Goal: Task Accomplishment & Management: Use online tool/utility

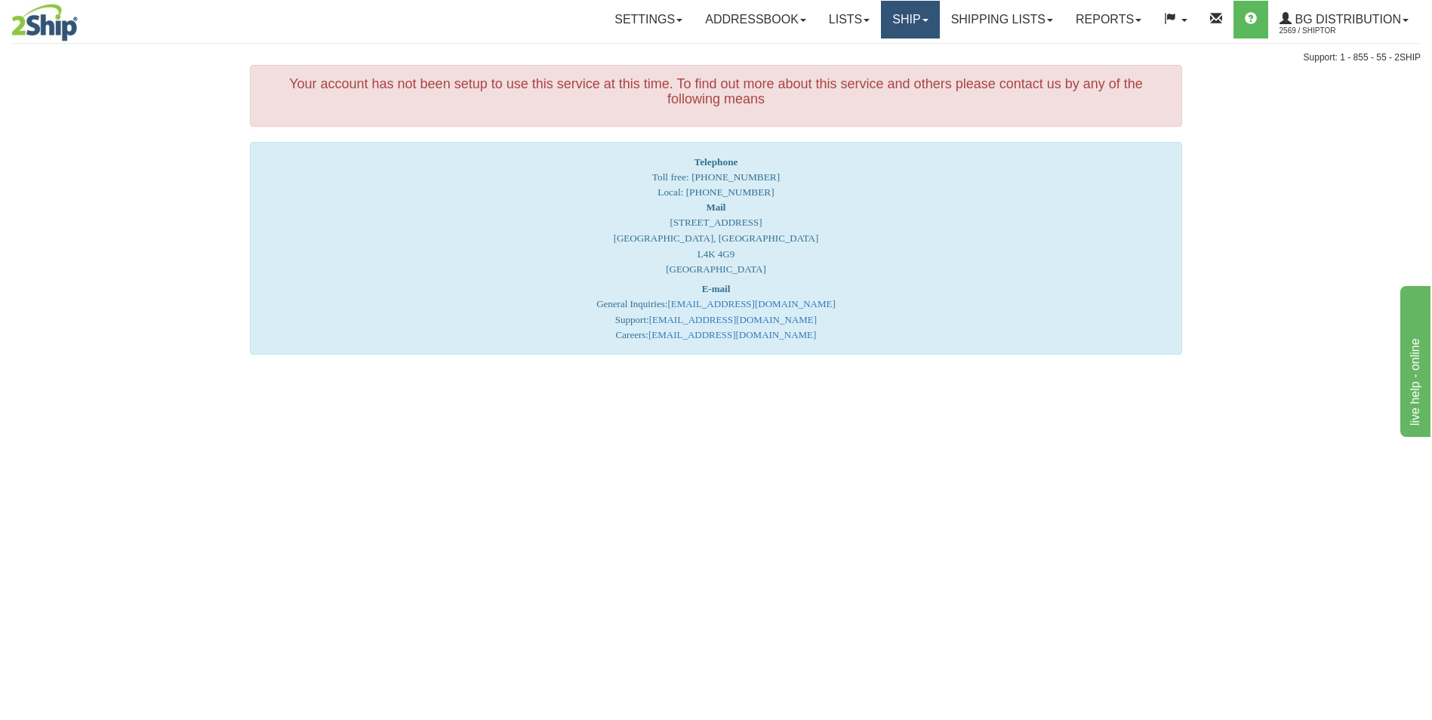
click at [906, 17] on link "Ship" at bounding box center [910, 20] width 58 height 38
click at [883, 46] on link "Ship Screen" at bounding box center [879, 53] width 119 height 20
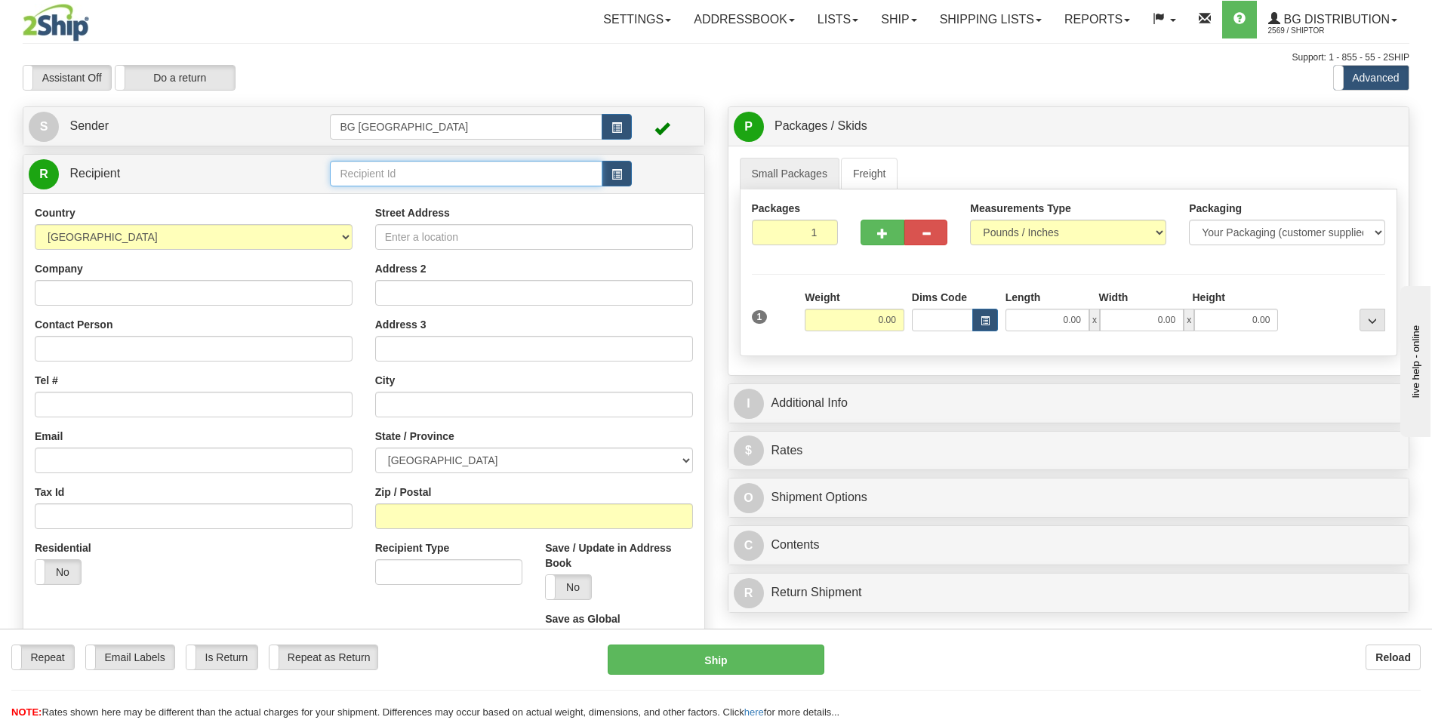
click at [470, 180] on input "text" at bounding box center [466, 174] width 272 height 26
click at [433, 202] on div "60154" at bounding box center [462, 197] width 257 height 17
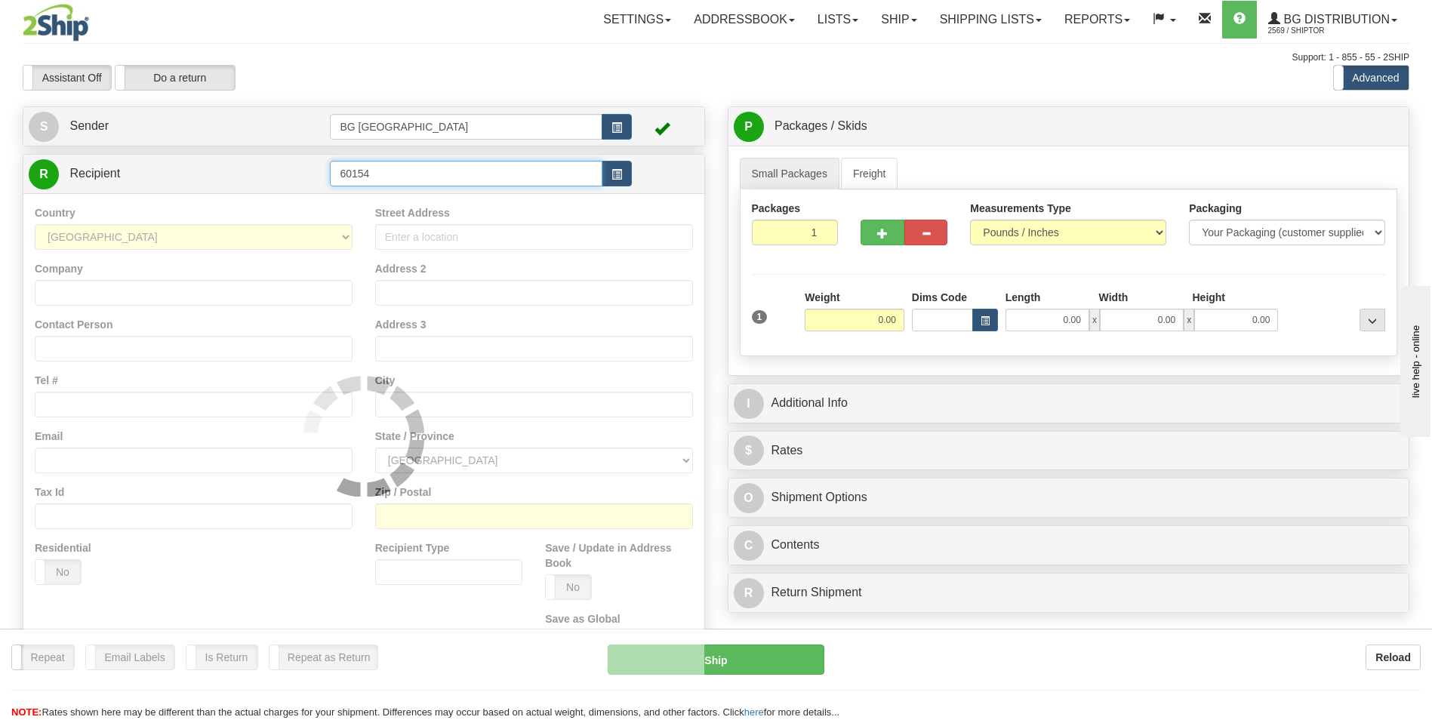
type input "60154"
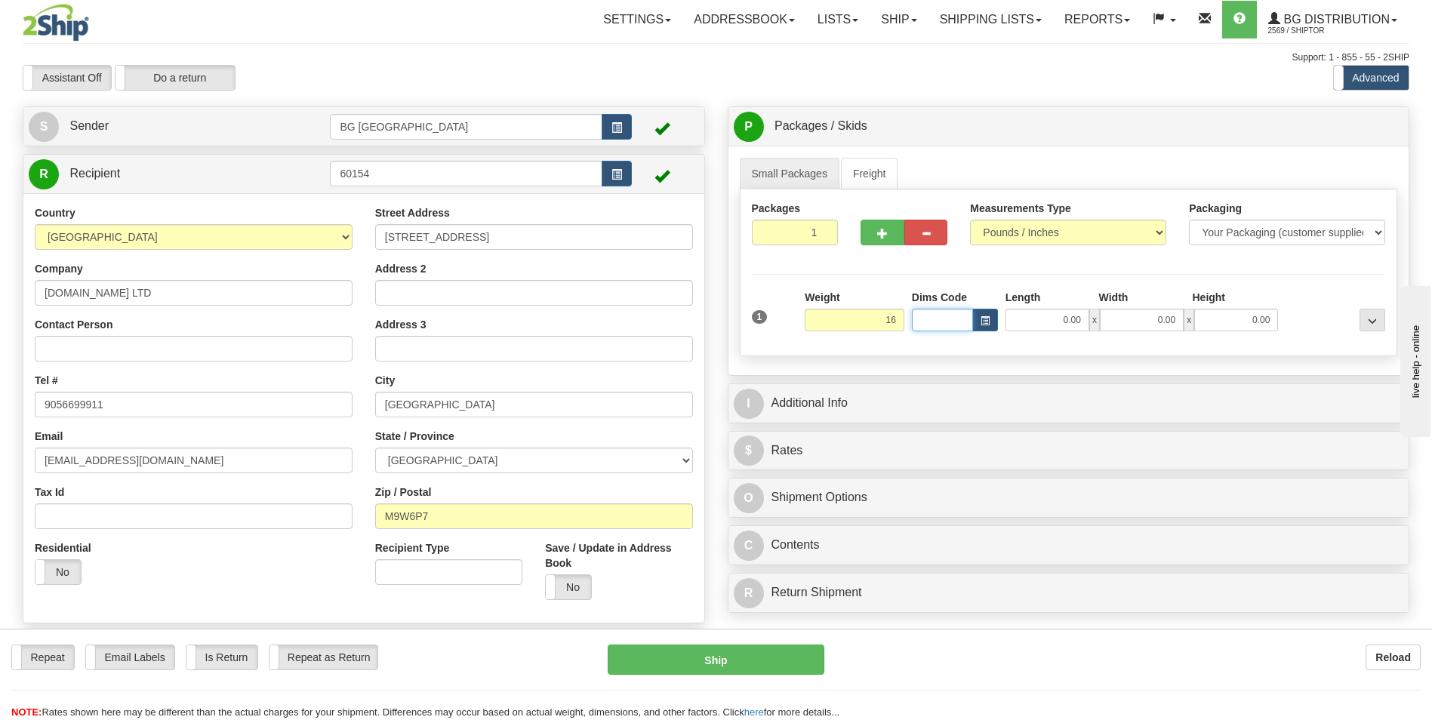
type input "16.00"
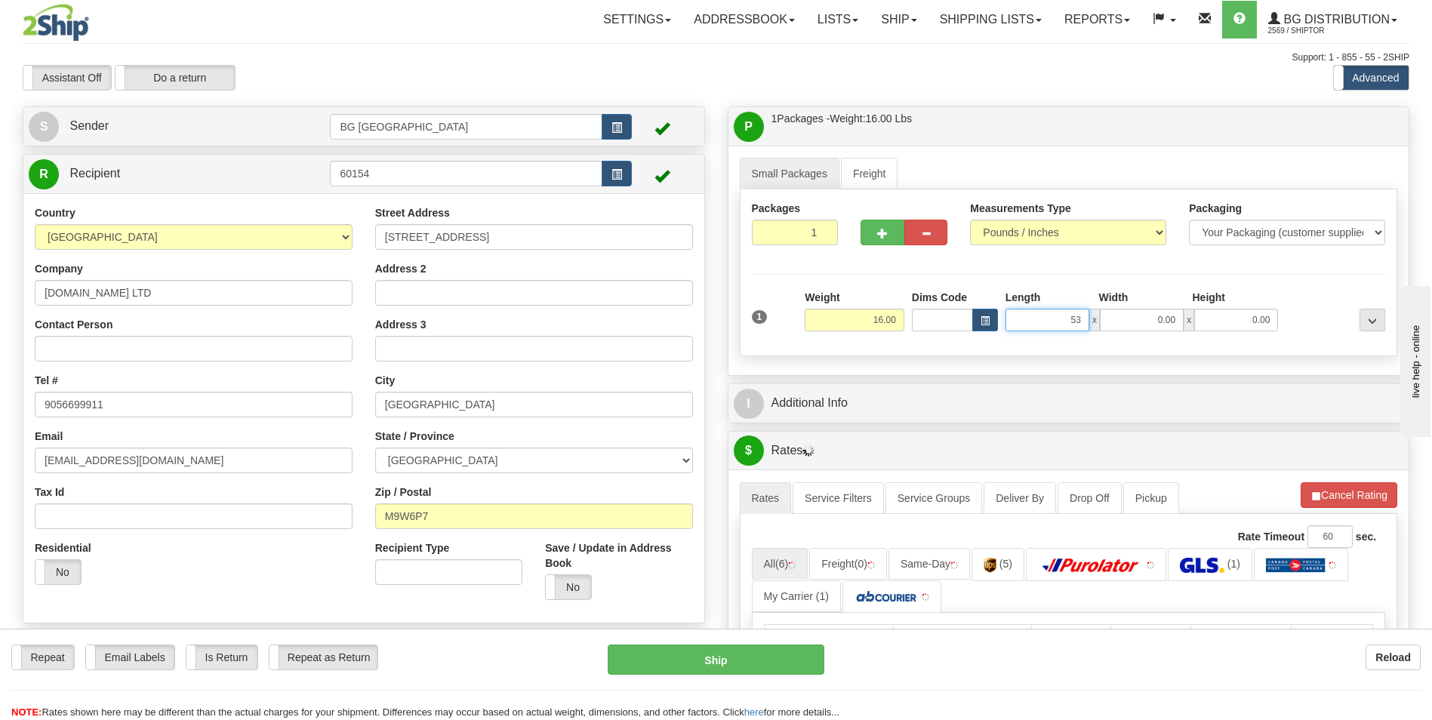
type input "53.00"
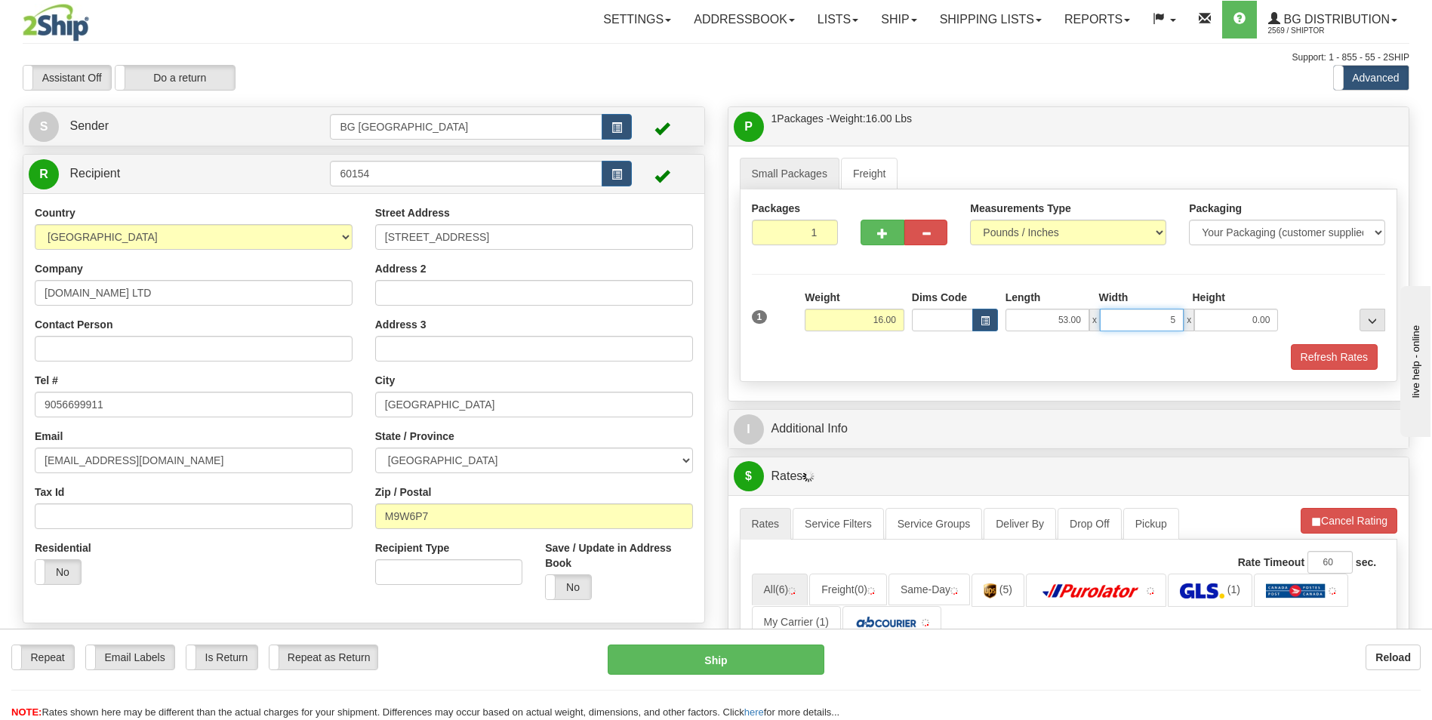
type input "5.00"
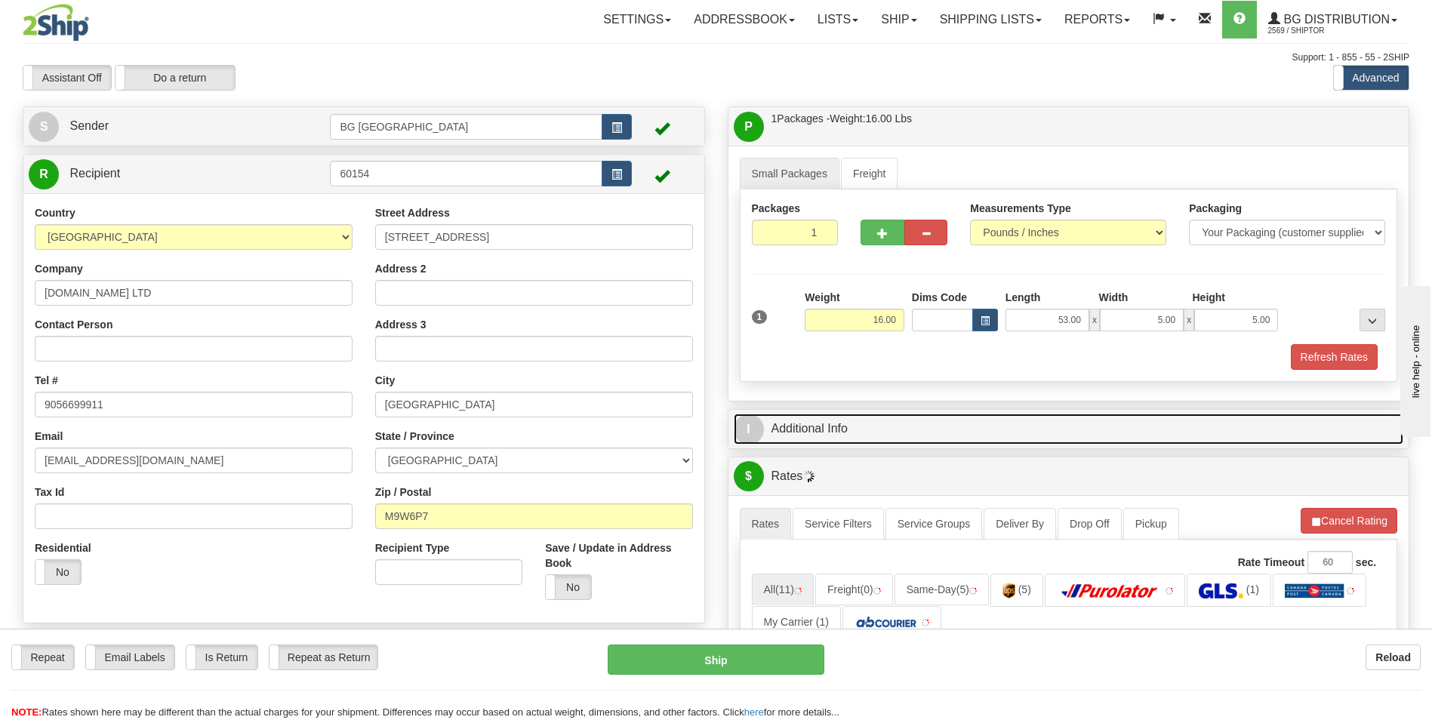
click at [793, 416] on link "I Additional Info" at bounding box center [1069, 429] width 670 height 31
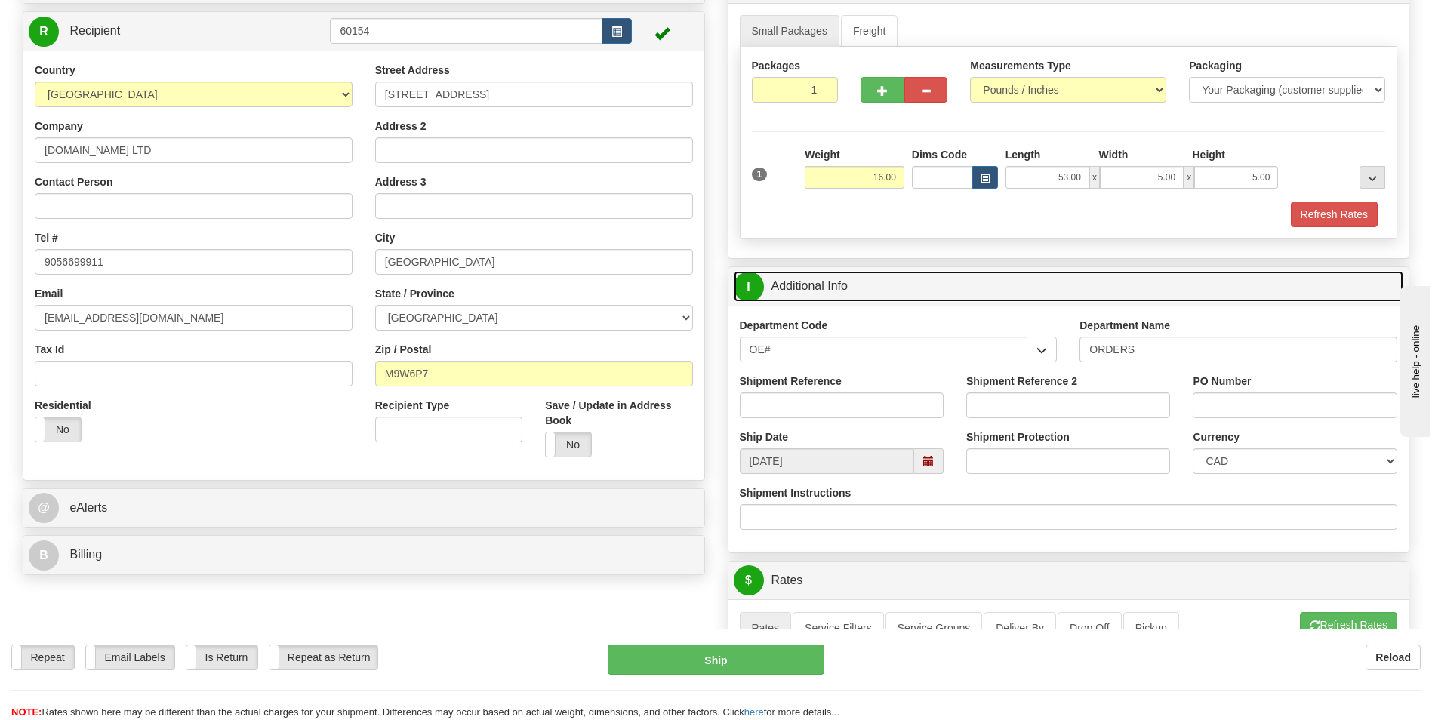
scroll to position [151, 0]
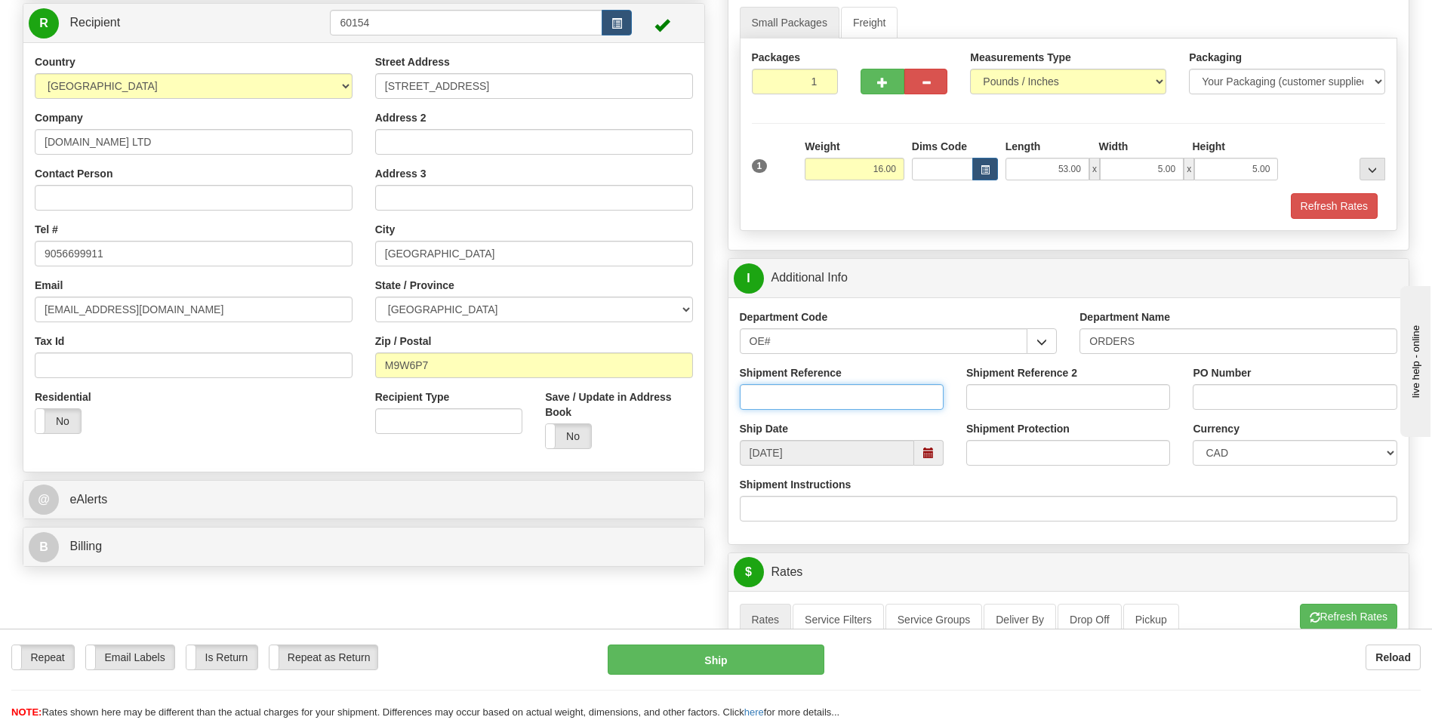
click at [855, 391] on input "Shipment Reference" at bounding box center [842, 397] width 204 height 26
type input "70181349-00"
click at [1197, 392] on input "PO Number" at bounding box center [1295, 397] width 204 height 26
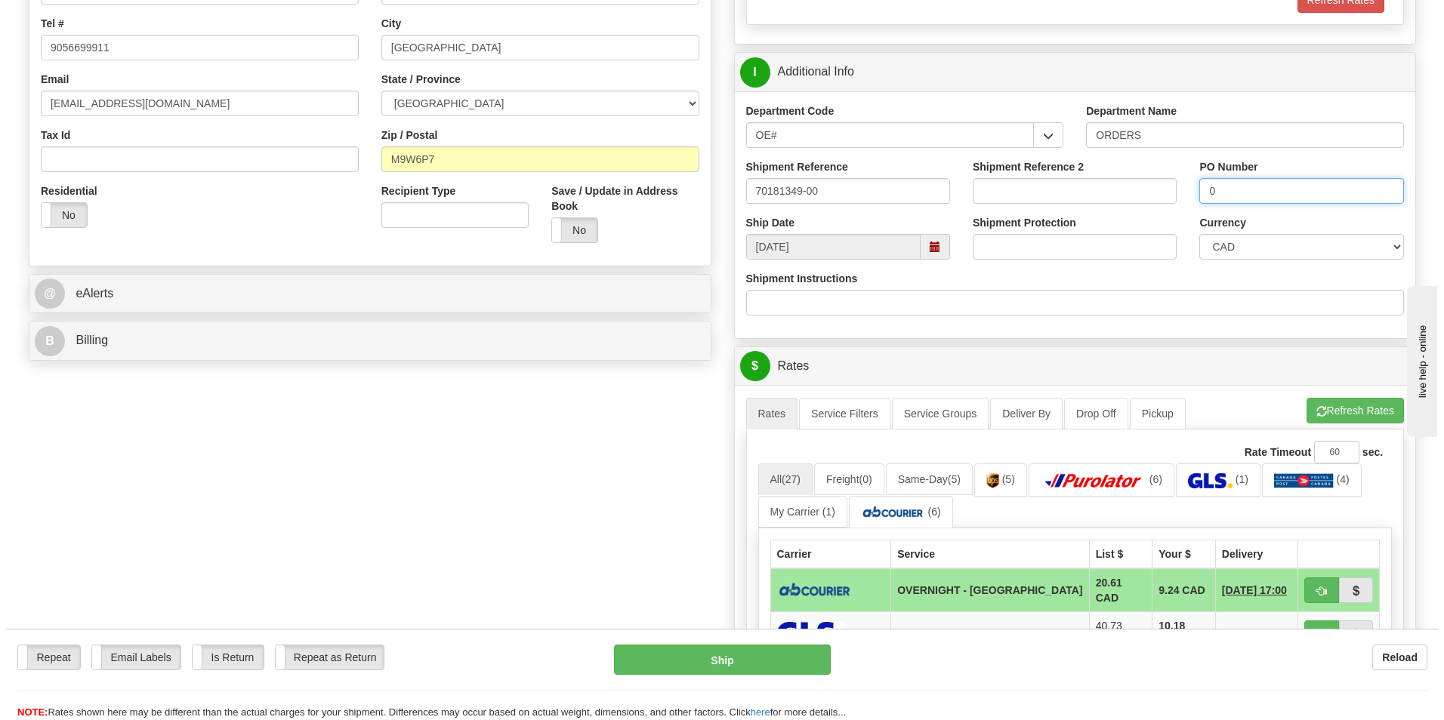
scroll to position [453, 0]
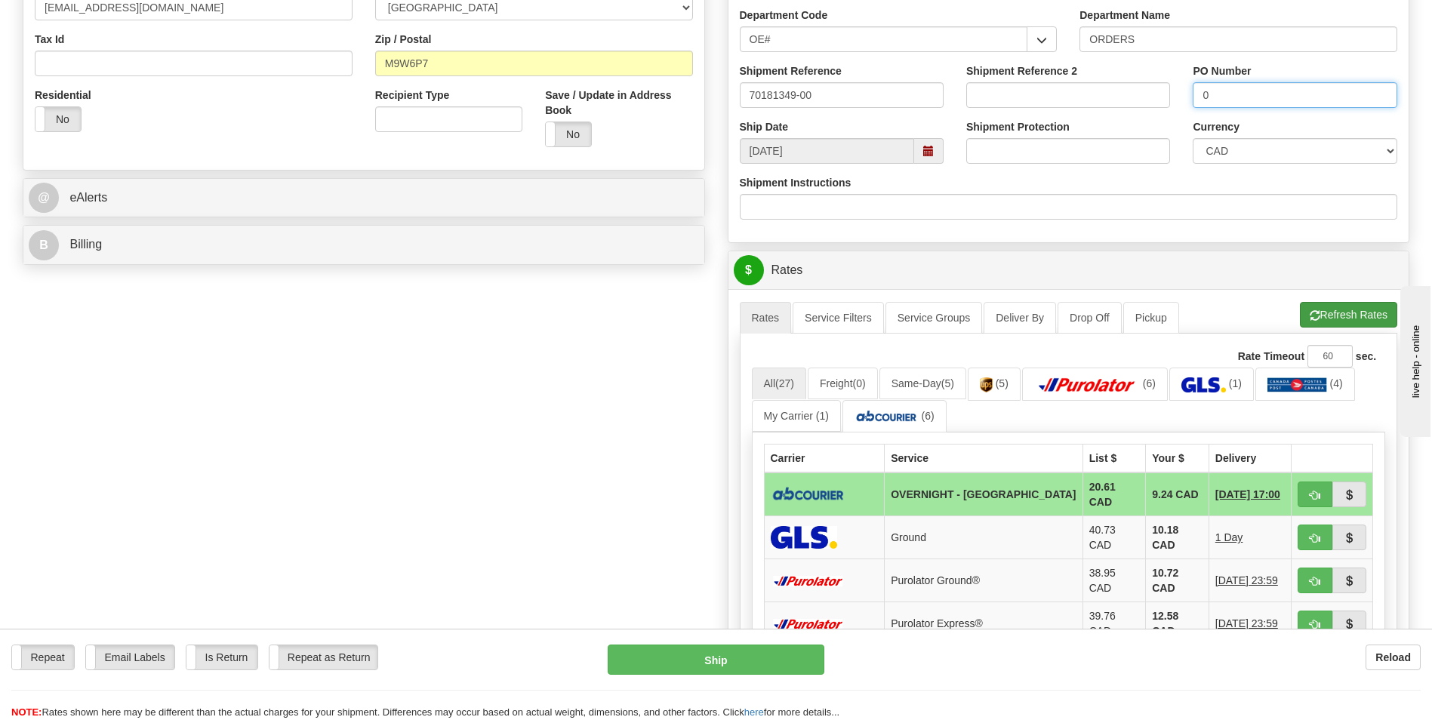
type input "0"
click at [1341, 326] on button "Refresh Rates" at bounding box center [1348, 315] width 97 height 26
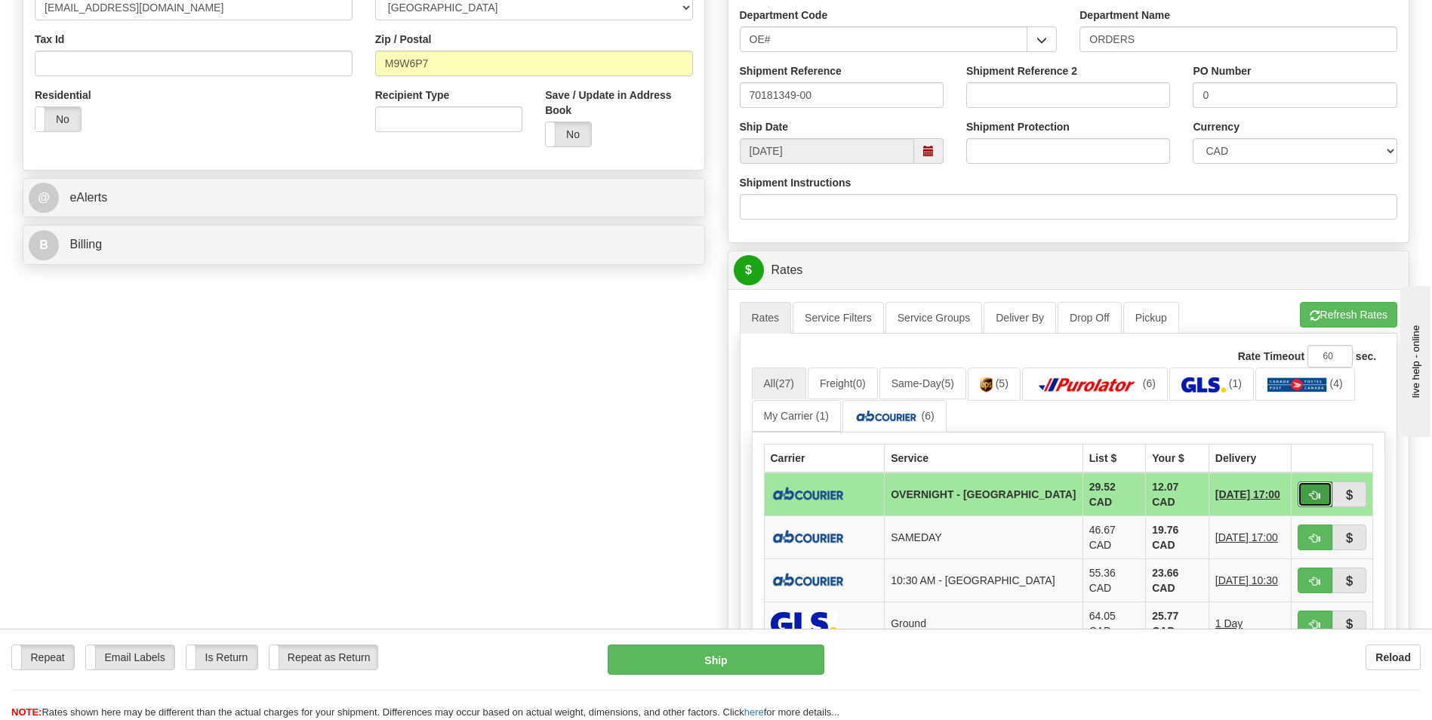
click at [1316, 482] on button "button" at bounding box center [1315, 495] width 35 height 26
type input "4"
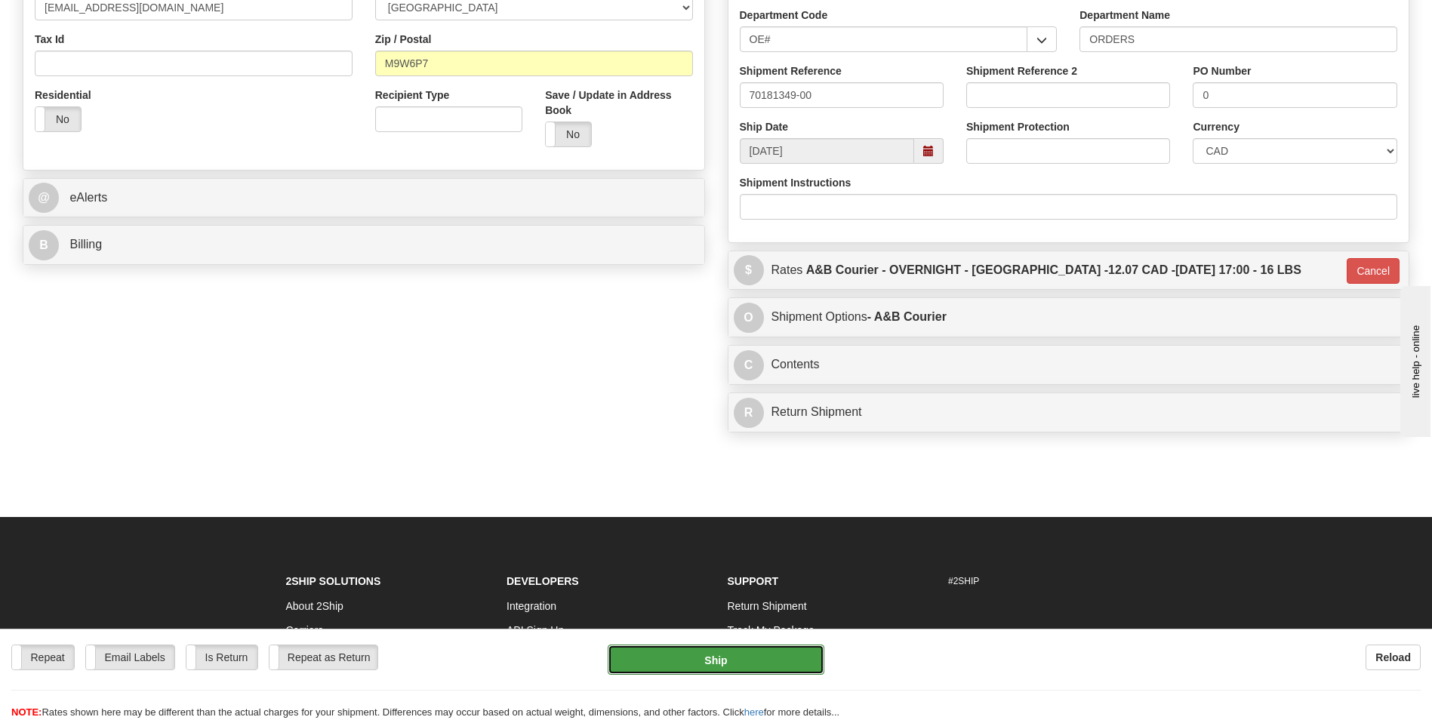
click at [772, 665] on button "Ship" at bounding box center [716, 660] width 216 height 30
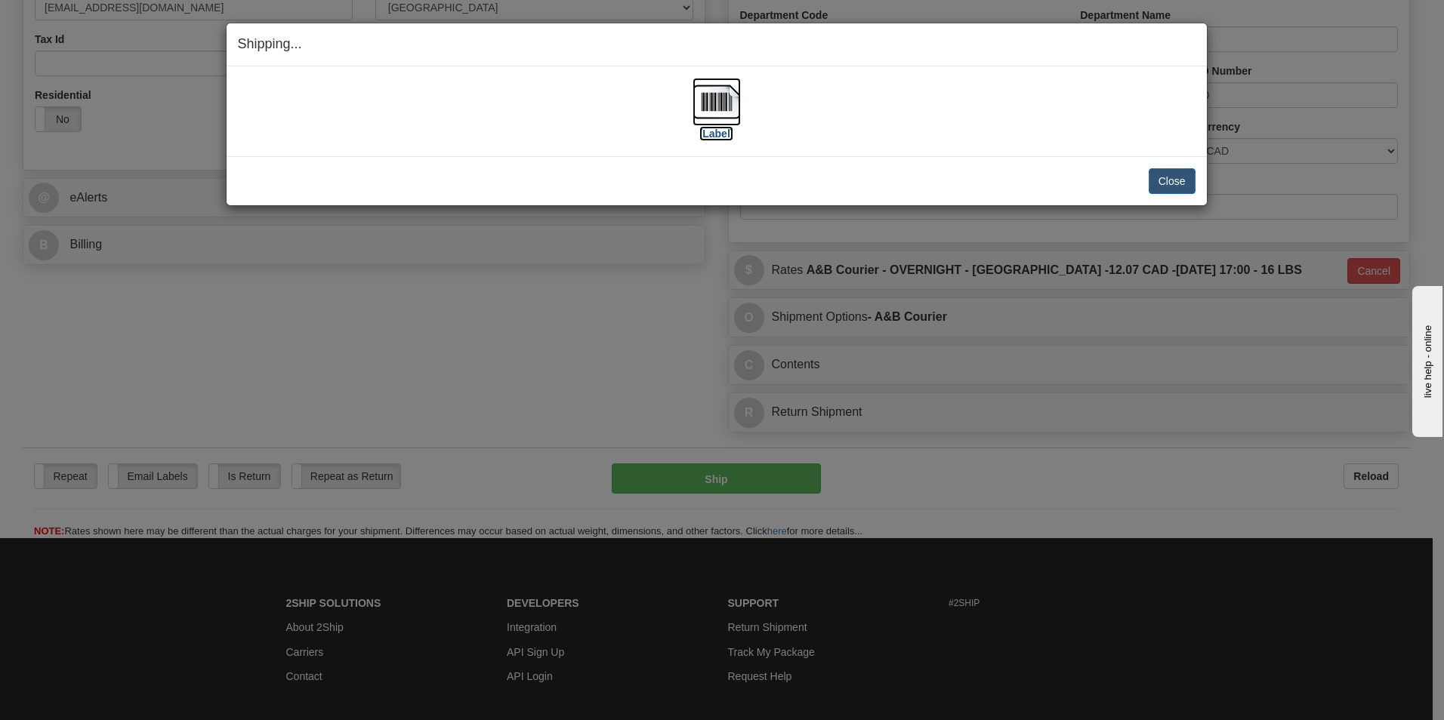
click at [723, 101] on img at bounding box center [716, 102] width 48 height 48
click at [1169, 165] on div "Close Cancel Cancel Shipment and Quit Pickup Quit Pickup ONLY" at bounding box center [717, 180] width 980 height 49
click at [1166, 180] on button "Close" at bounding box center [1171, 181] width 47 height 26
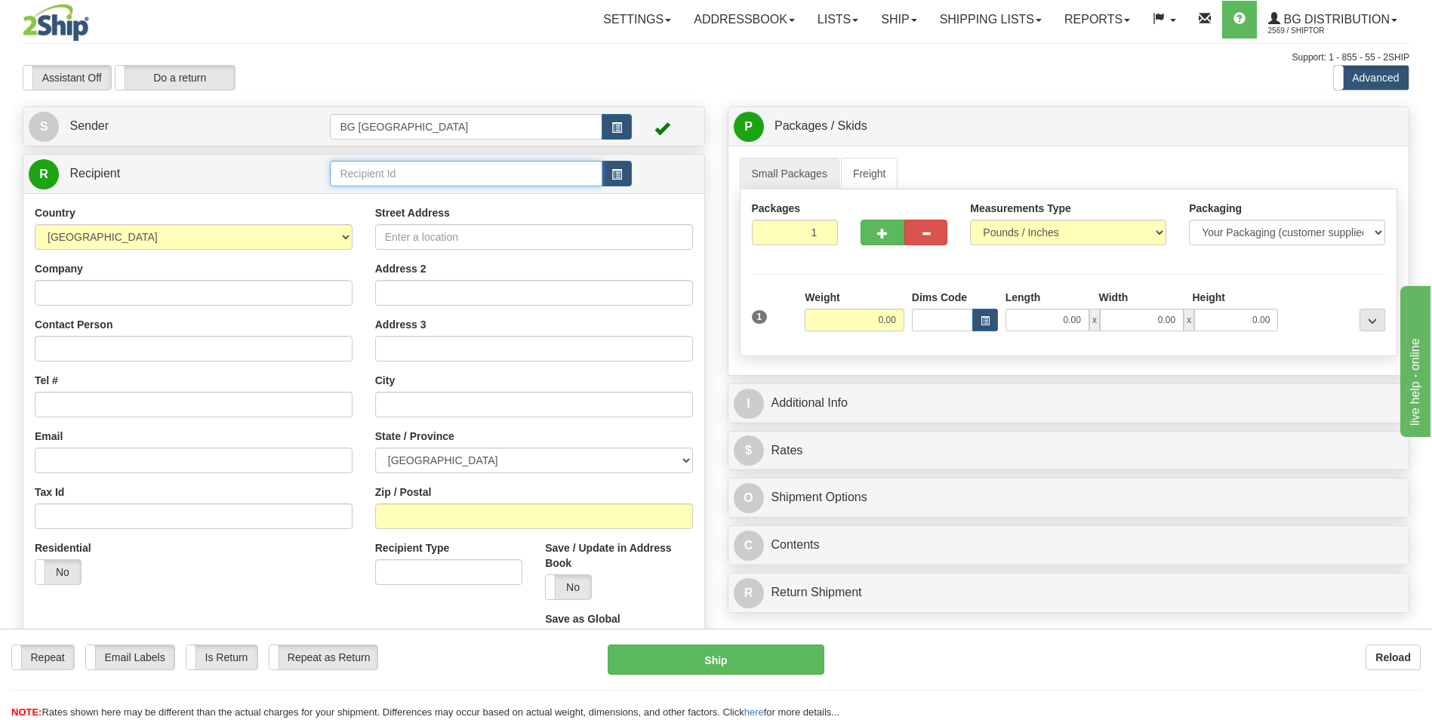
click at [397, 180] on input "text" at bounding box center [466, 174] width 272 height 26
click at [387, 194] on div "60071" at bounding box center [462, 197] width 257 height 17
type input "60071"
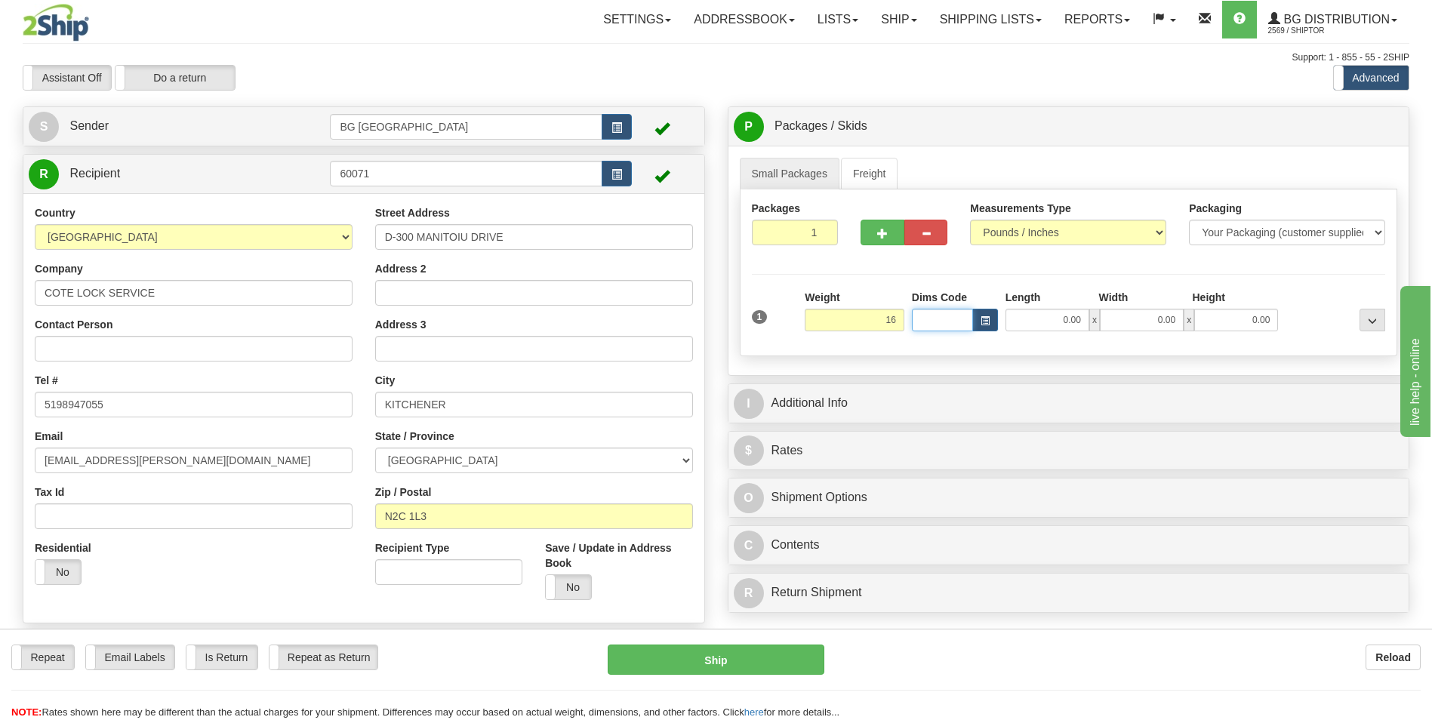
type input "16.00"
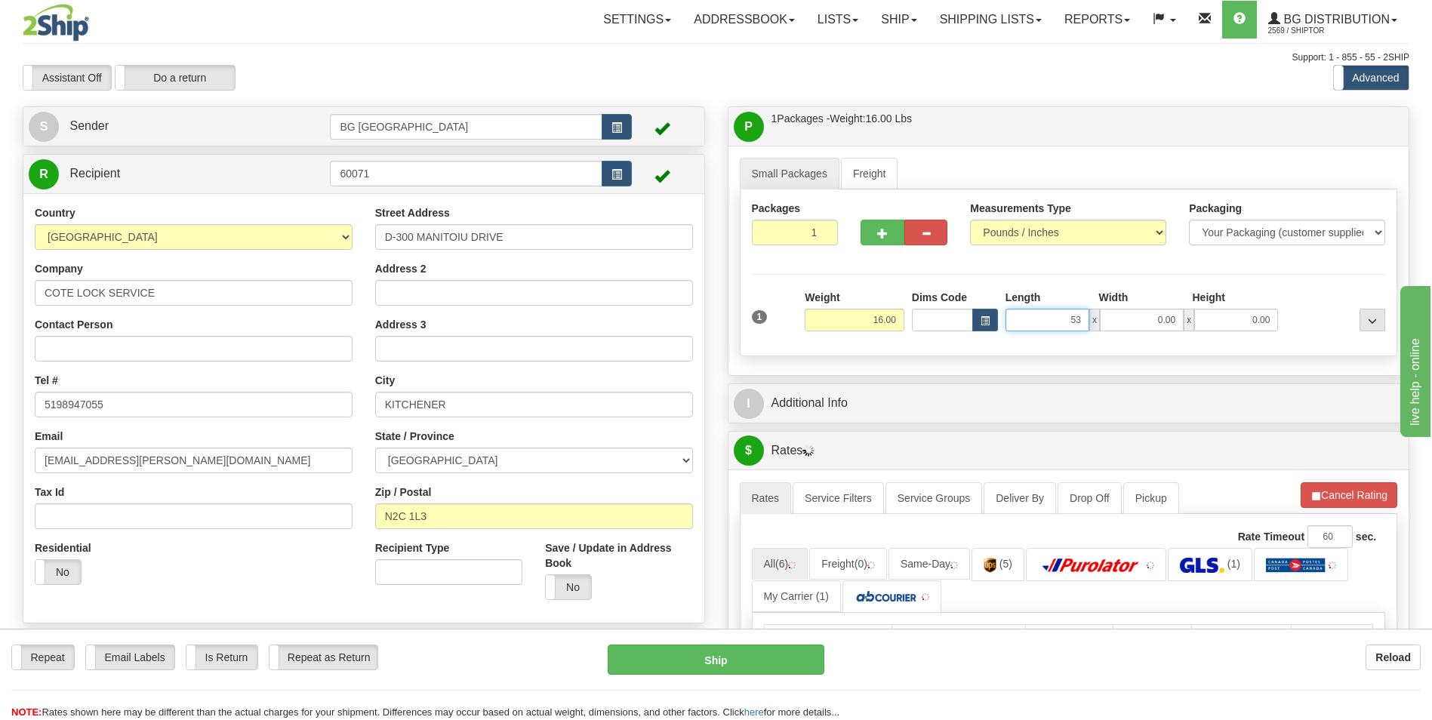
type input "53.00"
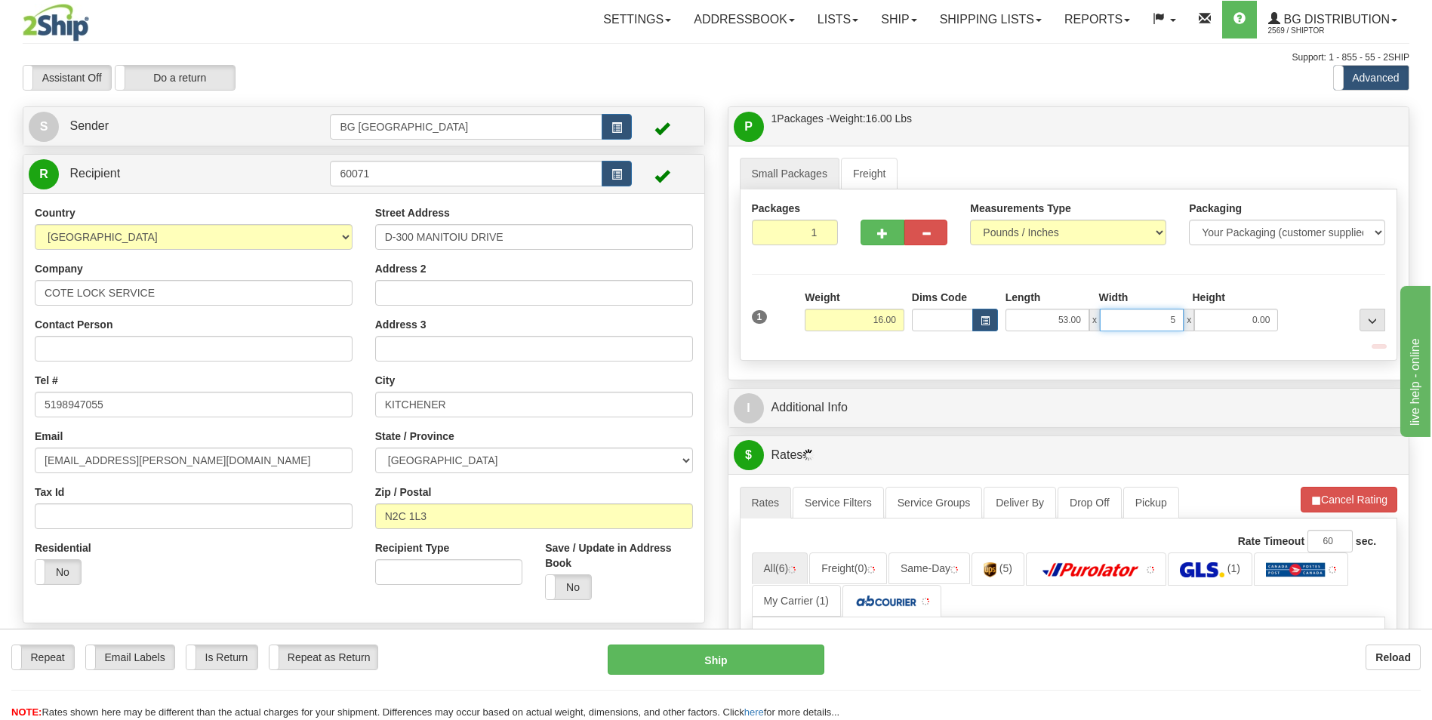
type input "5.00"
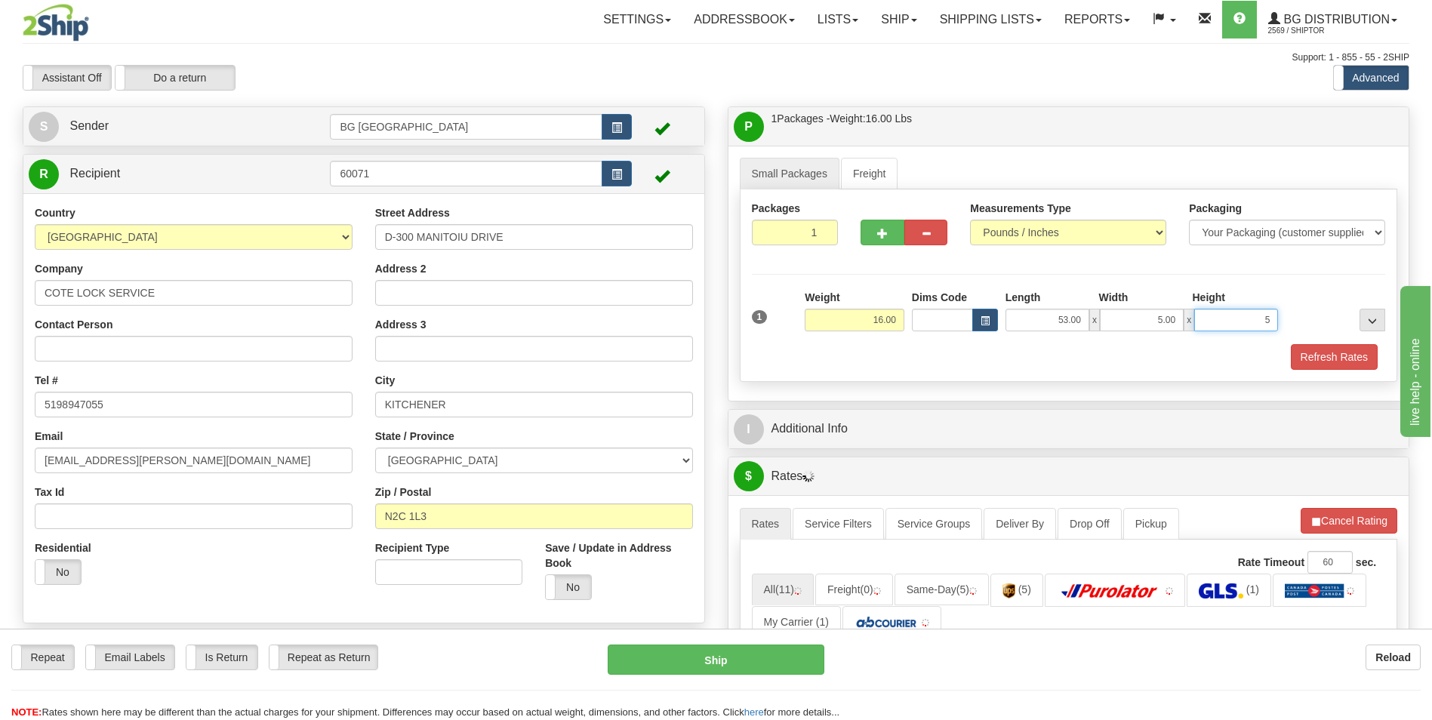
type input "5.00"
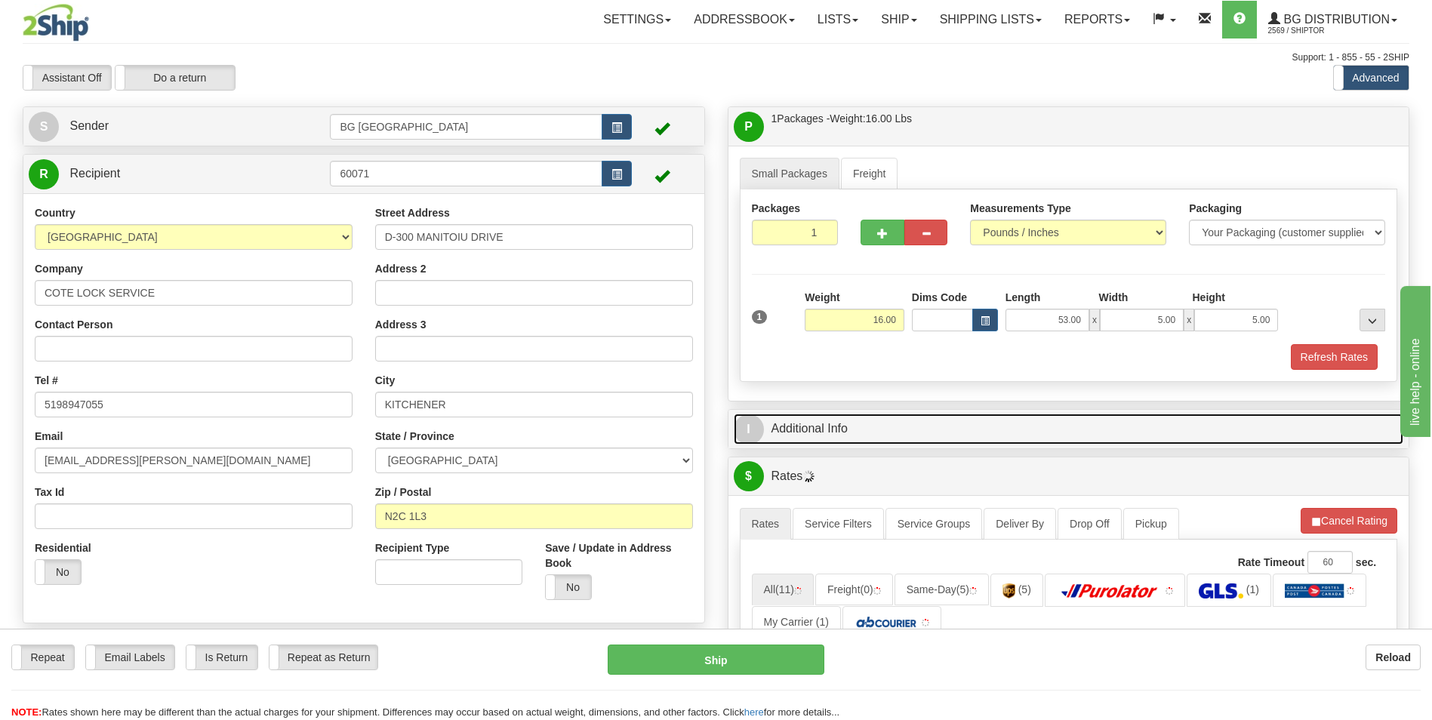
click at [840, 438] on link "I Additional Info" at bounding box center [1069, 429] width 670 height 31
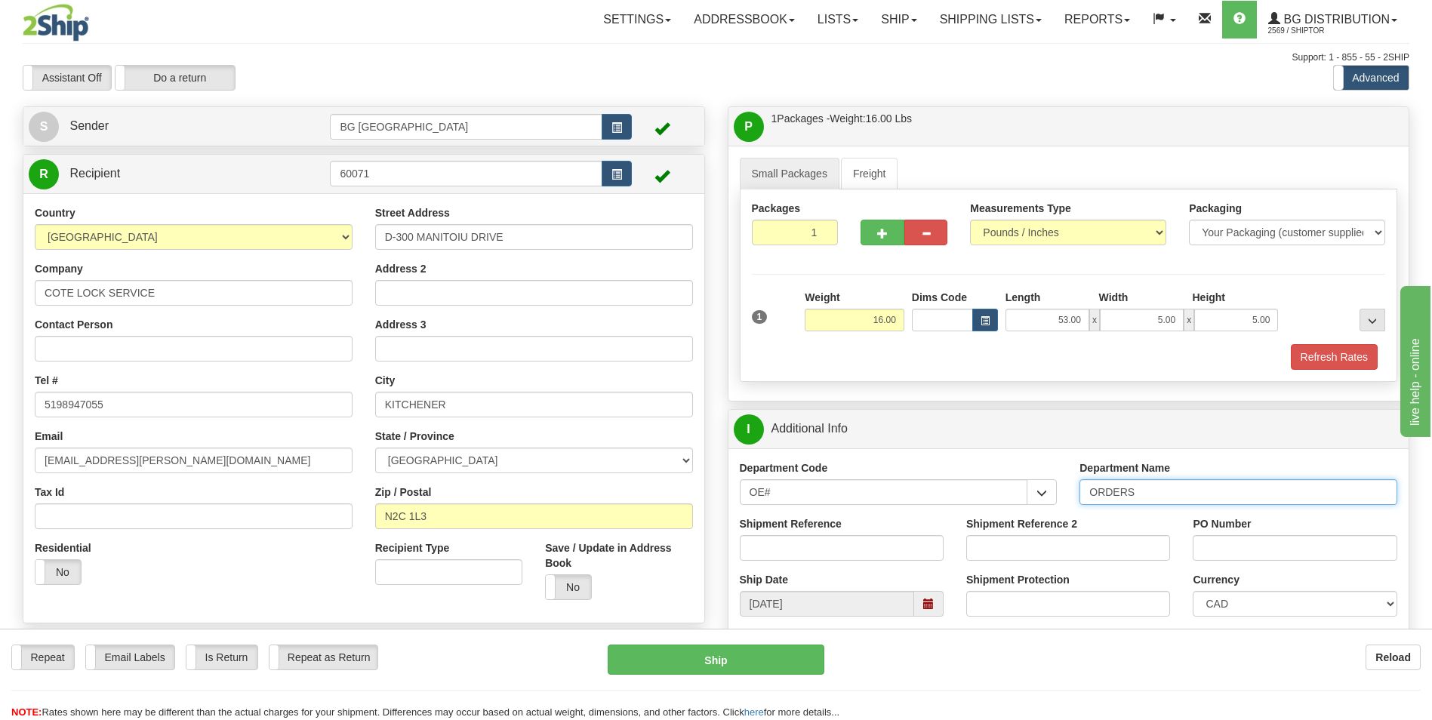
click at [1196, 499] on input "ORDERS" at bounding box center [1239, 492] width 318 height 26
type input "70180329-00"
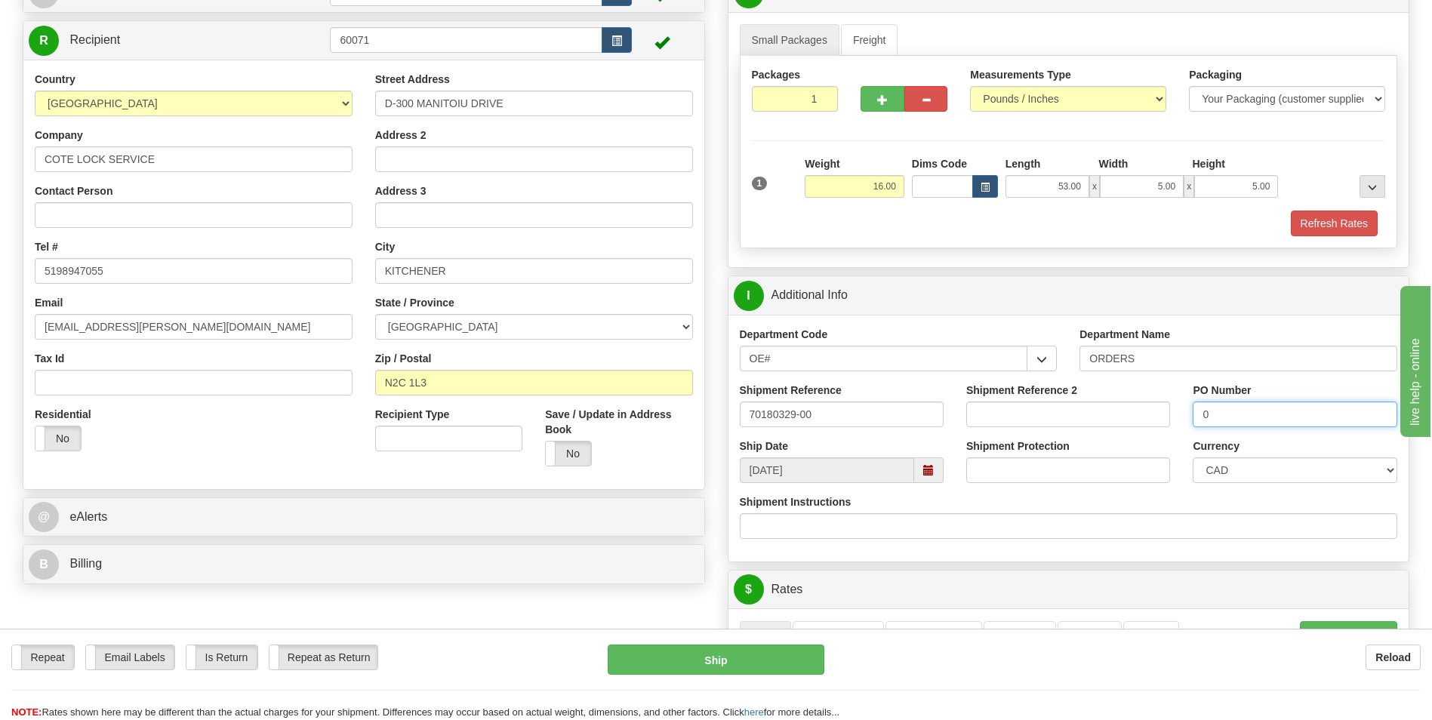
scroll to position [302, 0]
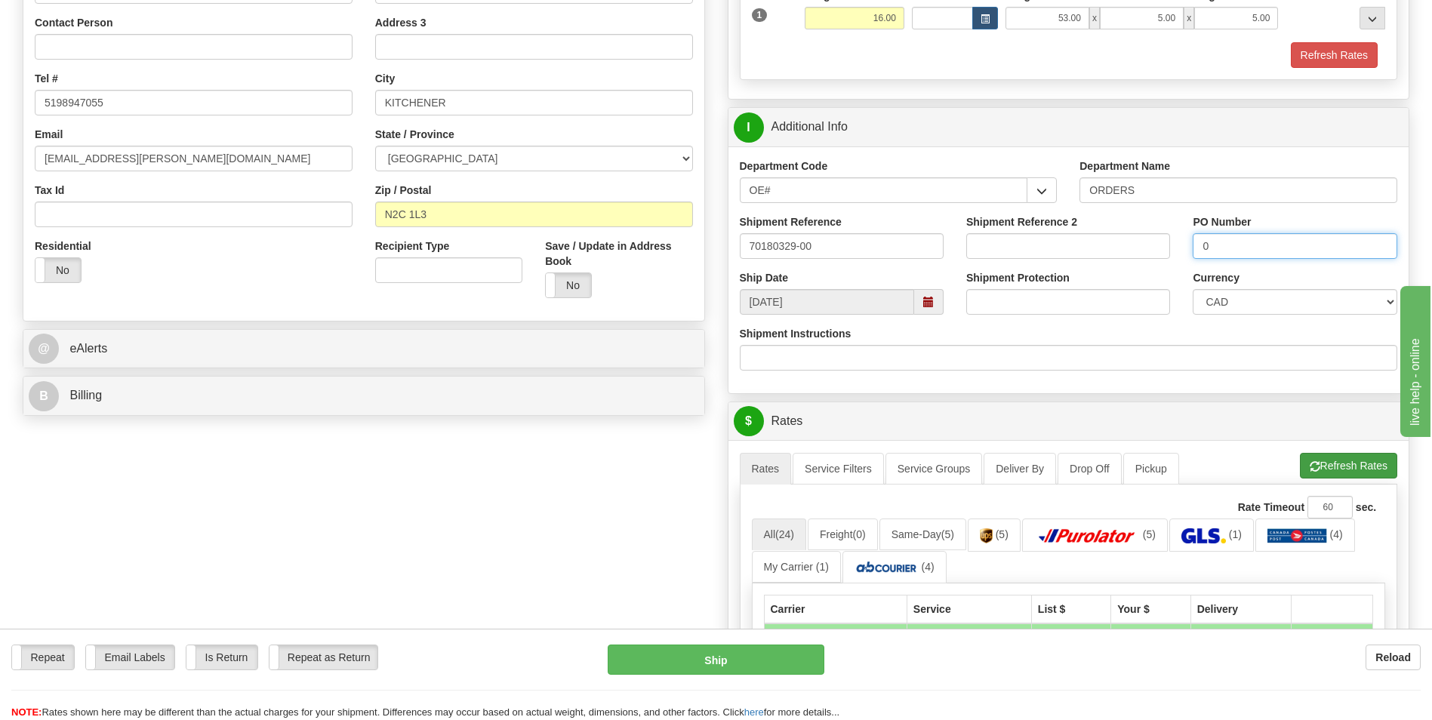
type input "0"
click at [1328, 467] on button "Refresh Rates" at bounding box center [1348, 466] width 97 height 26
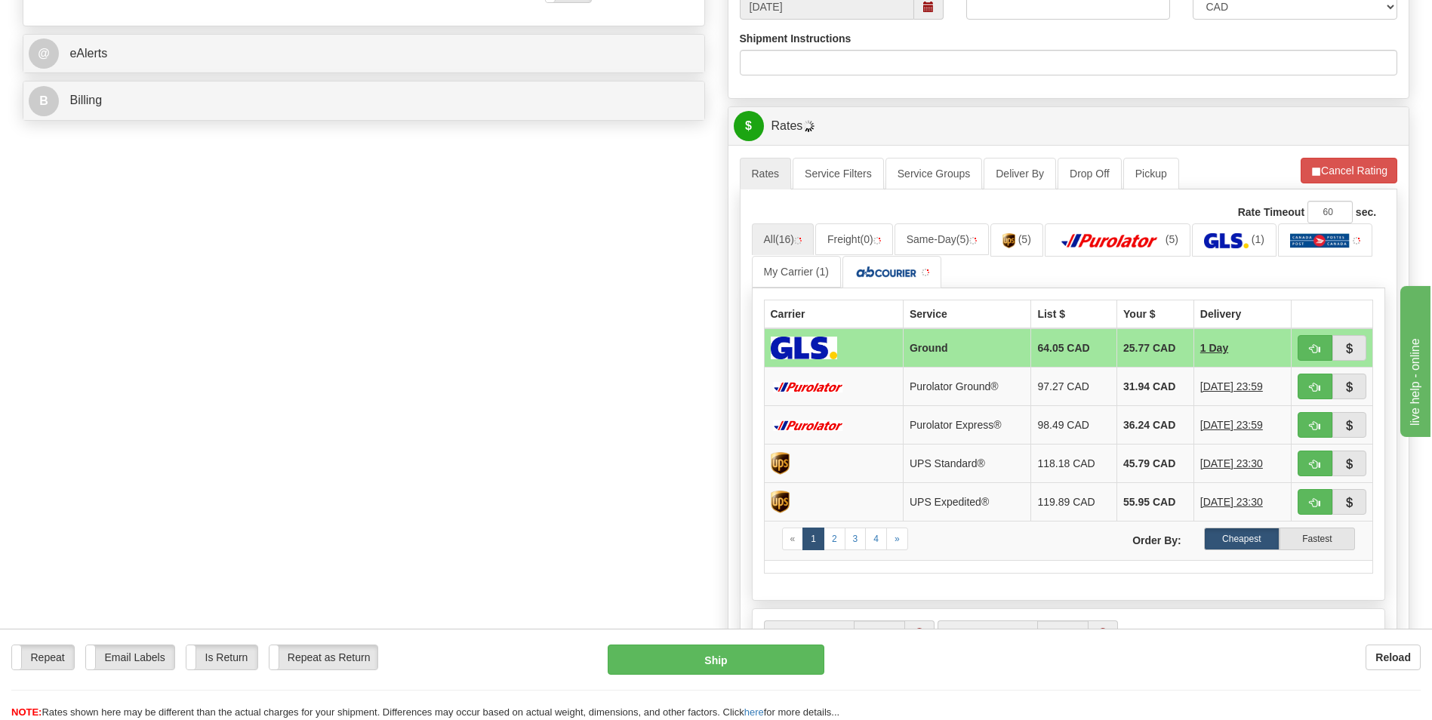
scroll to position [604, 0]
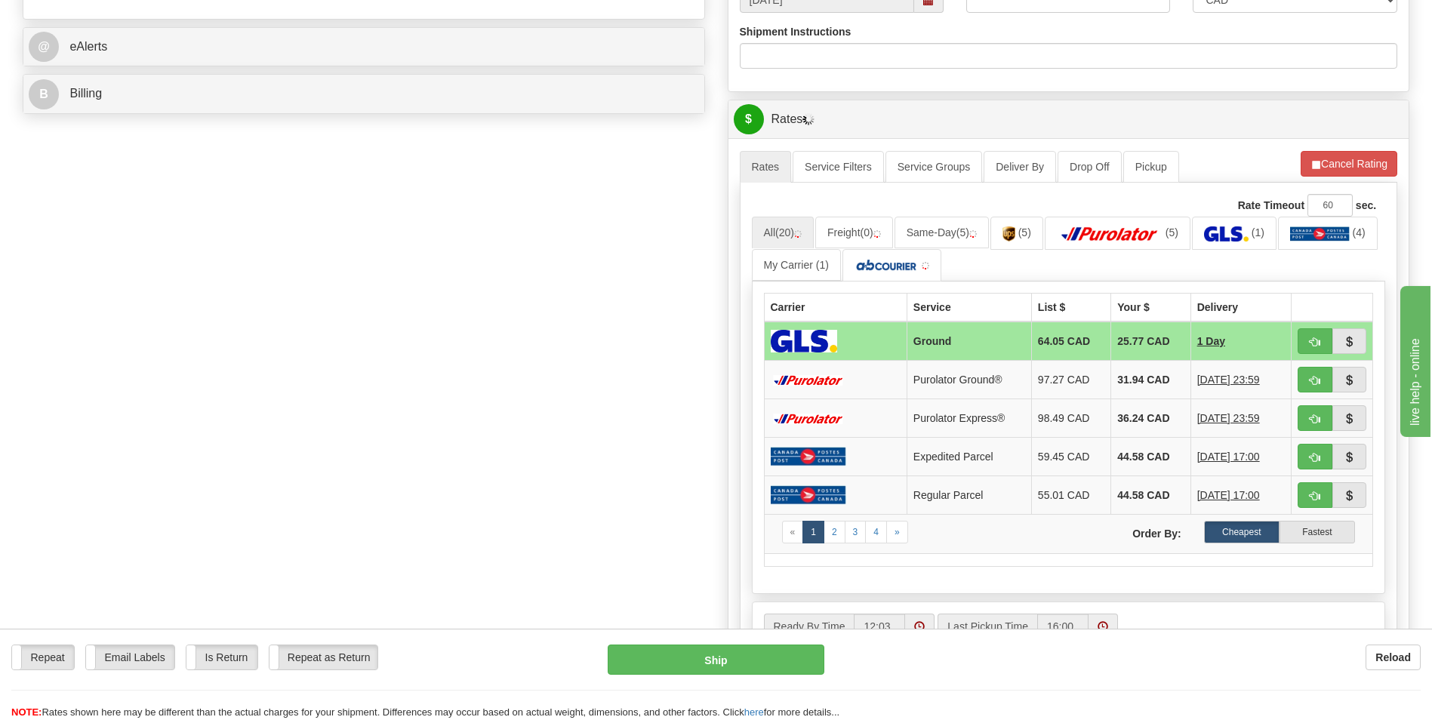
click at [1152, 376] on td "31.94 CAD" at bounding box center [1150, 380] width 79 height 39
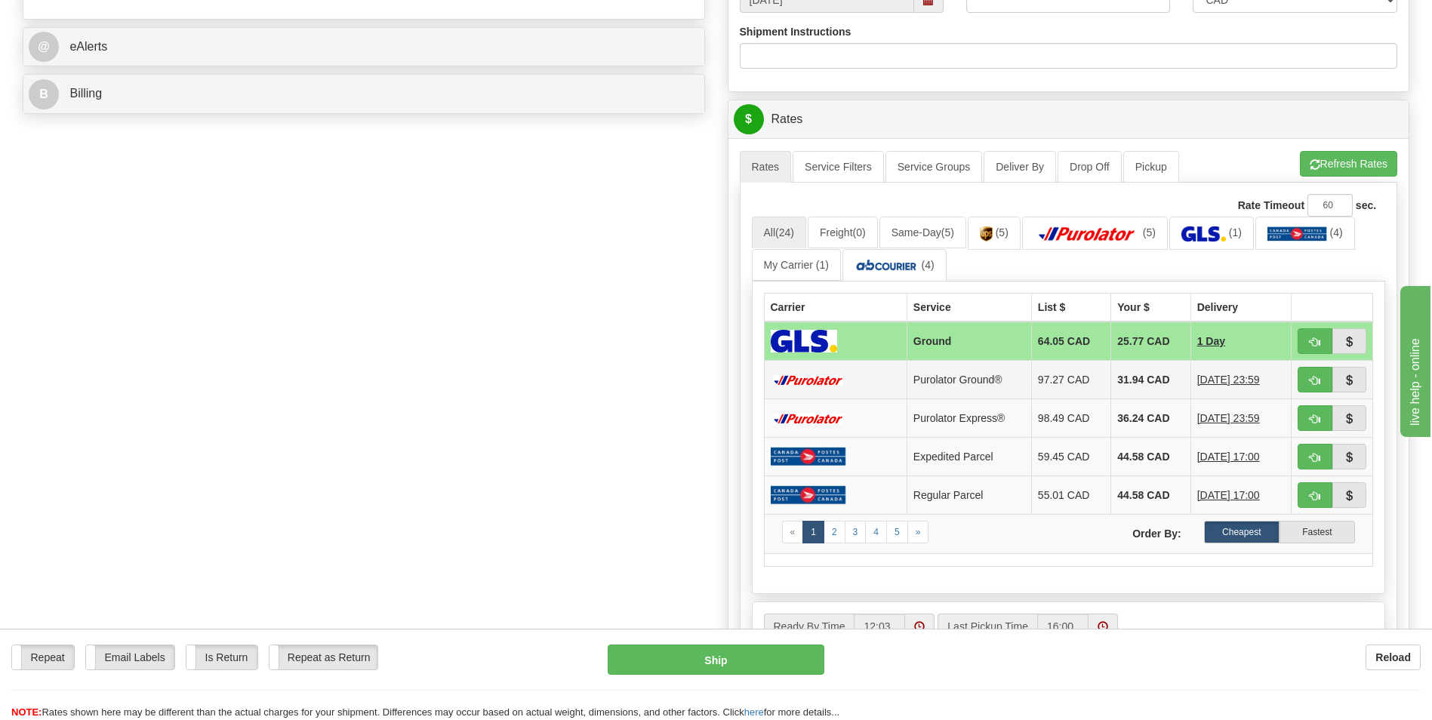
click at [1148, 387] on td "31.94 CAD" at bounding box center [1150, 380] width 79 height 39
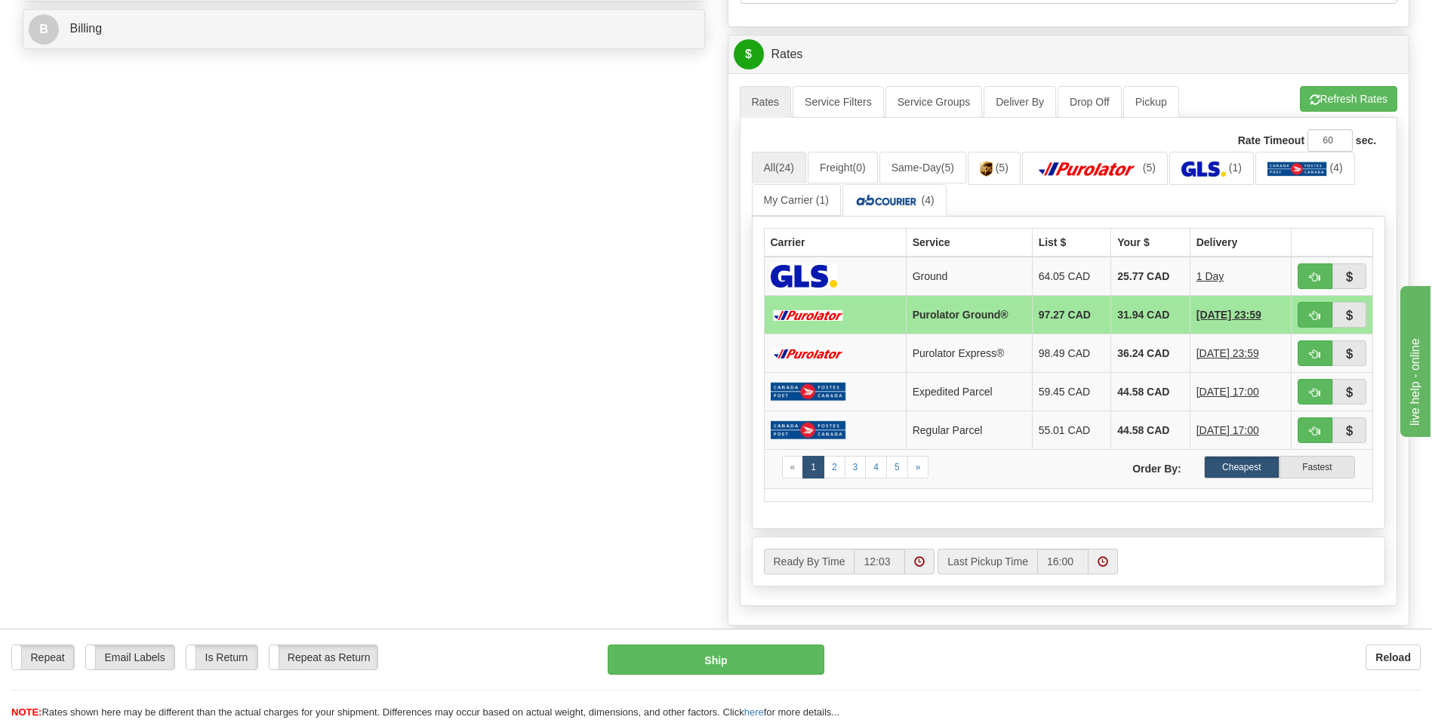
scroll to position [680, 0]
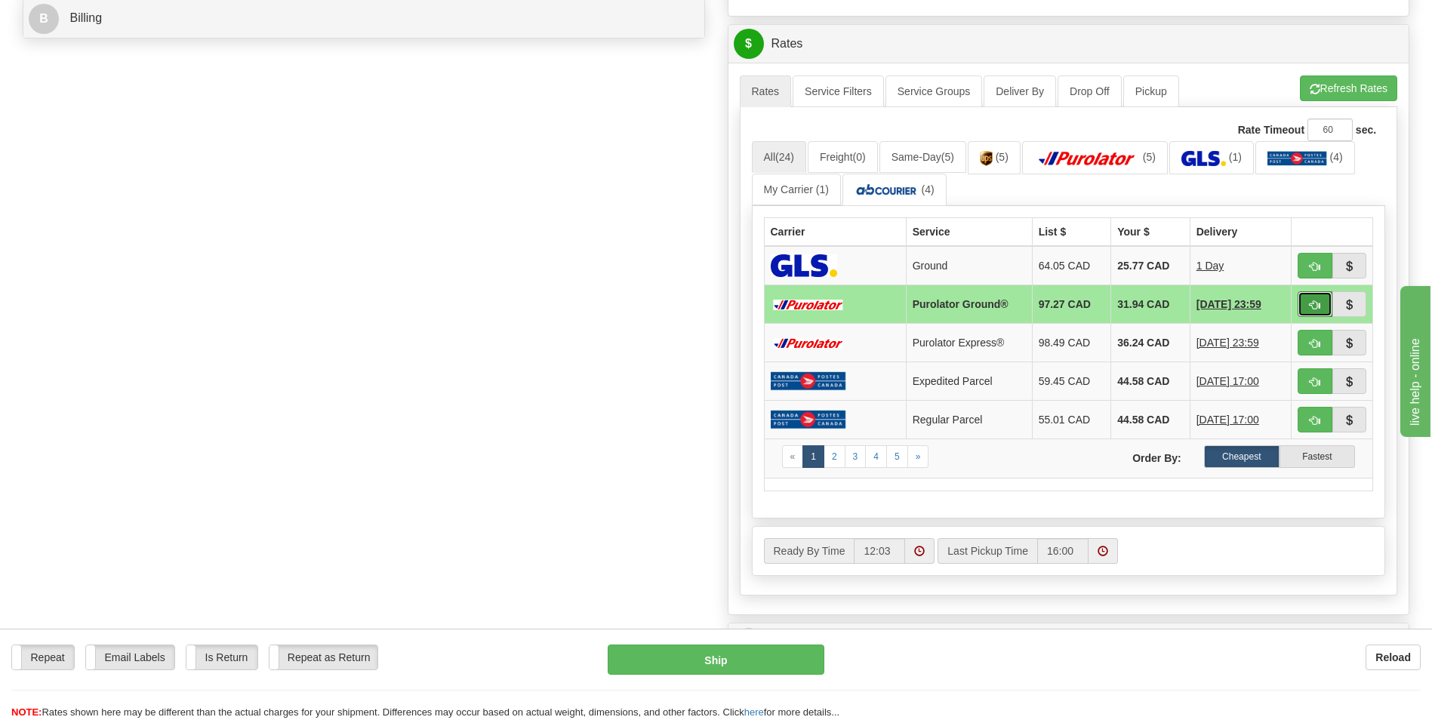
click at [1318, 298] on button "button" at bounding box center [1315, 304] width 35 height 26
type input "260"
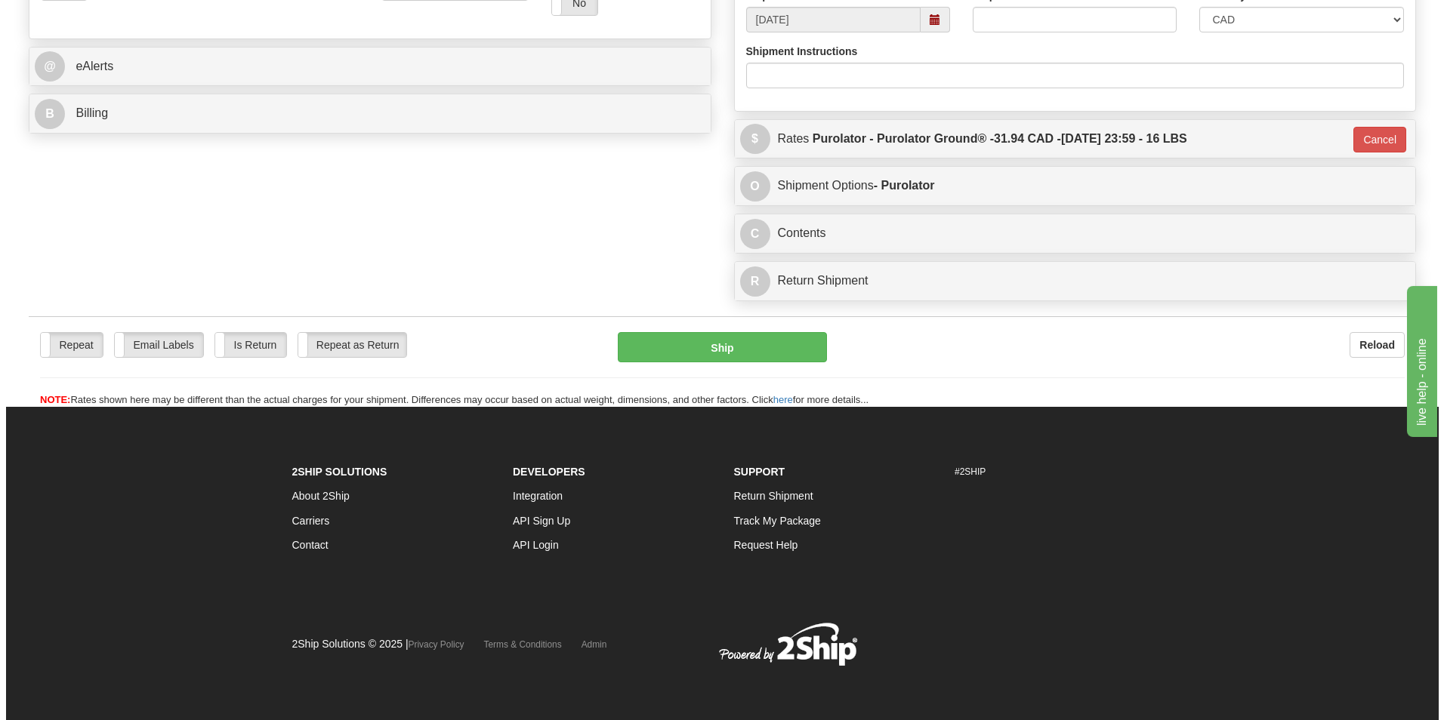
scroll to position [584, 0]
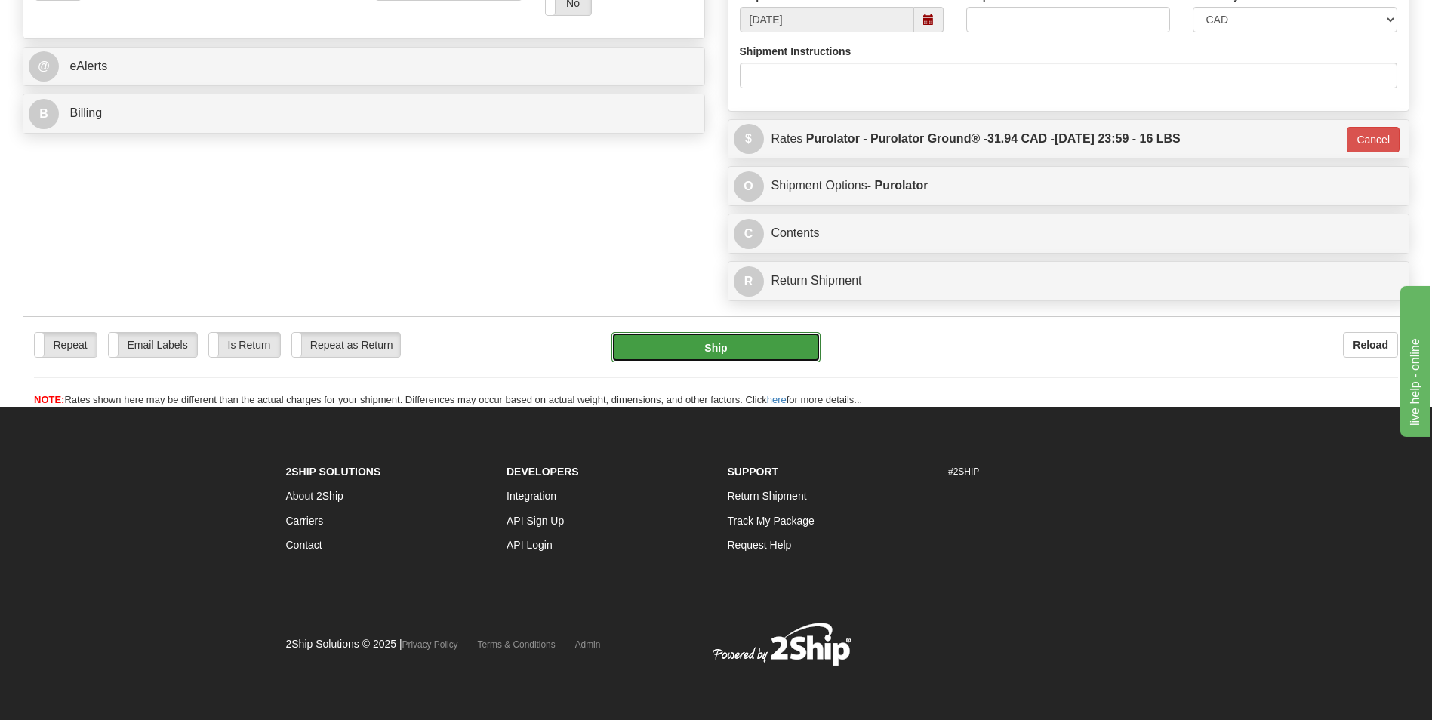
click at [758, 350] on button "Ship" at bounding box center [716, 347] width 208 height 30
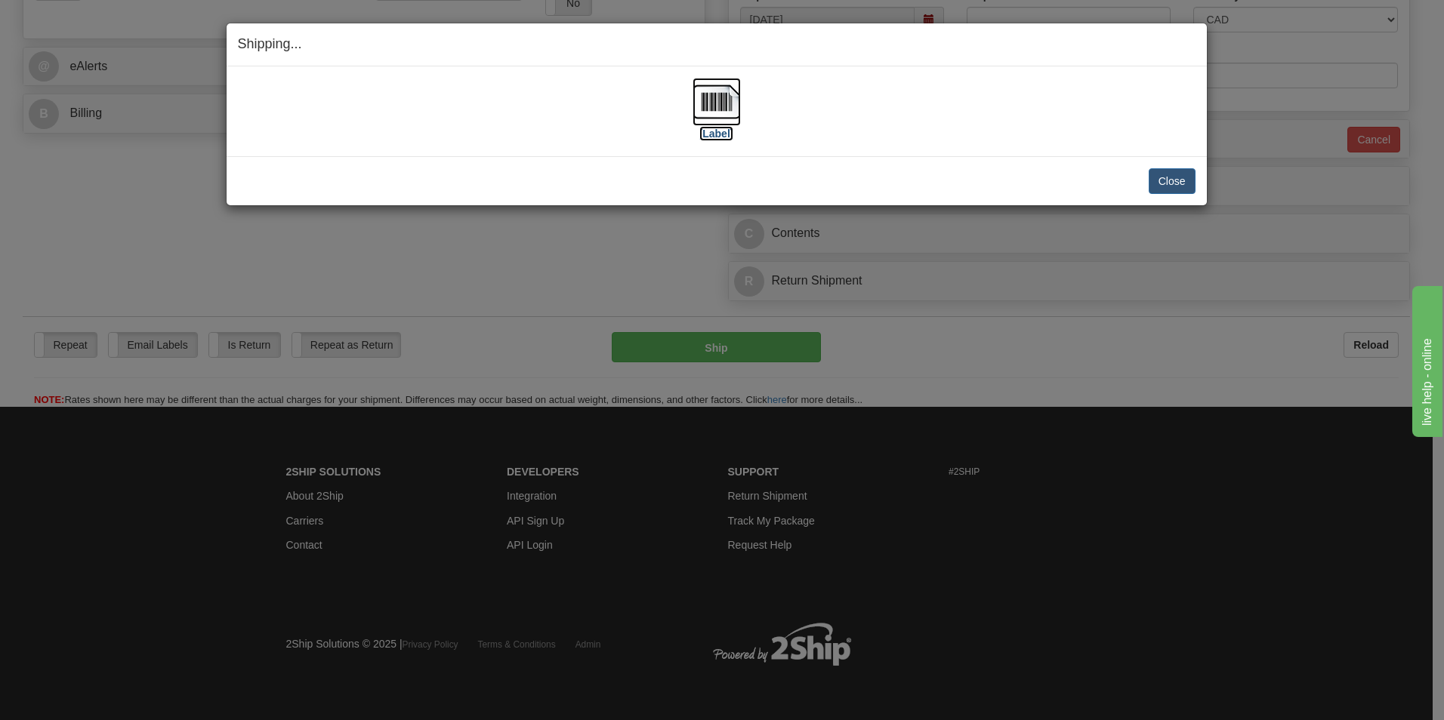
click at [724, 106] on img at bounding box center [716, 102] width 48 height 48
click at [1151, 178] on button "Close" at bounding box center [1171, 181] width 47 height 26
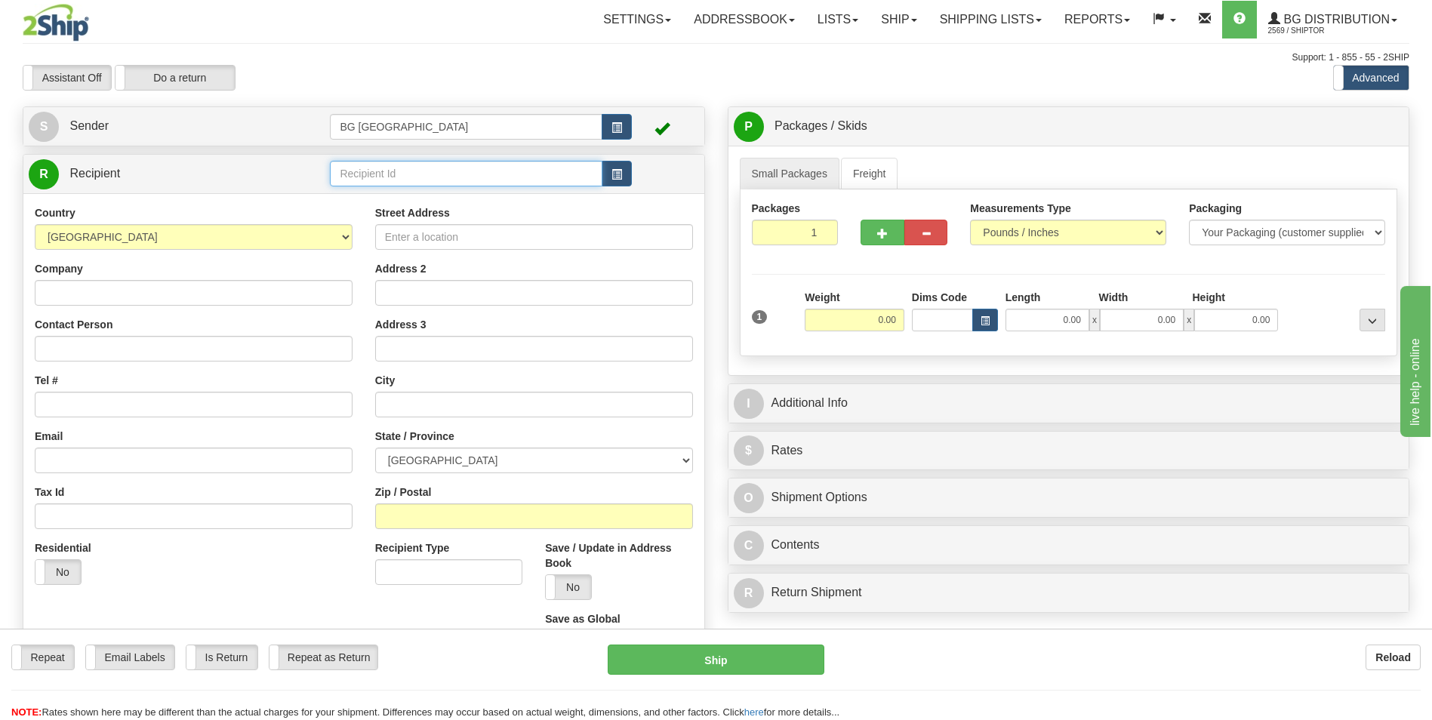
click at [403, 184] on input "text" at bounding box center [466, 174] width 272 height 26
click at [366, 197] on div "60300" at bounding box center [462, 197] width 257 height 17
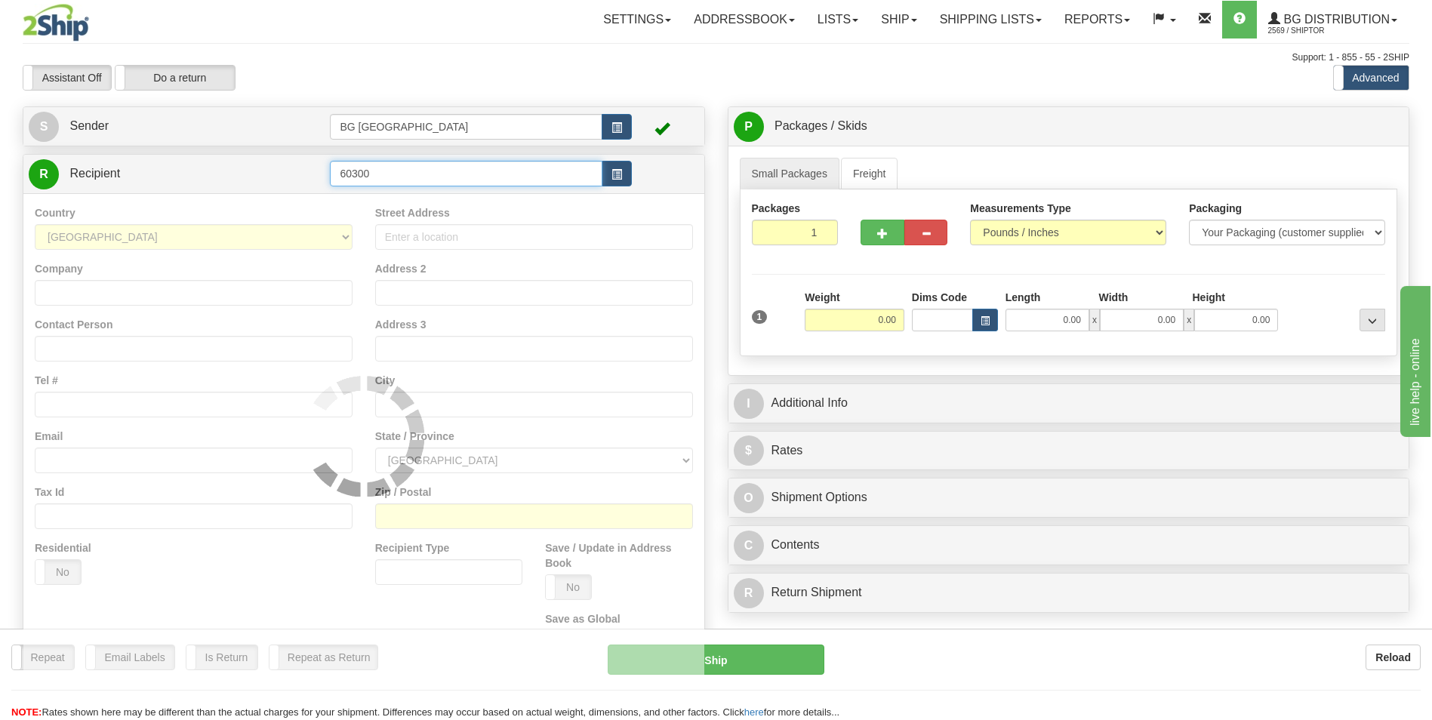
type input "60300"
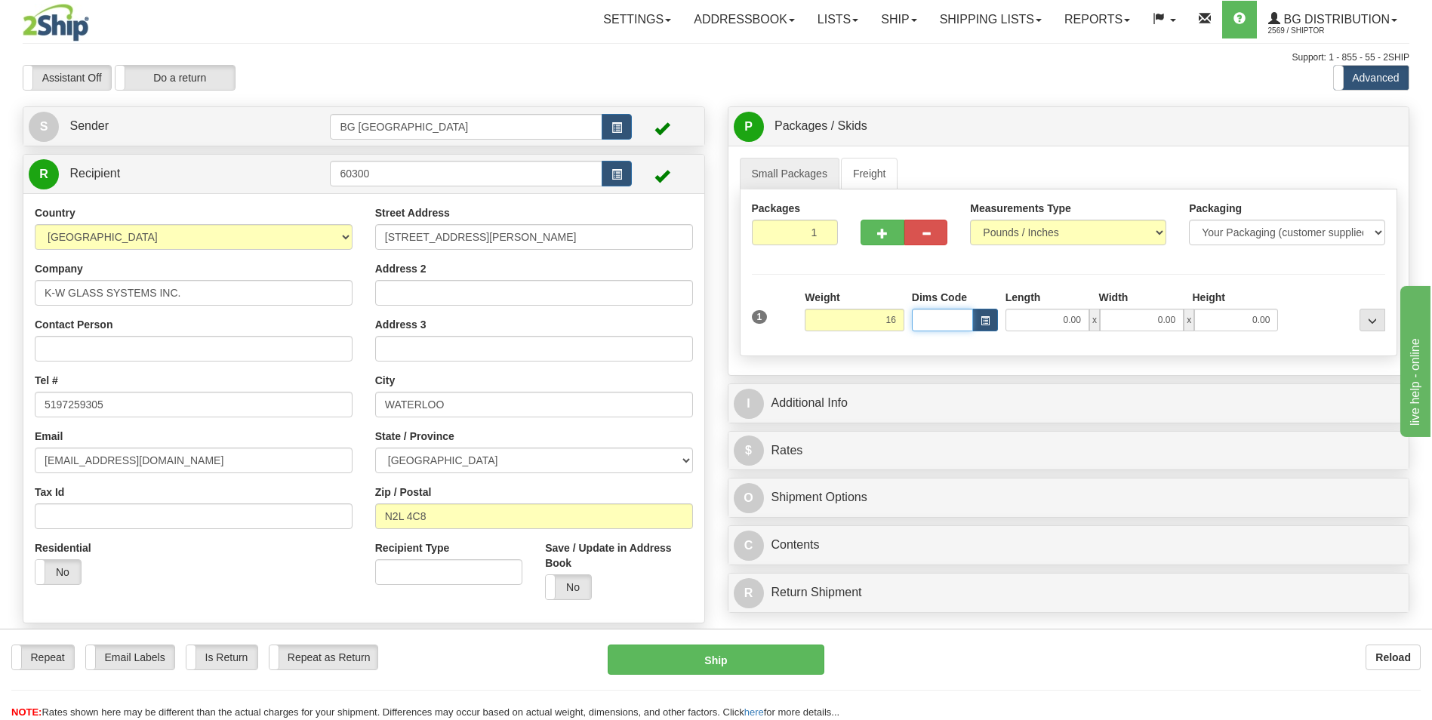
type input "16.00"
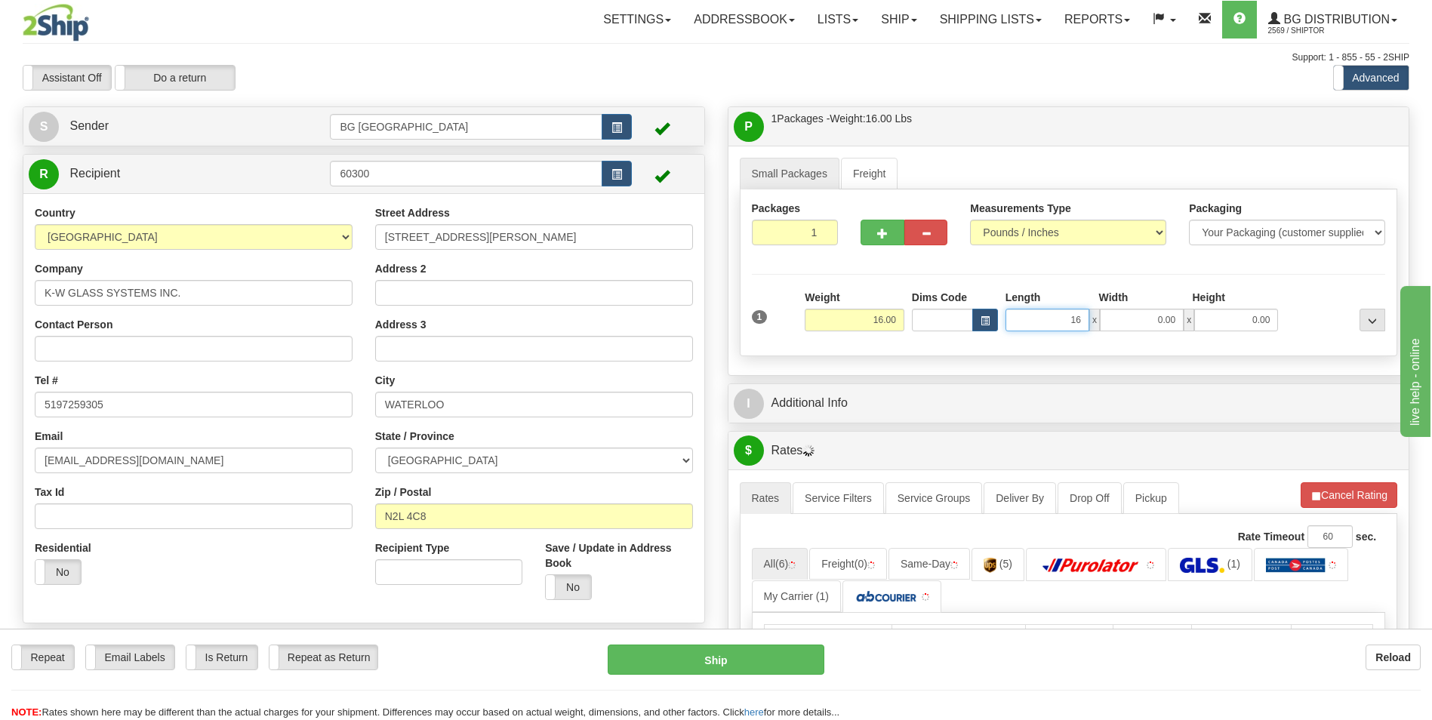
type input "16.00"
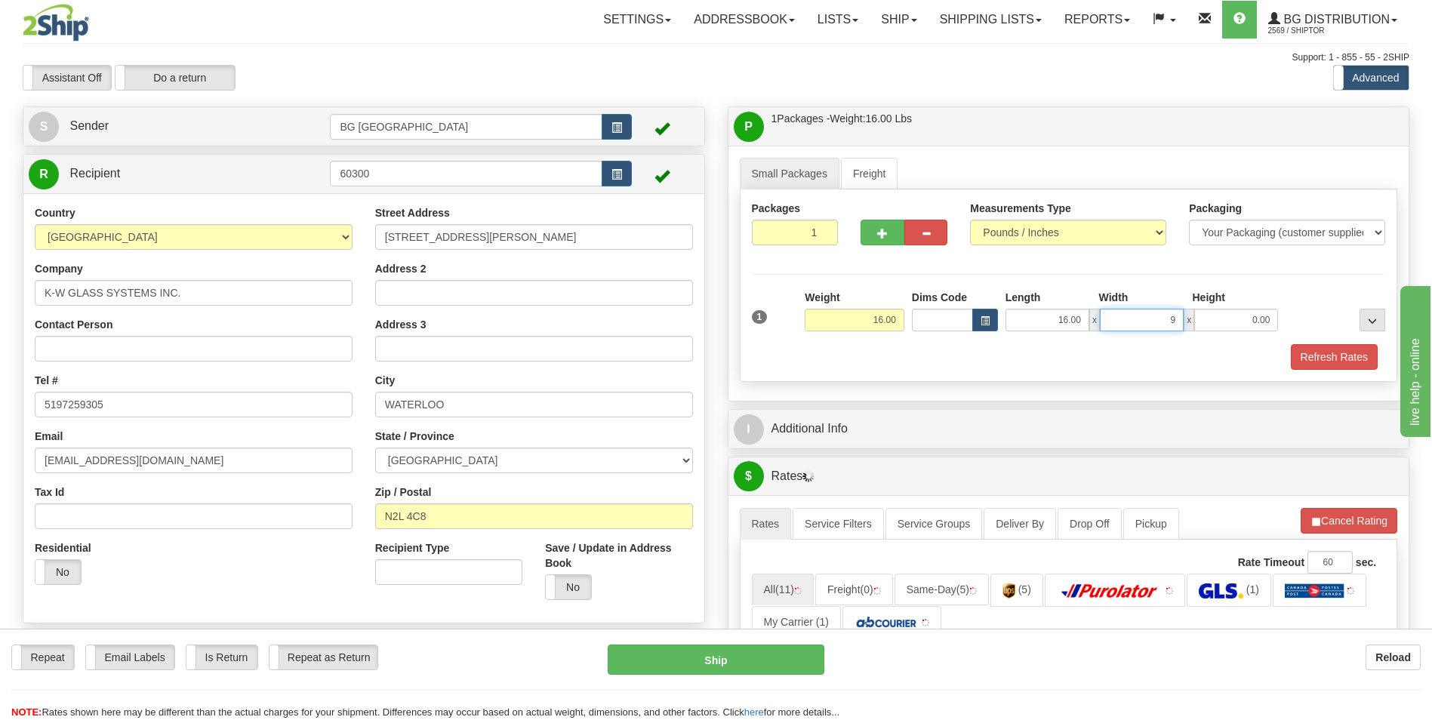
type input "9.00"
type input "6.00"
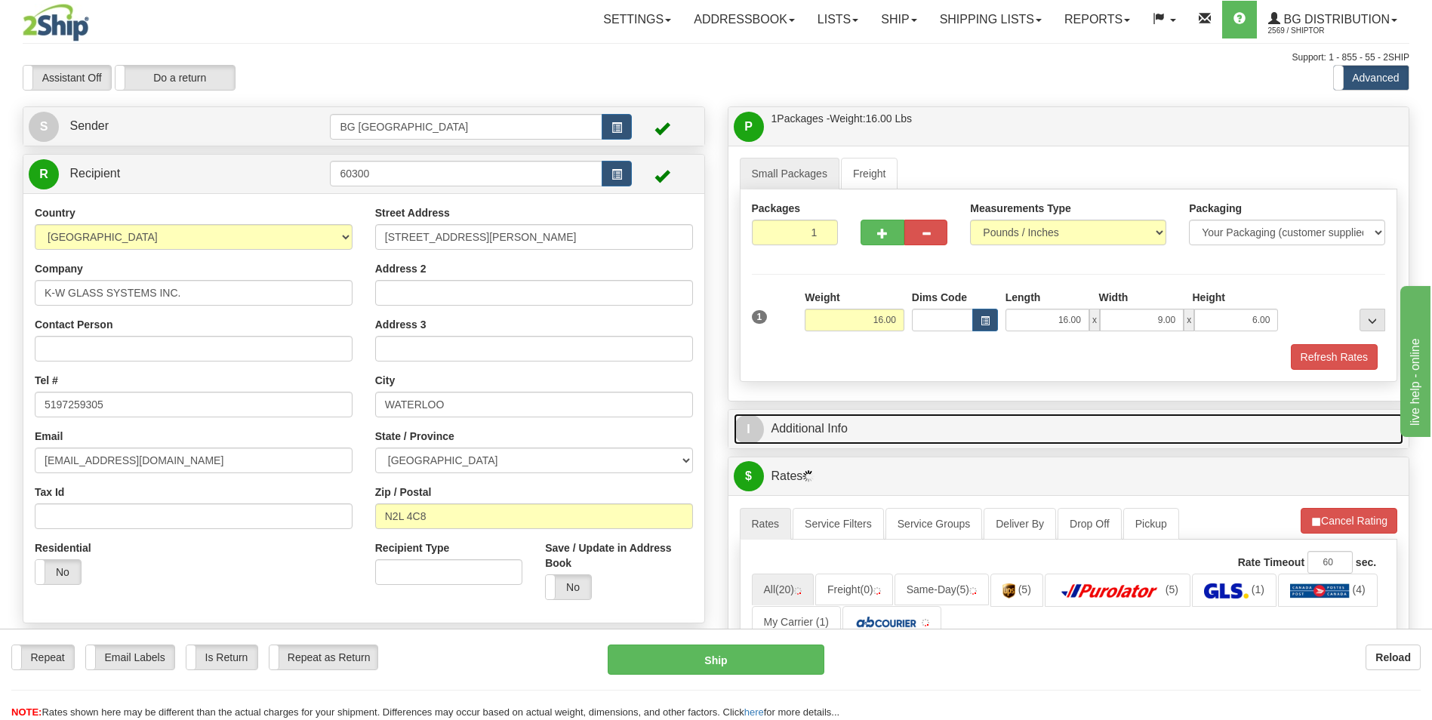
click at [948, 420] on link "I Additional Info" at bounding box center [1069, 429] width 670 height 31
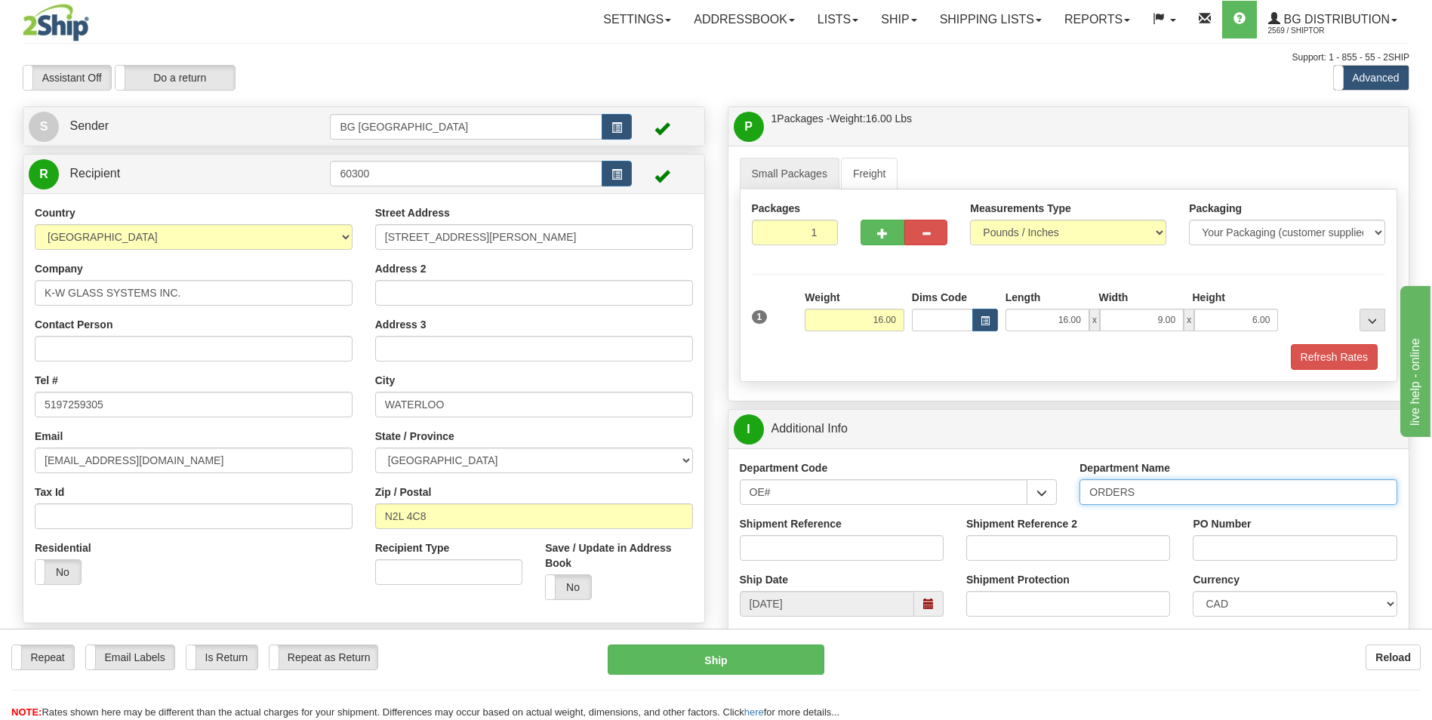
click at [1160, 492] on input "ORDERS" at bounding box center [1239, 492] width 318 height 26
type input "70179387-01"
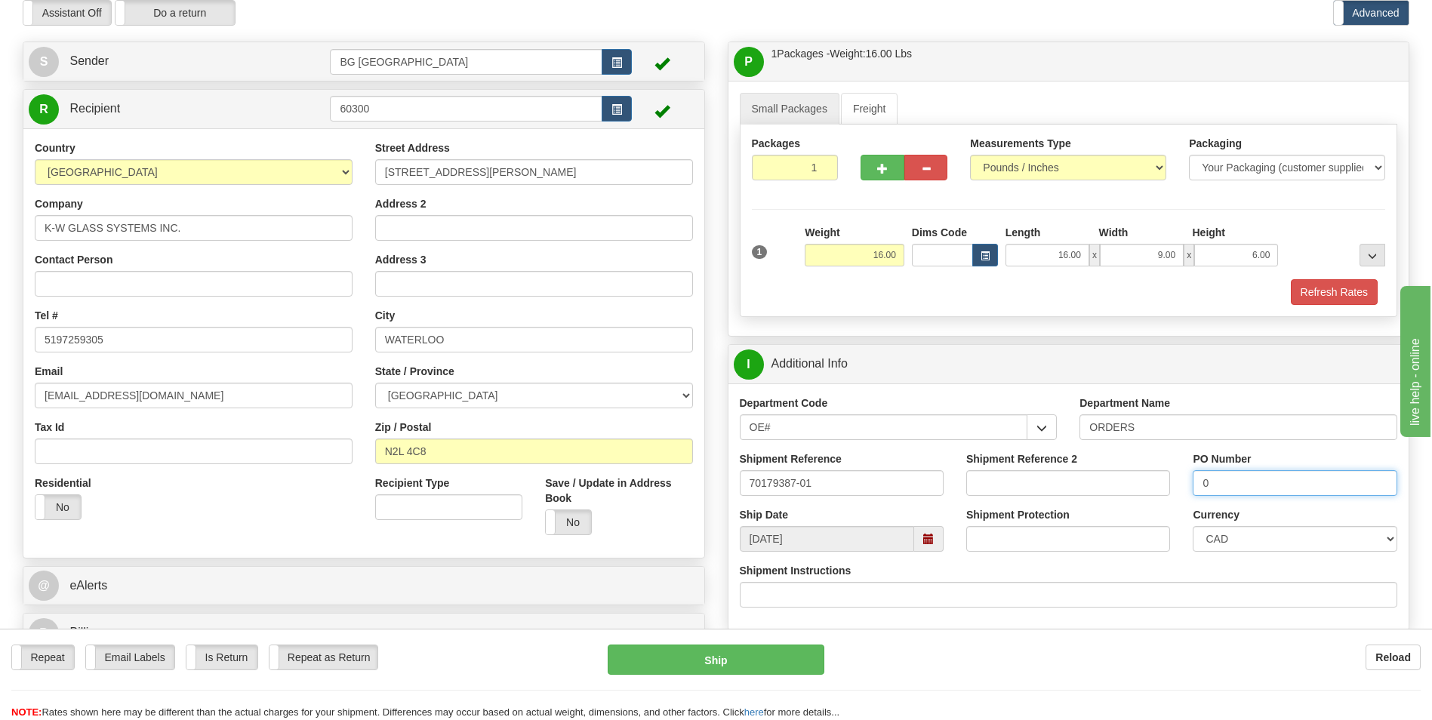
scroll to position [378, 0]
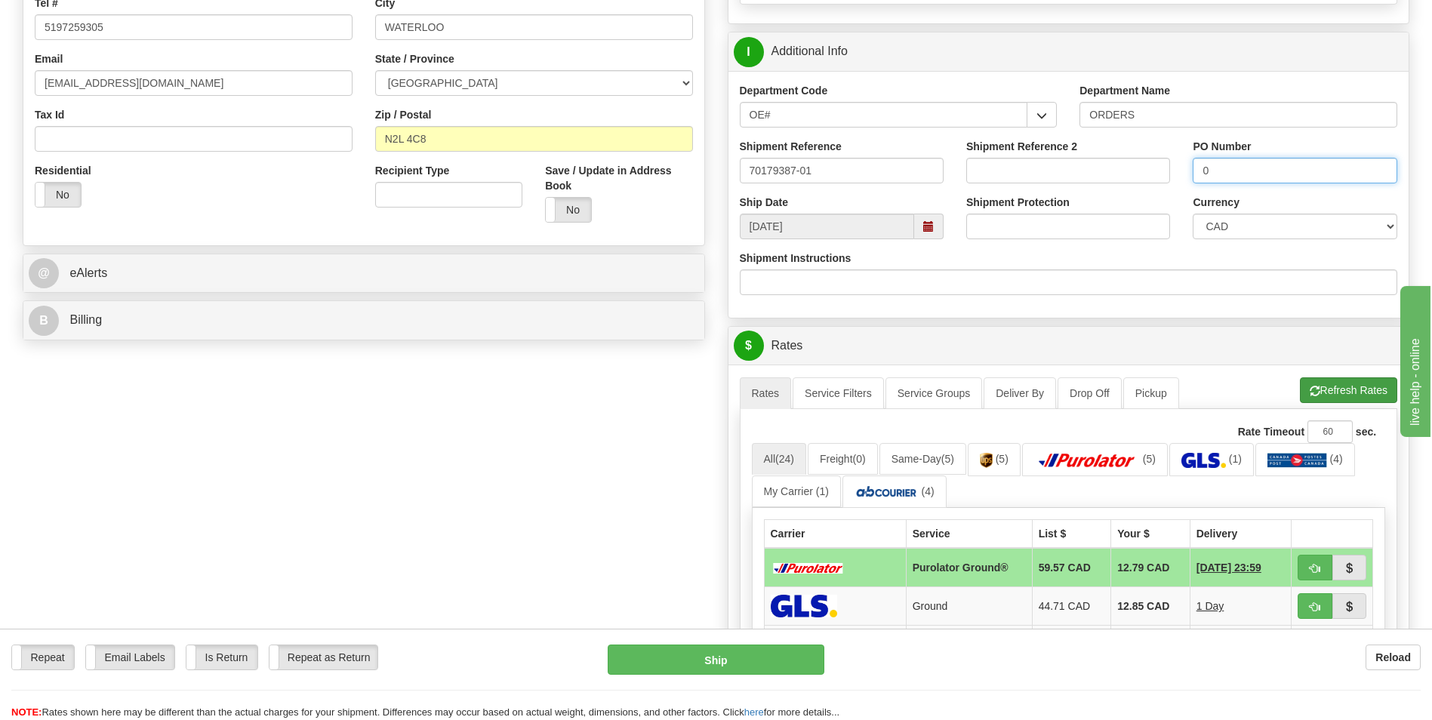
type input "0"
click at [1350, 382] on button "Refresh Rates" at bounding box center [1348, 391] width 97 height 26
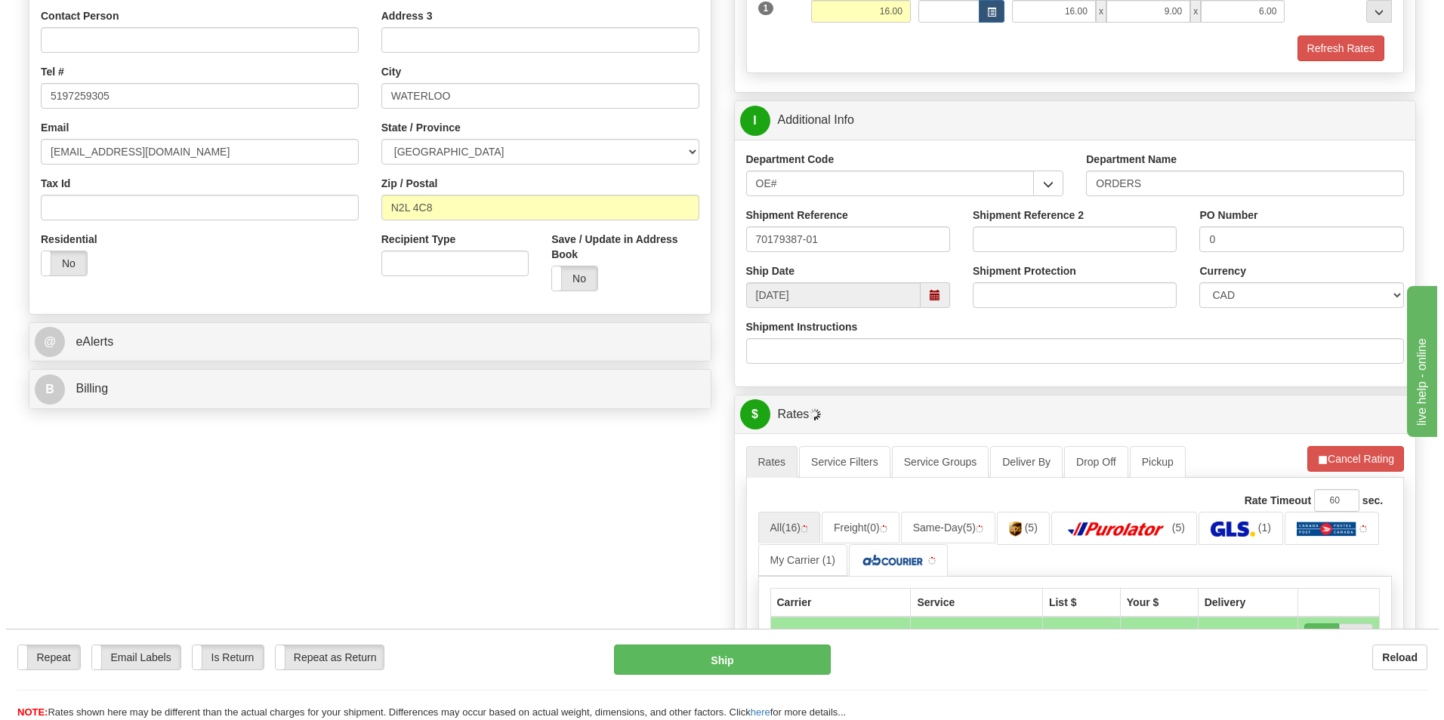
scroll to position [680, 0]
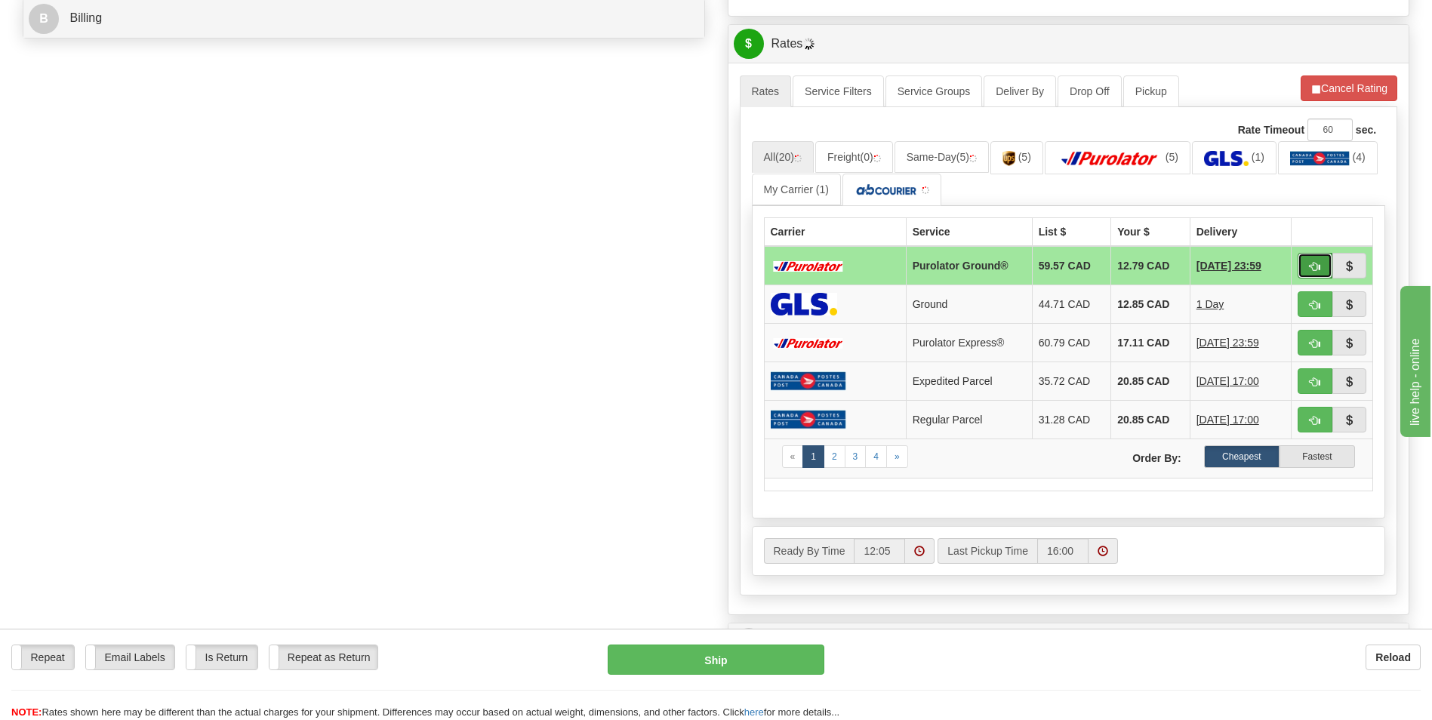
click at [1303, 265] on button "button" at bounding box center [1315, 266] width 35 height 26
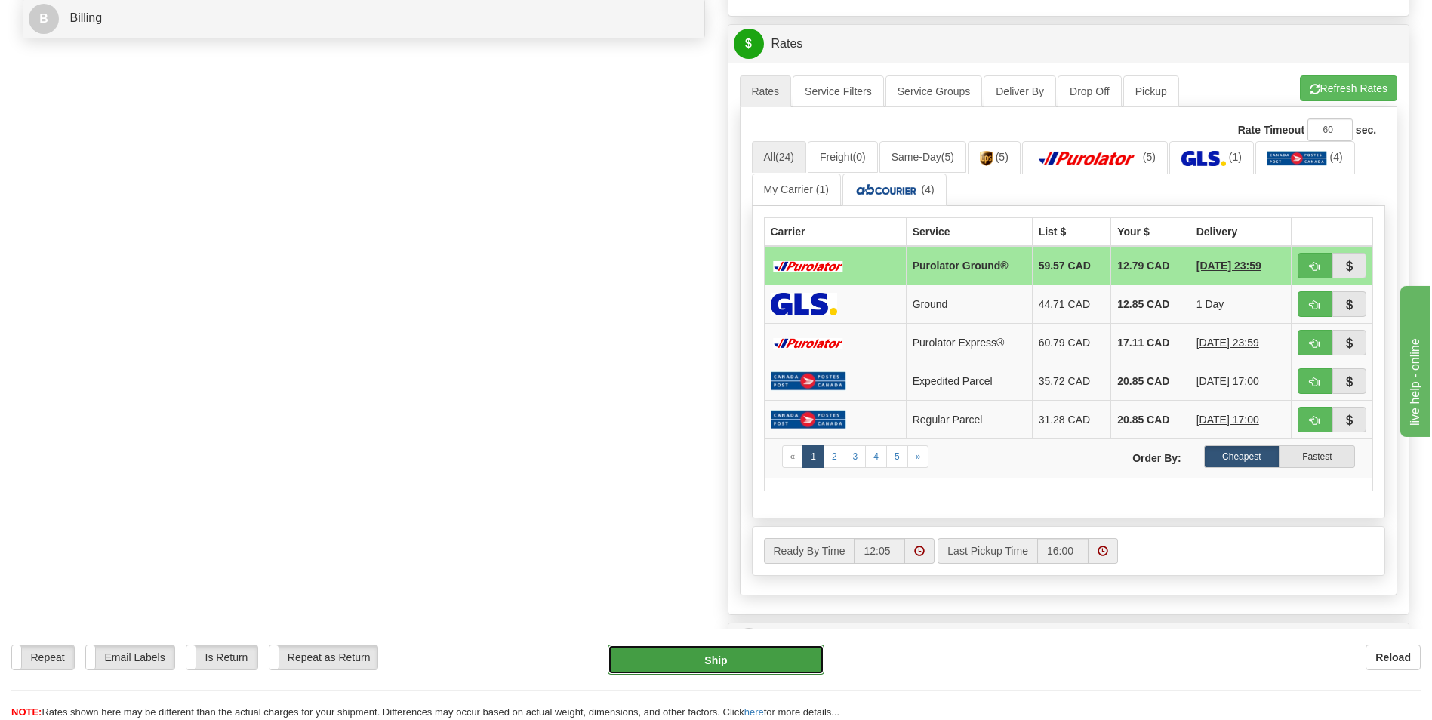
click at [698, 663] on button "Ship" at bounding box center [716, 660] width 216 height 30
type input "260"
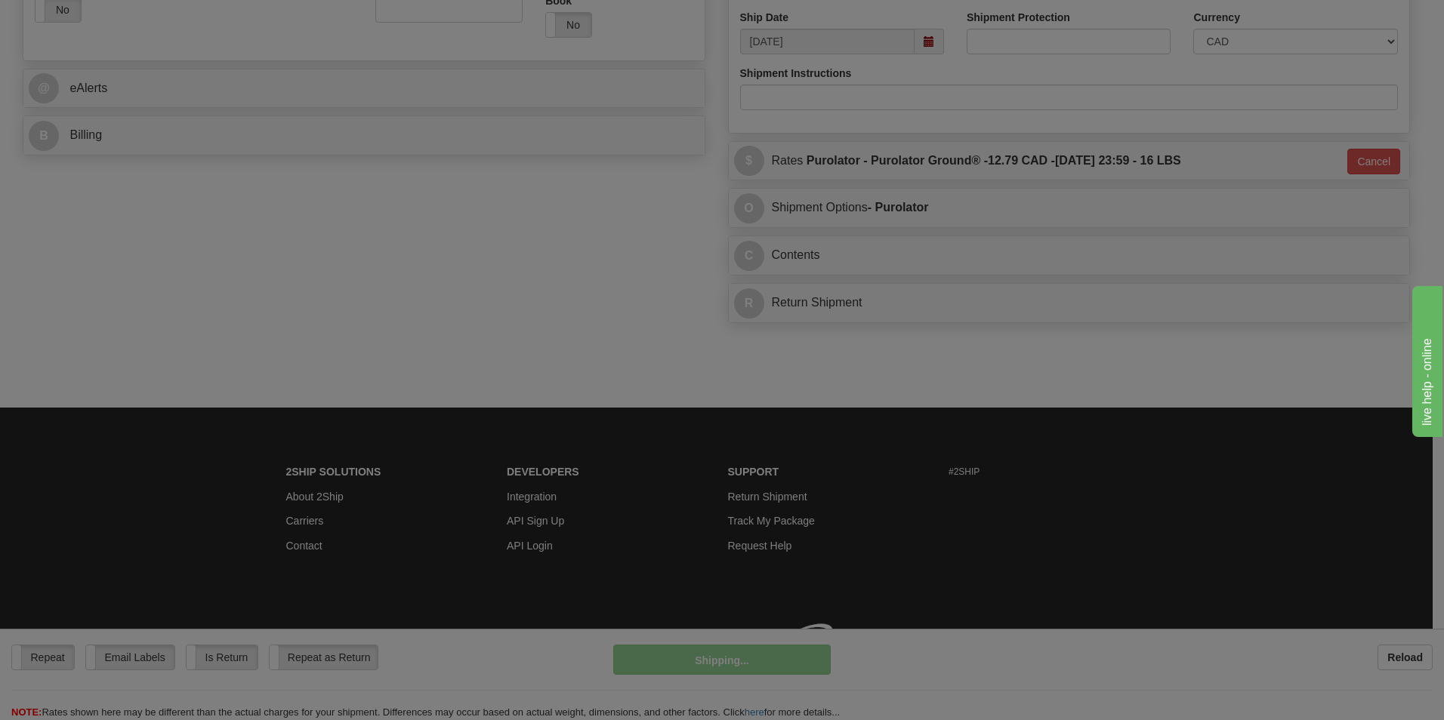
scroll to position [584, 0]
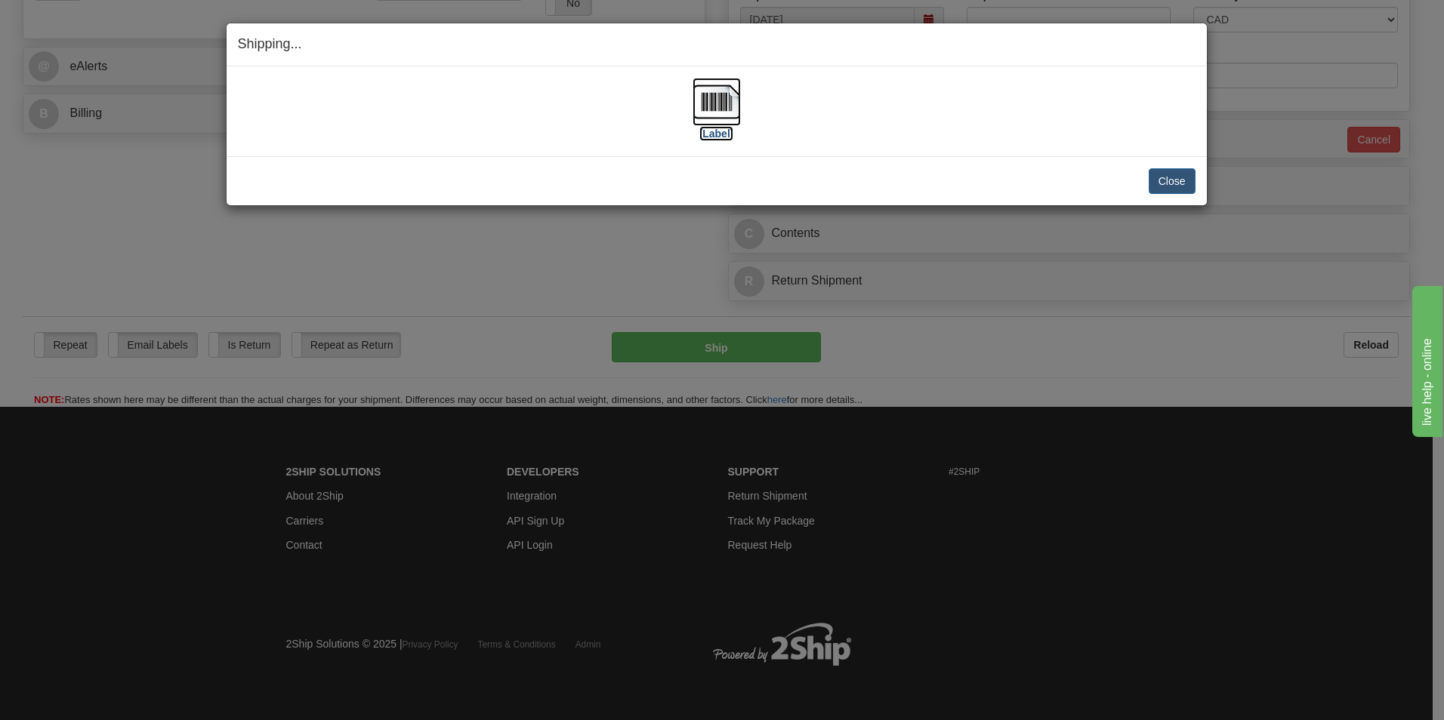
click at [735, 95] on img at bounding box center [716, 102] width 48 height 48
click at [1175, 182] on button "Close" at bounding box center [1171, 181] width 47 height 26
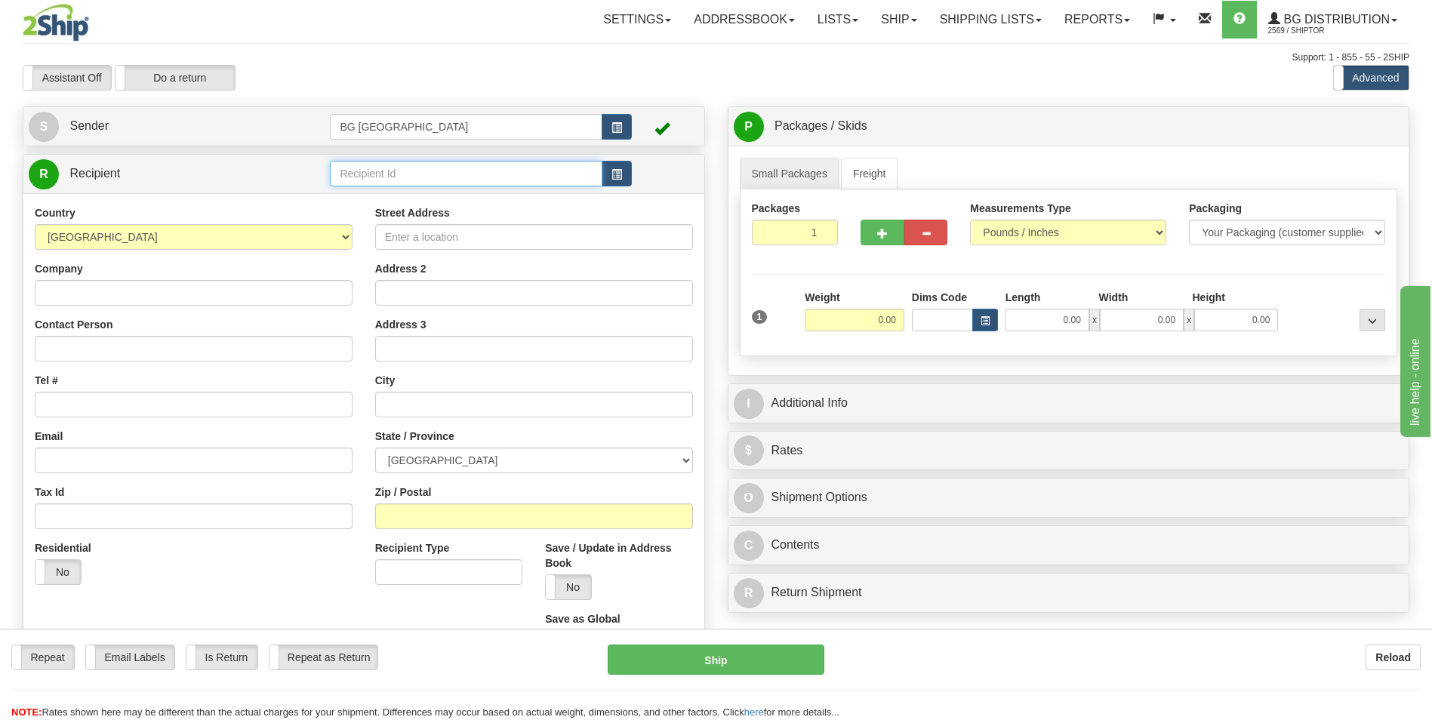
click at [393, 171] on input "text" at bounding box center [466, 174] width 272 height 26
click at [367, 196] on div "60628" at bounding box center [462, 197] width 257 height 17
type input "60628"
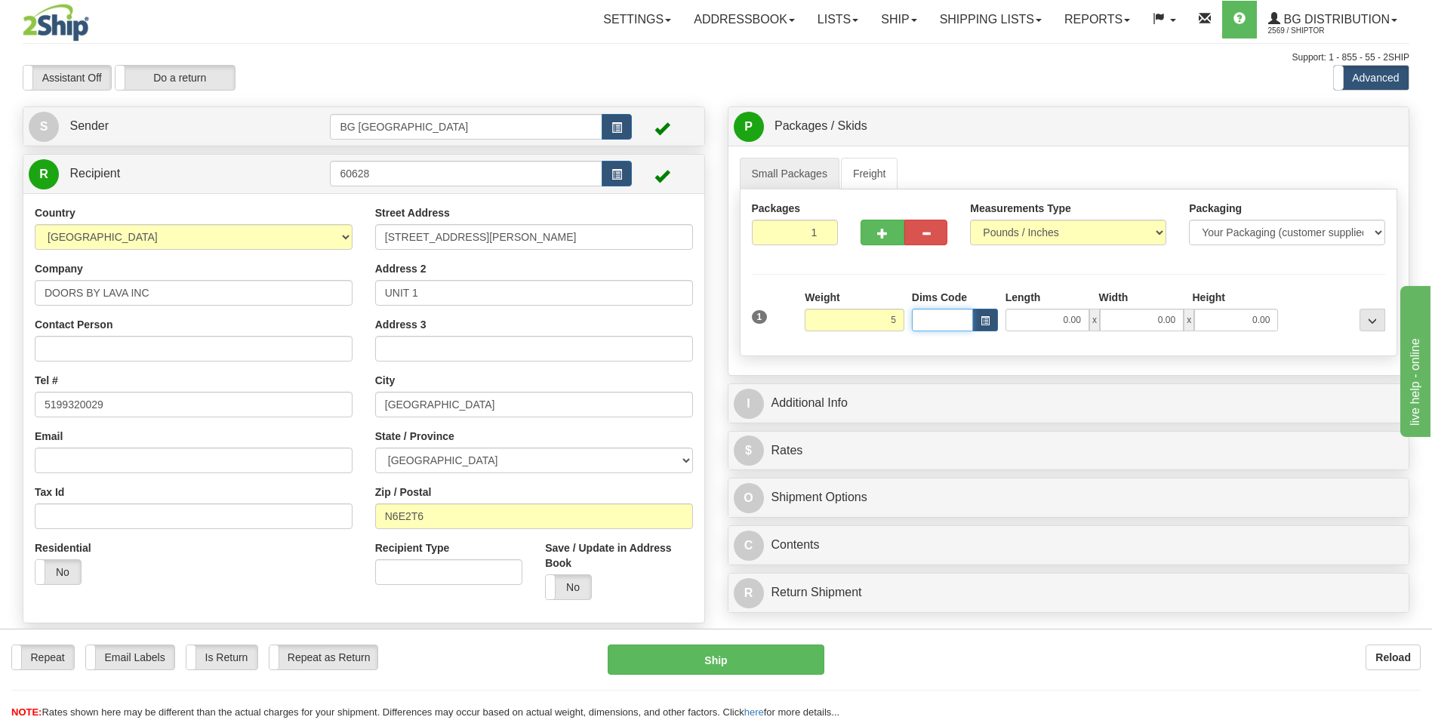
type input "5.00"
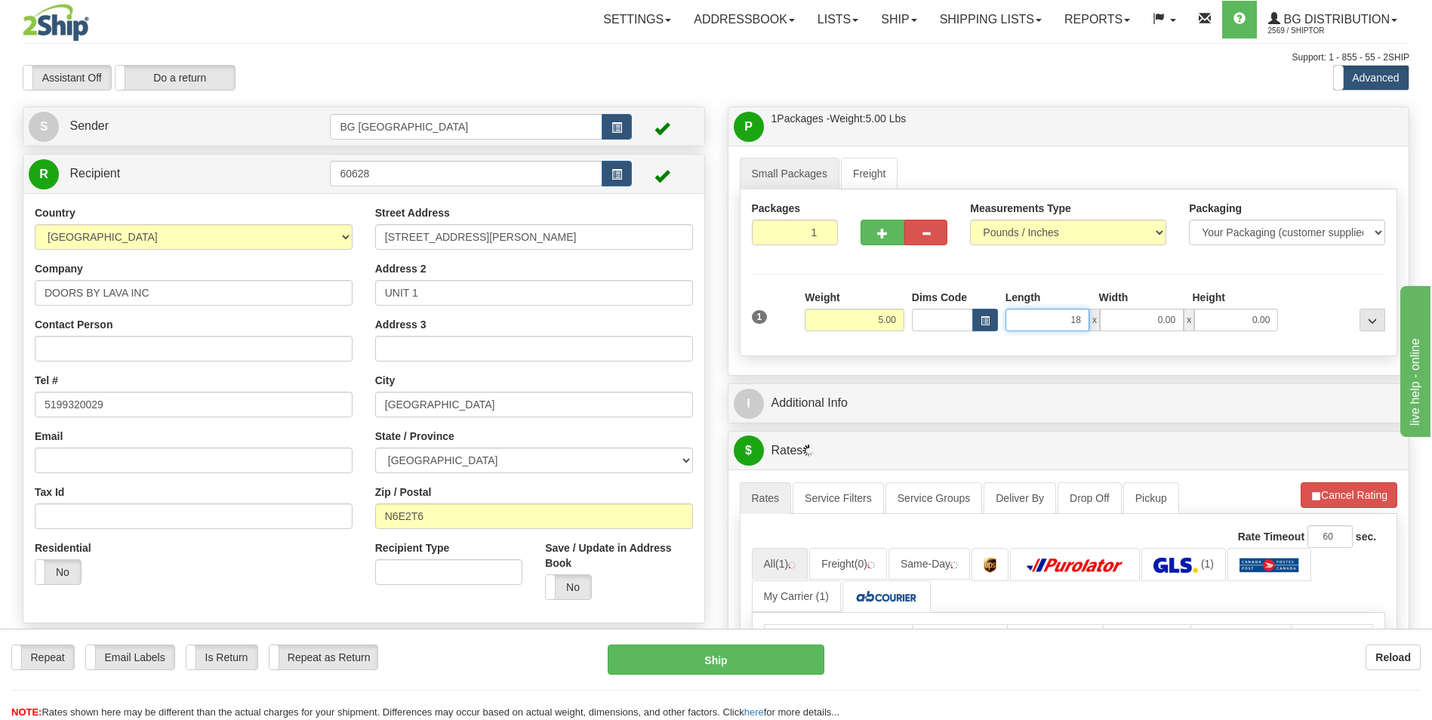
type input "18.00"
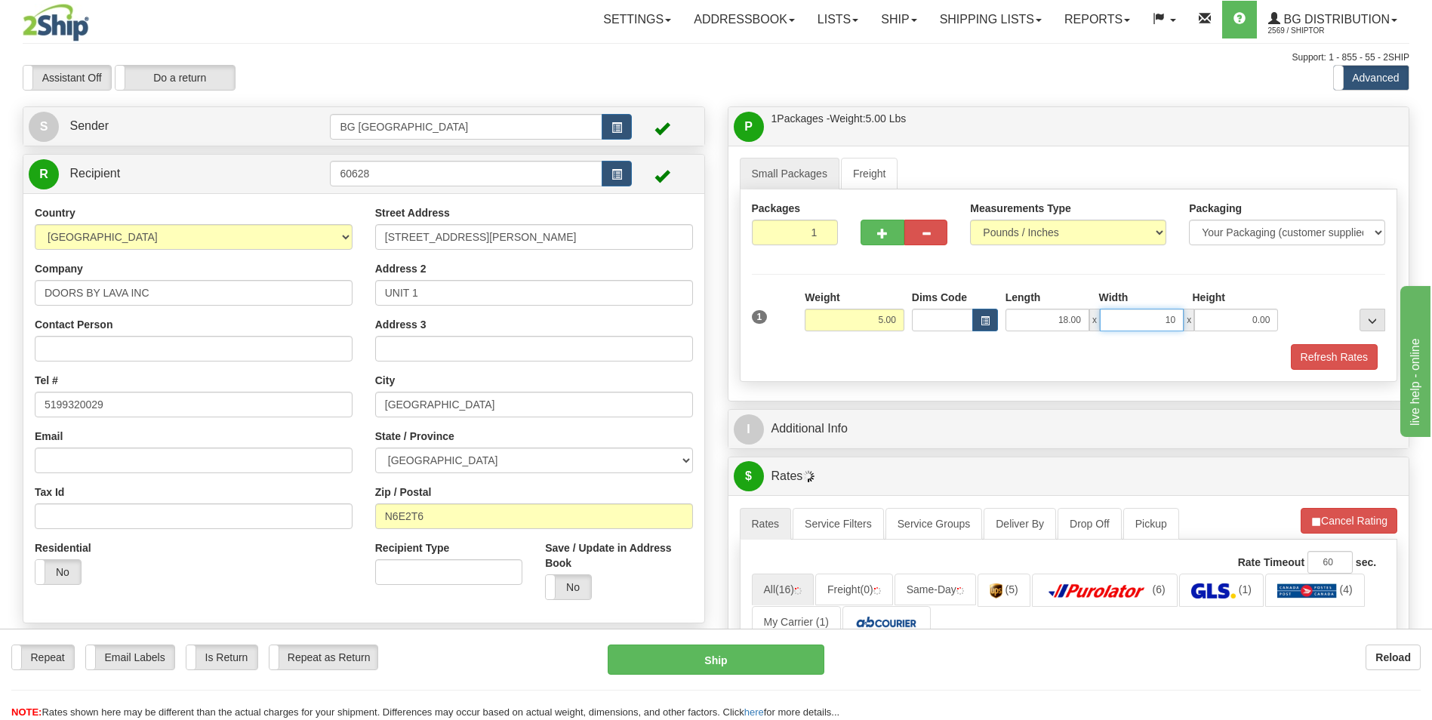
type input "10.00"
type input "7.00"
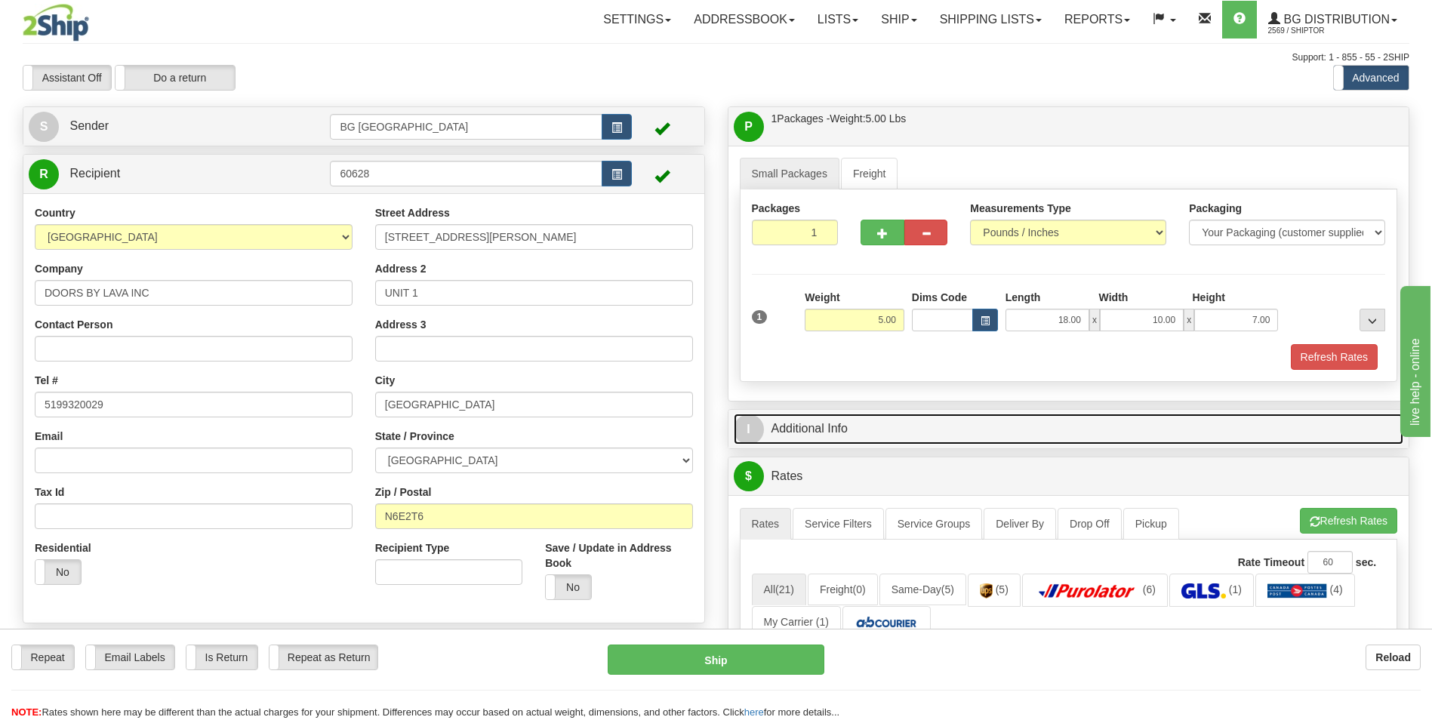
click at [846, 436] on link "I Additional Info" at bounding box center [1069, 429] width 670 height 31
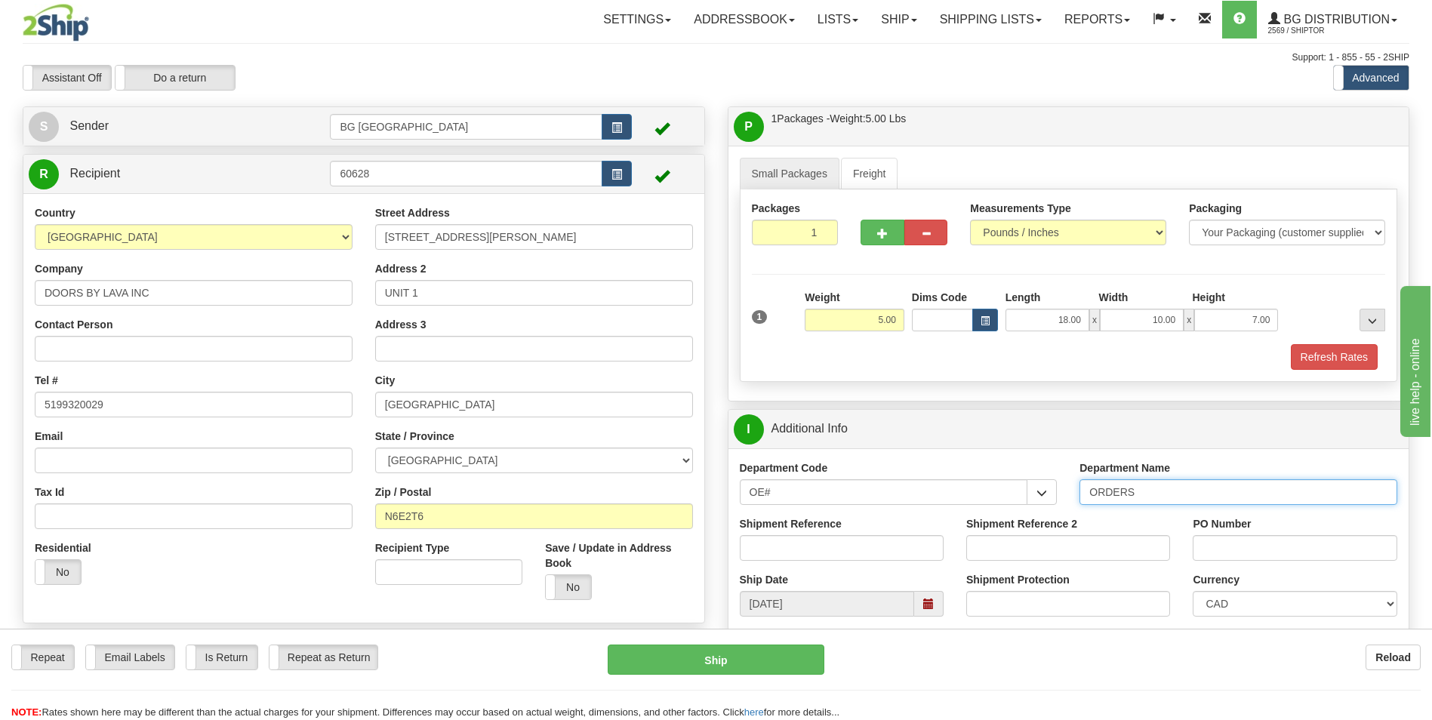
click at [1179, 494] on input "ORDERS" at bounding box center [1239, 492] width 318 height 26
type input "70178697-00"
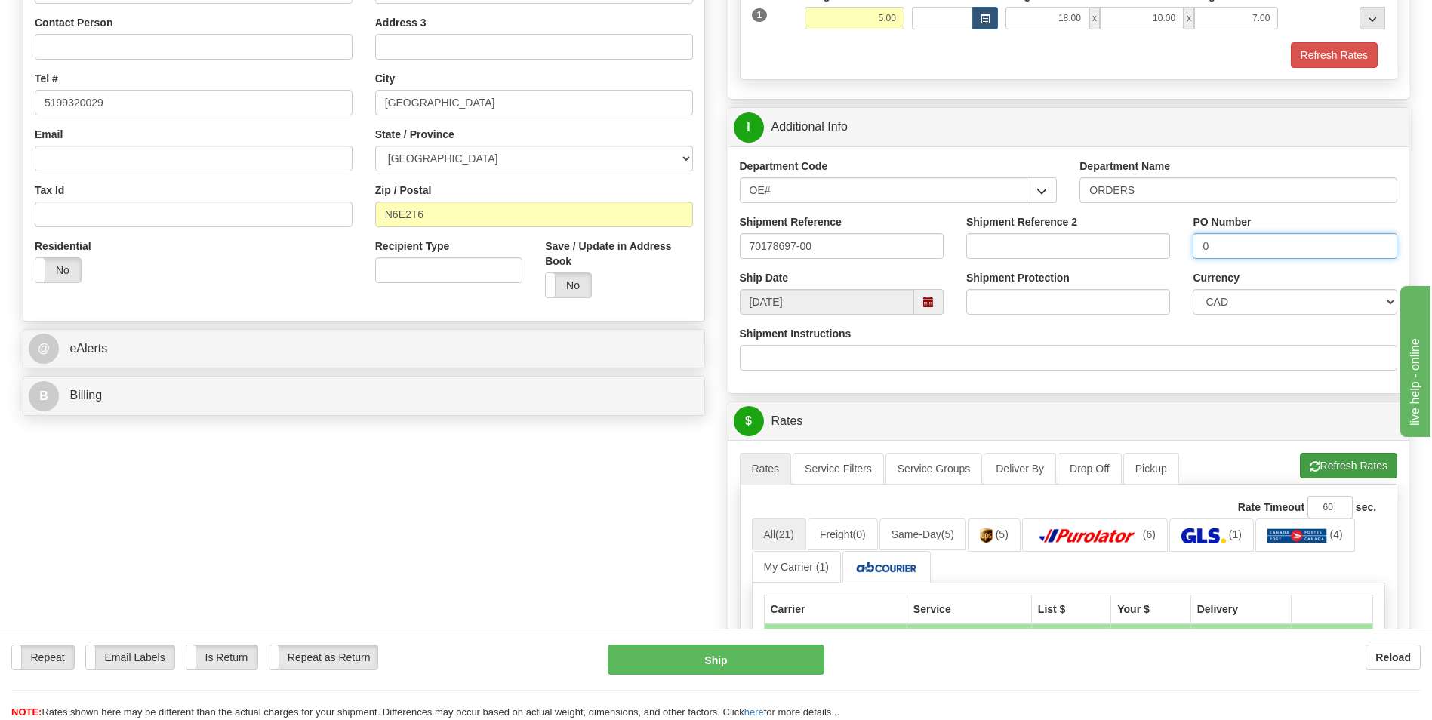
type input "0"
click at [1337, 470] on button "Refresh Rates" at bounding box center [1348, 466] width 97 height 26
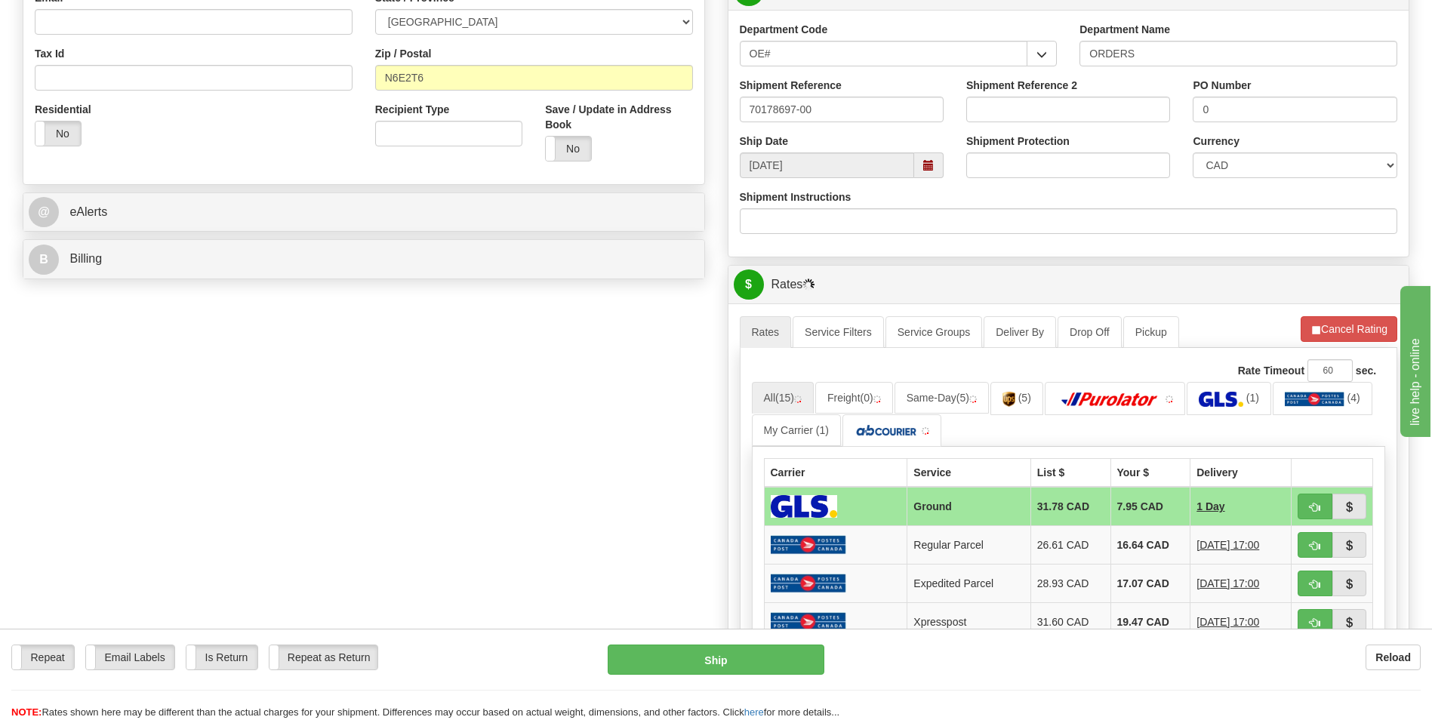
scroll to position [604, 0]
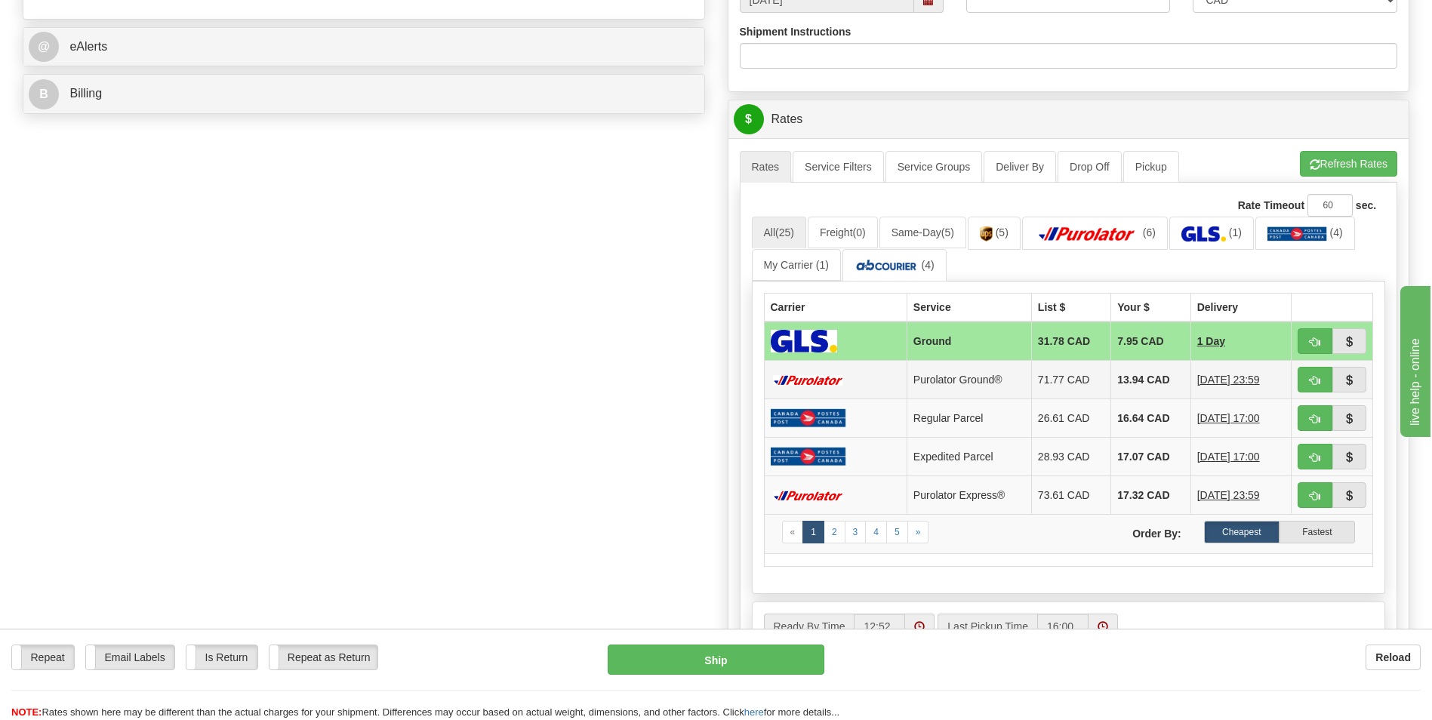
click at [1113, 374] on td "13.94 CAD" at bounding box center [1150, 380] width 79 height 39
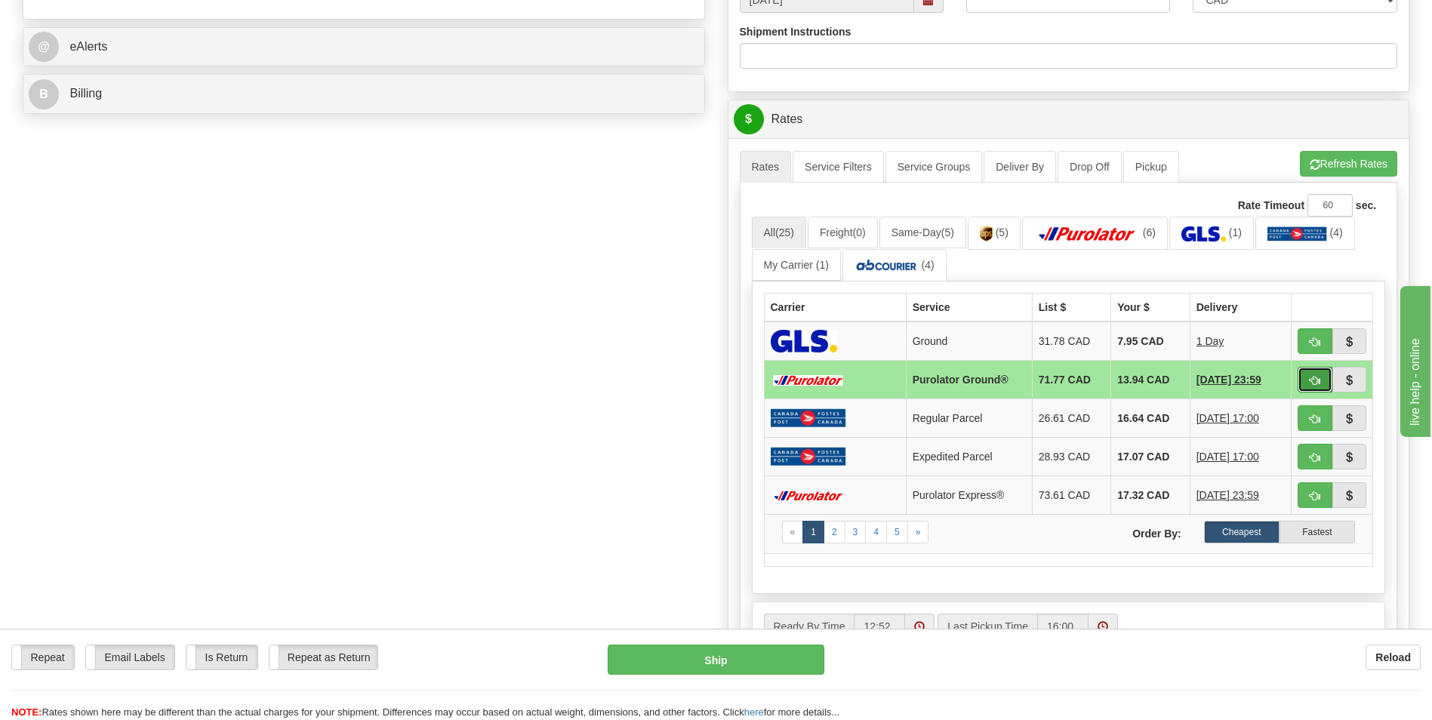
click at [1298, 371] on button "button" at bounding box center [1315, 380] width 35 height 26
type input "260"
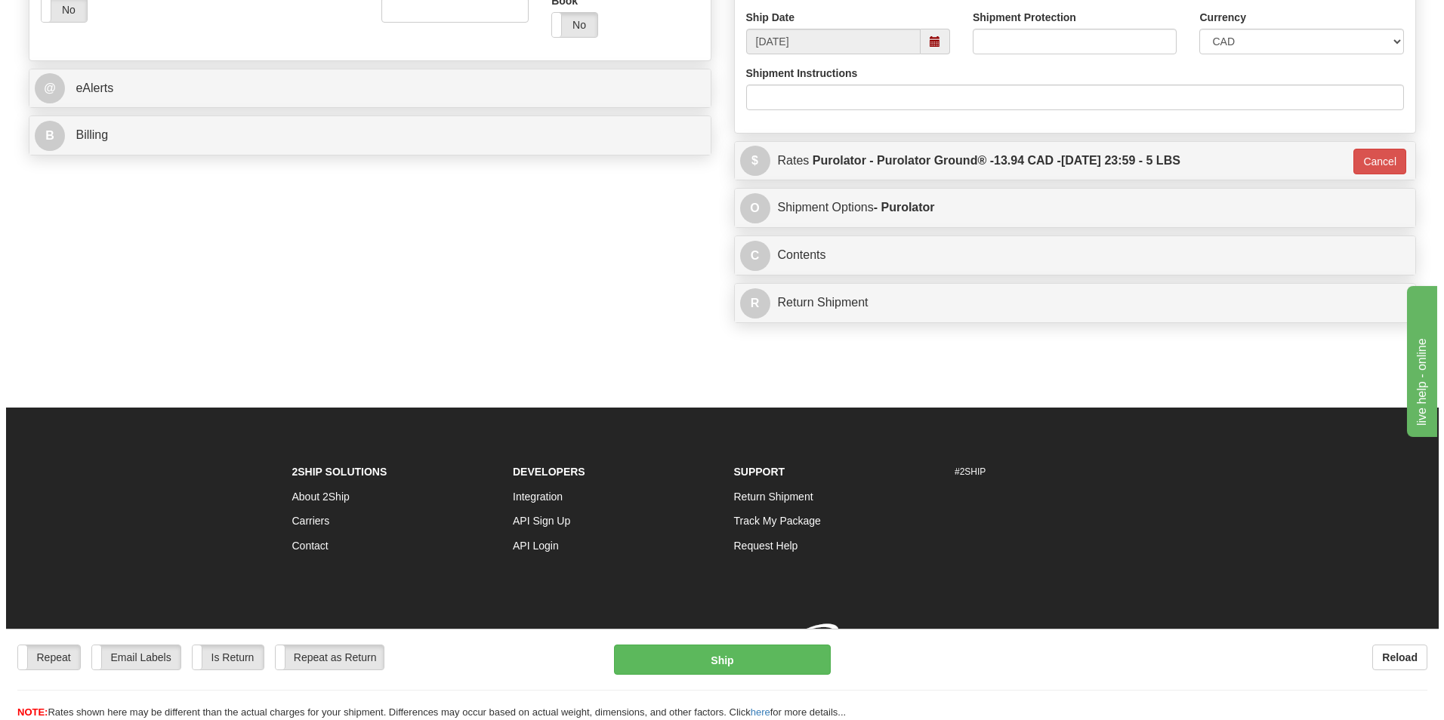
scroll to position [584, 0]
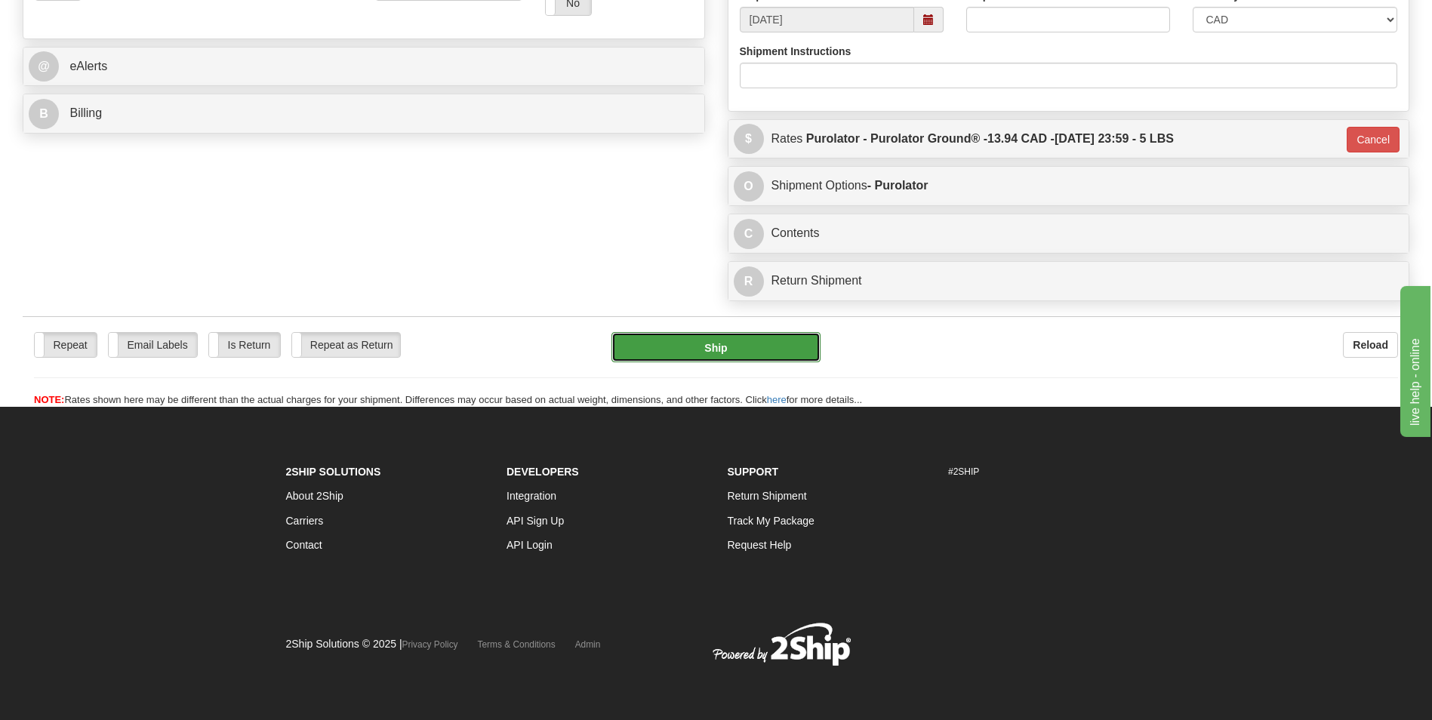
click at [704, 349] on button "Ship" at bounding box center [716, 347] width 208 height 30
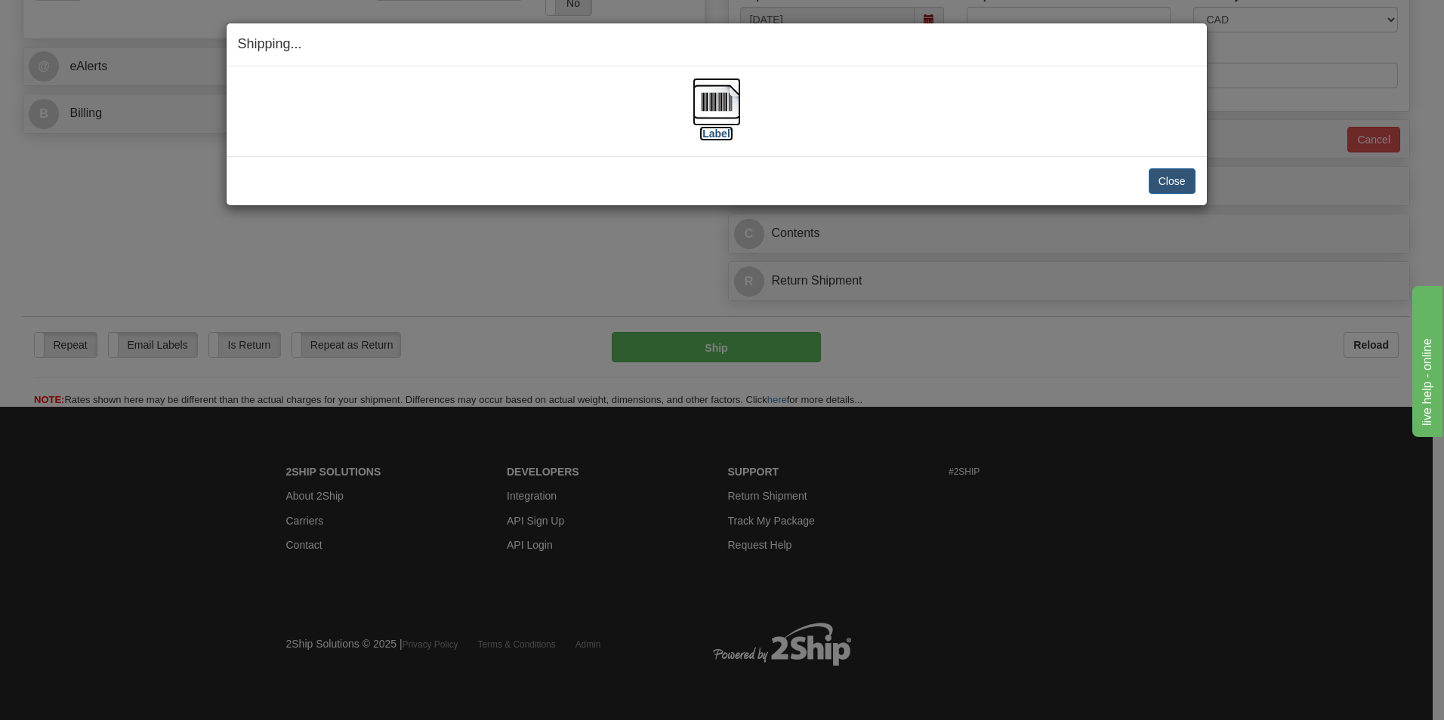
click at [726, 98] on img at bounding box center [716, 102] width 48 height 48
click at [1165, 169] on button "Close" at bounding box center [1171, 181] width 47 height 26
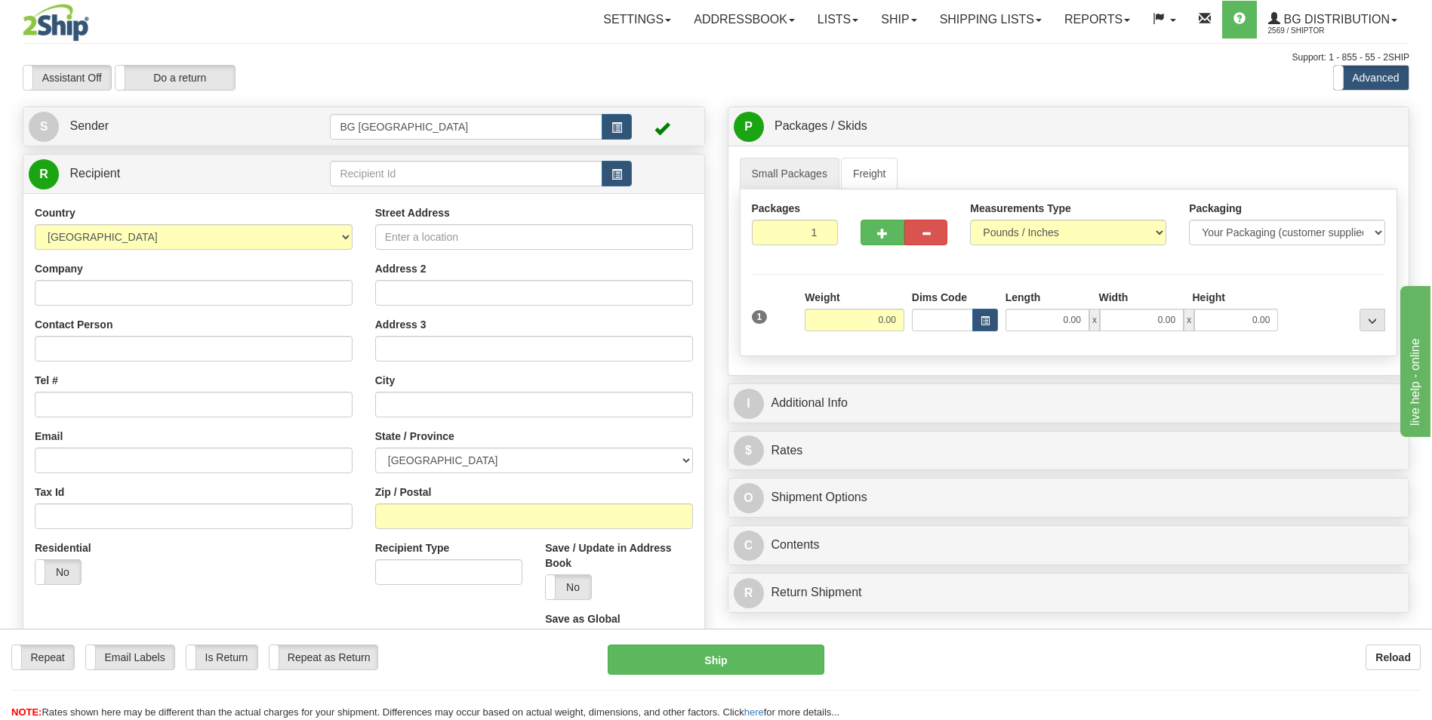
click at [415, 187] on td at bounding box center [480, 174] width 301 height 31
click at [415, 180] on input "text" at bounding box center [466, 174] width 272 height 26
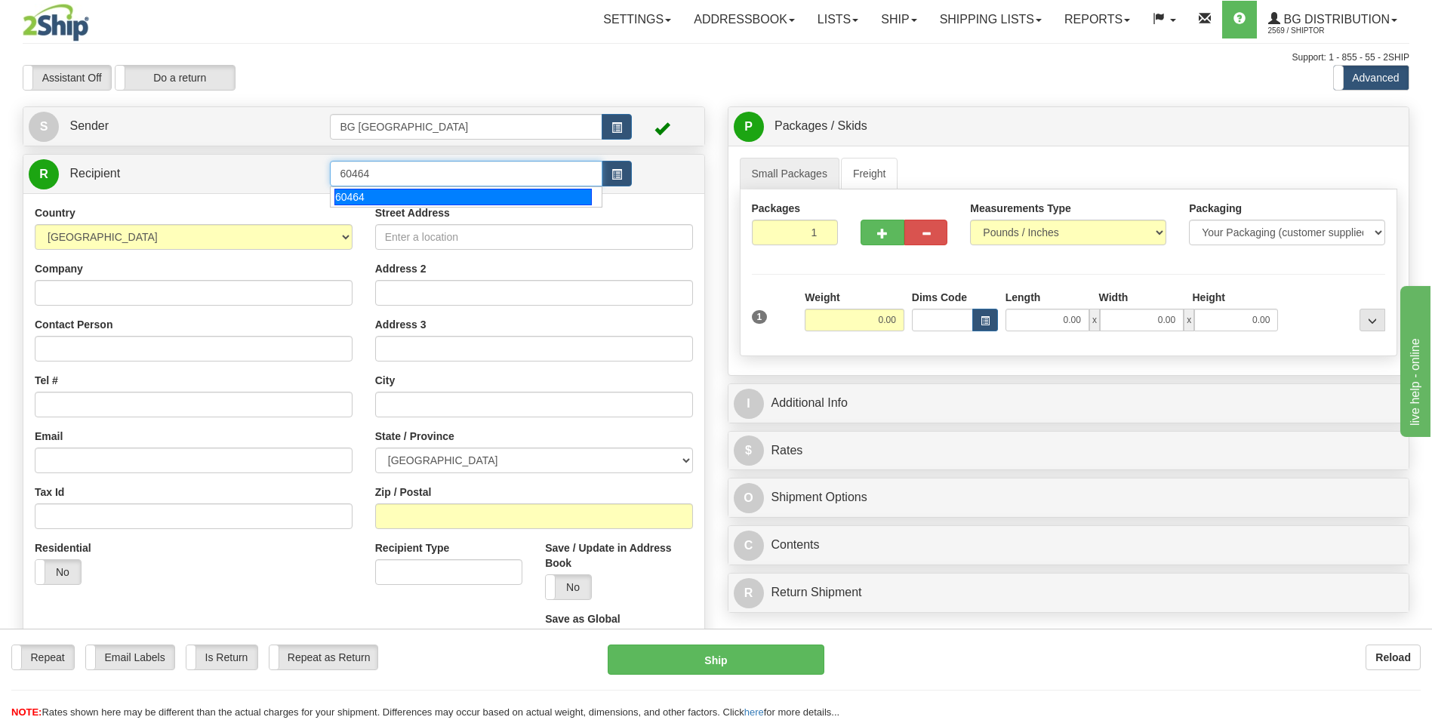
click at [399, 193] on div "60464" at bounding box center [462, 197] width 257 height 17
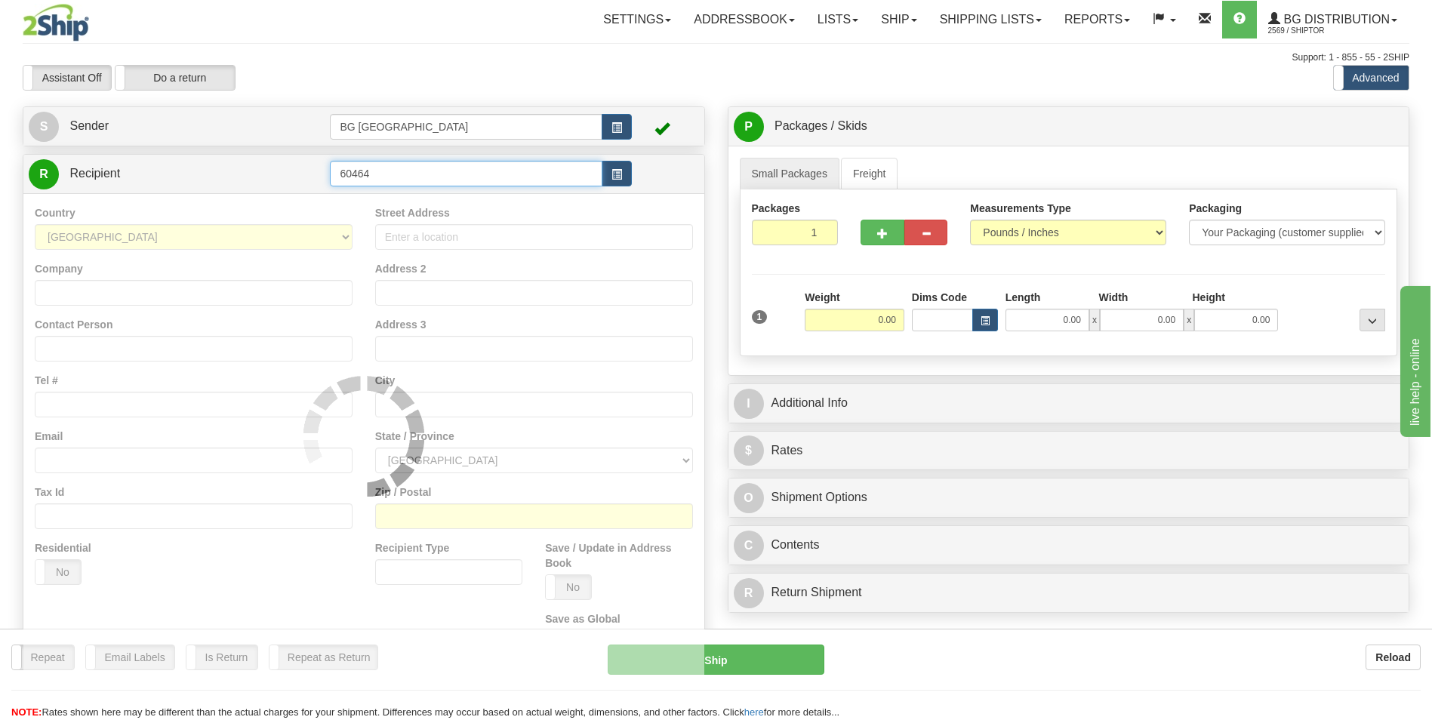
type input "60464"
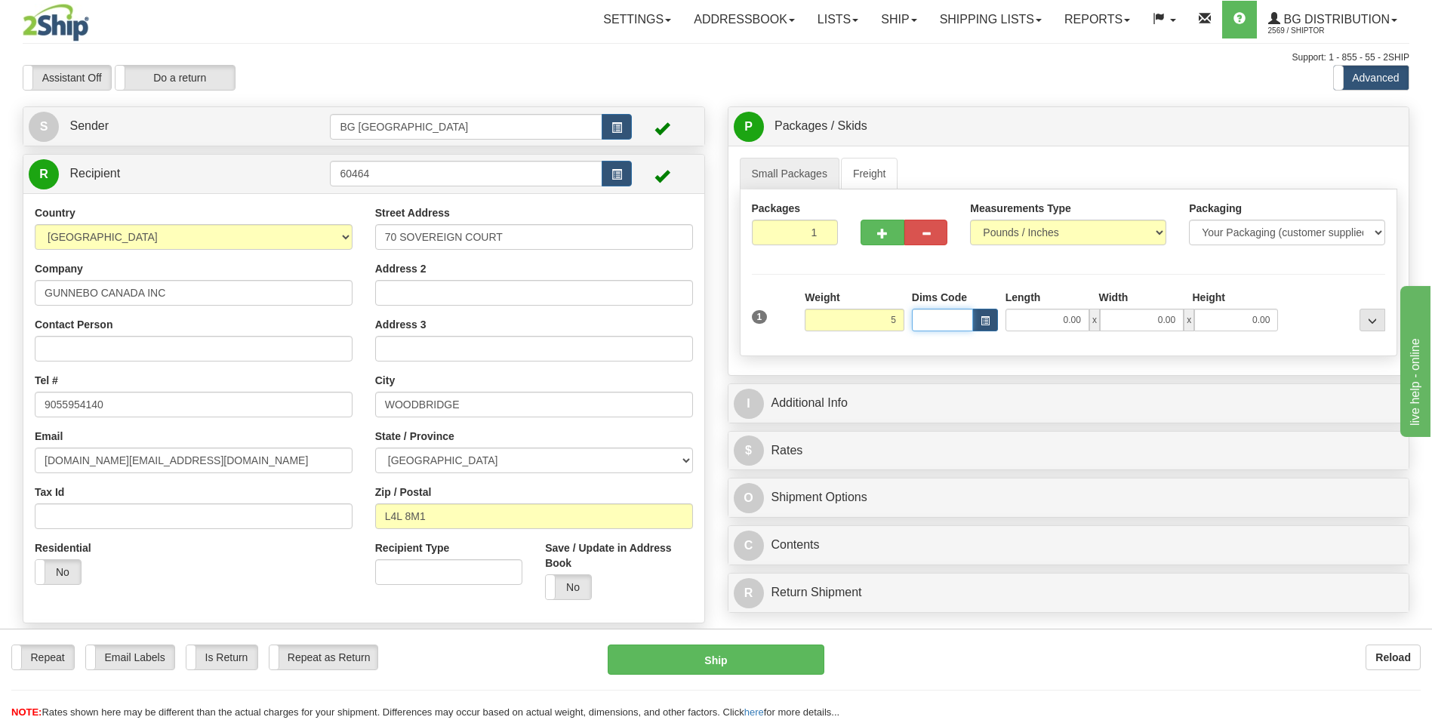
type input "5.00"
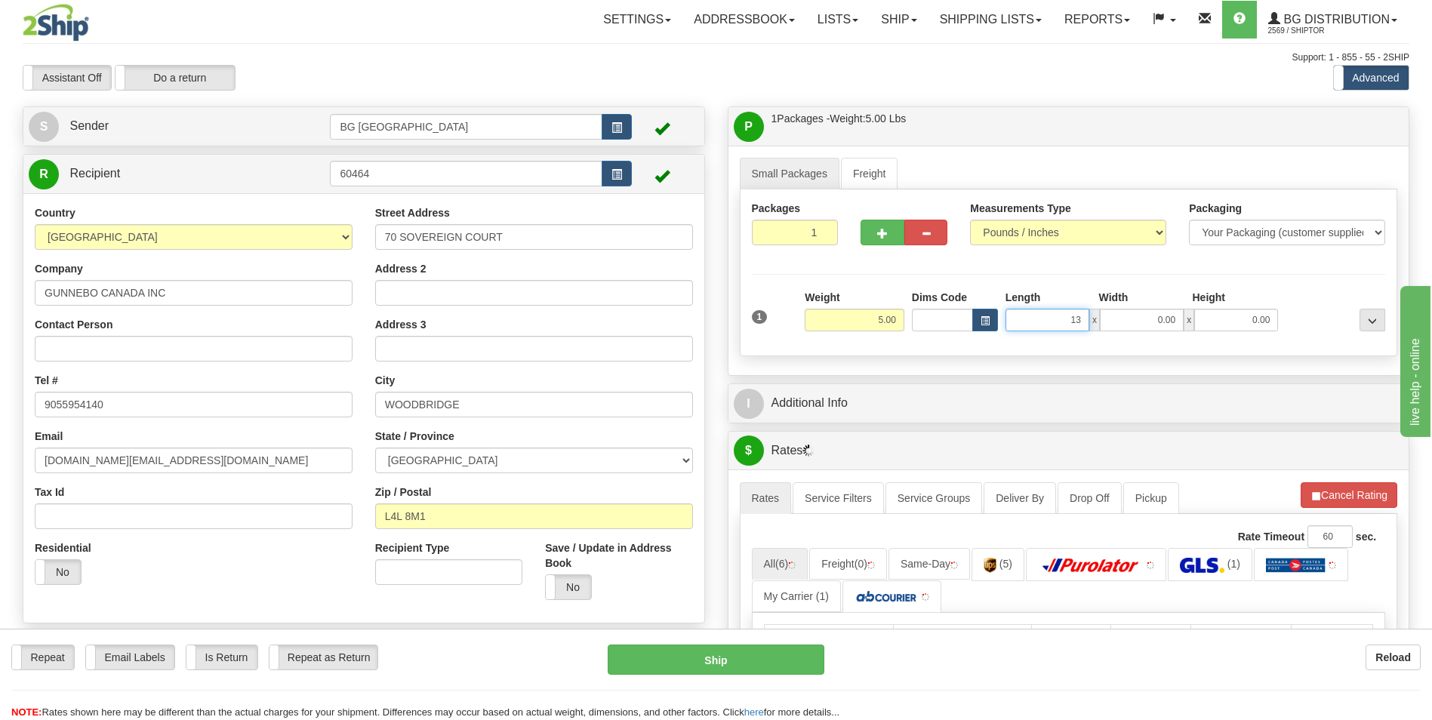
type input "13.00"
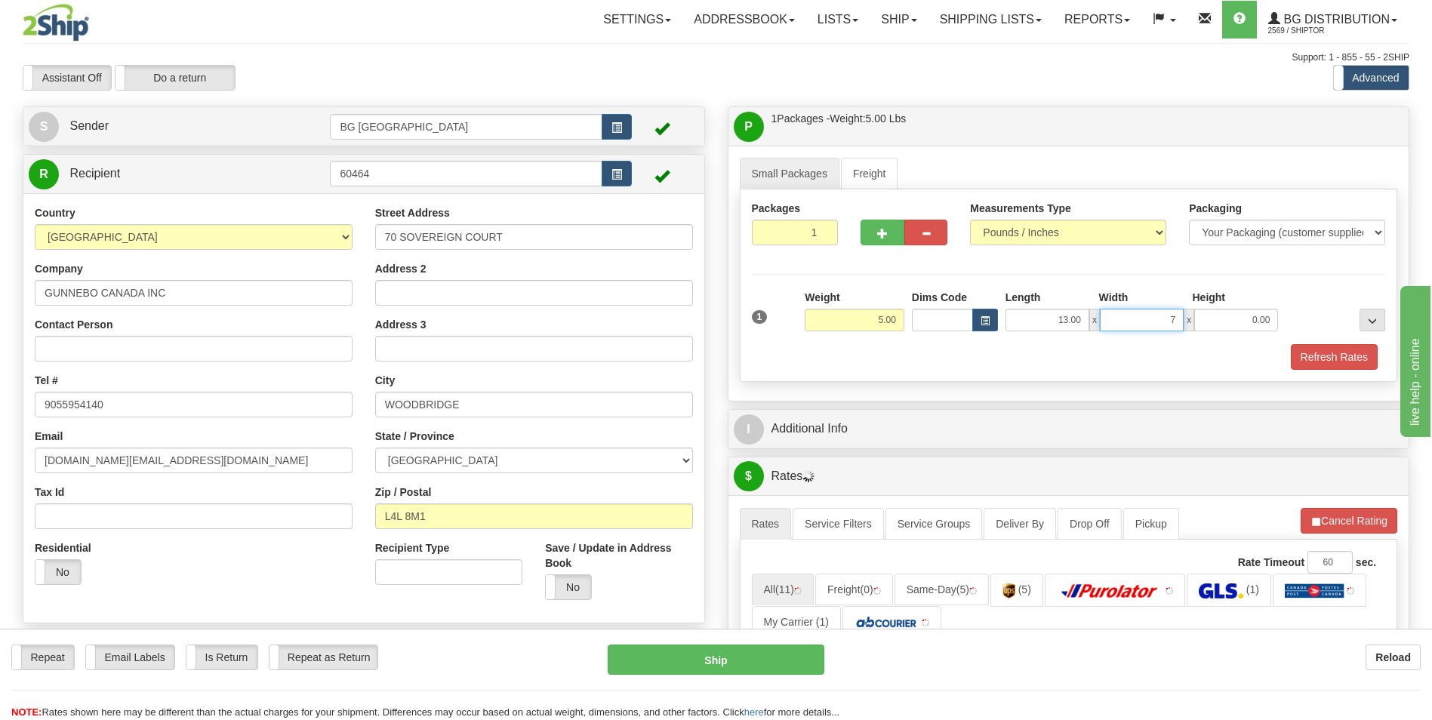
type input "7.00"
type input "5.00"
click at [892, 240] on button "button" at bounding box center [882, 233] width 43 height 26
type input "2"
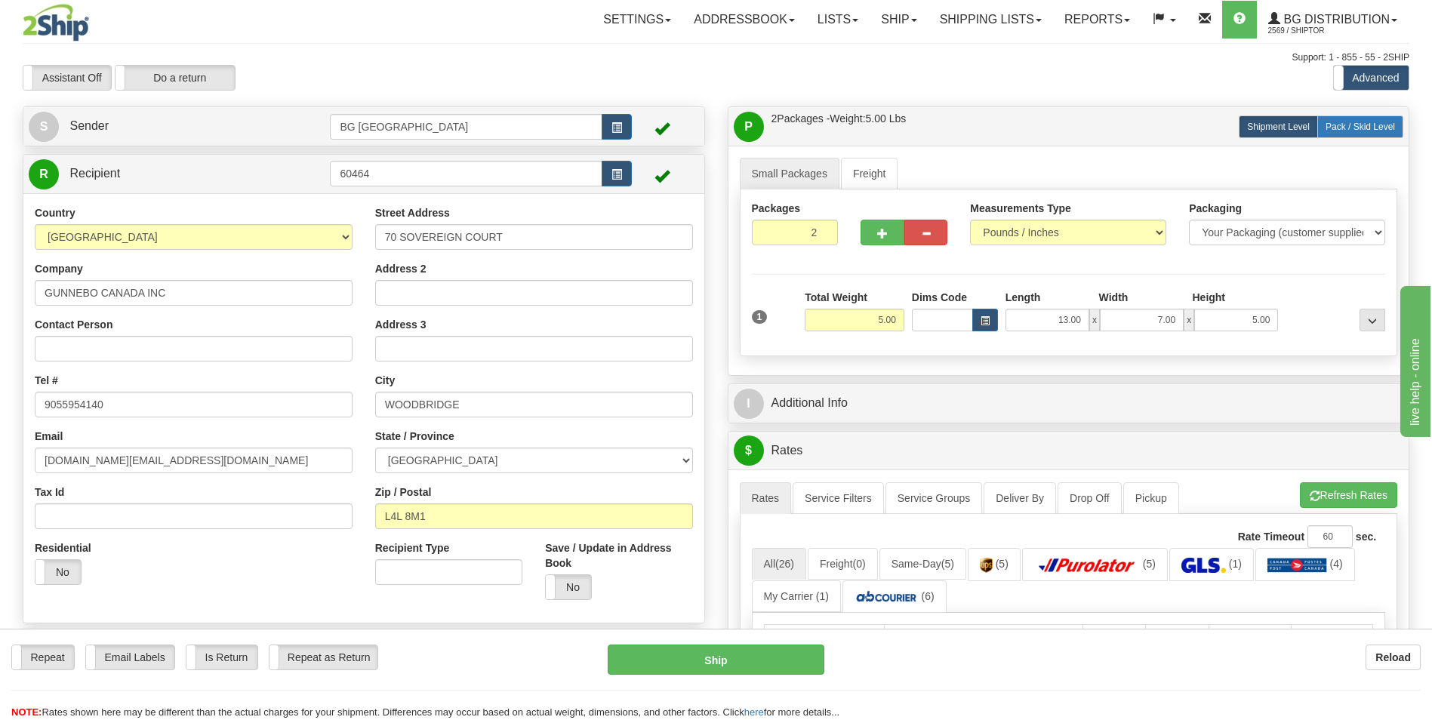
click at [1353, 128] on span "Pack / Skid Level" at bounding box center [1360, 127] width 69 height 11
radio input "true"
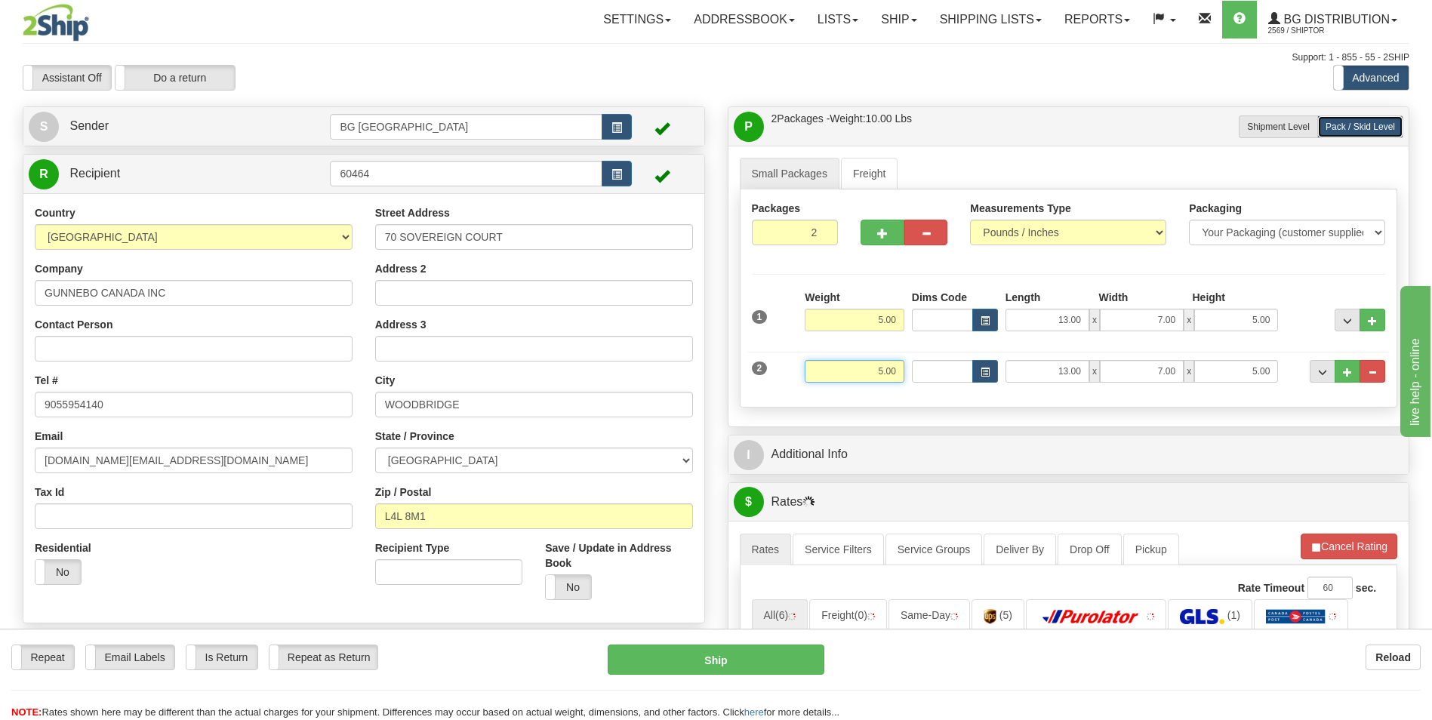
click at [879, 373] on input "5.00" at bounding box center [855, 371] width 100 height 23
type input "10.00"
type input "96.00"
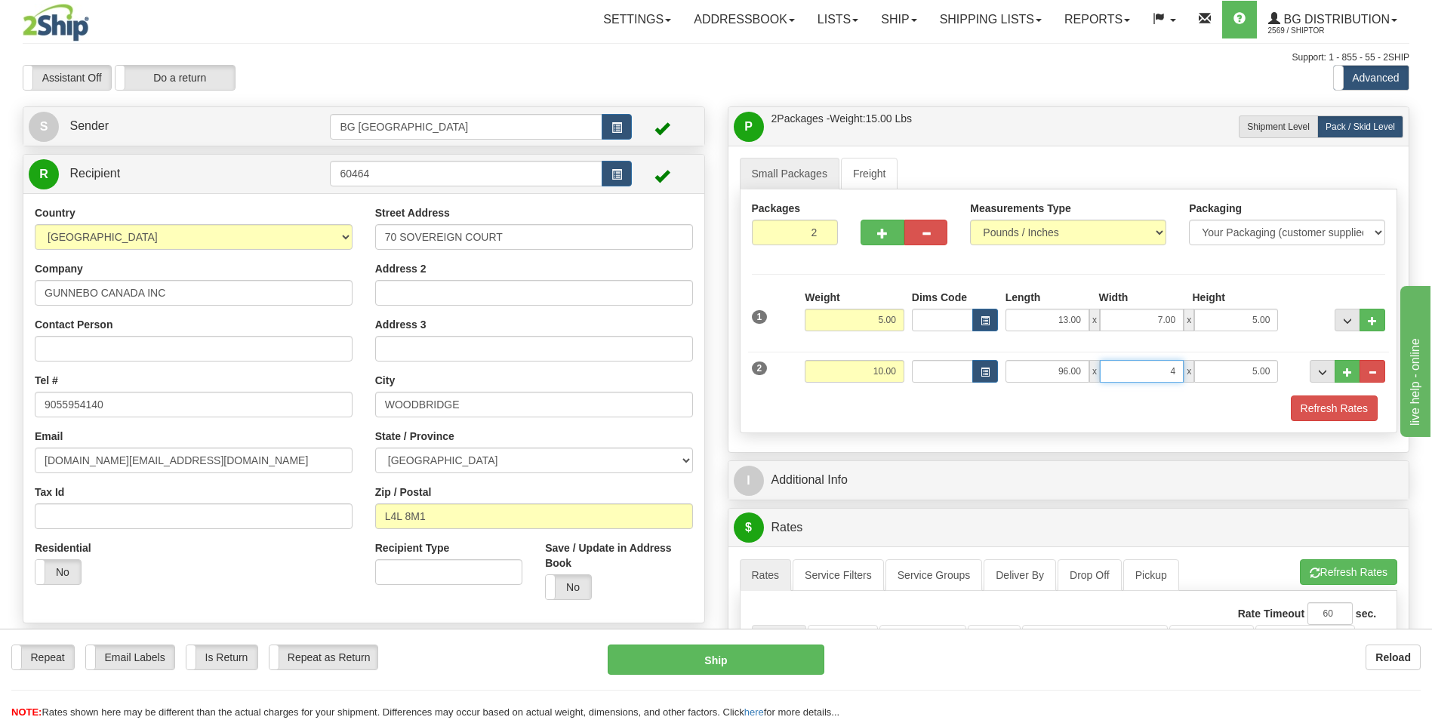
type input "4.00"
type input "3.00"
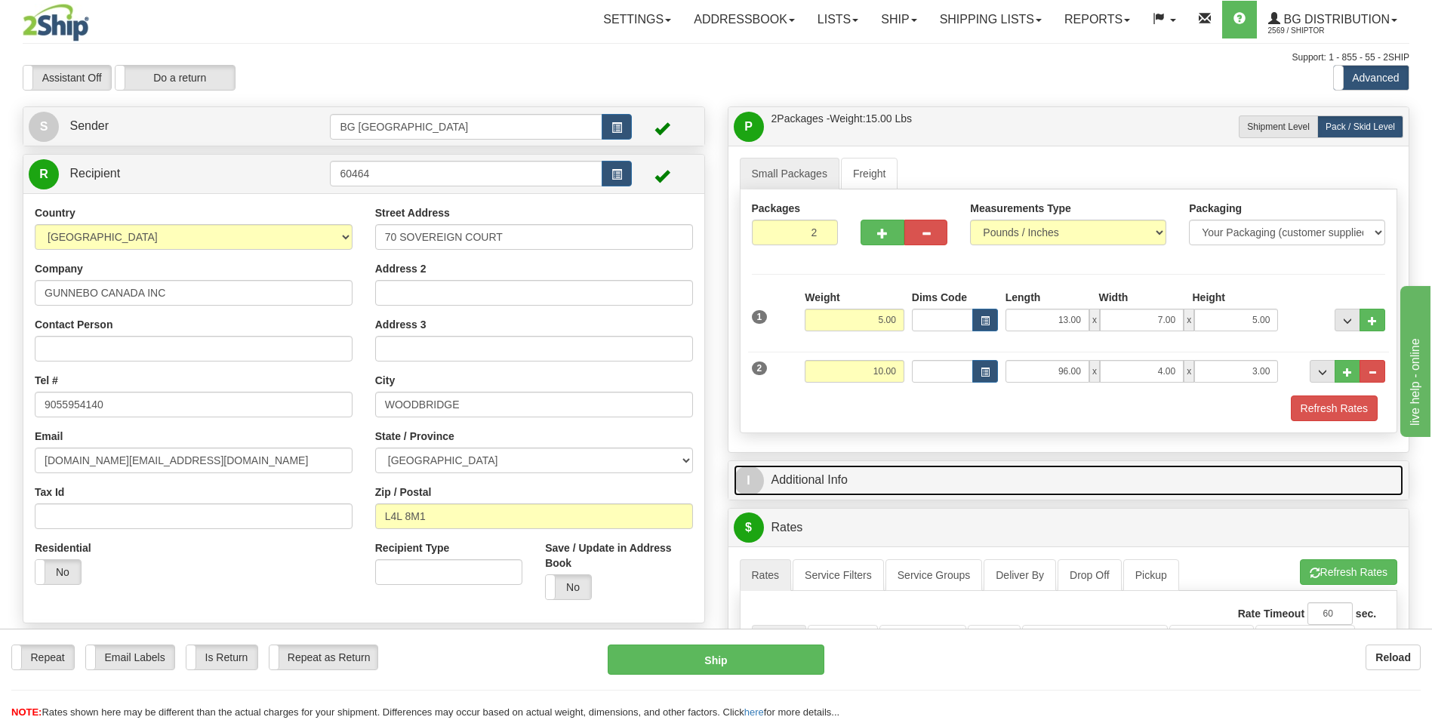
click at [856, 490] on link "I Additional Info" at bounding box center [1069, 480] width 670 height 31
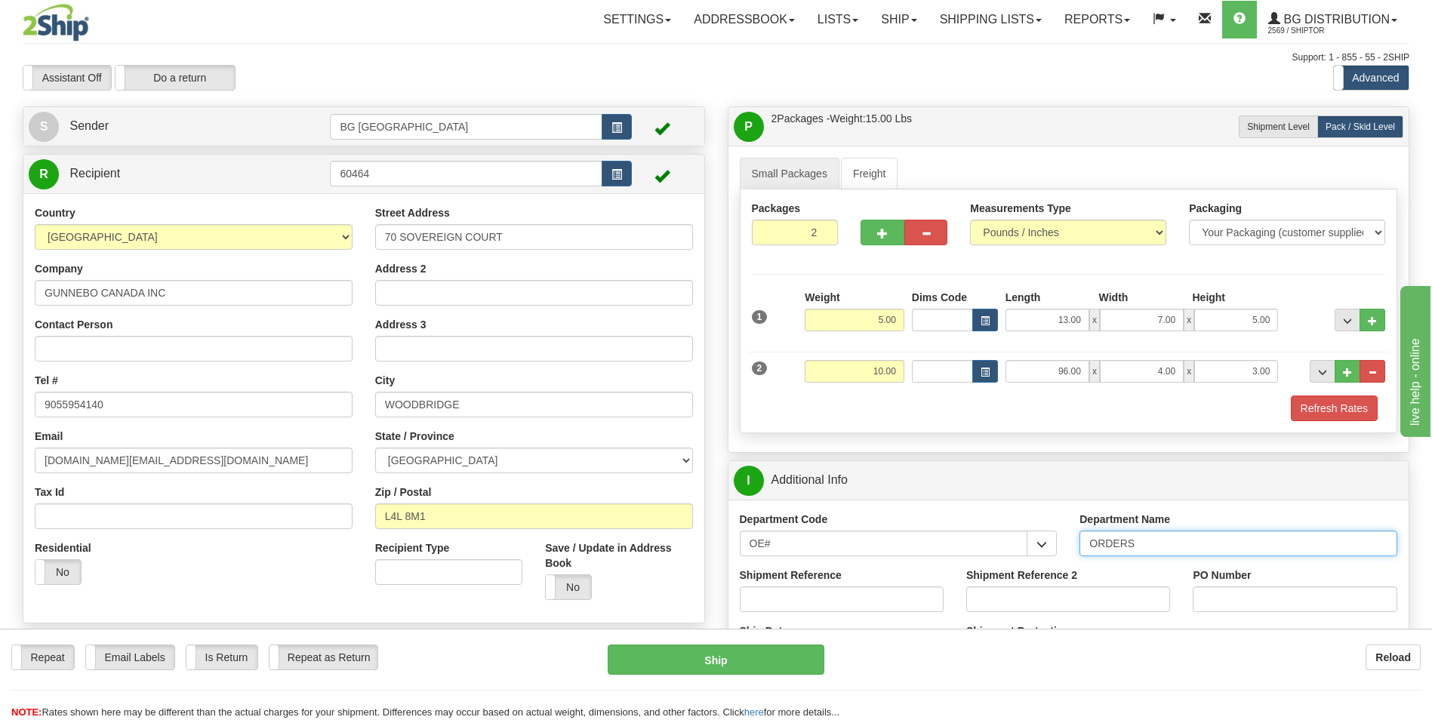
click at [1156, 539] on input "ORDERS" at bounding box center [1239, 544] width 318 height 26
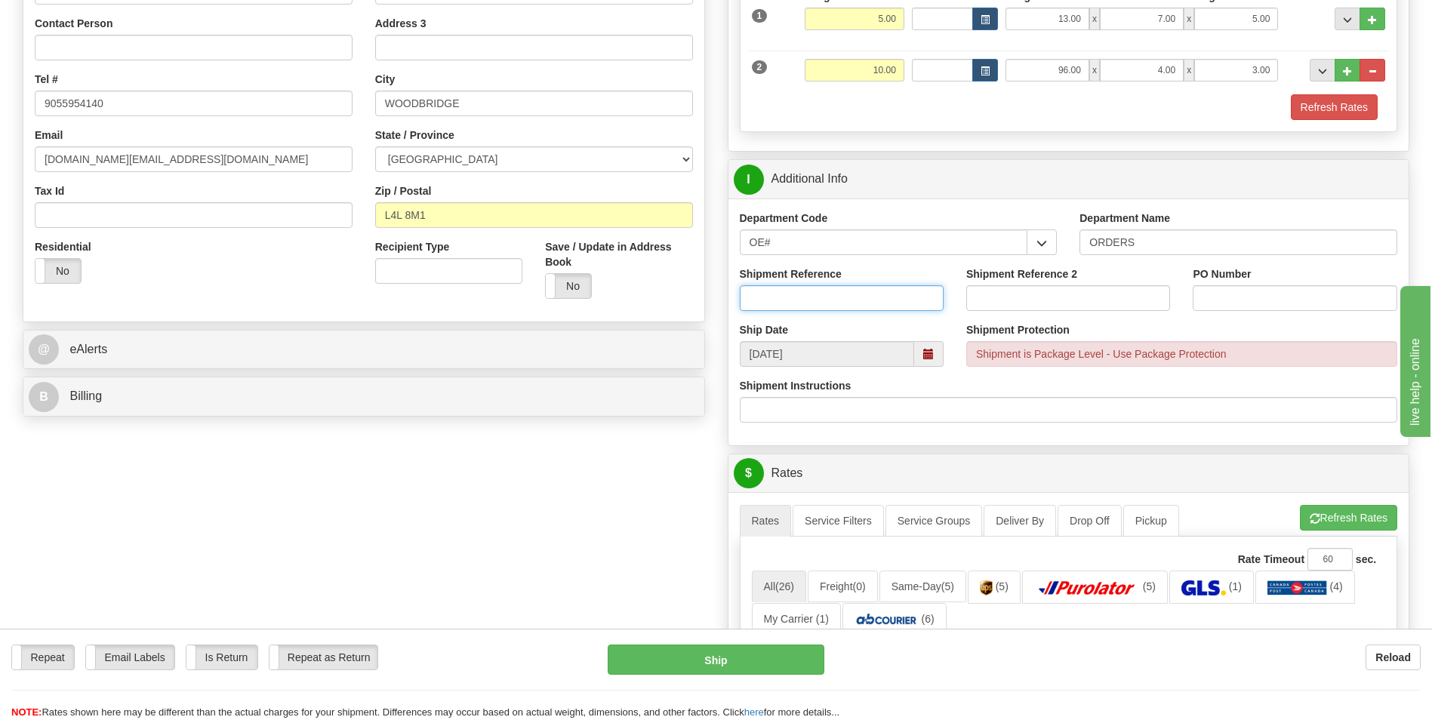
scroll to position [302, 0]
type input "70178662-00"
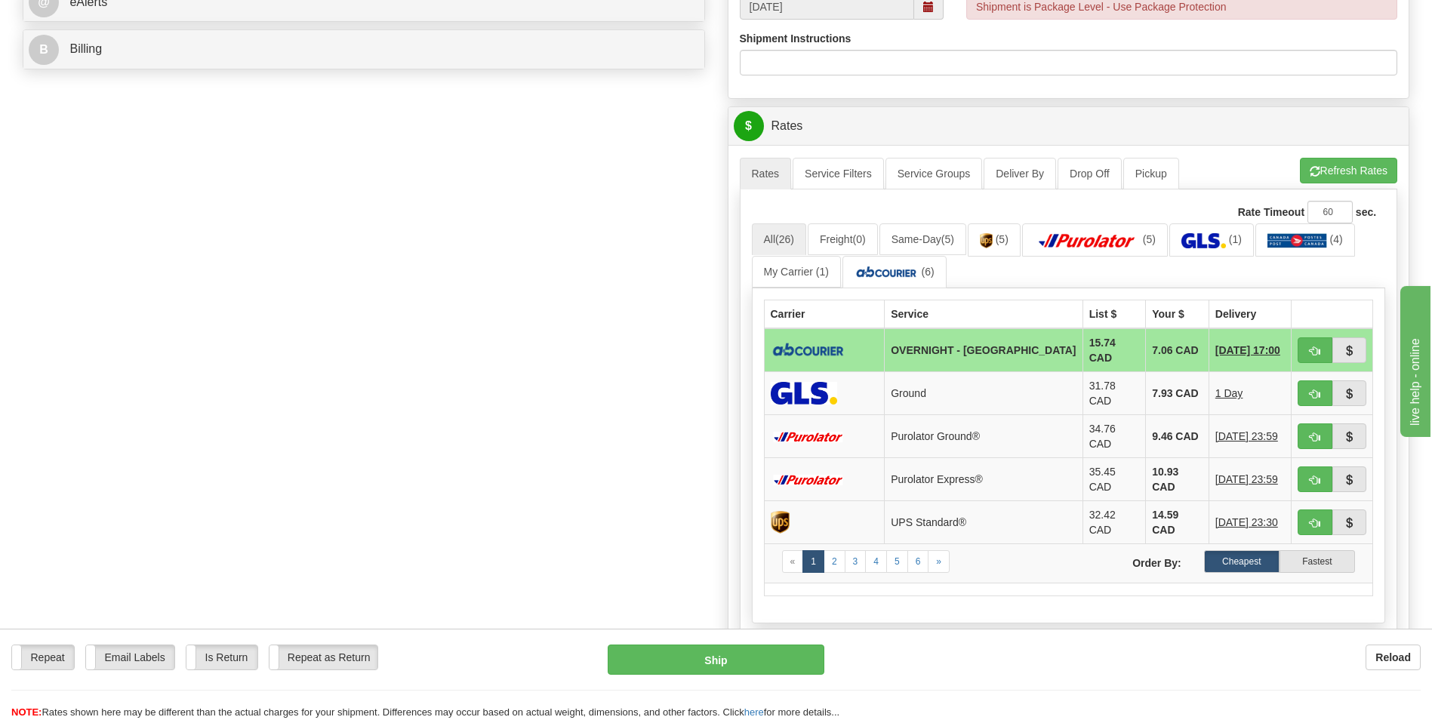
scroll to position [680, 0]
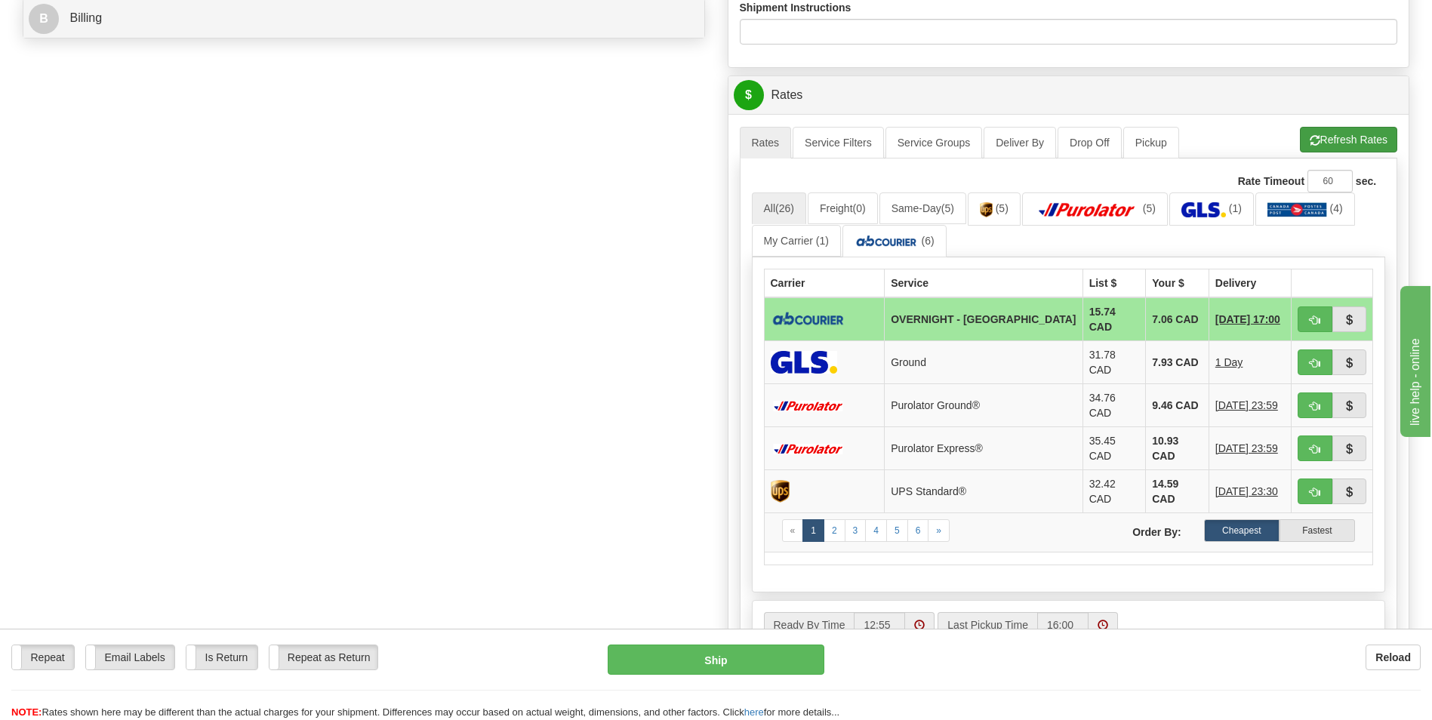
type input "0"
click at [1348, 146] on button "Refresh Rates" at bounding box center [1348, 140] width 97 height 26
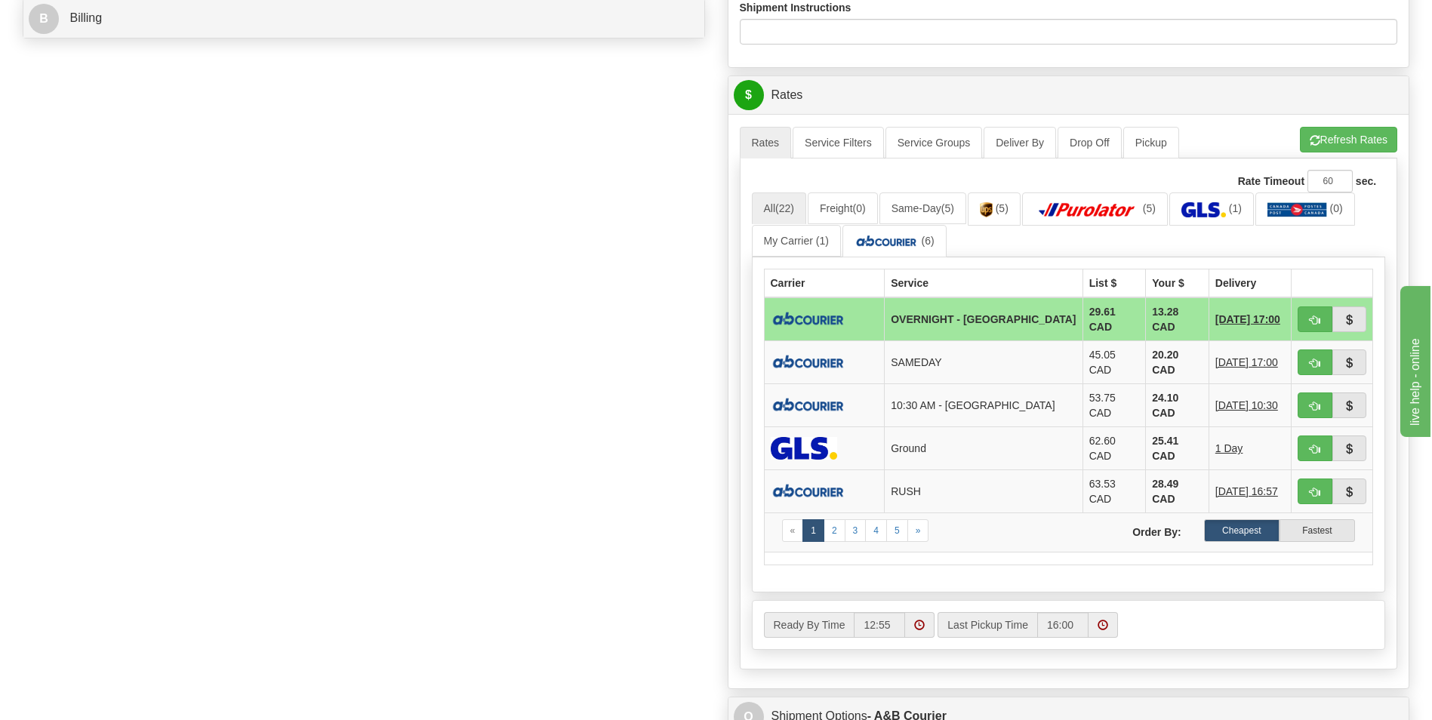
click at [1146, 314] on td "13.28 CAD" at bounding box center [1177, 319] width 63 height 44
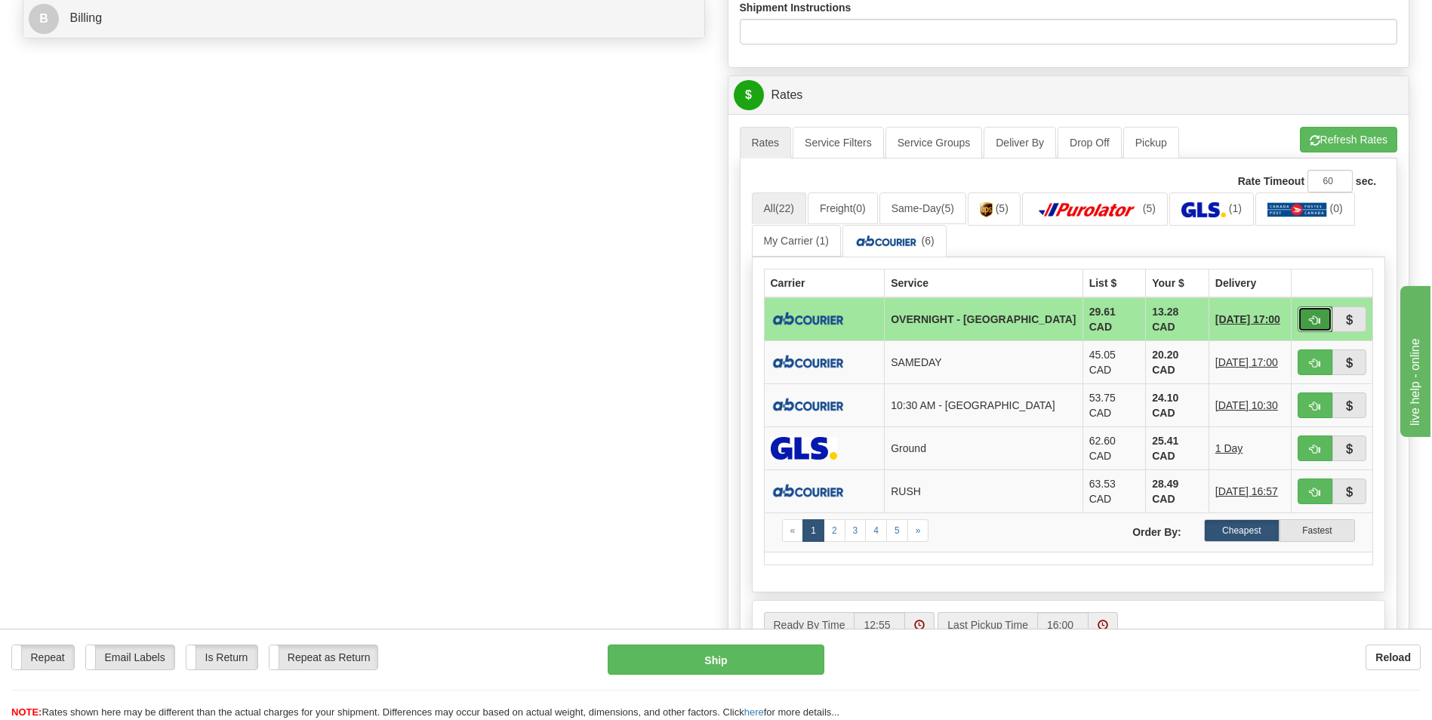
click at [1318, 322] on span "button" at bounding box center [1315, 321] width 11 height 10
type input "4"
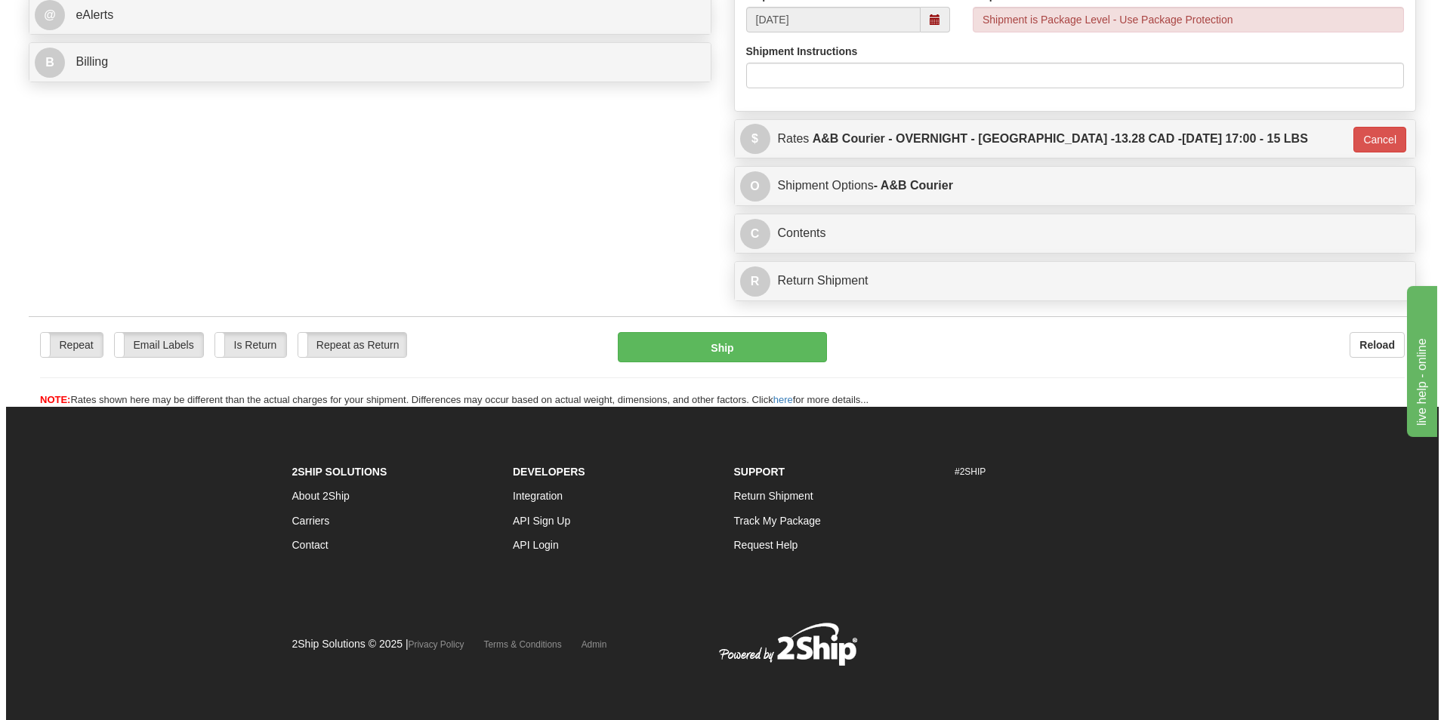
scroll to position [636, 0]
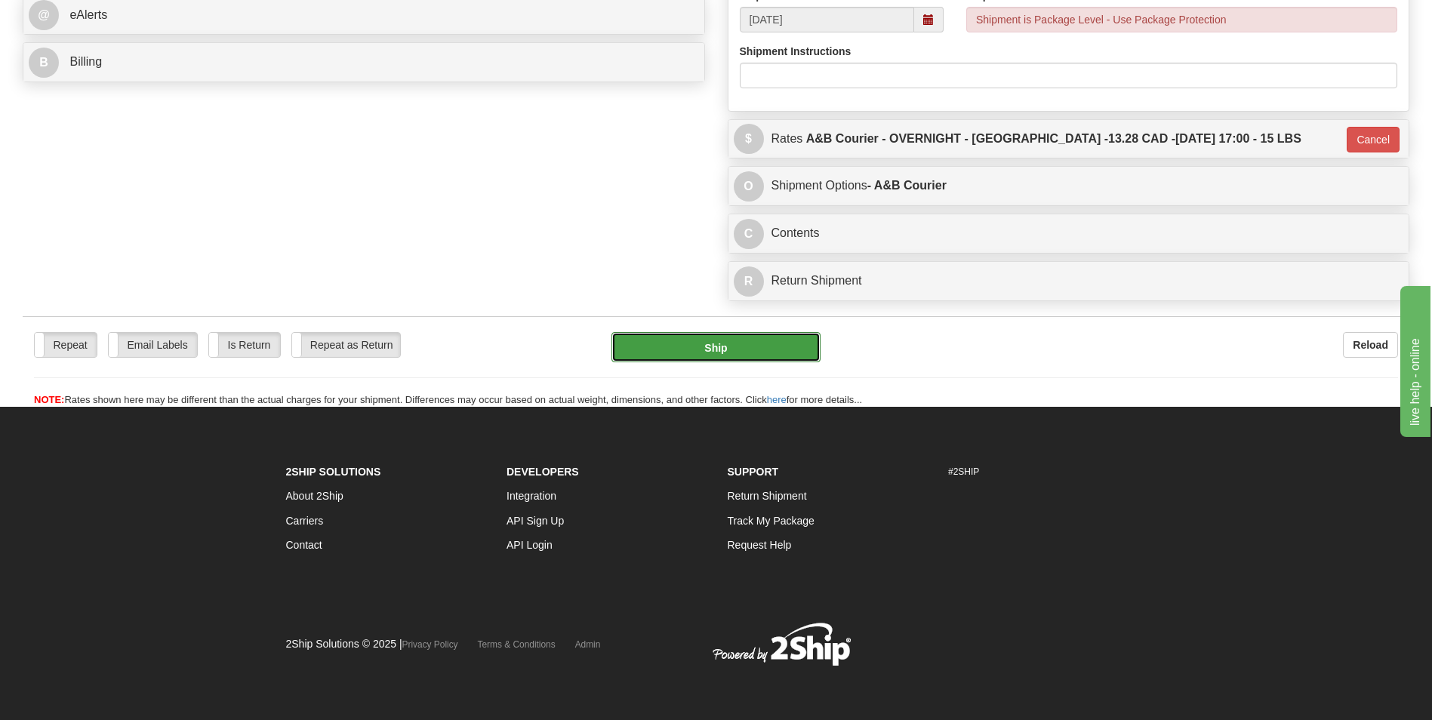
click at [712, 362] on button "Ship" at bounding box center [716, 347] width 208 height 30
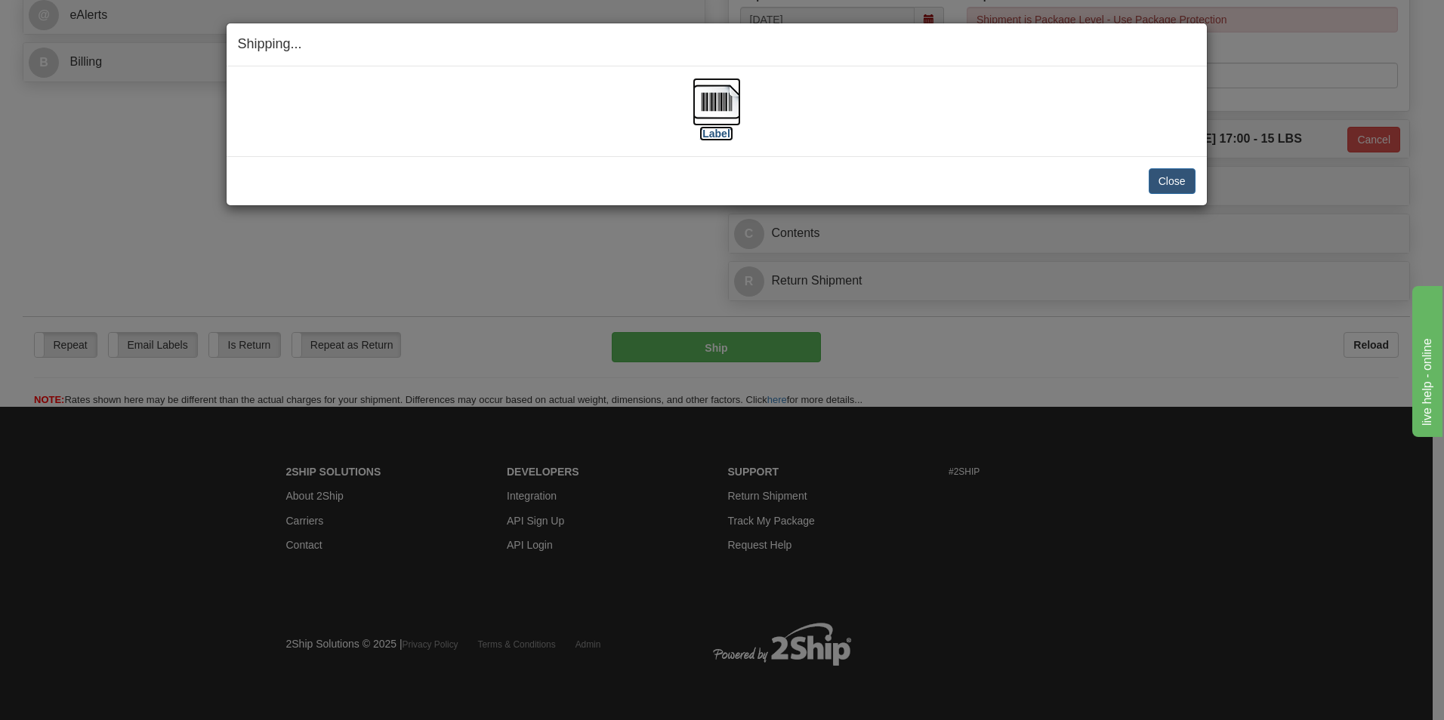
click at [707, 100] on img at bounding box center [716, 102] width 48 height 48
click at [1188, 171] on button "Close" at bounding box center [1171, 181] width 47 height 26
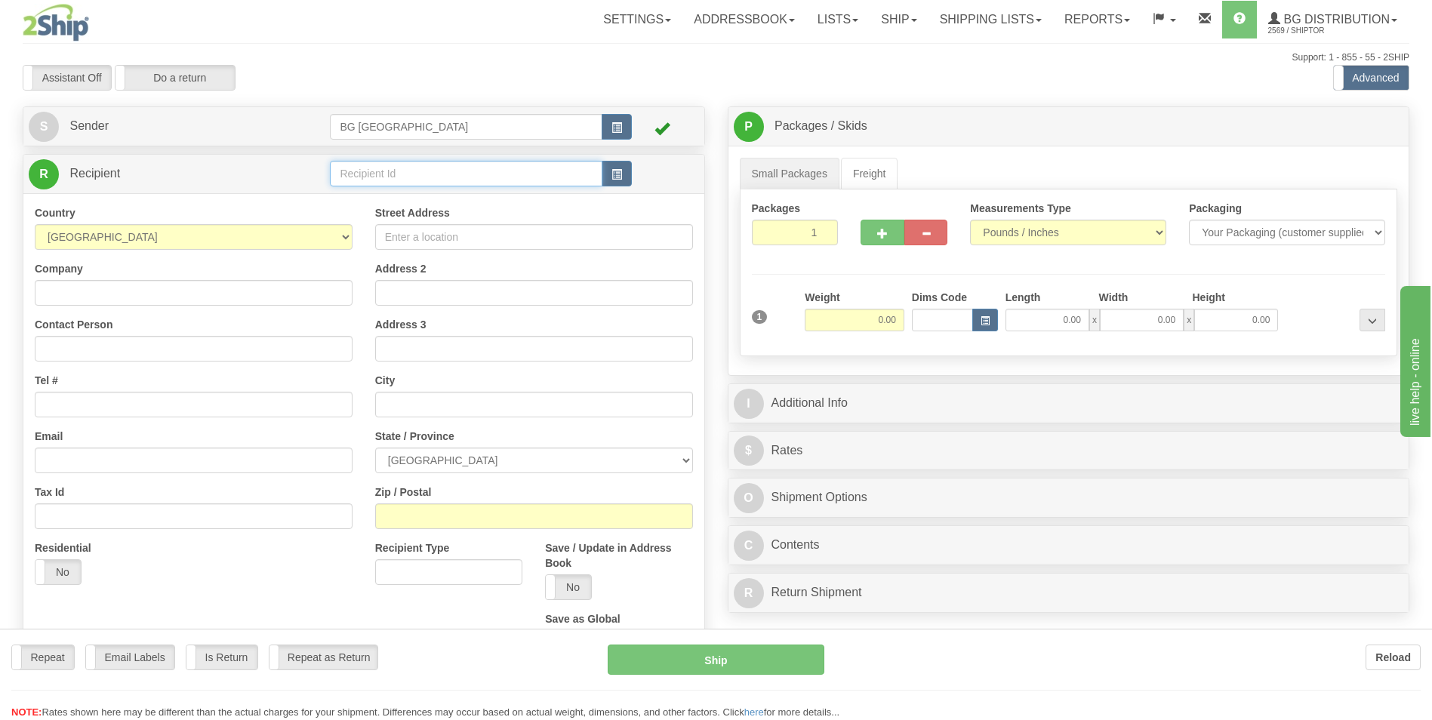
click at [382, 180] on input "text" at bounding box center [466, 174] width 272 height 26
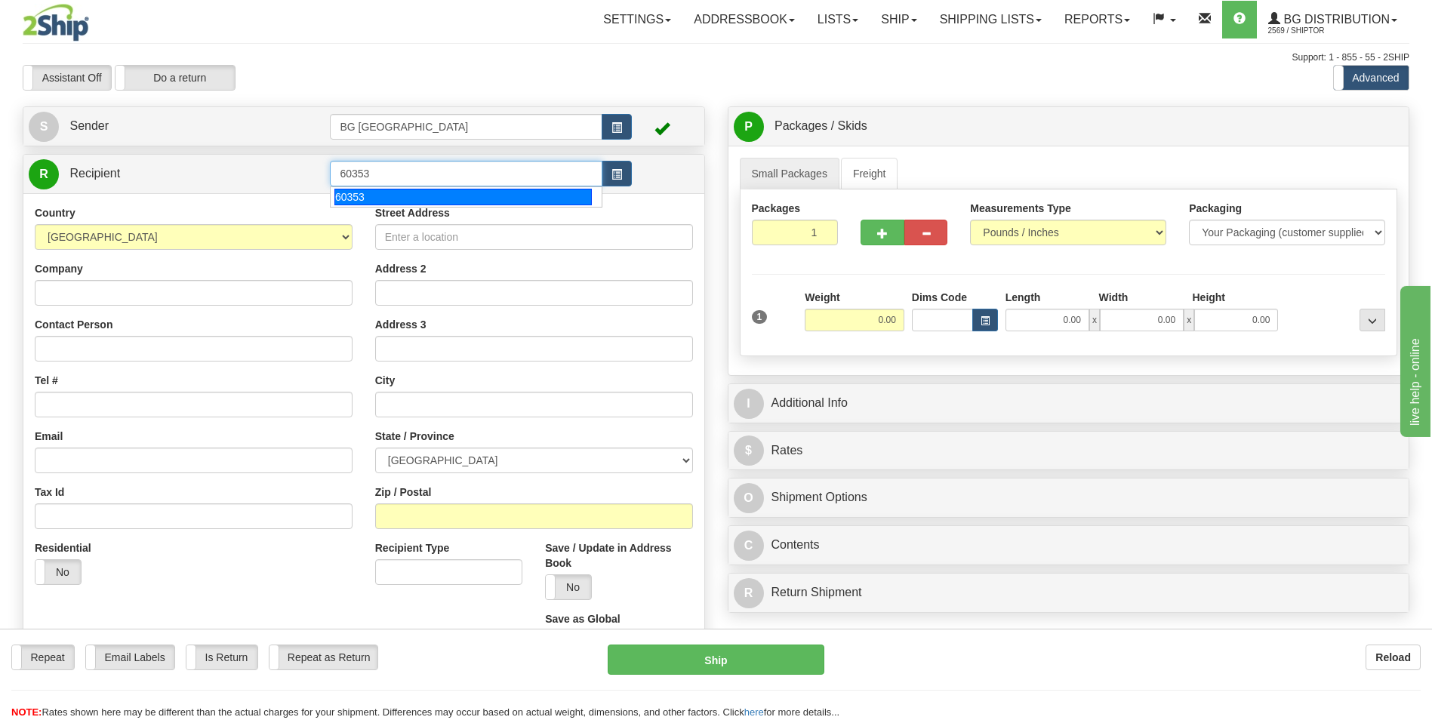
click at [376, 187] on li "60353" at bounding box center [466, 197] width 270 height 20
type input "60353"
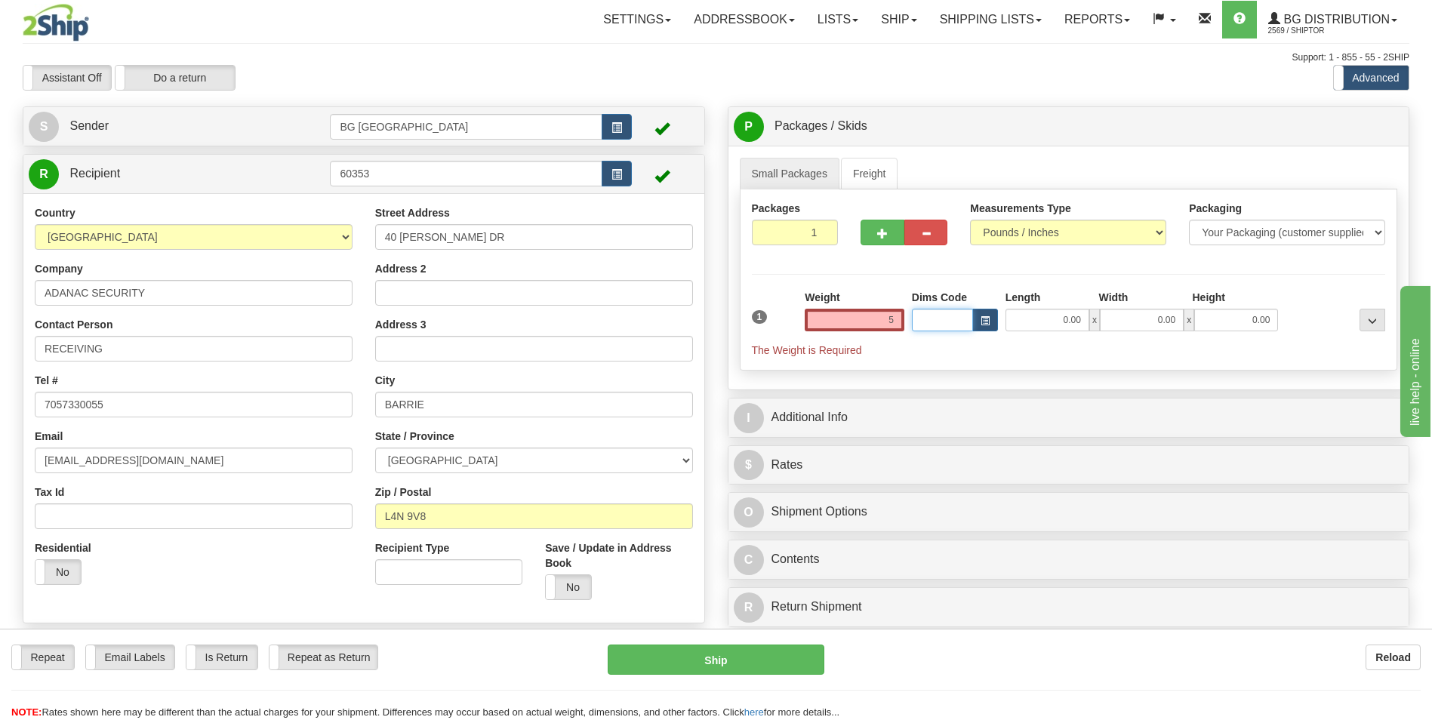
type input "5.00"
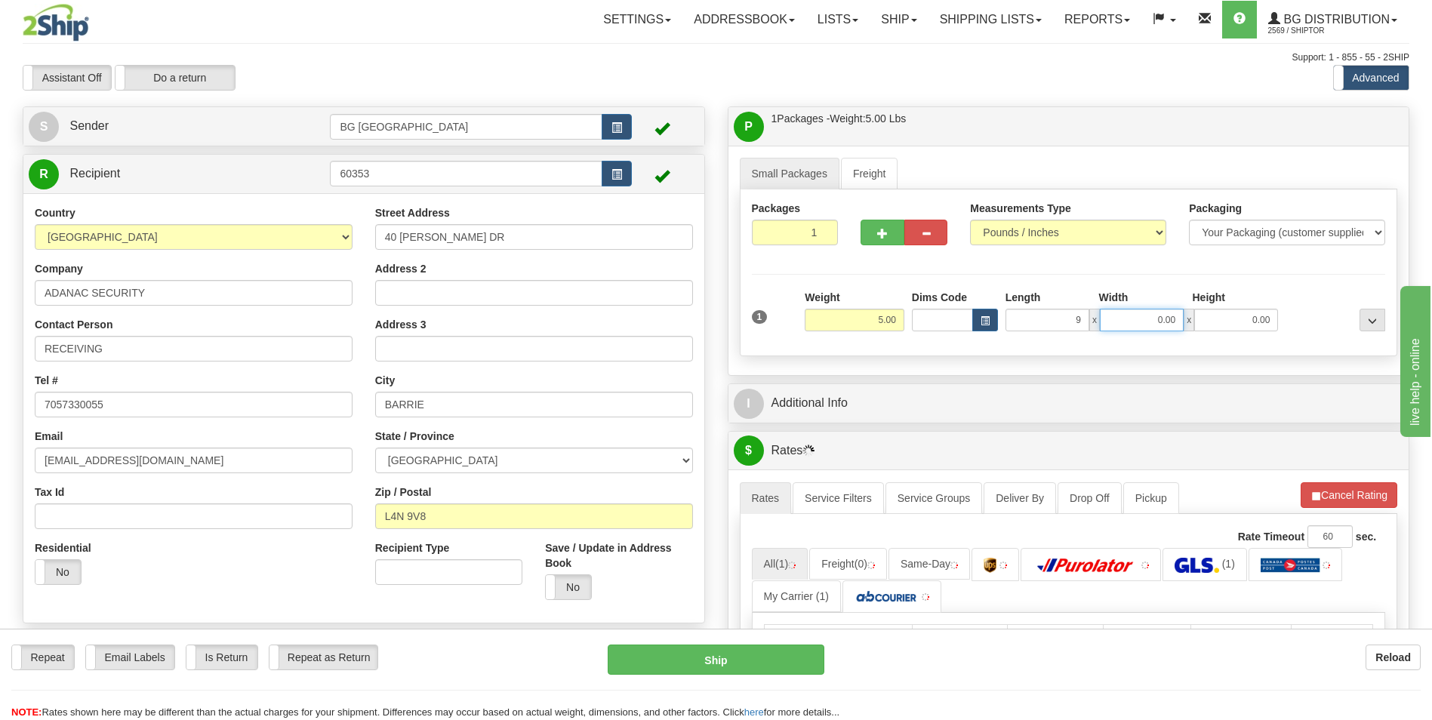
type input "9.00"
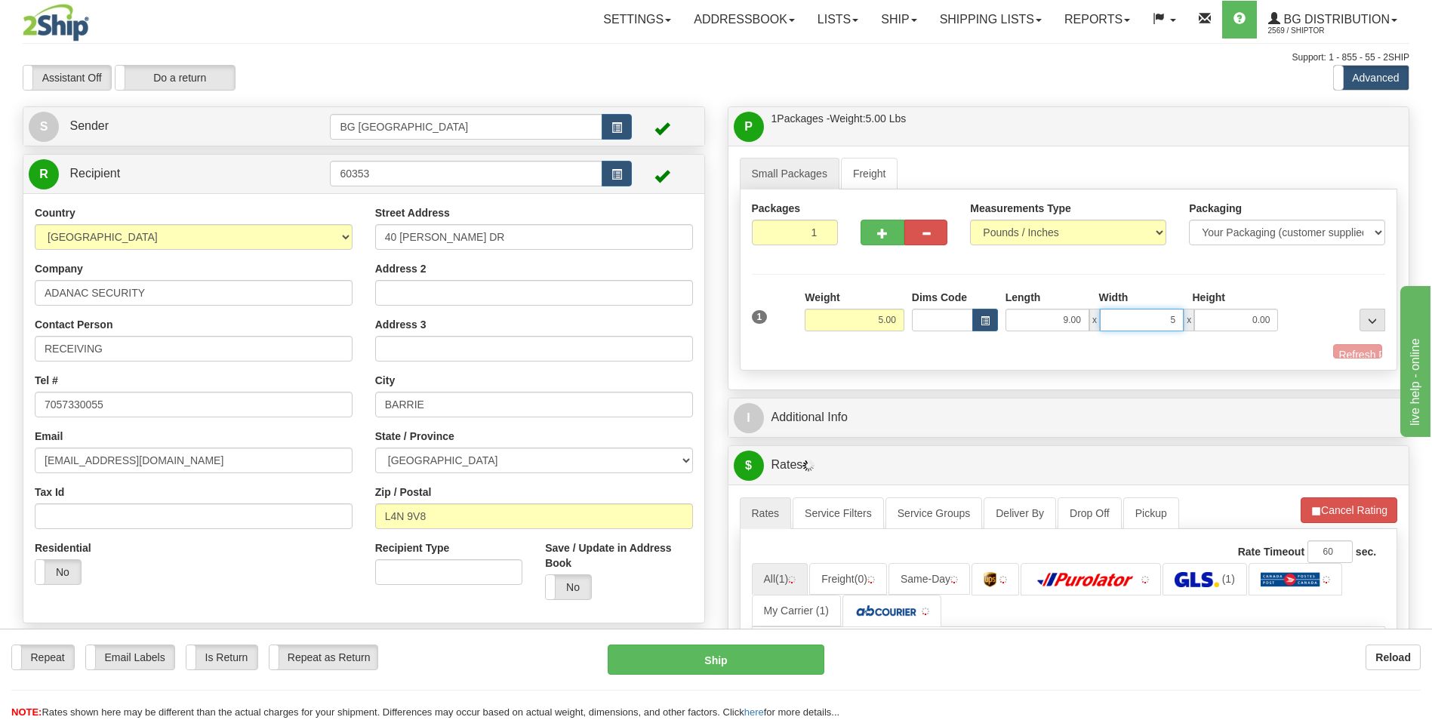
type input "5.00"
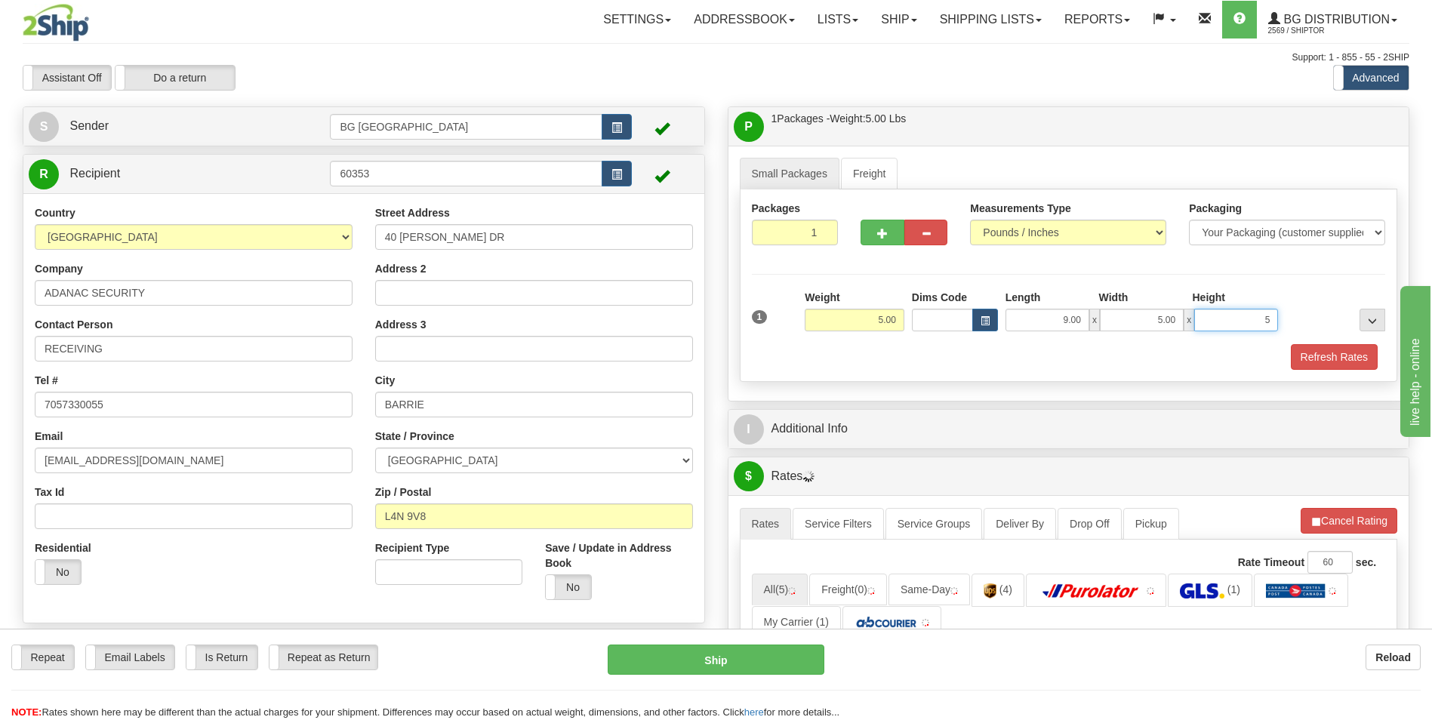
type input "5.00"
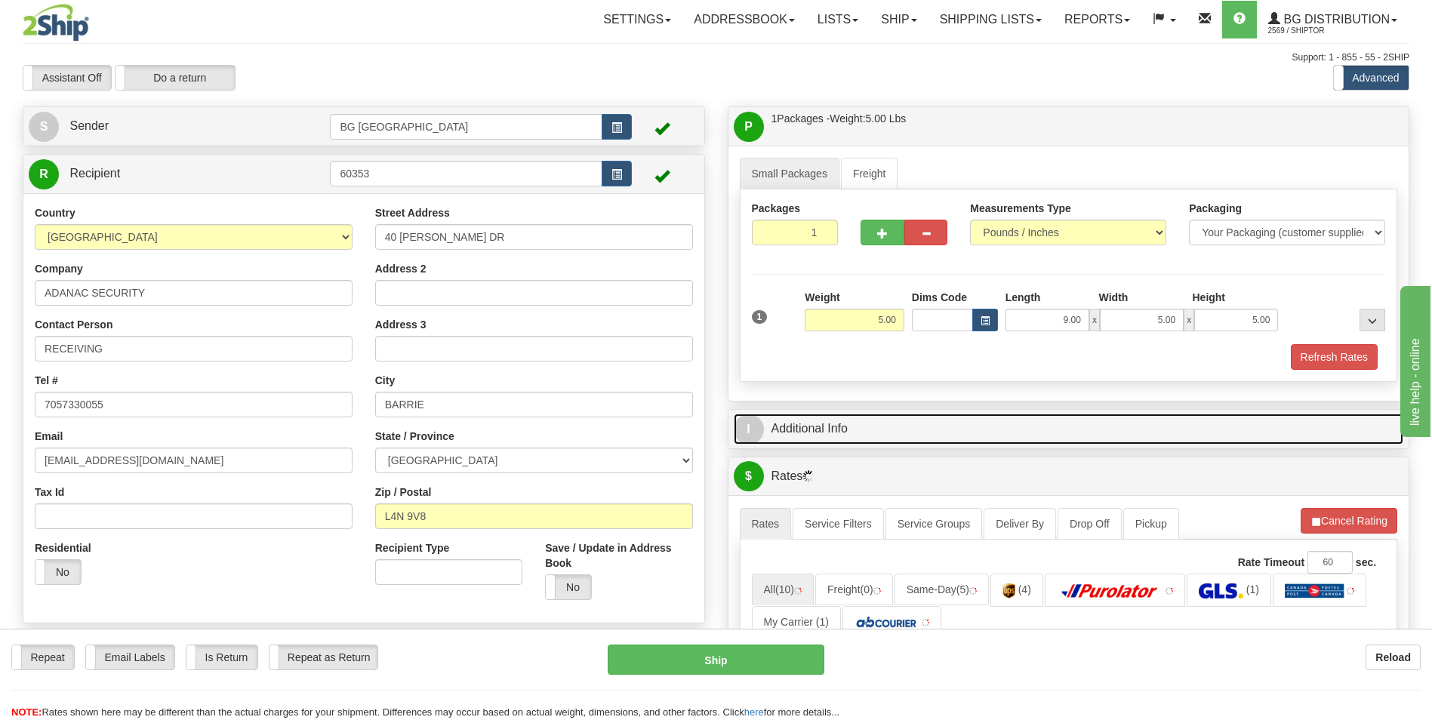
click at [825, 422] on link "I Additional Info" at bounding box center [1069, 429] width 670 height 31
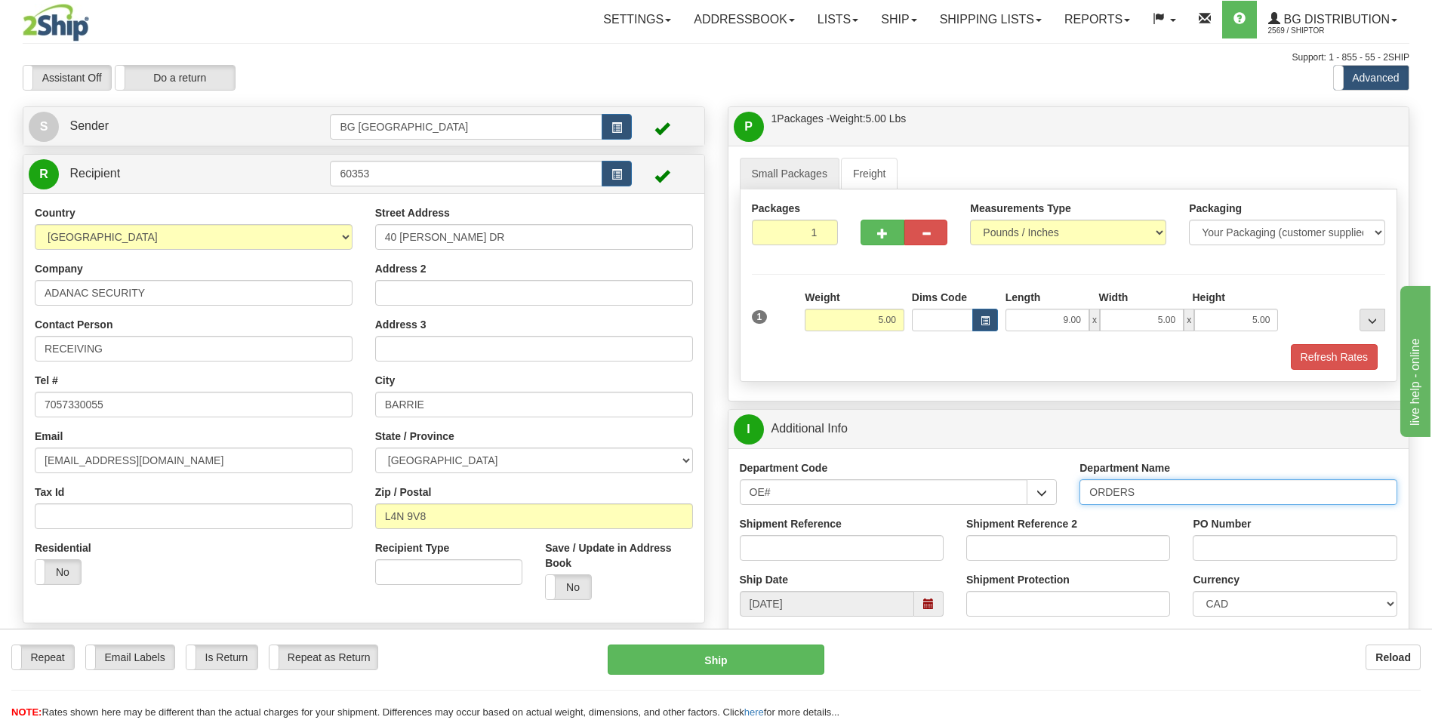
click at [1138, 485] on input "ORDERS" at bounding box center [1239, 492] width 318 height 26
type input "70182121-00"
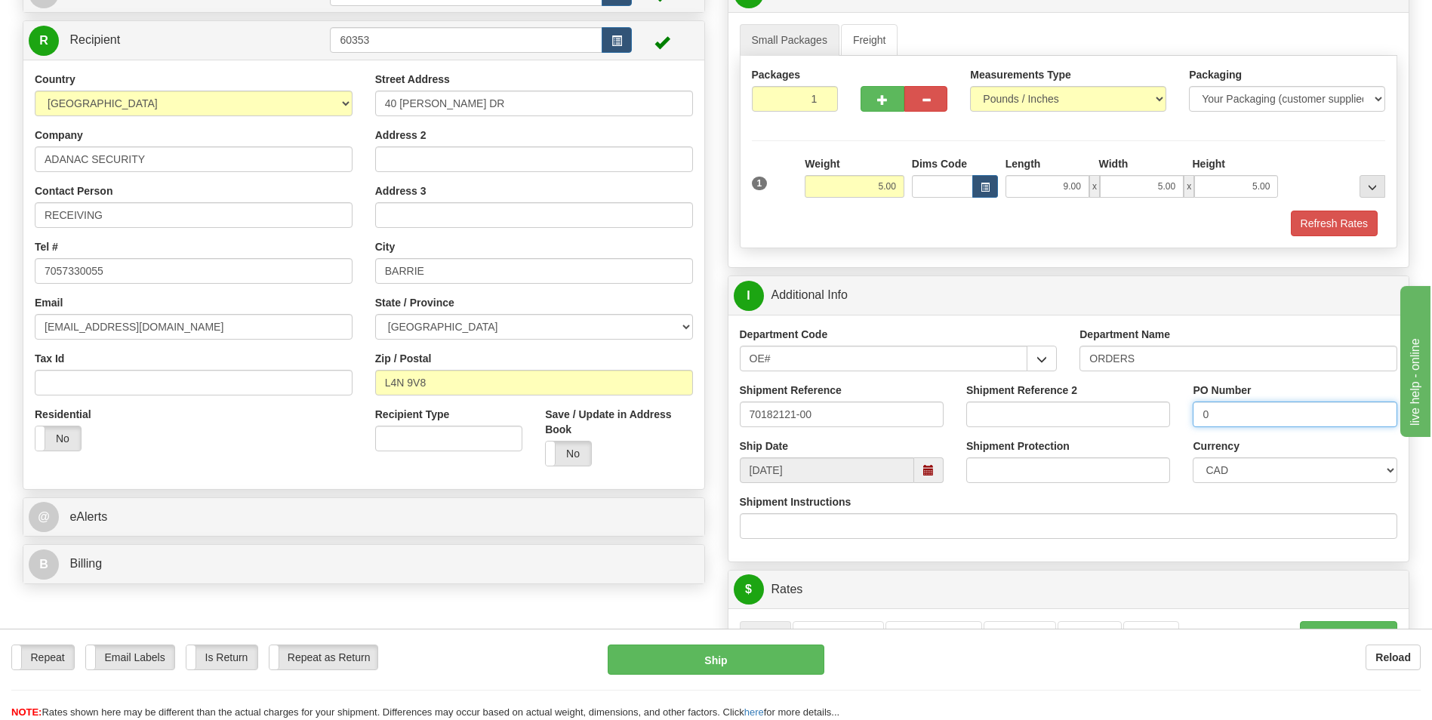
scroll to position [378, 0]
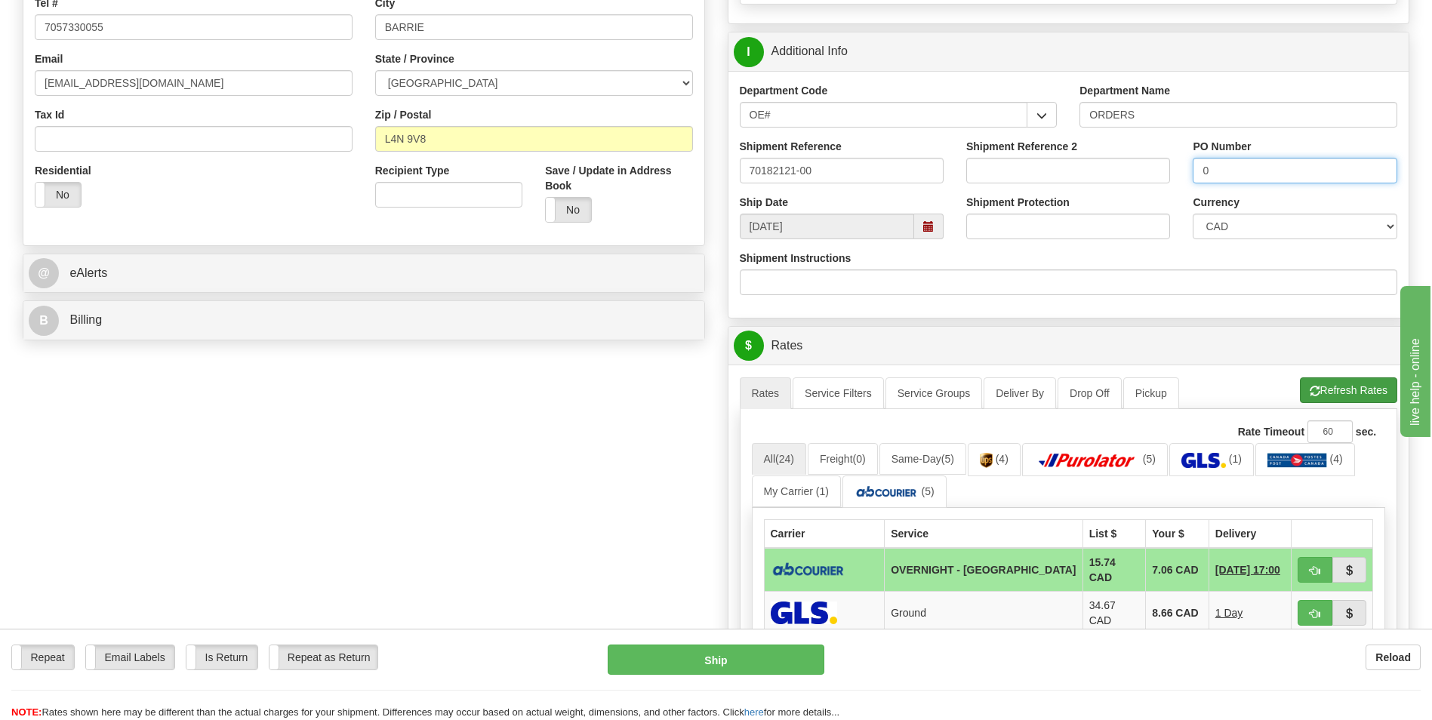
type input "0"
click at [1333, 395] on button "Refresh Rates" at bounding box center [1348, 391] width 97 height 26
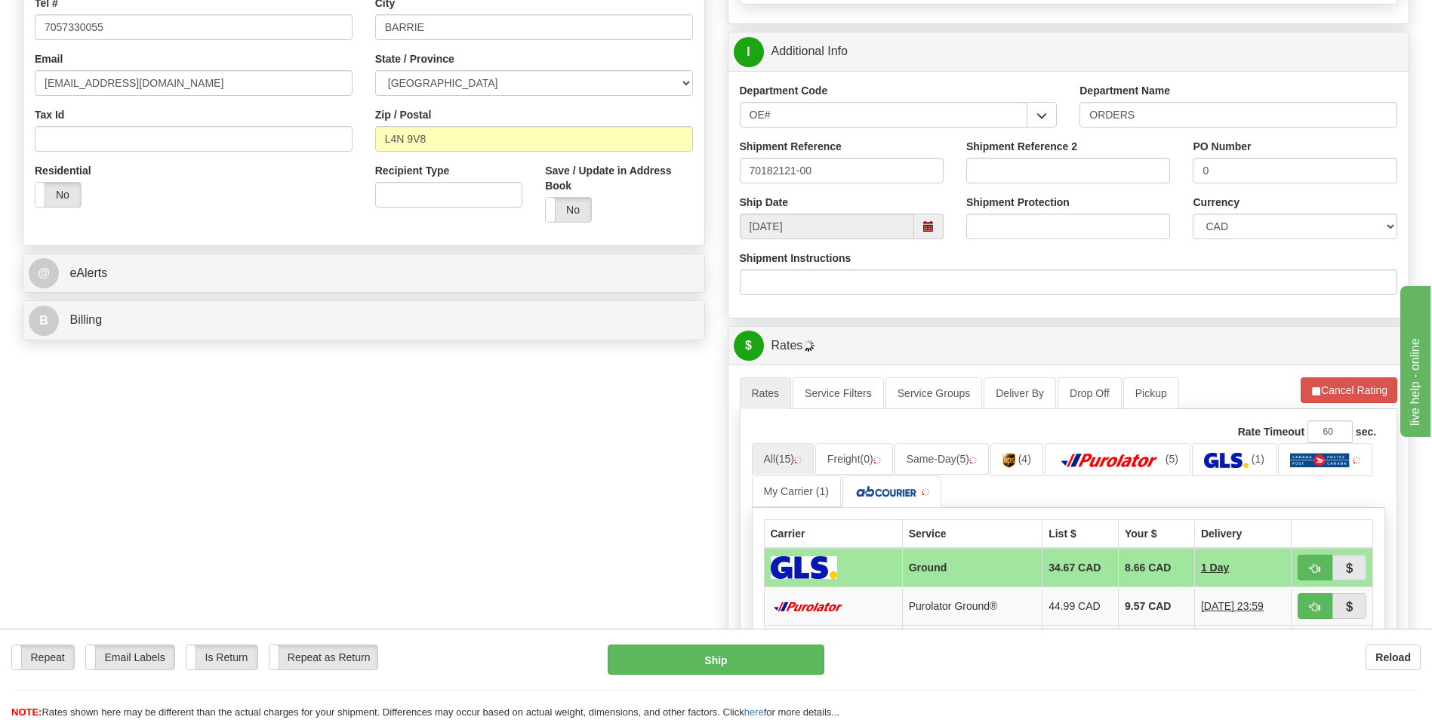
scroll to position [604, 0]
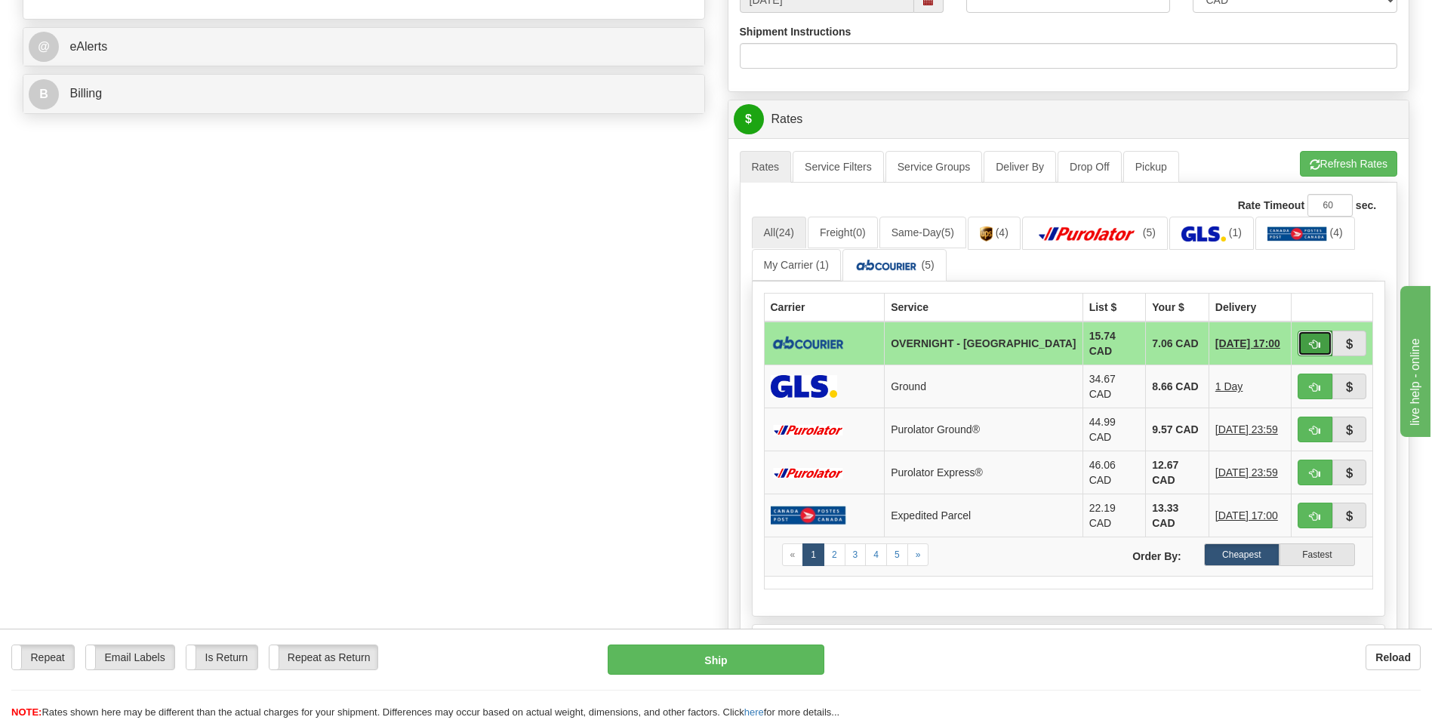
click at [1315, 349] on button "button" at bounding box center [1315, 344] width 35 height 26
type input "4"
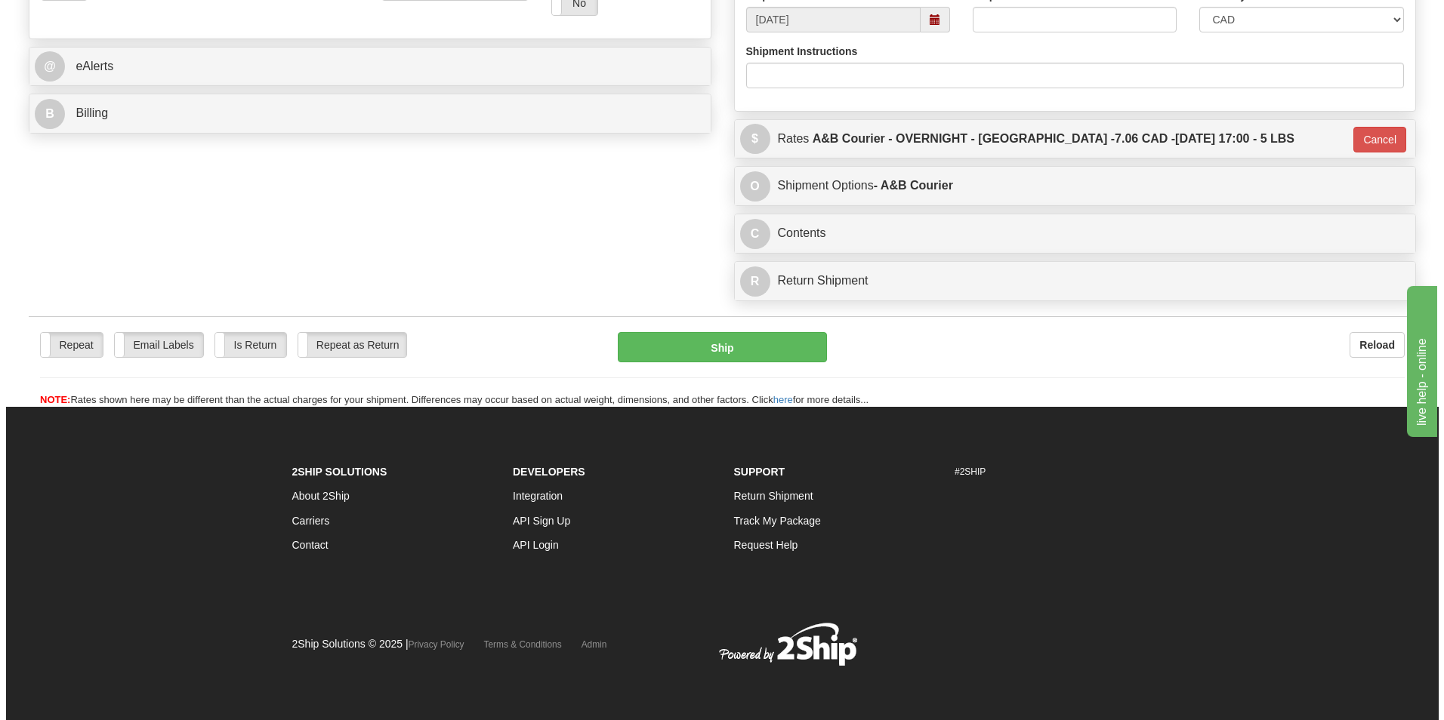
scroll to position [584, 0]
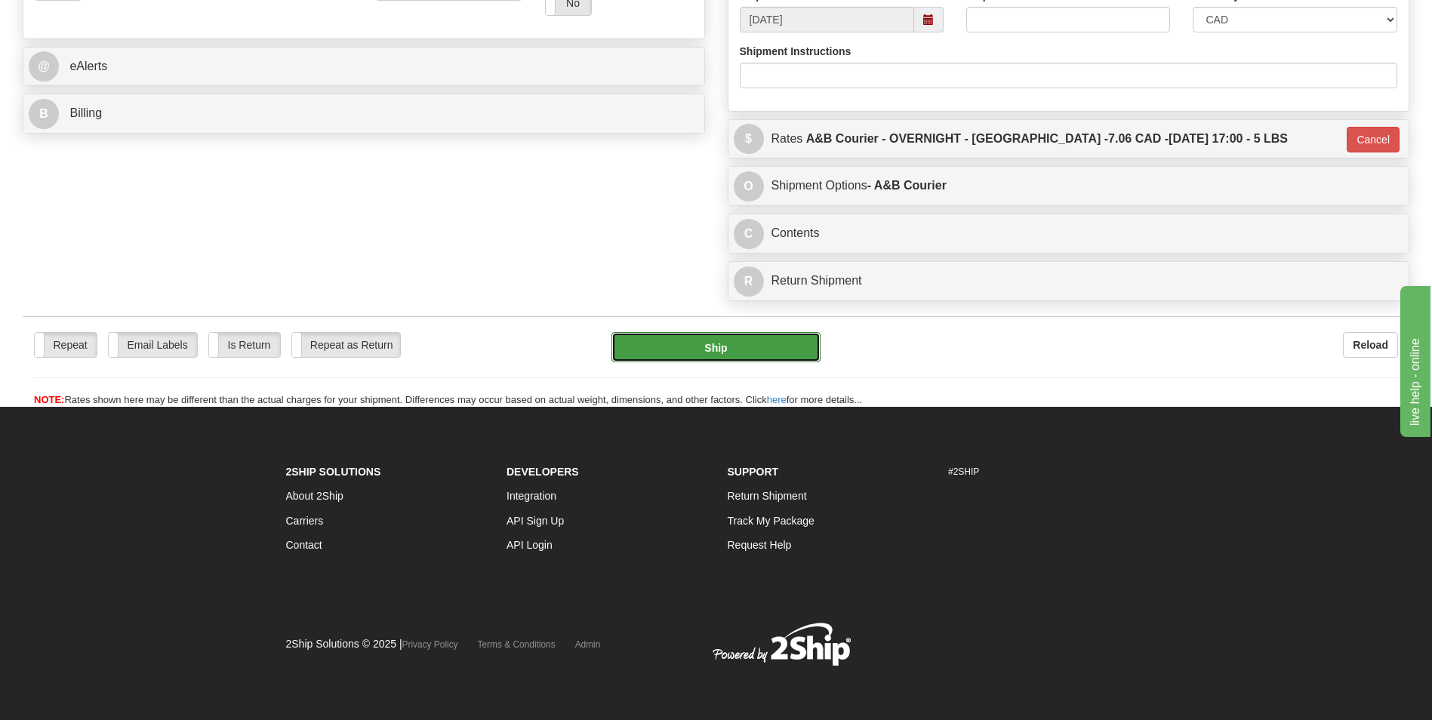
click at [711, 350] on button "Ship" at bounding box center [716, 347] width 208 height 30
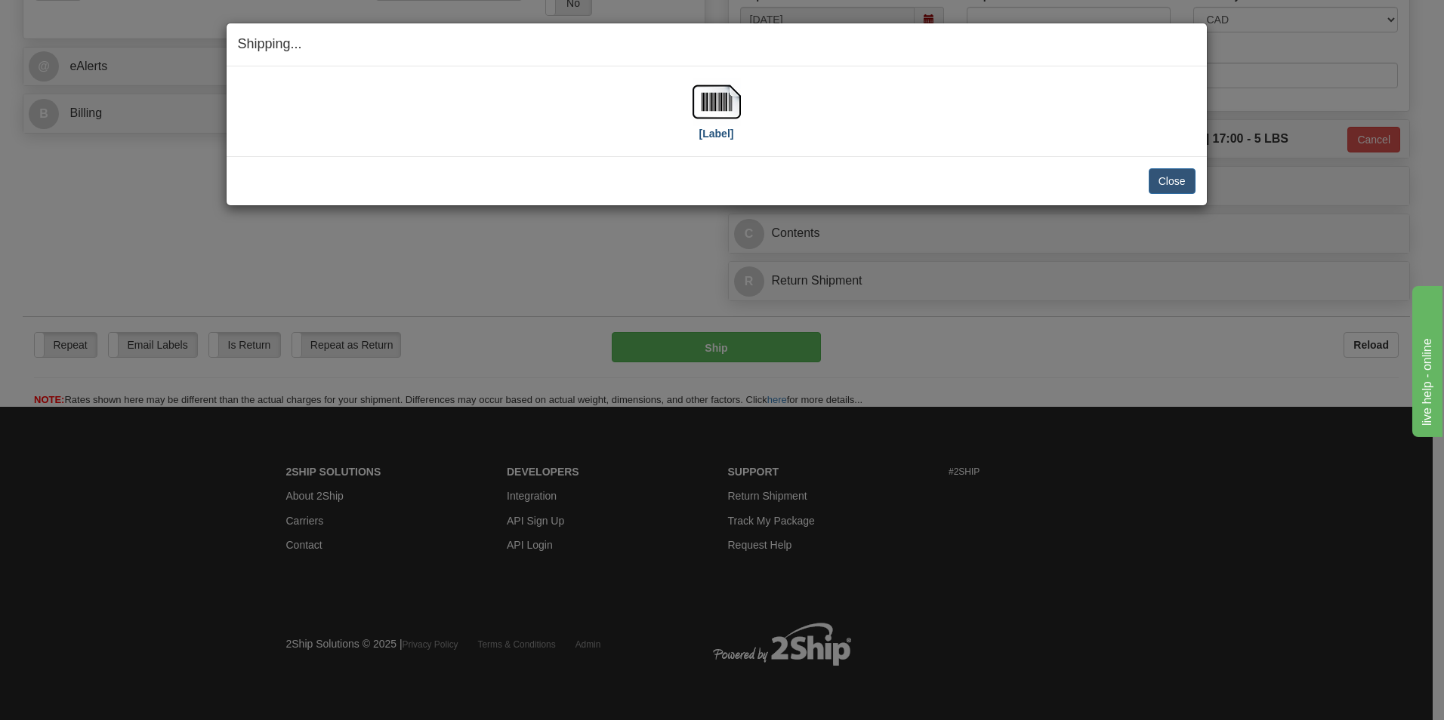
drag, startPoint x: 683, startPoint y: 110, endPoint x: 708, endPoint y: 105, distance: 26.2
click at [683, 110] on div "[Label]" at bounding box center [716, 111] width 957 height 67
click at [712, 104] on img at bounding box center [716, 102] width 48 height 48
click at [1156, 171] on button "Close" at bounding box center [1171, 181] width 47 height 26
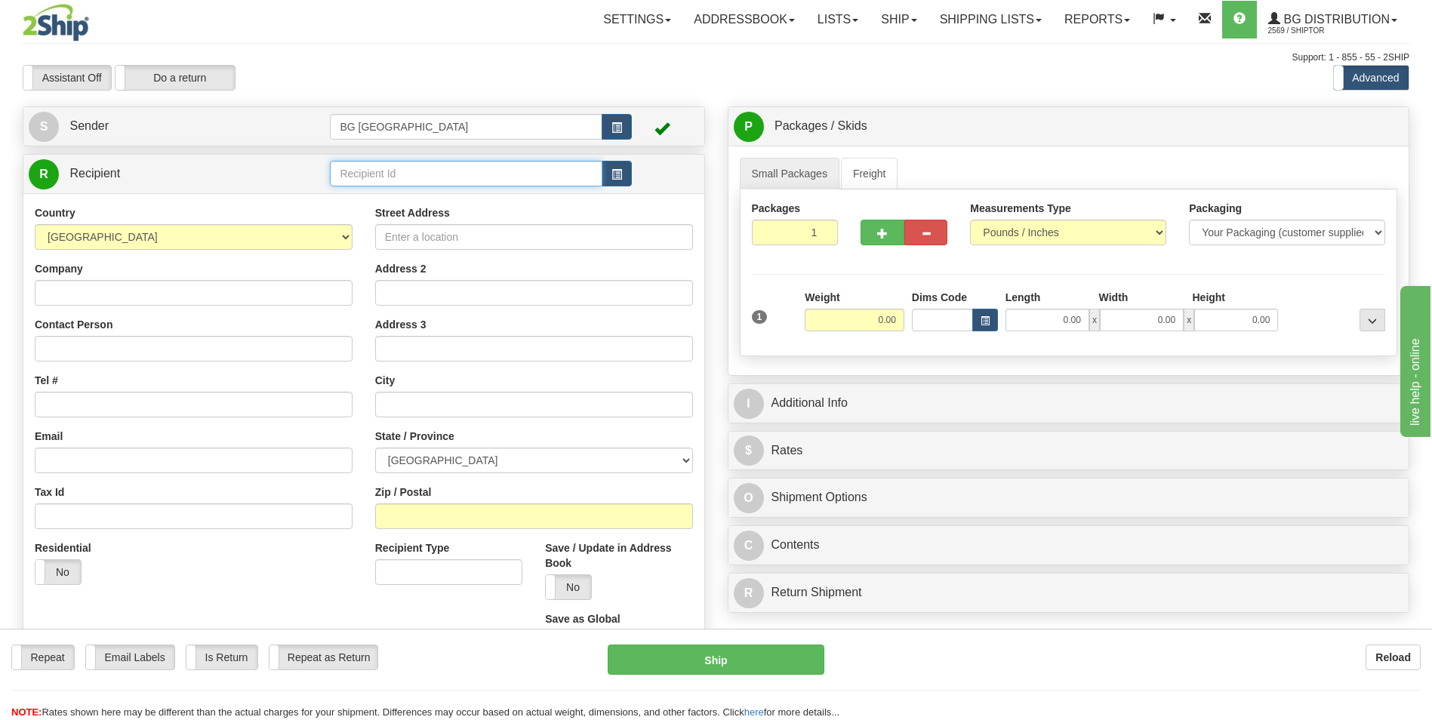
click at [449, 162] on input "text" at bounding box center [466, 174] width 272 height 26
click at [387, 193] on div "60035" at bounding box center [462, 197] width 257 height 17
type input "60035"
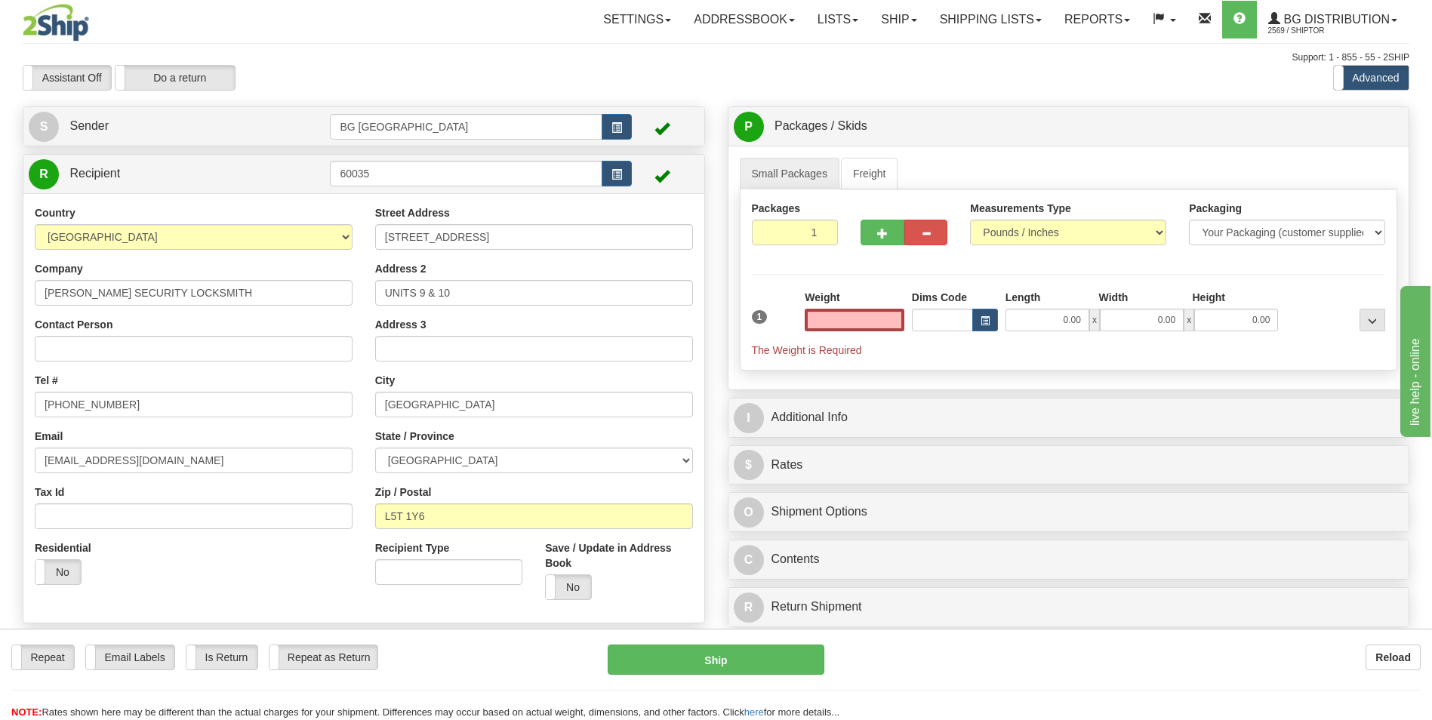
type input "0.00"
click at [211, 280] on input "B.L. SECURITY LOCKSMITH" at bounding box center [194, 293] width 318 height 26
paste input "JASPER PARK LODGE"
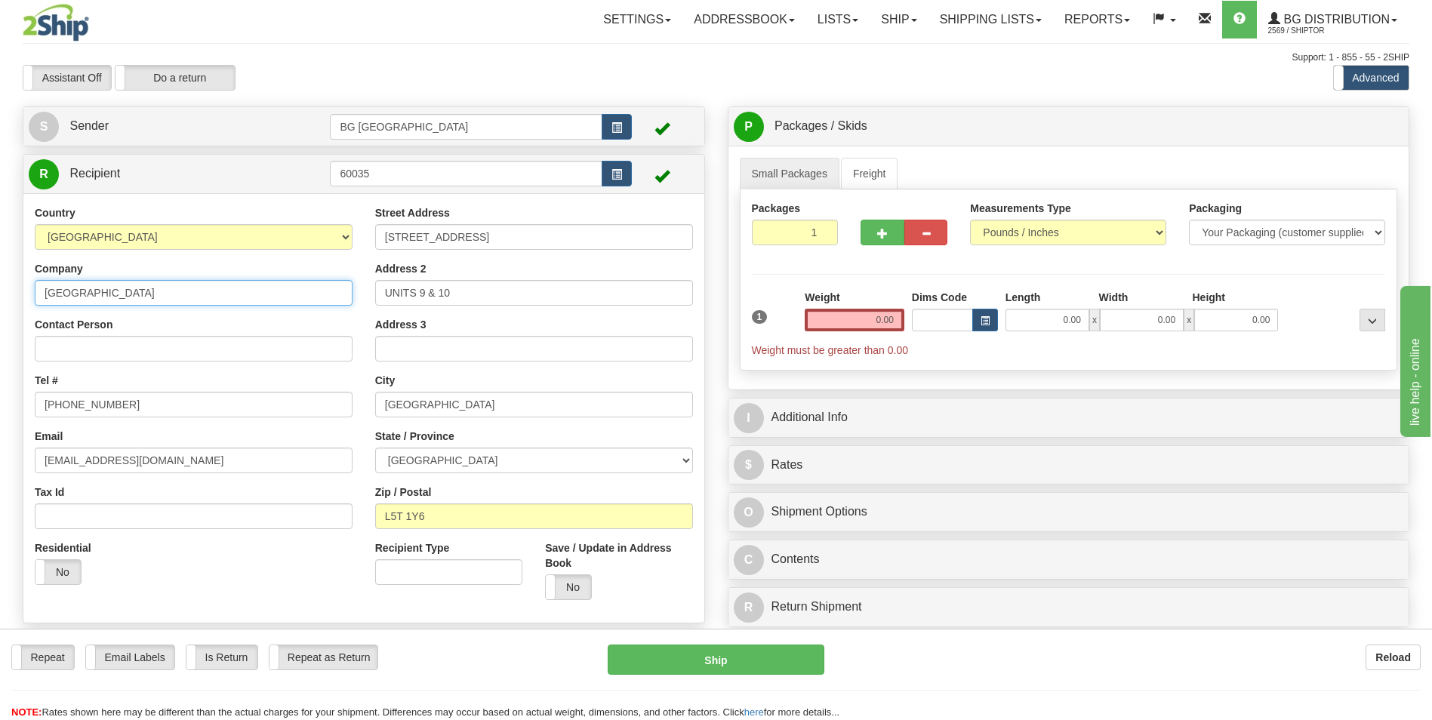
type input "JASPER PARK LODGE"
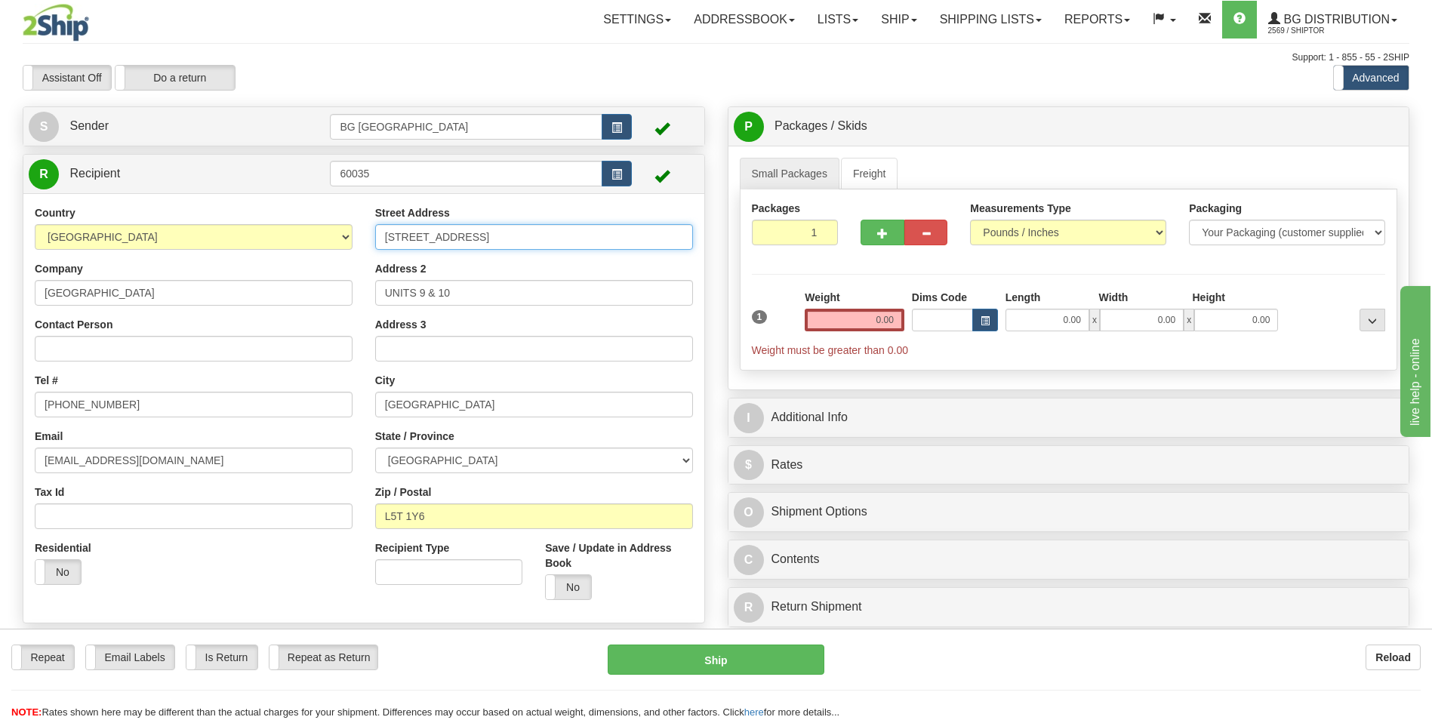
click at [537, 229] on input "6965 DAVAND DRIVE" at bounding box center [534, 237] width 318 height 26
paste input "1 OLD LODGE ROAD"
type input "1 OLD LODGE ROAD"
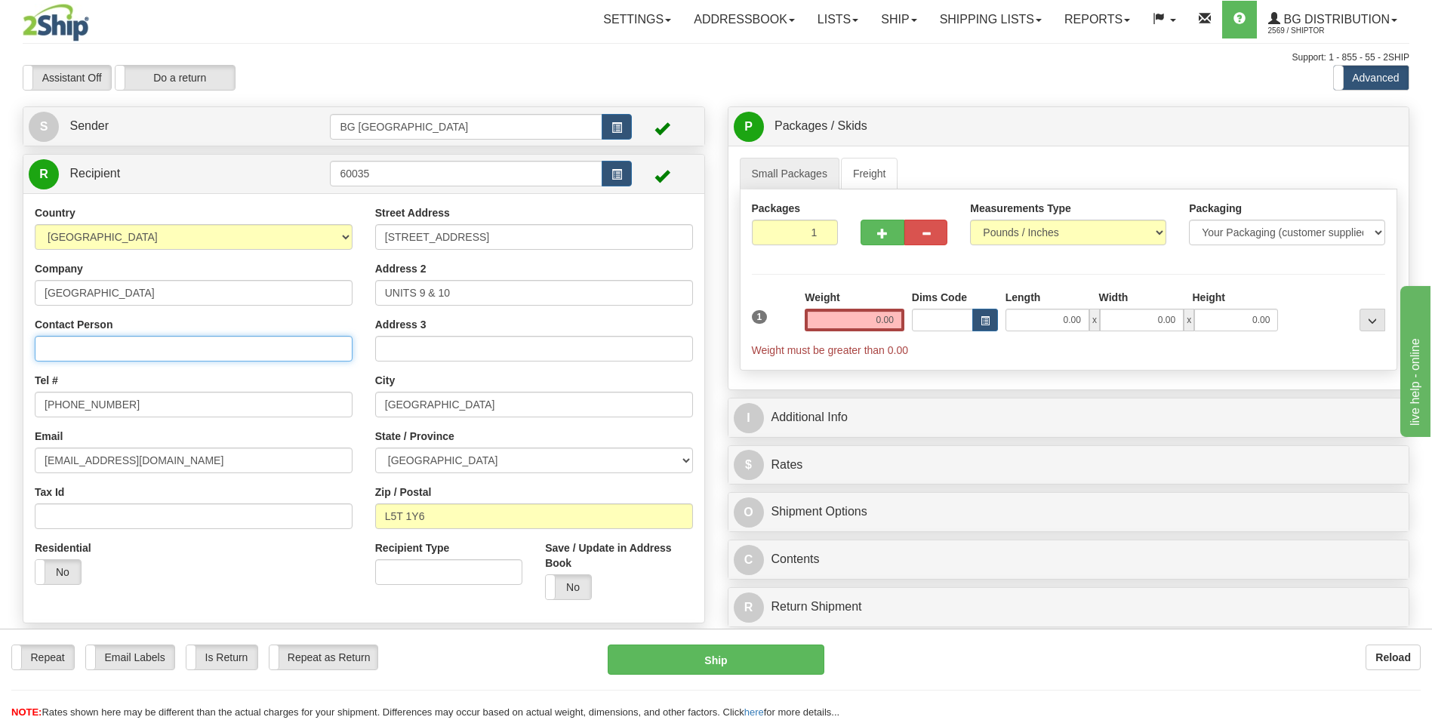
click at [173, 359] on input "Contact Person" at bounding box center [194, 349] width 318 height 26
paste input "SHURWAY CONTRACTING"
type input "SHURWAY CONTRACTING"
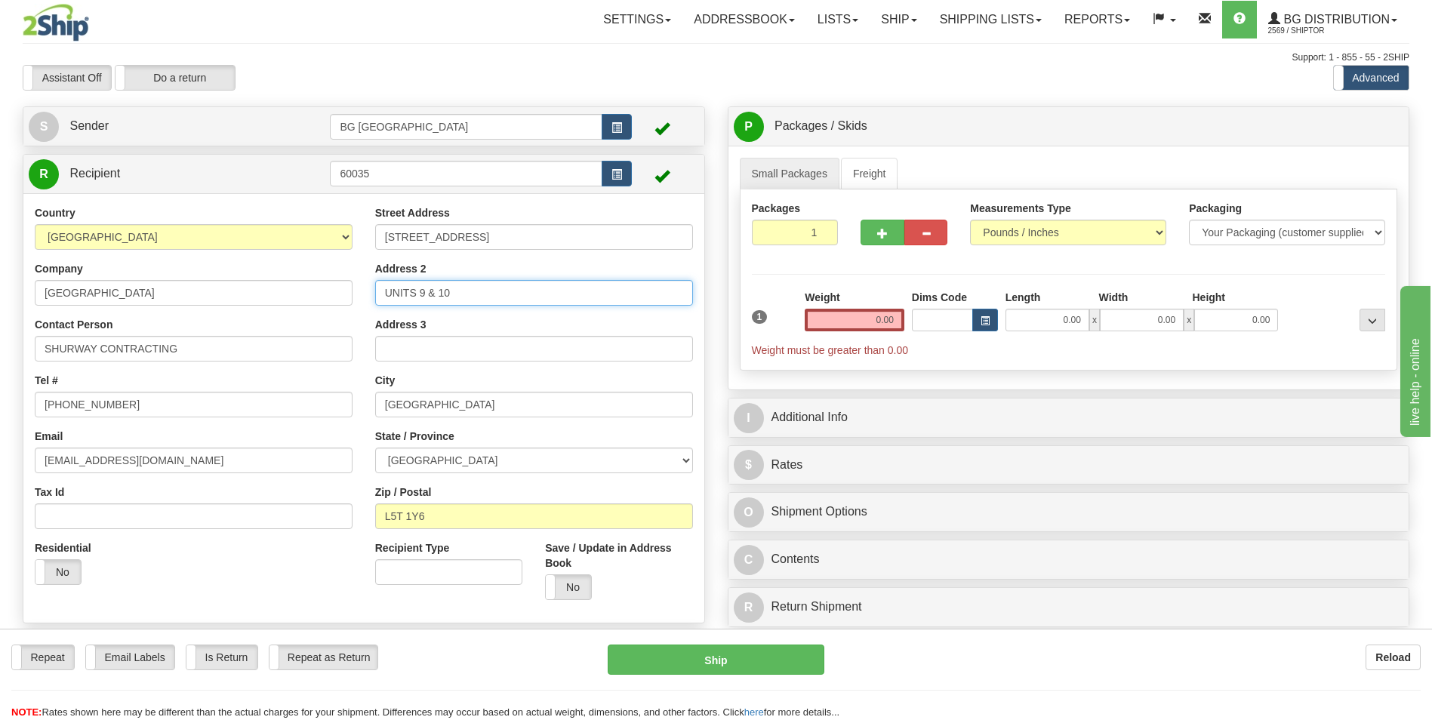
click at [416, 298] on input "UNITS 9 & 10" at bounding box center [534, 293] width 318 height 26
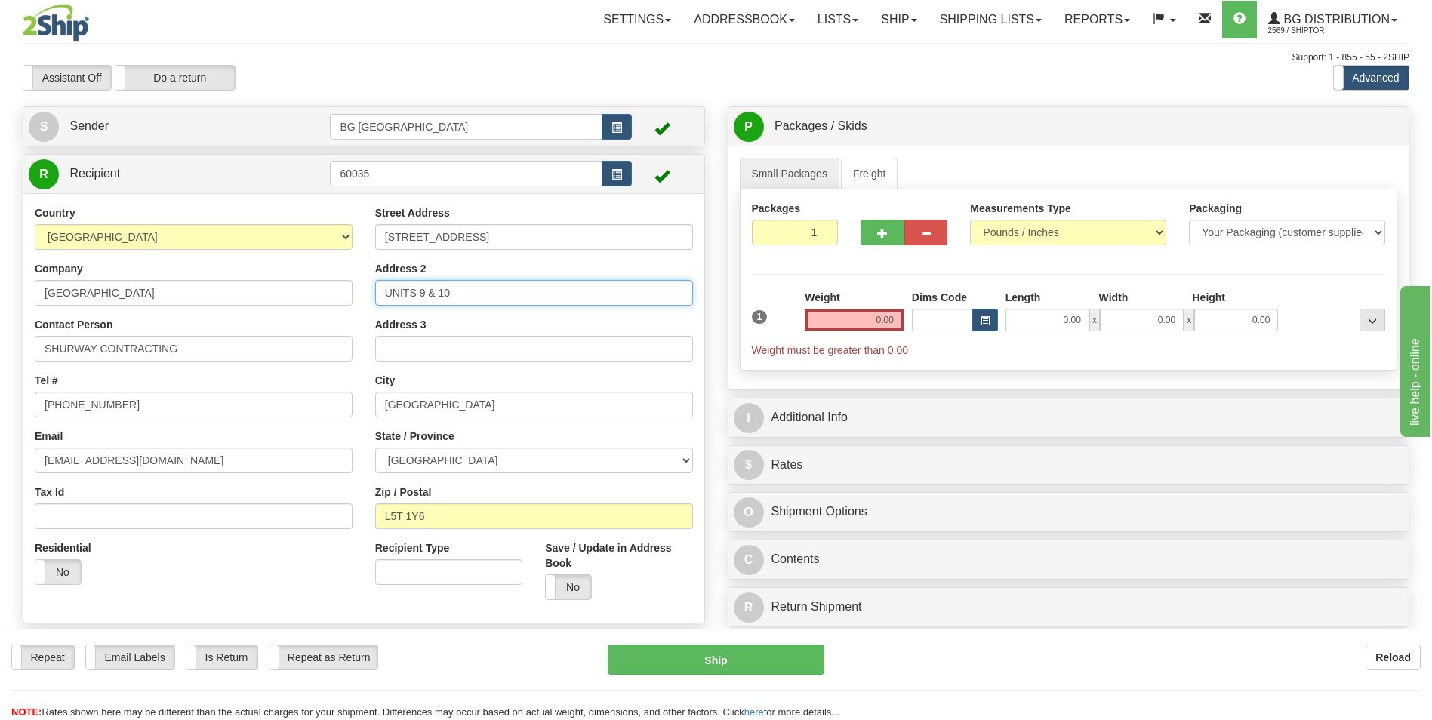
paste input "DENIS 416-420-3682"
type input "DENIS 416-420-3682"
click at [444, 412] on input "MISSISSAUGA" at bounding box center [534, 405] width 318 height 26
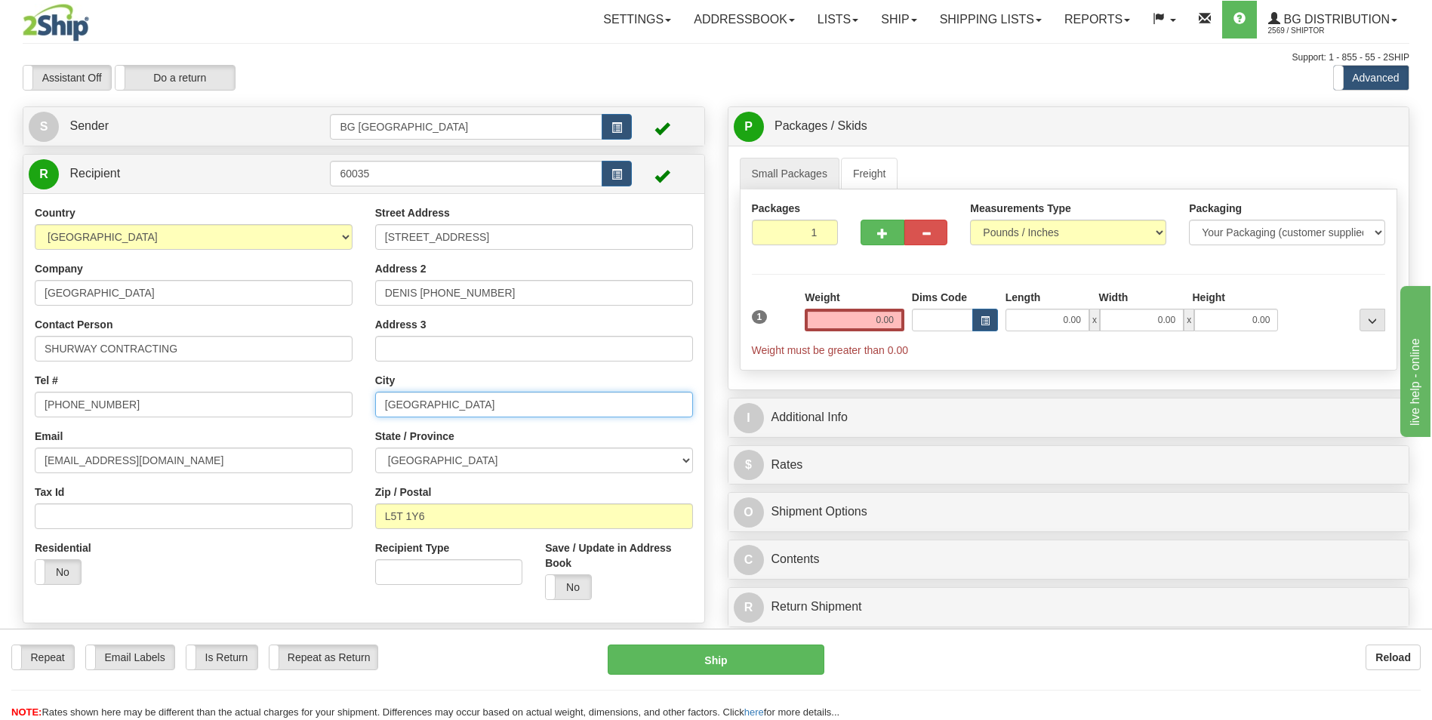
paste input "JASPER"
type input "JASPER"
click at [439, 501] on div "Zip / Postal L5T 1Y6" at bounding box center [534, 507] width 318 height 45
click at [429, 523] on input "L5T 1Y6" at bounding box center [534, 517] width 318 height 26
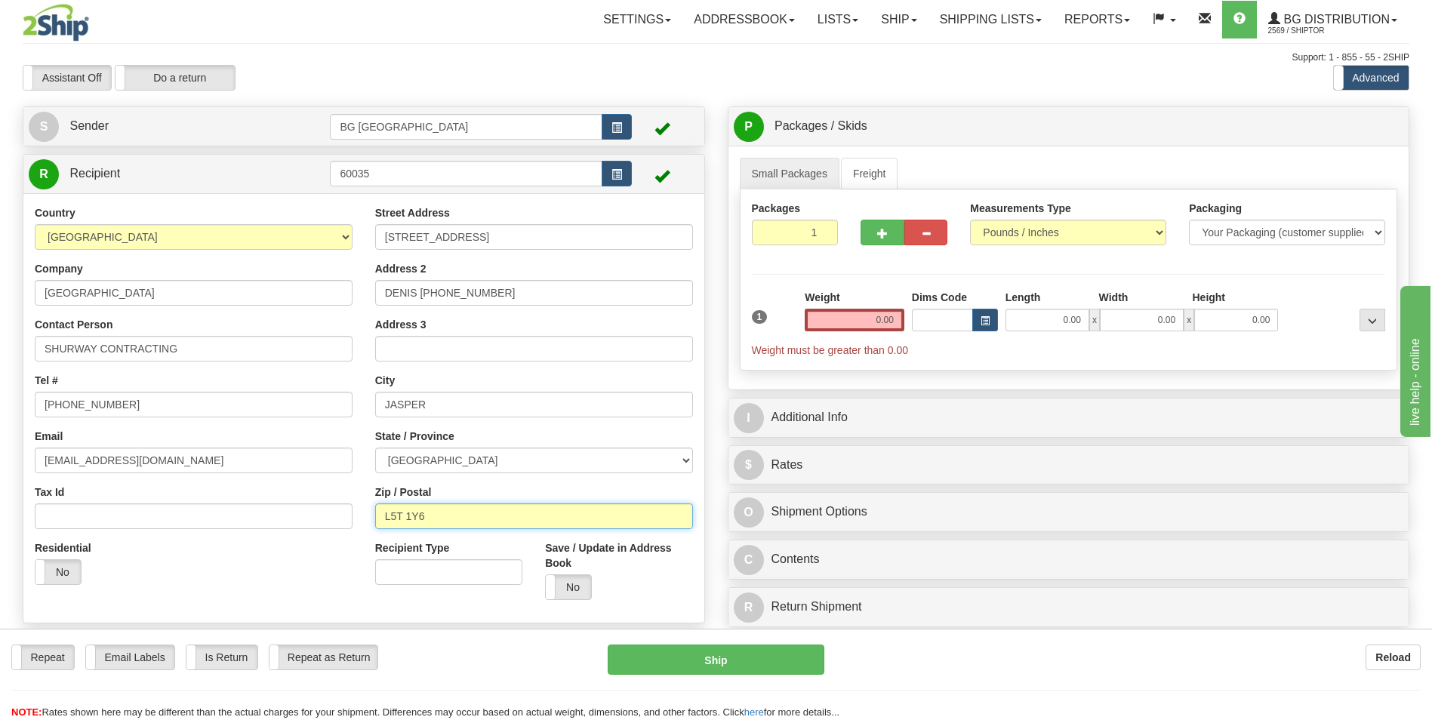
click at [429, 523] on input "L5T 1Y6" at bounding box center [534, 517] width 318 height 26
paste input "T0E 1E0"
type input "T0E 1E0"
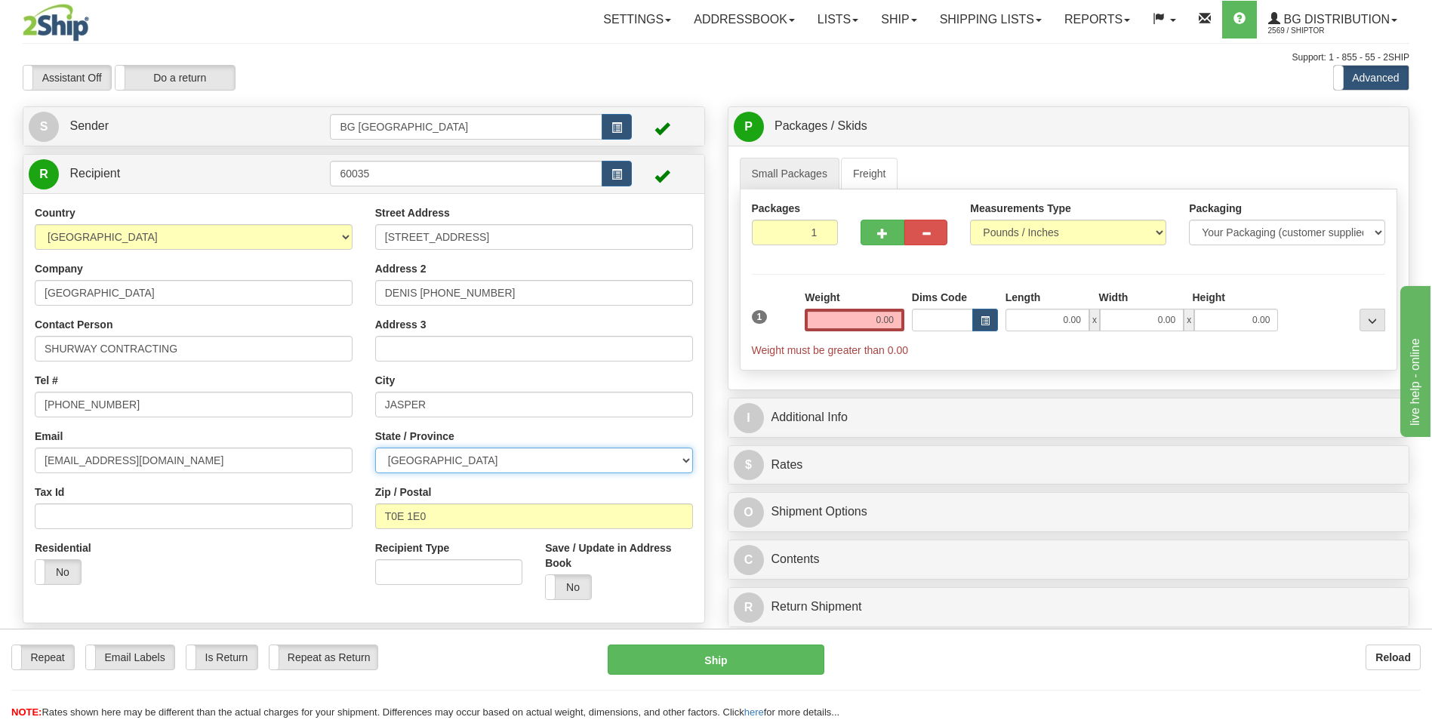
click at [439, 464] on select "ALBERTA BRITISH COLUMBIA MANITOBA NEW BRUNSWICK NEWFOUNDLAND NOVA SCOTIA NUNAVU…" at bounding box center [534, 461] width 318 height 26
select select "AB"
click at [375, 448] on select "ALBERTA BRITISH COLUMBIA MANITOBA NEW BRUNSWICK NEWFOUNDLAND NOVA SCOTIA NUNAVU…" at bounding box center [534, 461] width 318 height 26
click at [852, 318] on input "0.00" at bounding box center [855, 320] width 100 height 23
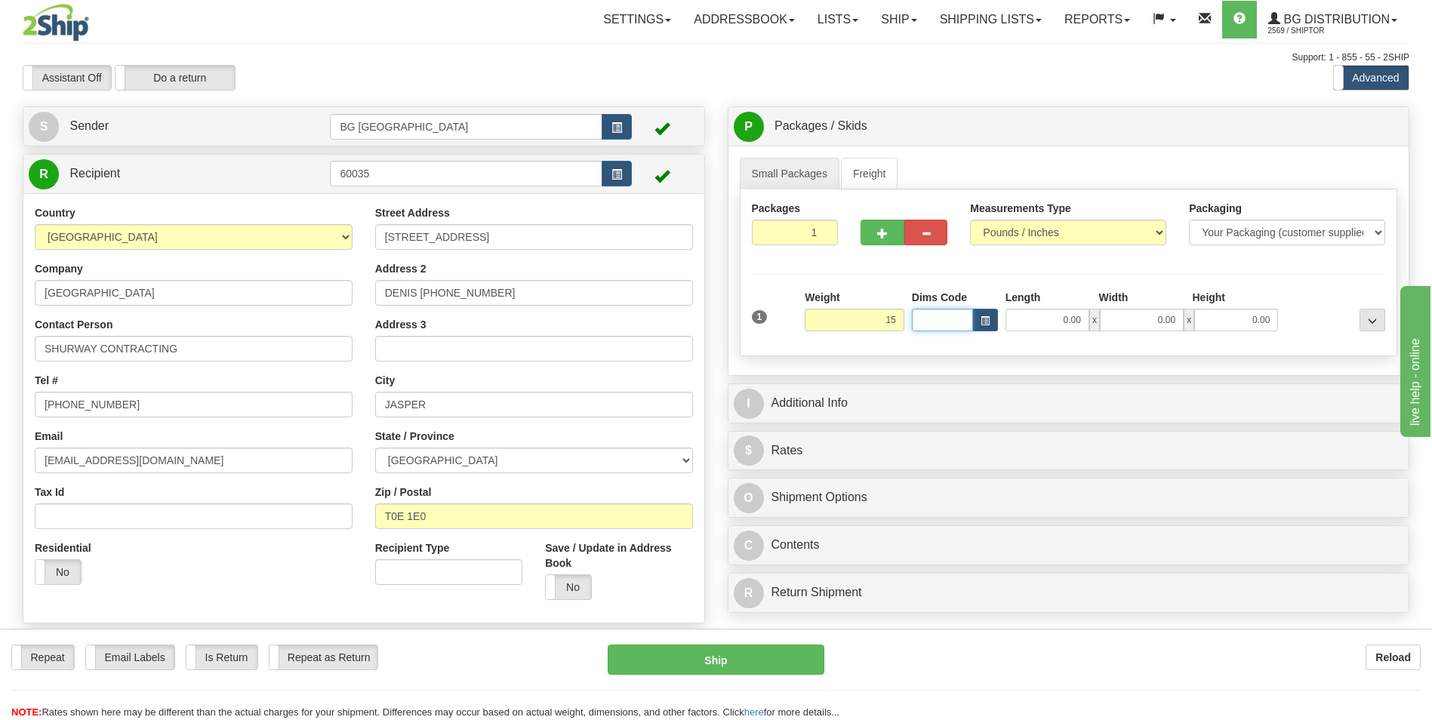
type input "15.00"
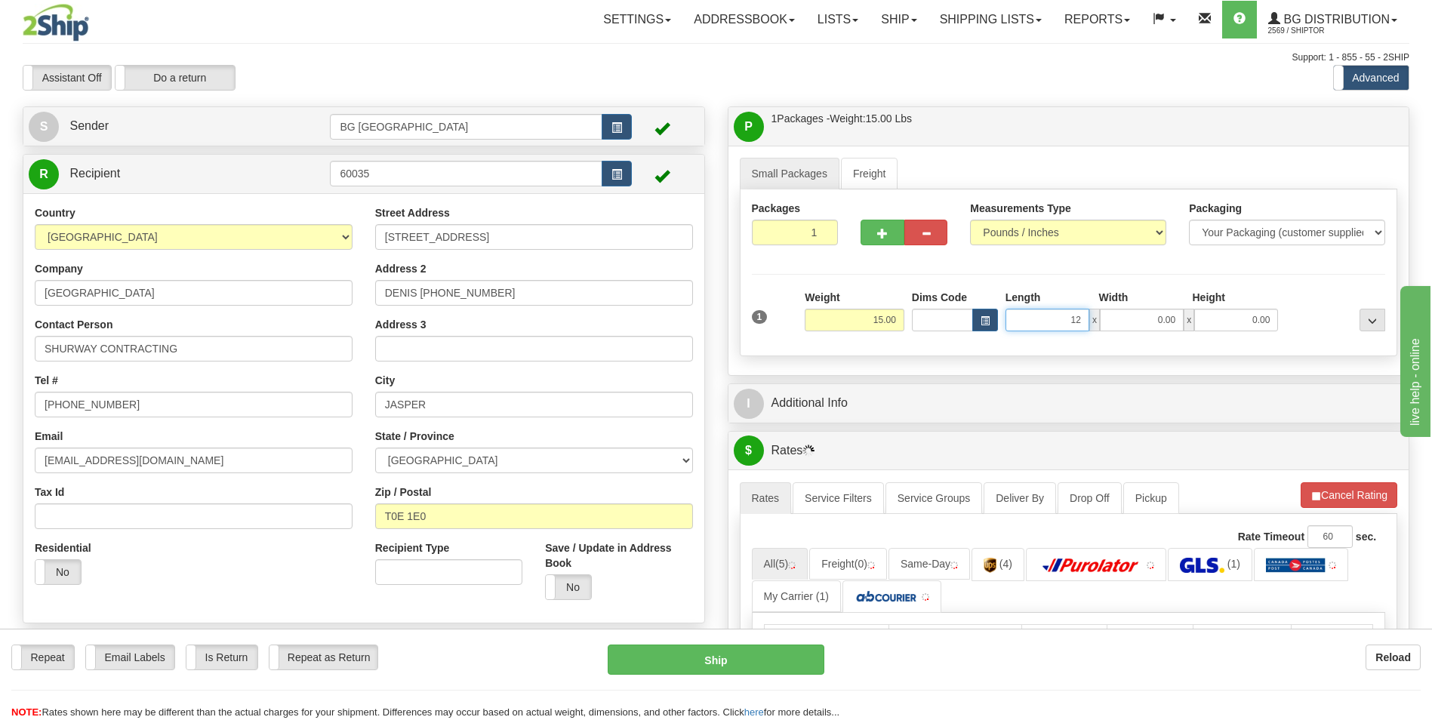
type input "12.00"
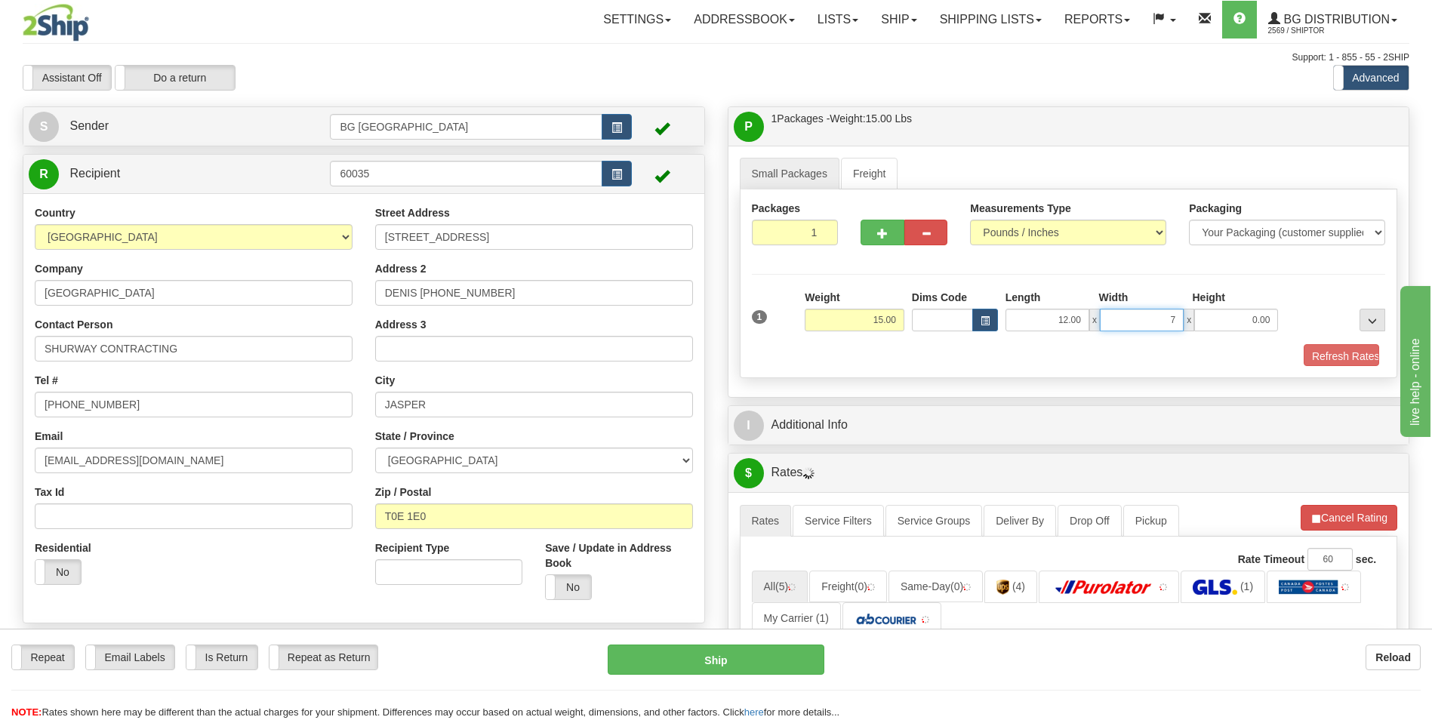
type input "7.00"
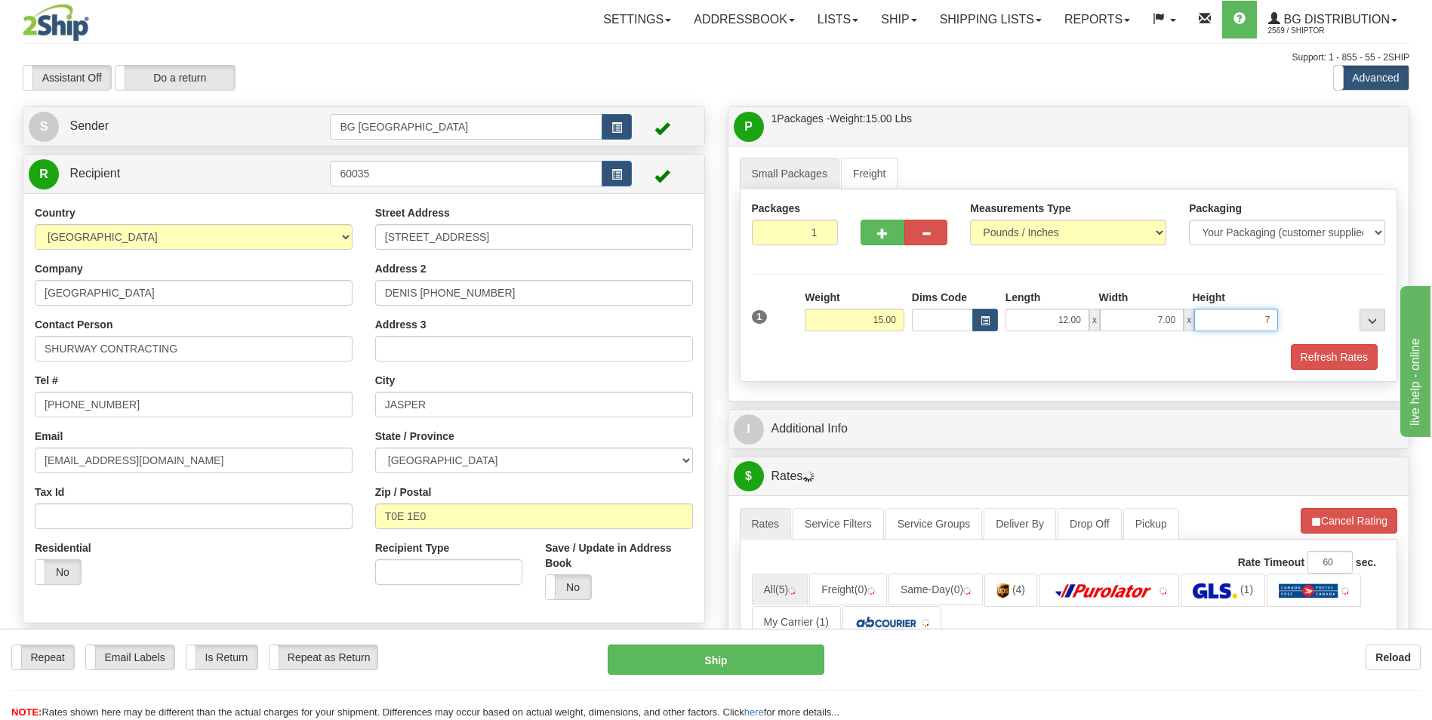
type input "7.00"
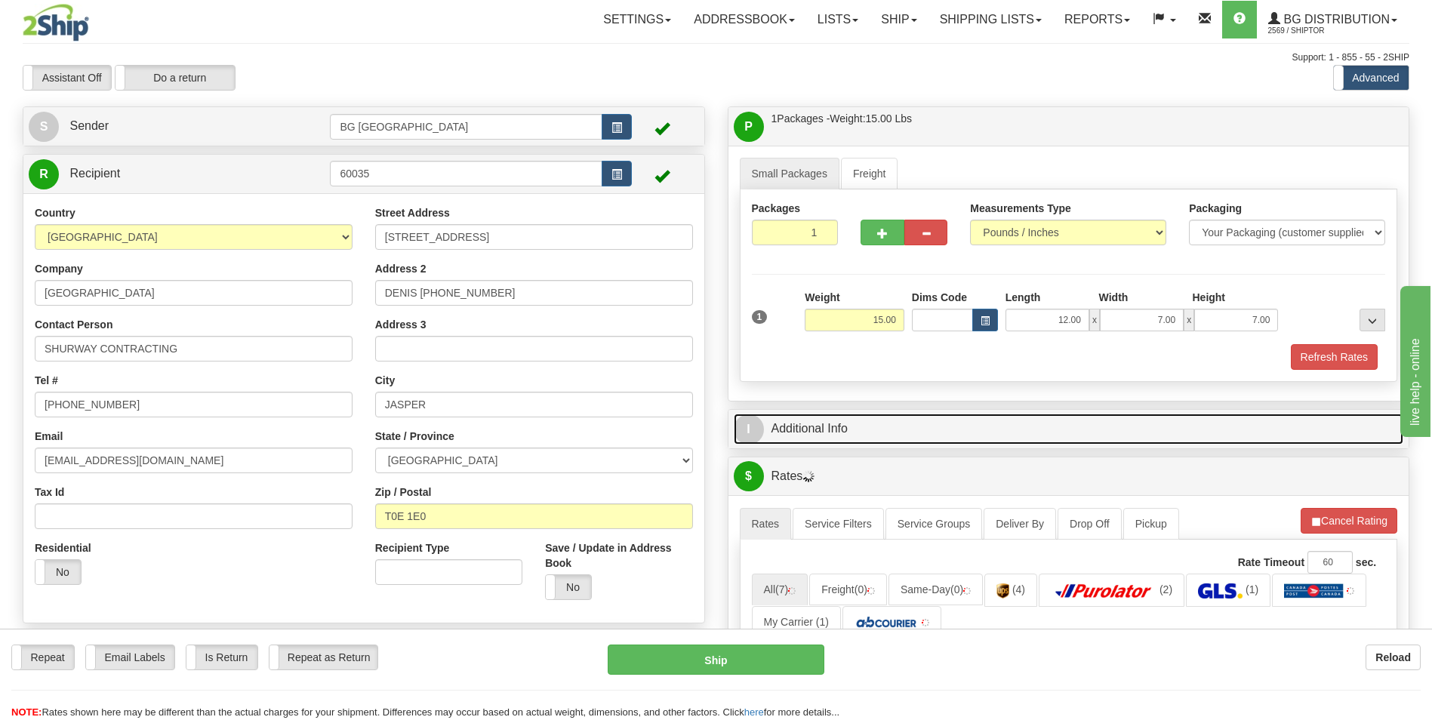
click at [835, 421] on link "I Additional Info" at bounding box center [1069, 429] width 670 height 31
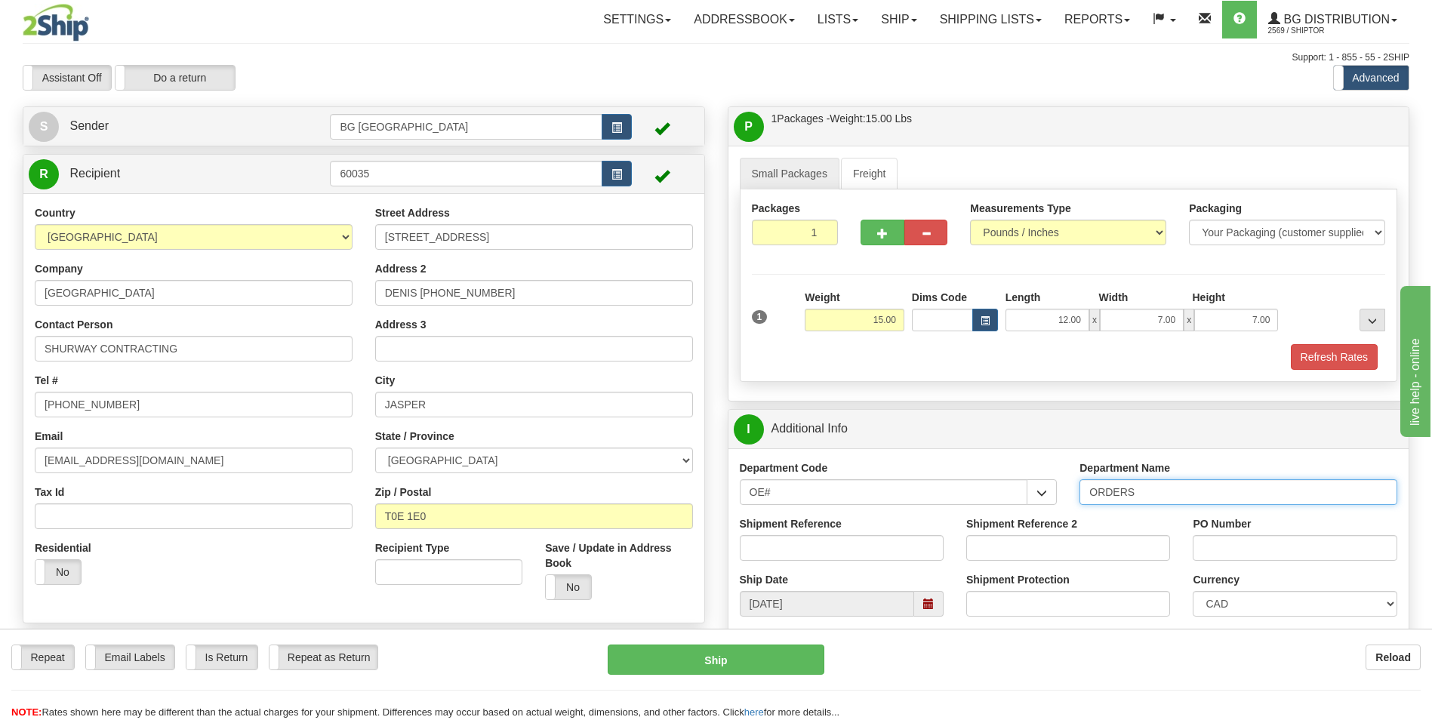
click at [1160, 500] on input "ORDERS" at bounding box center [1239, 492] width 318 height 26
type input "70178568-03"
click at [1216, 532] on div "PO Number" at bounding box center [1295, 538] width 204 height 45
click at [1216, 535] on div "PO Number" at bounding box center [1295, 538] width 204 height 45
click at [1216, 541] on input "PO Number" at bounding box center [1295, 548] width 204 height 26
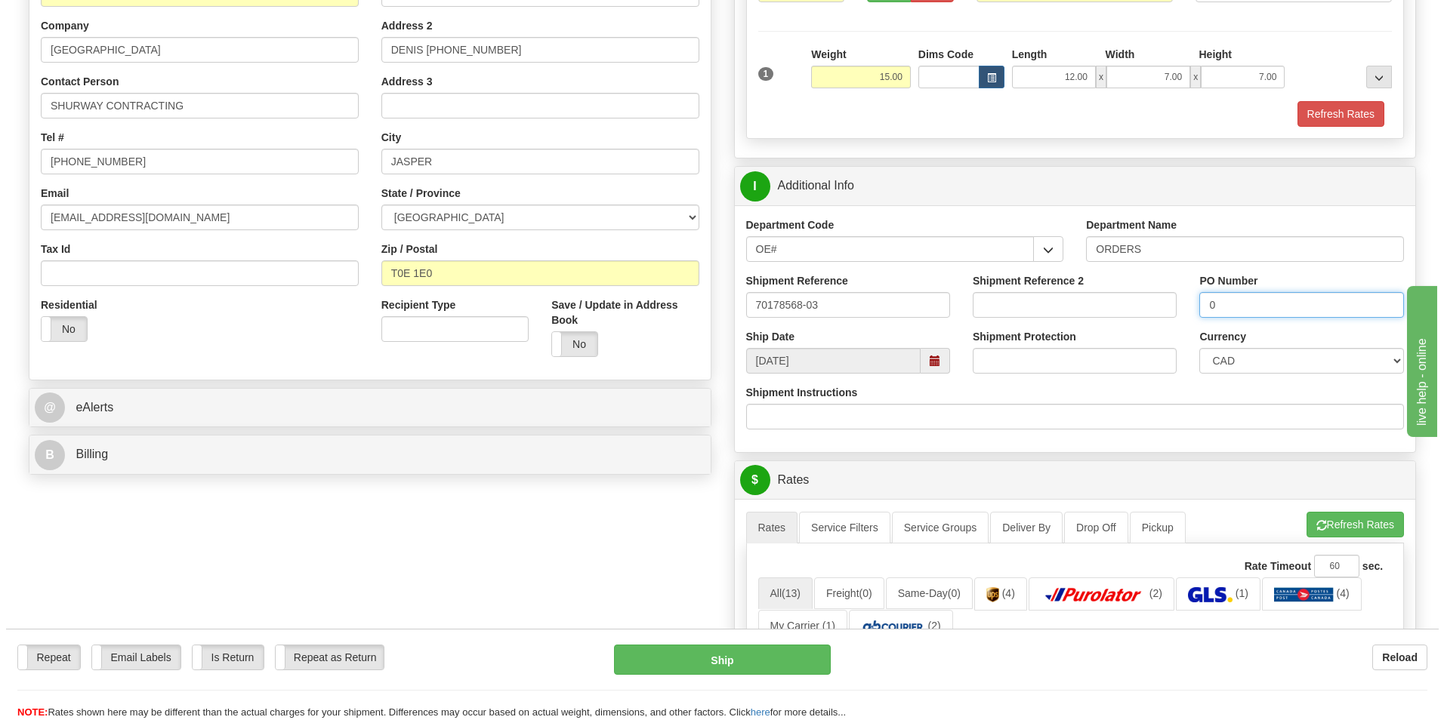
scroll to position [453, 0]
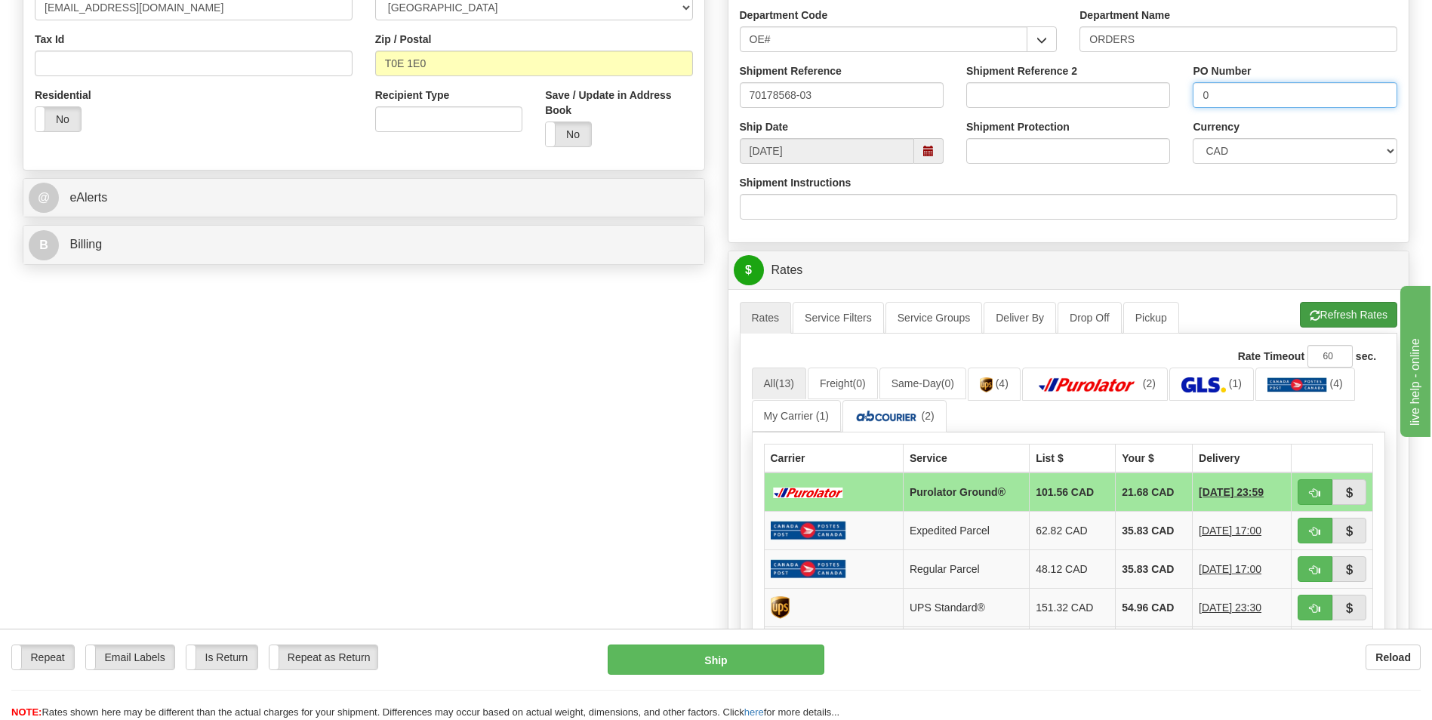
type input "0"
click at [1352, 316] on button "Refresh Rates" at bounding box center [1348, 315] width 97 height 26
click at [1310, 496] on span "button" at bounding box center [1315, 494] width 11 height 10
type input "260"
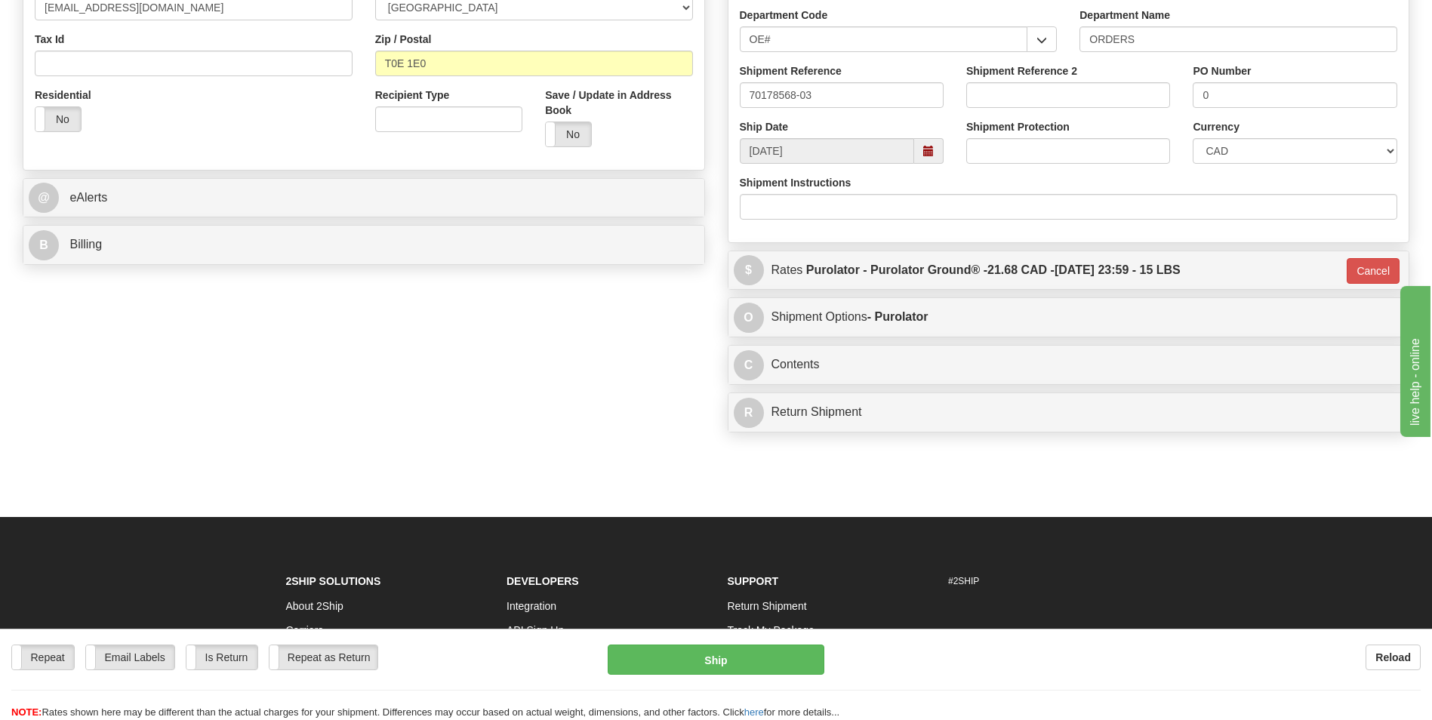
click at [758, 641] on div "Repeat Repeat Email Labels Email Labels Edit Is Return Is Return Repeat as Retu…" at bounding box center [716, 674] width 1432 height 91
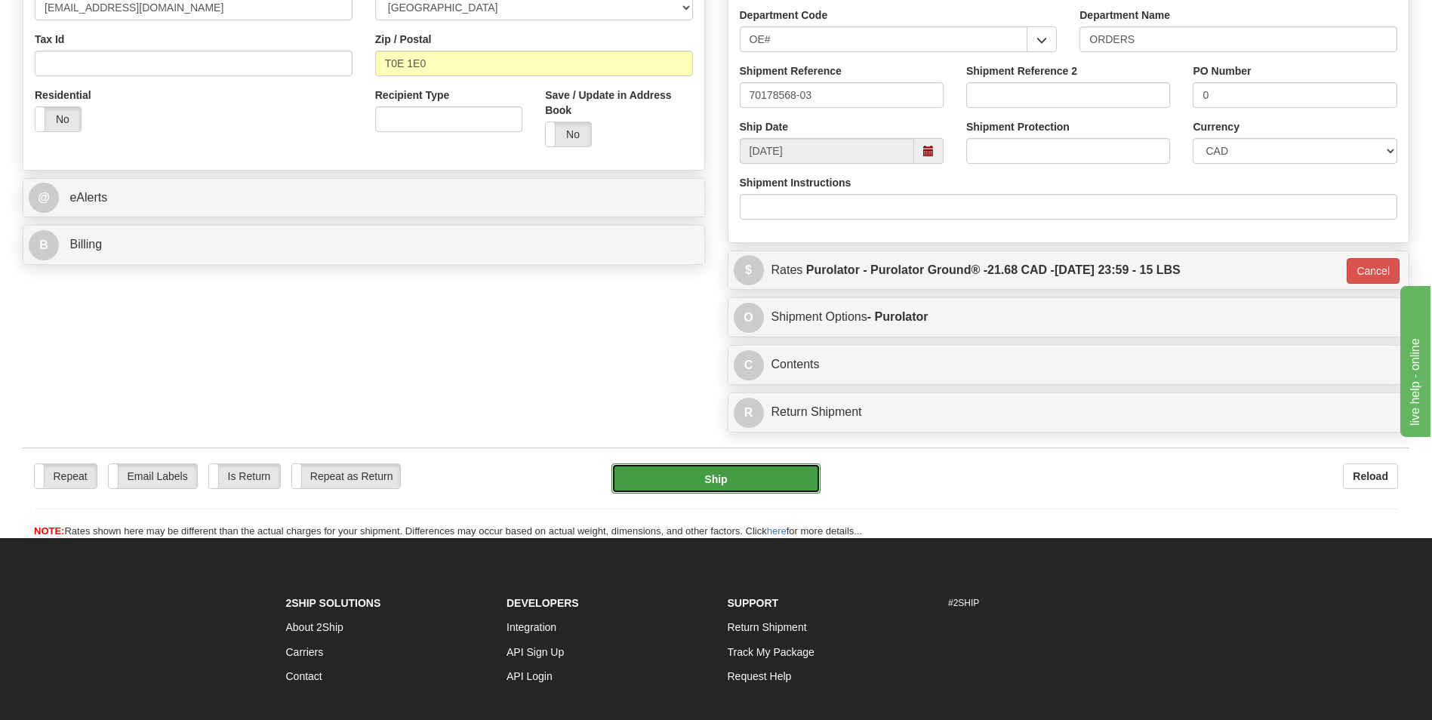
click at [699, 492] on button "Ship" at bounding box center [716, 479] width 208 height 30
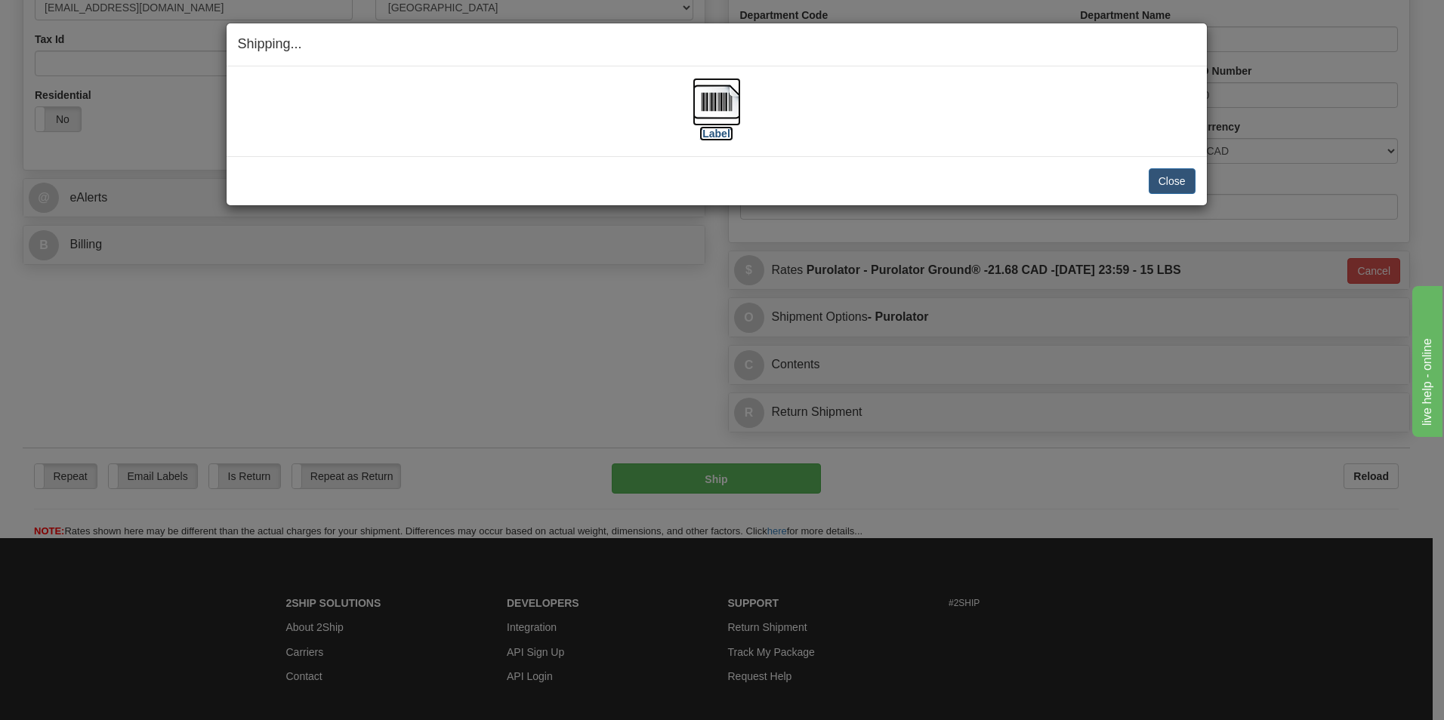
click at [722, 103] on img at bounding box center [716, 102] width 48 height 48
click at [1173, 180] on button "Close" at bounding box center [1171, 181] width 47 height 26
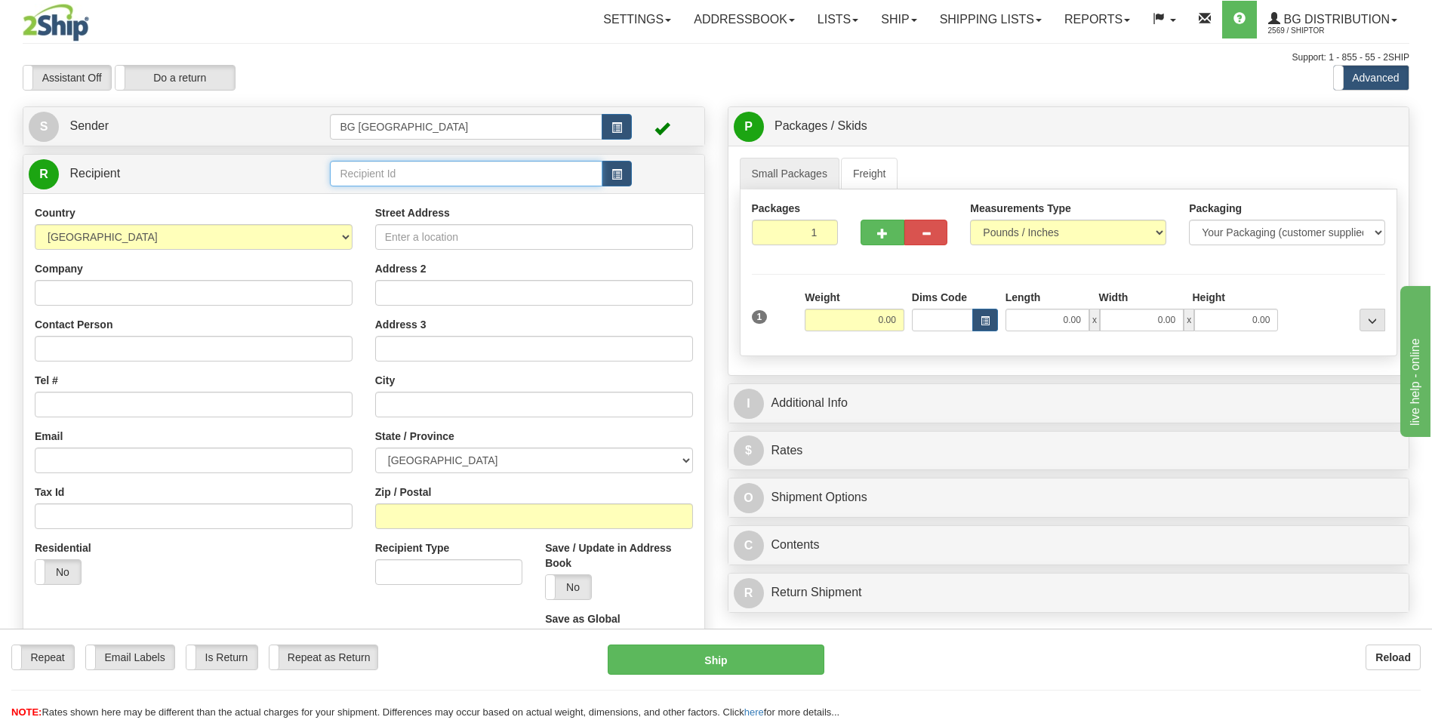
click at [510, 180] on input "text" at bounding box center [466, 174] width 272 height 26
click at [468, 191] on div "60117" at bounding box center [462, 197] width 257 height 17
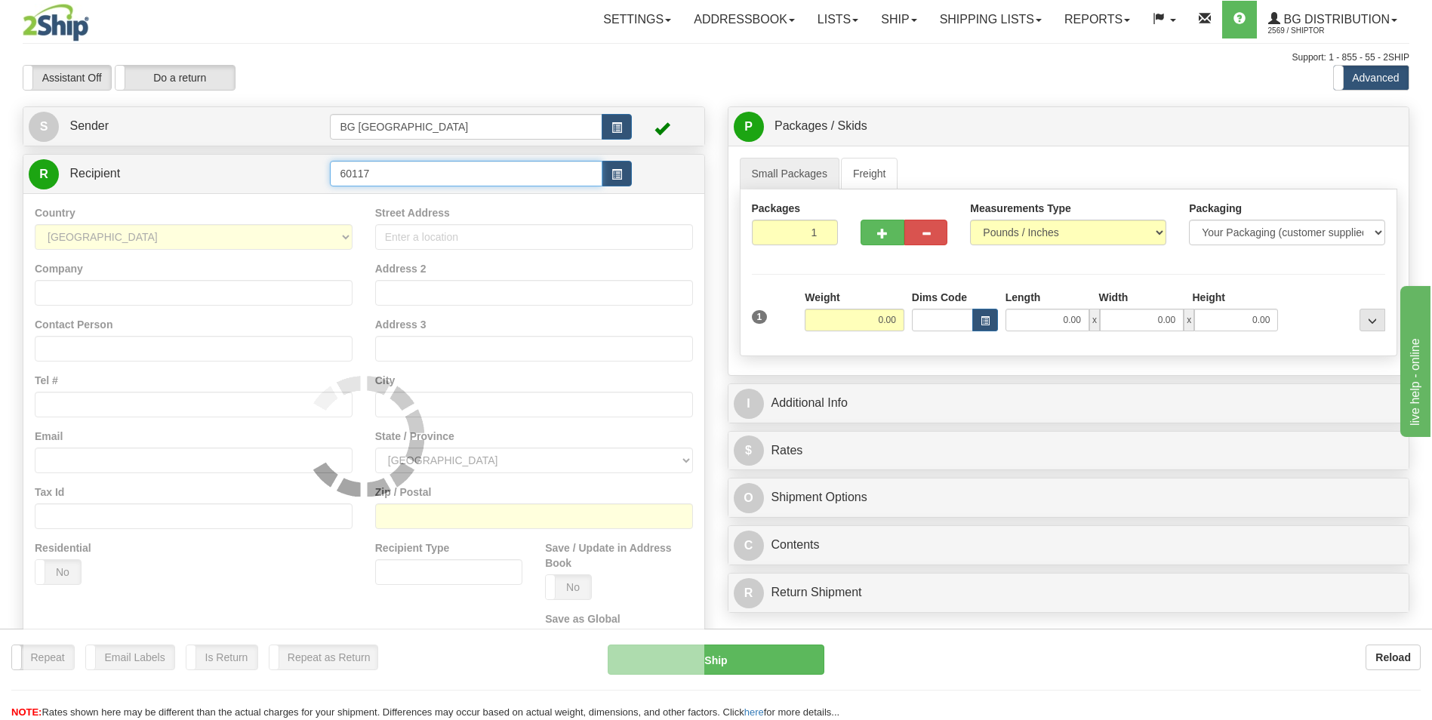
type input "60117"
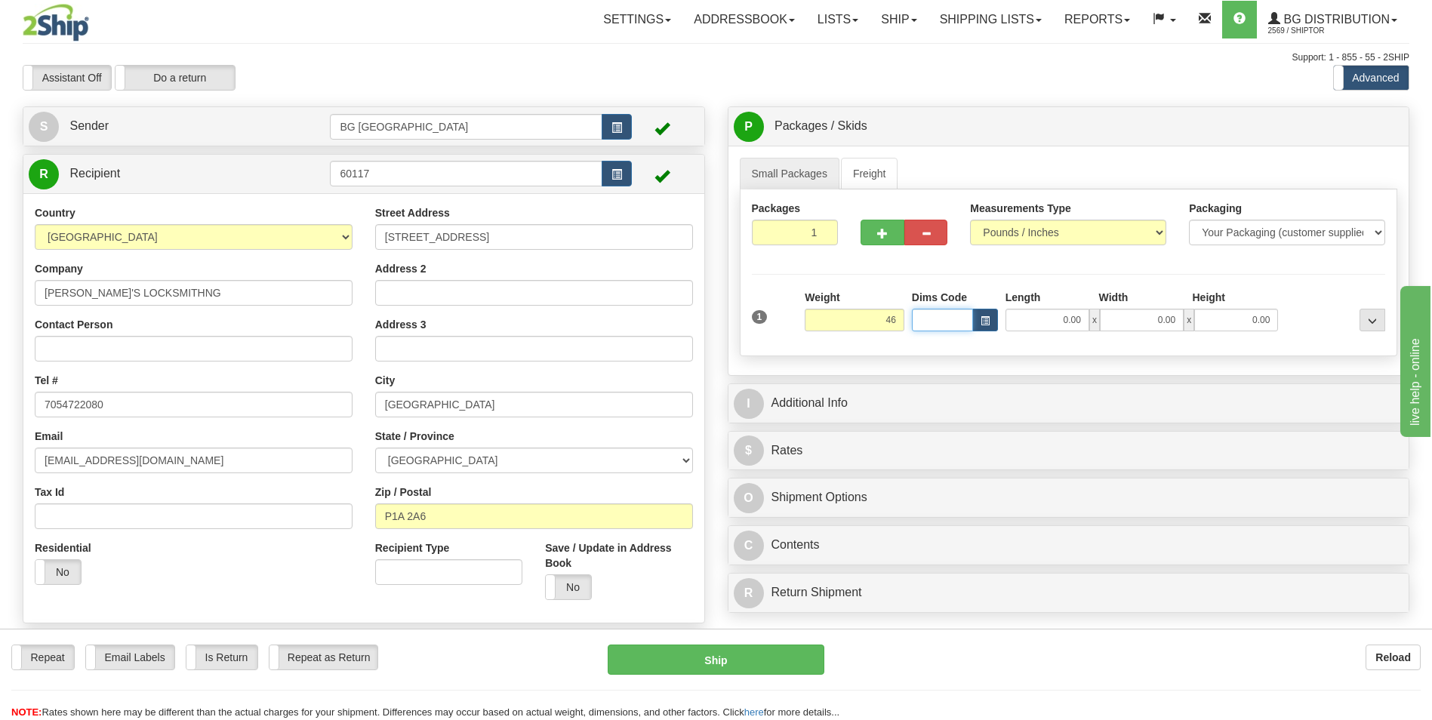
type input "46.00"
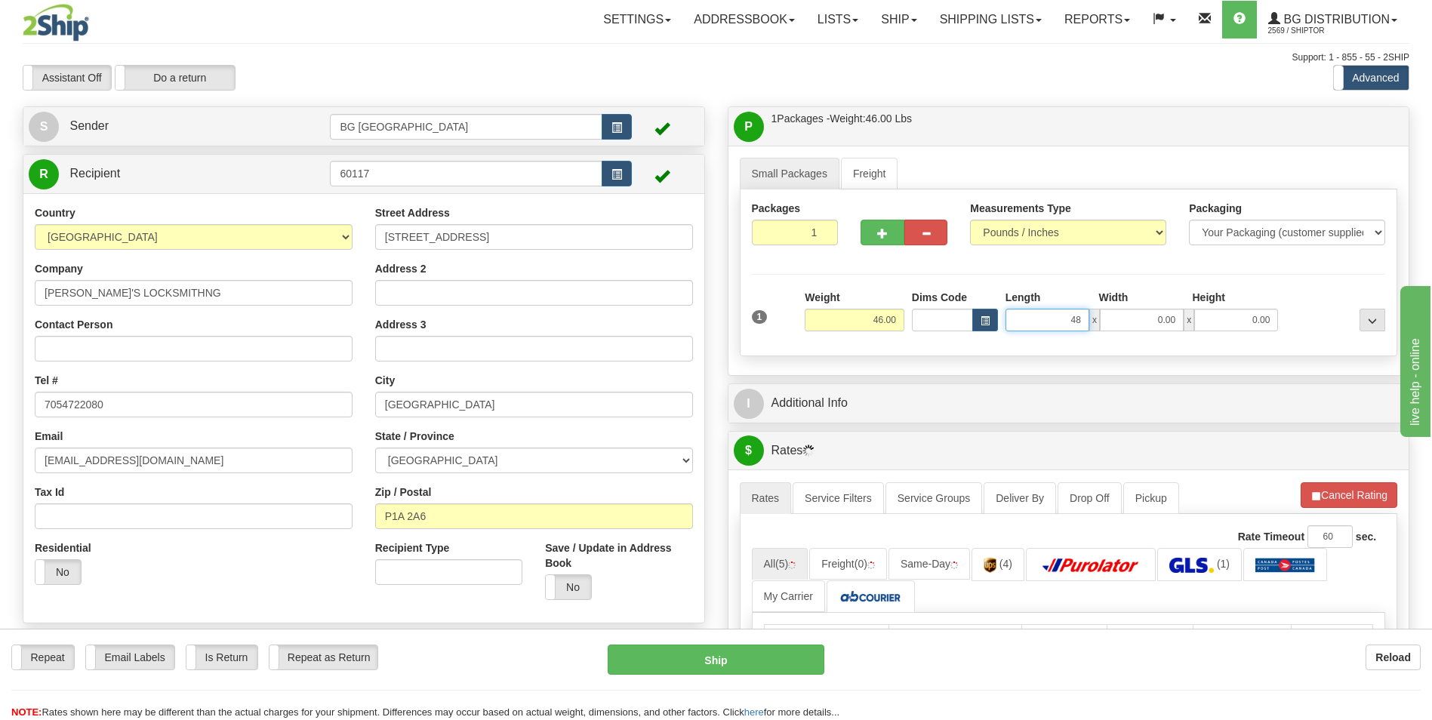
type input "48.00"
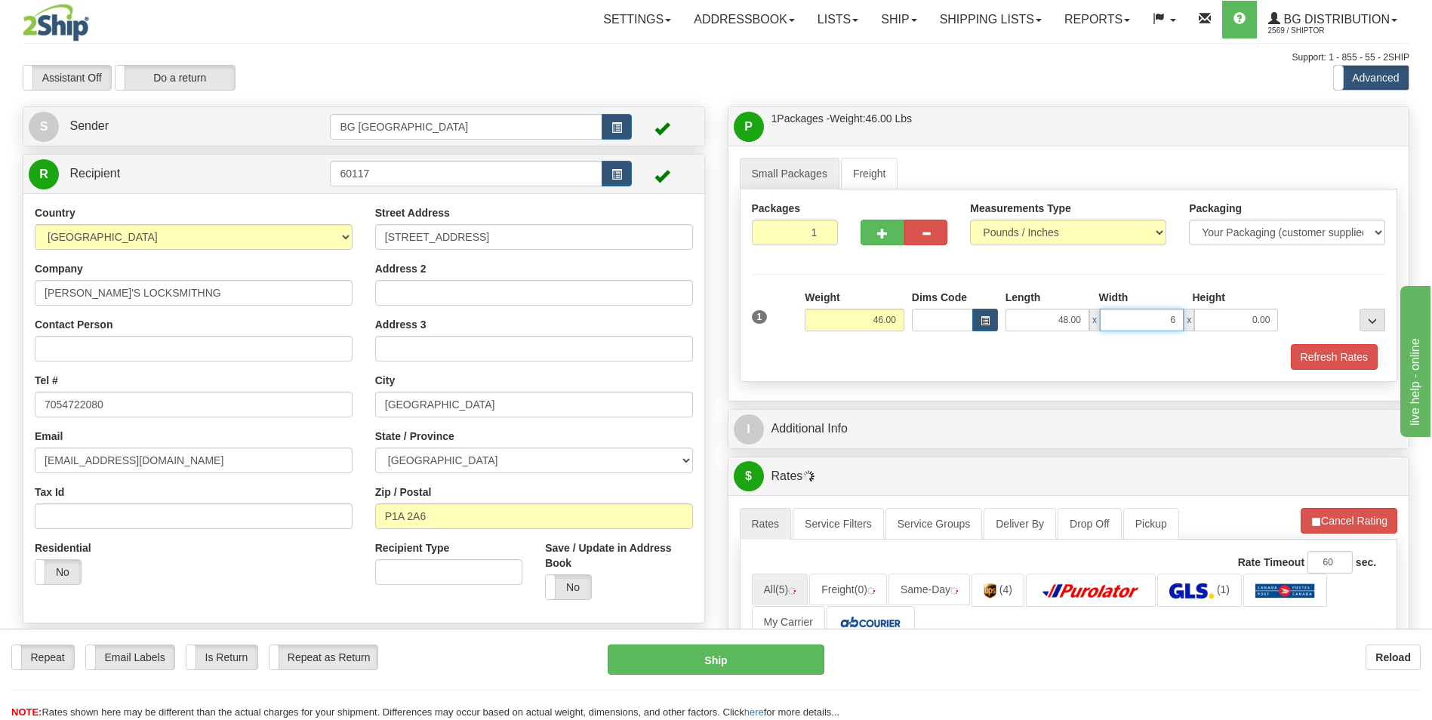
type input "6.00"
click at [861, 232] on button "button" at bounding box center [882, 233] width 43 height 26
type input "2"
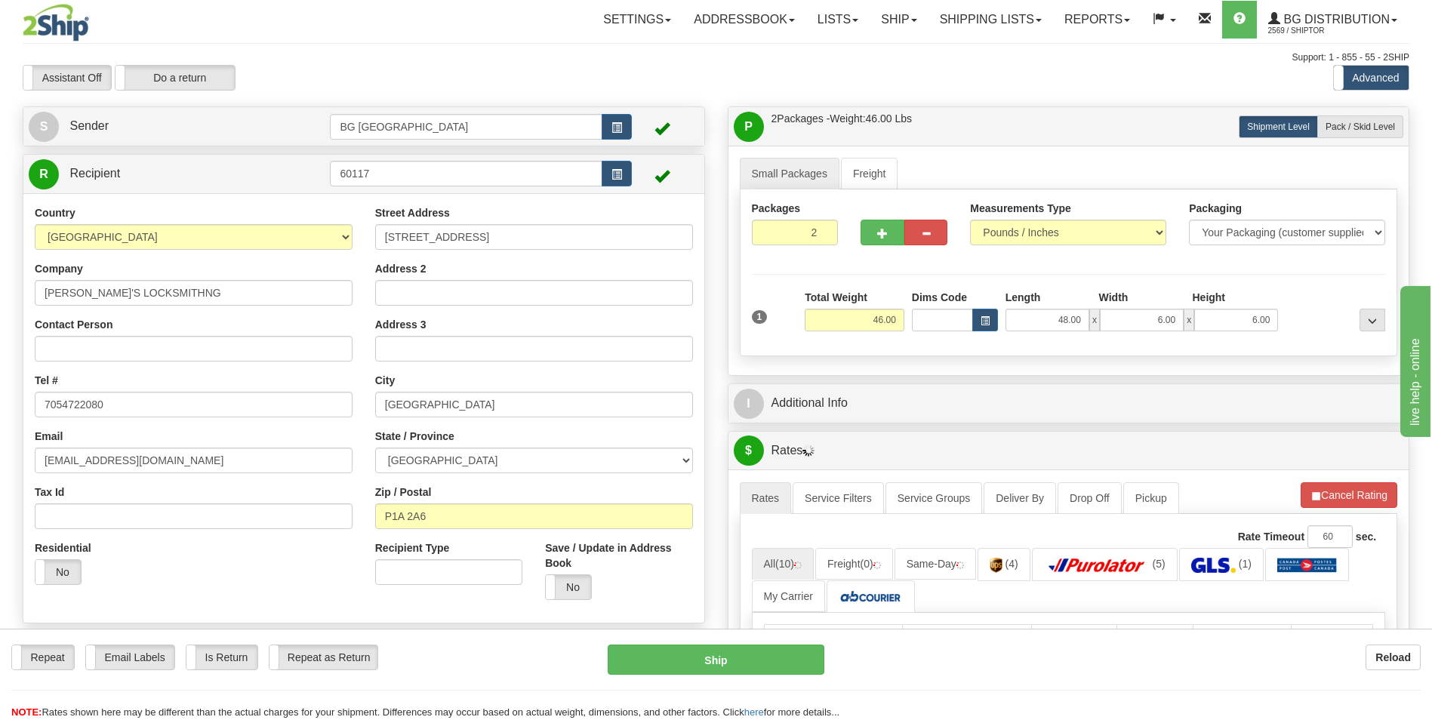
drag, startPoint x: 1369, startPoint y: 128, endPoint x: 1344, endPoint y: 144, distance: 29.5
click at [1369, 128] on span "Pack / Skid Level" at bounding box center [1360, 127] width 69 height 11
radio input "true"
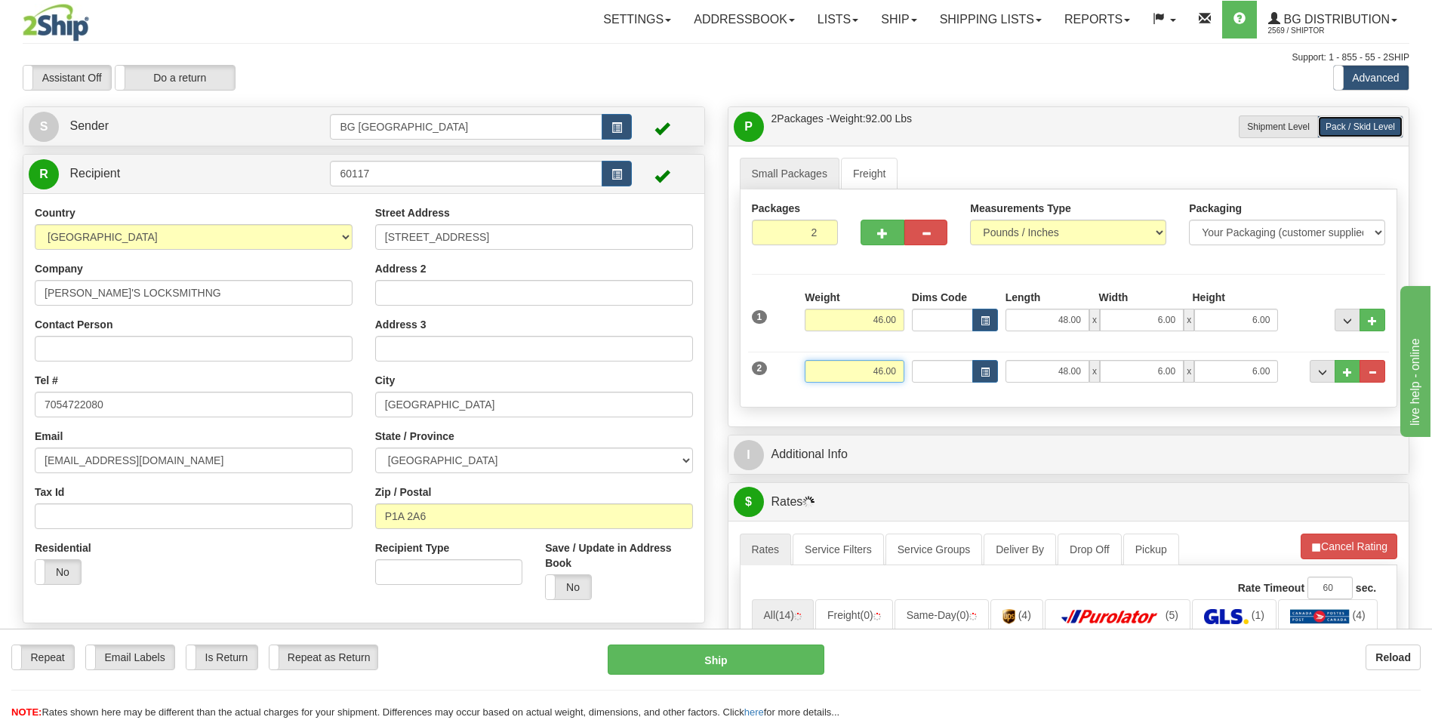
click at [868, 377] on input "46.00" at bounding box center [855, 371] width 100 height 23
type input "10.00"
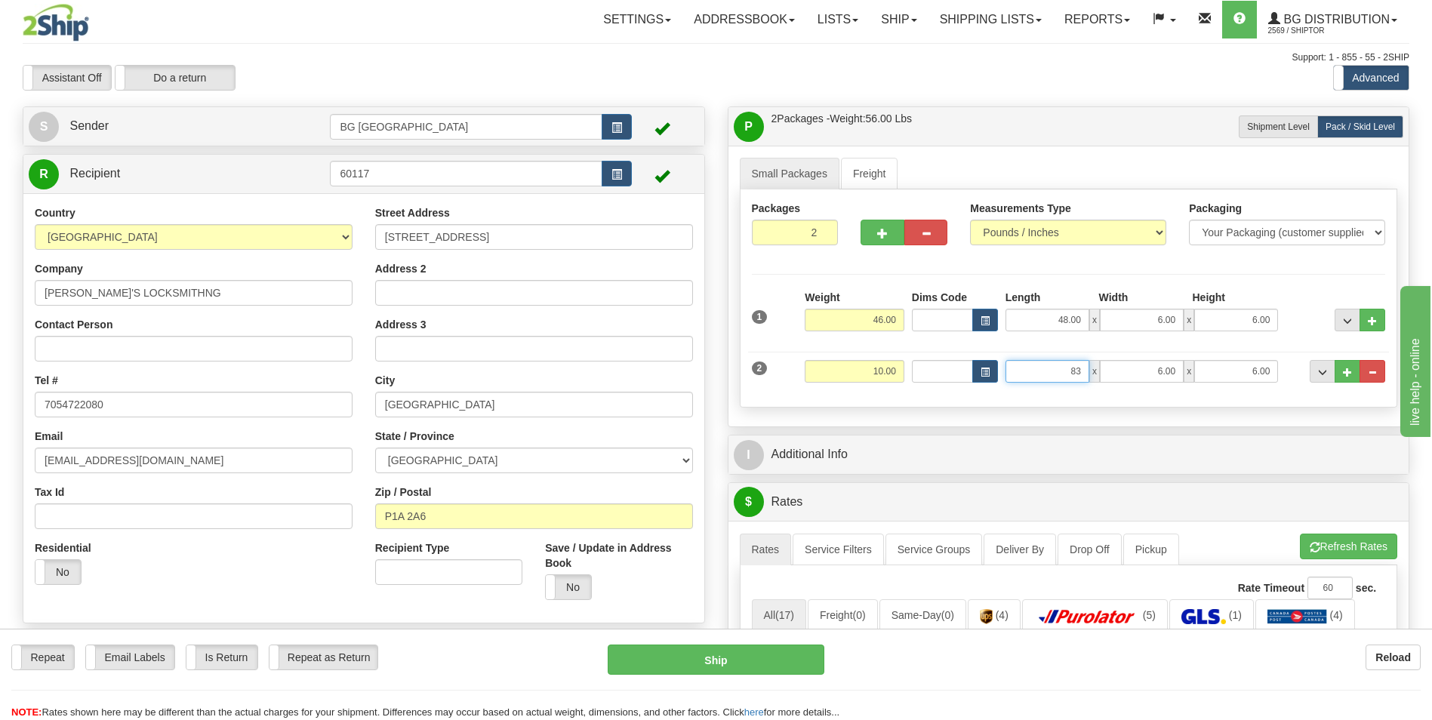
type input "83.00"
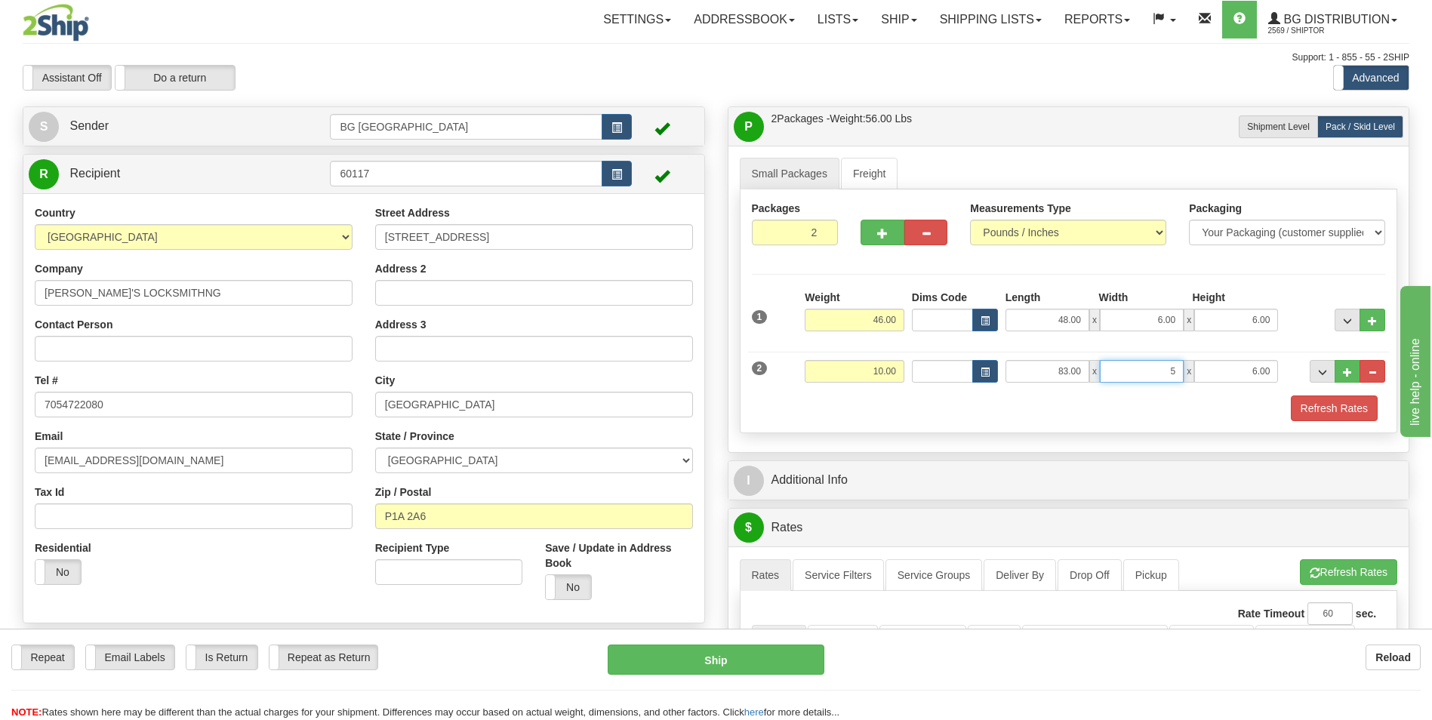
type input "5.00"
type input "4.00"
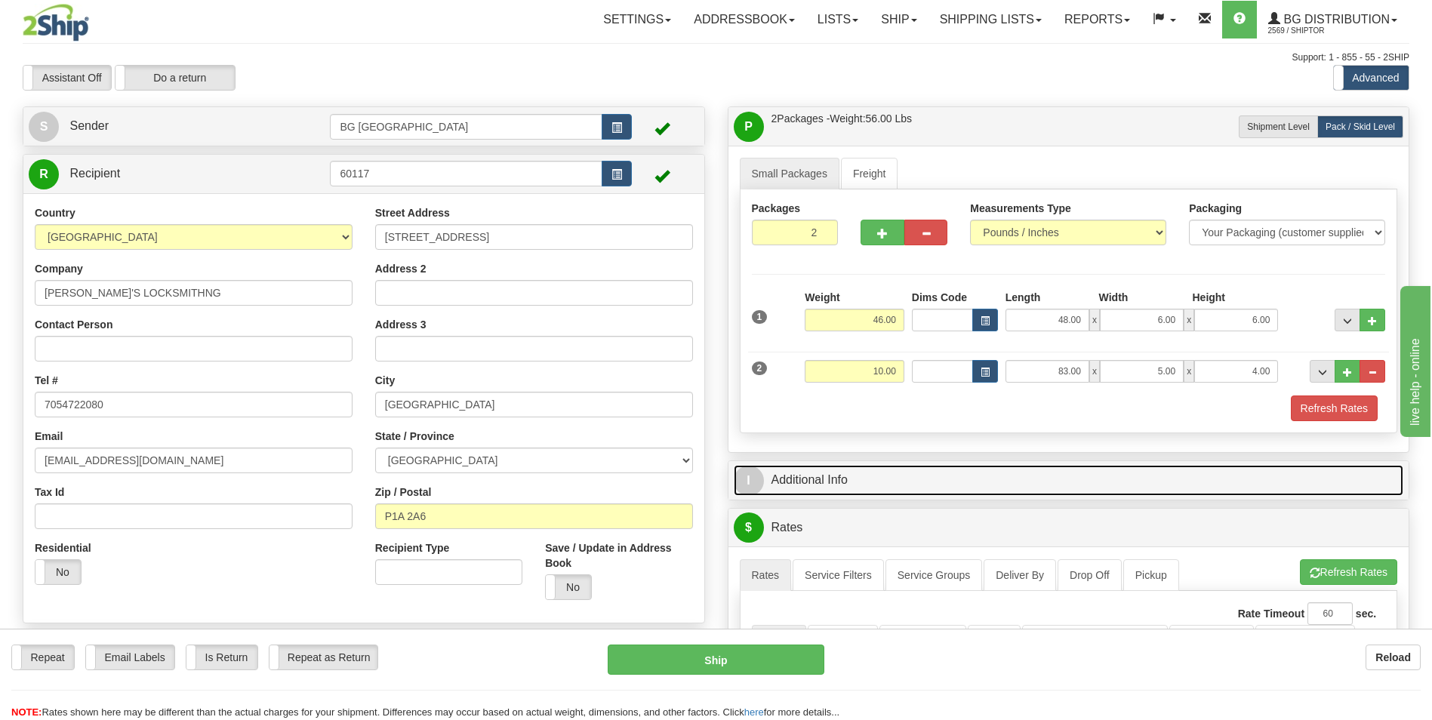
click at [846, 486] on link "I Additional Info" at bounding box center [1069, 480] width 670 height 31
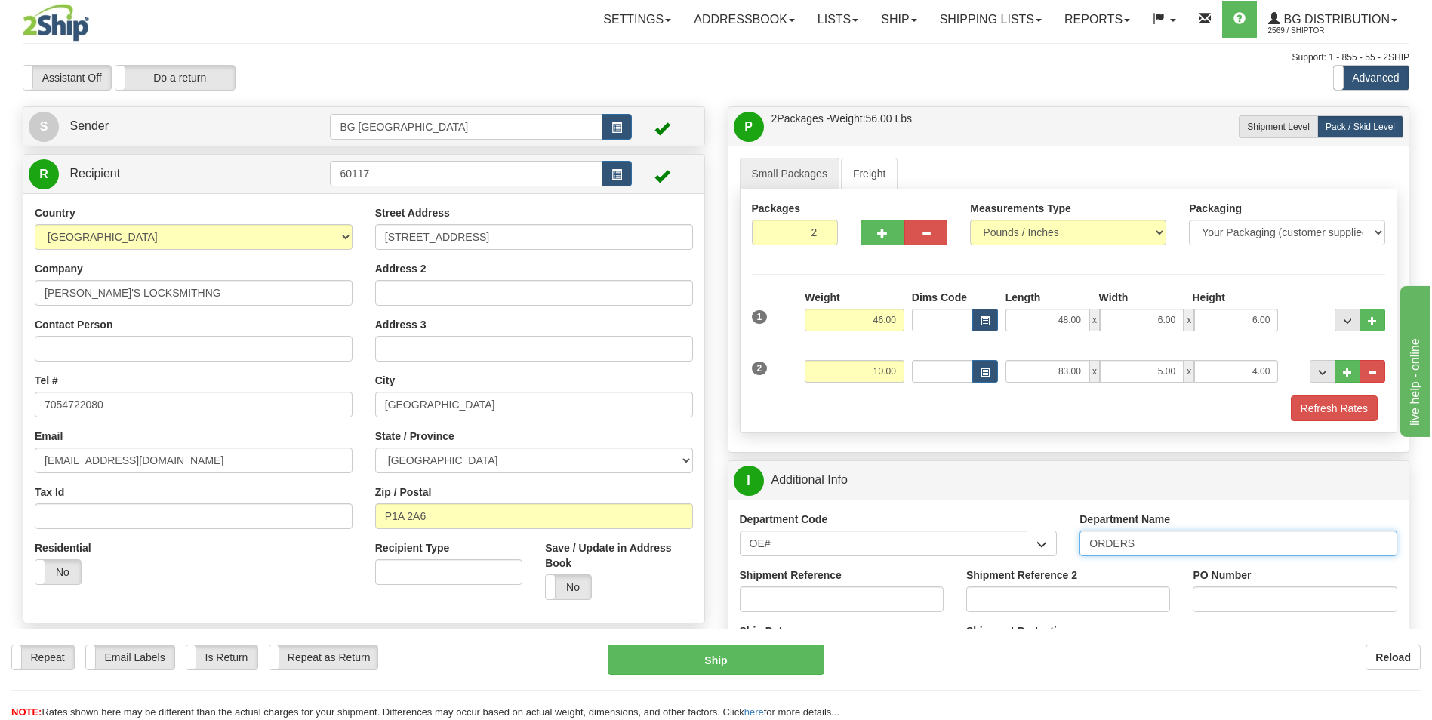
click at [1163, 544] on input "ORDERS" at bounding box center [1239, 544] width 318 height 26
type input "70179438-00"
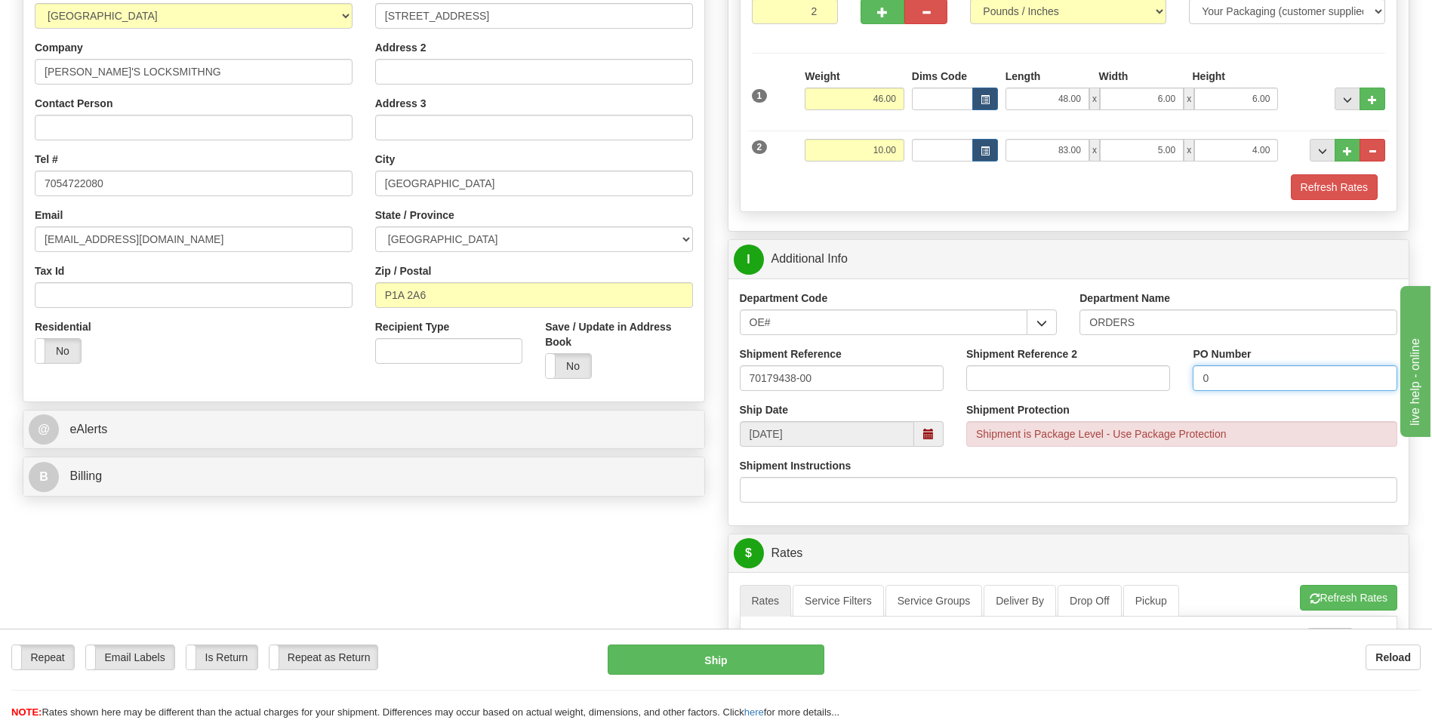
scroll to position [227, 0]
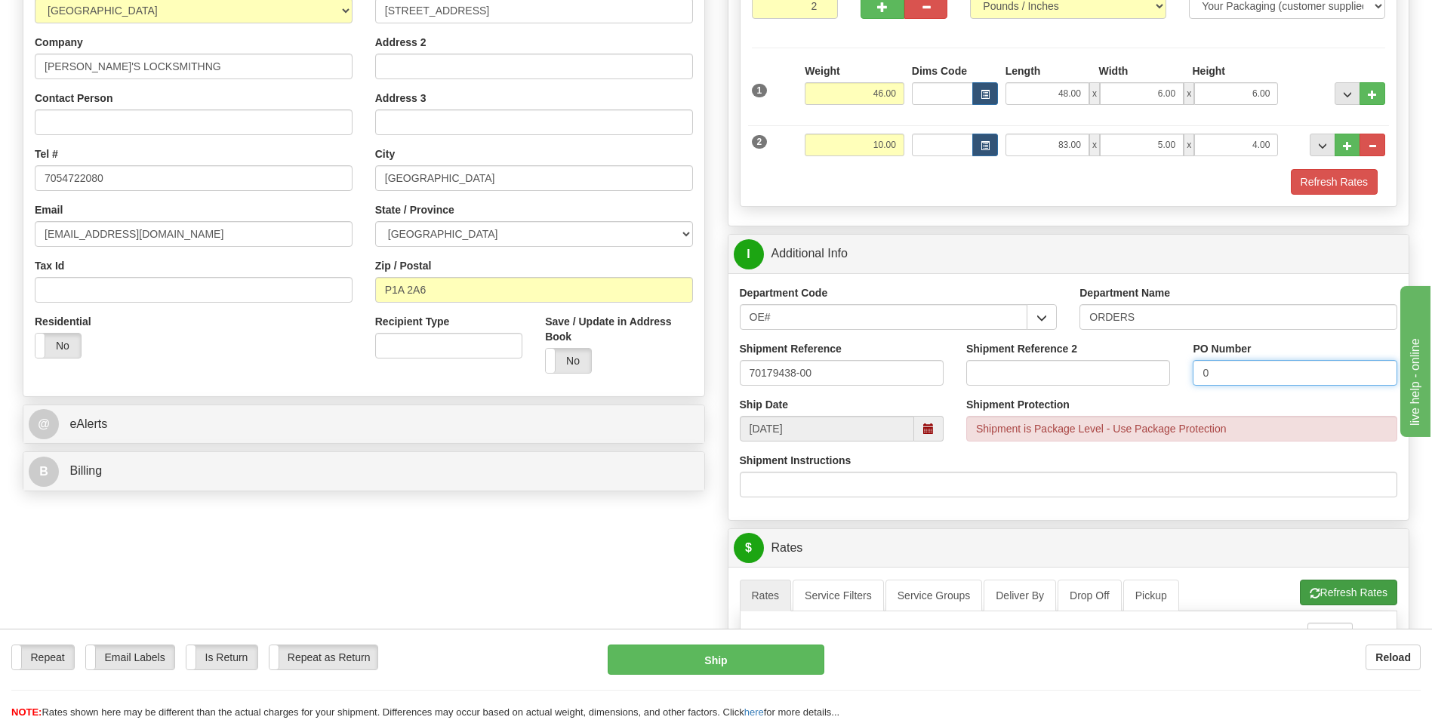
type input "0"
click at [1310, 599] on span "button" at bounding box center [1315, 594] width 11 height 10
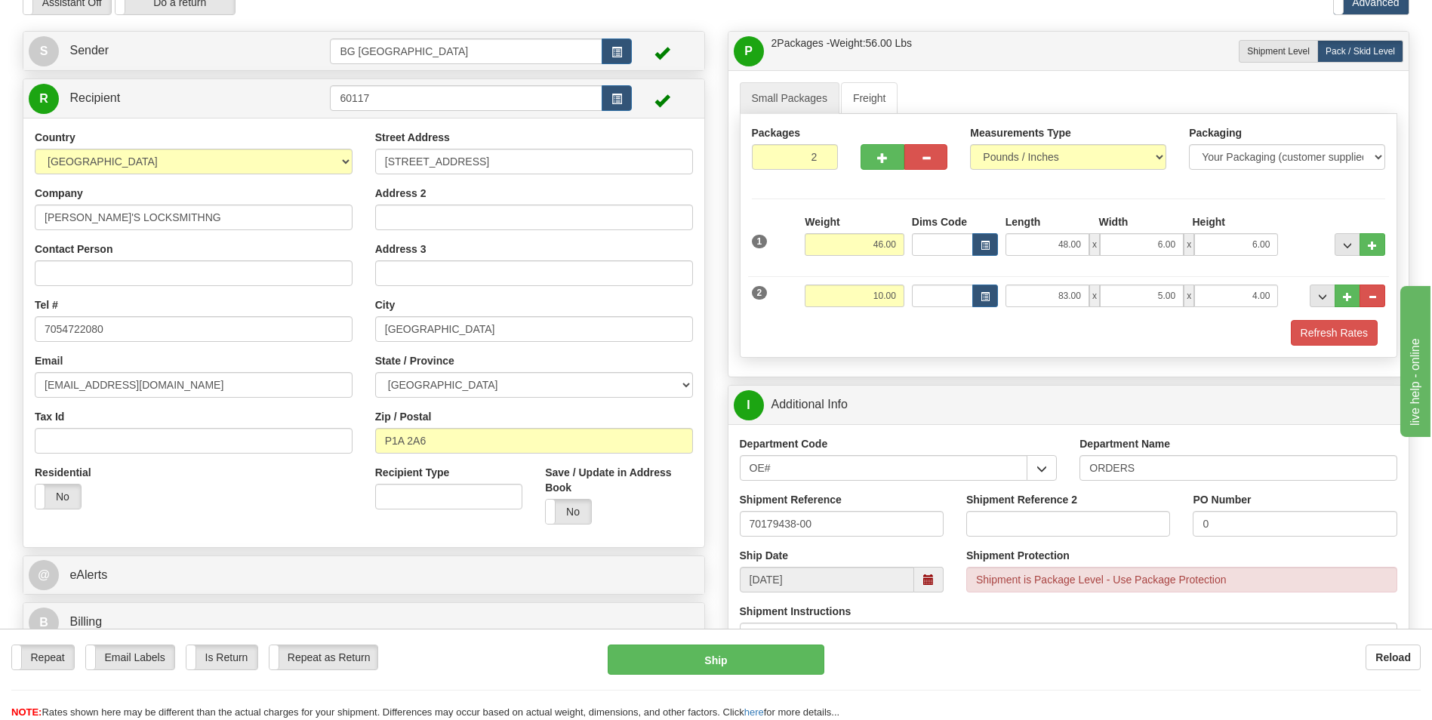
scroll to position [680, 0]
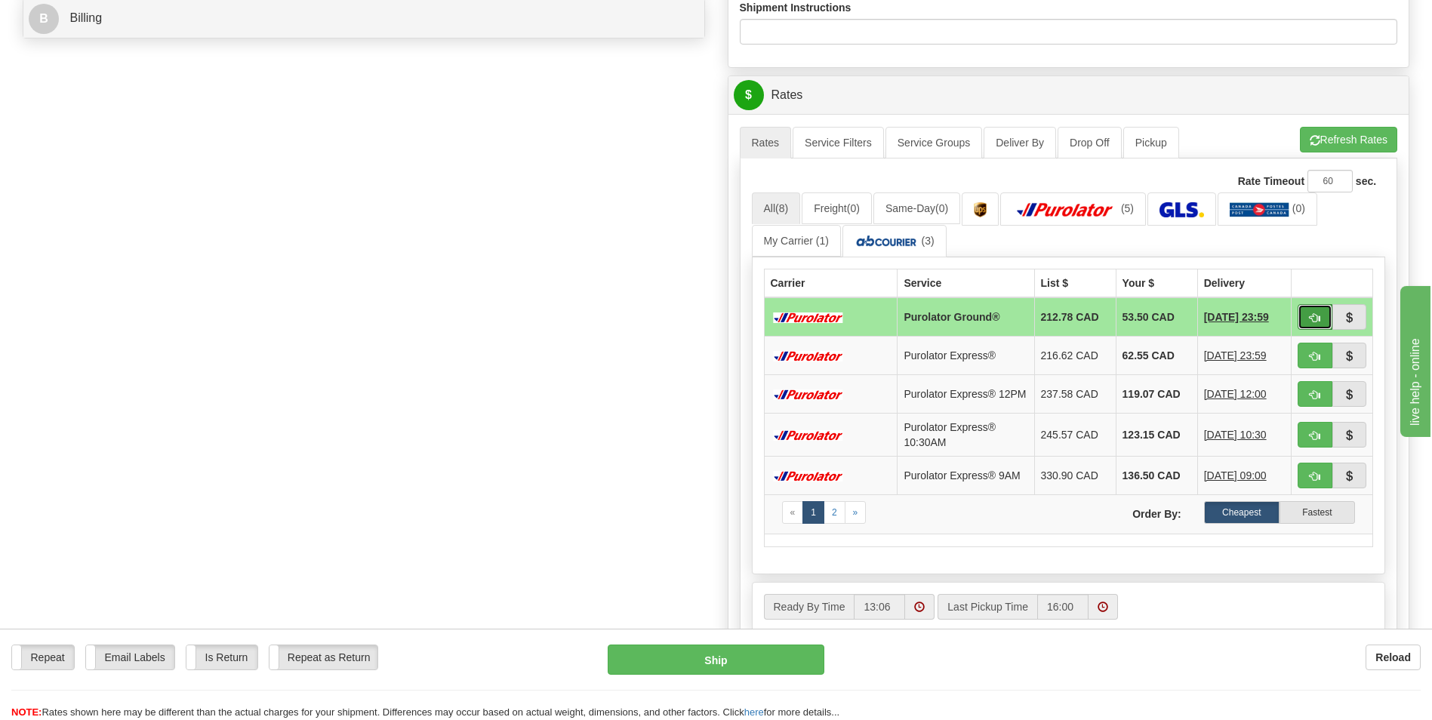
click at [1307, 321] on button "button" at bounding box center [1315, 317] width 35 height 26
type input "260"
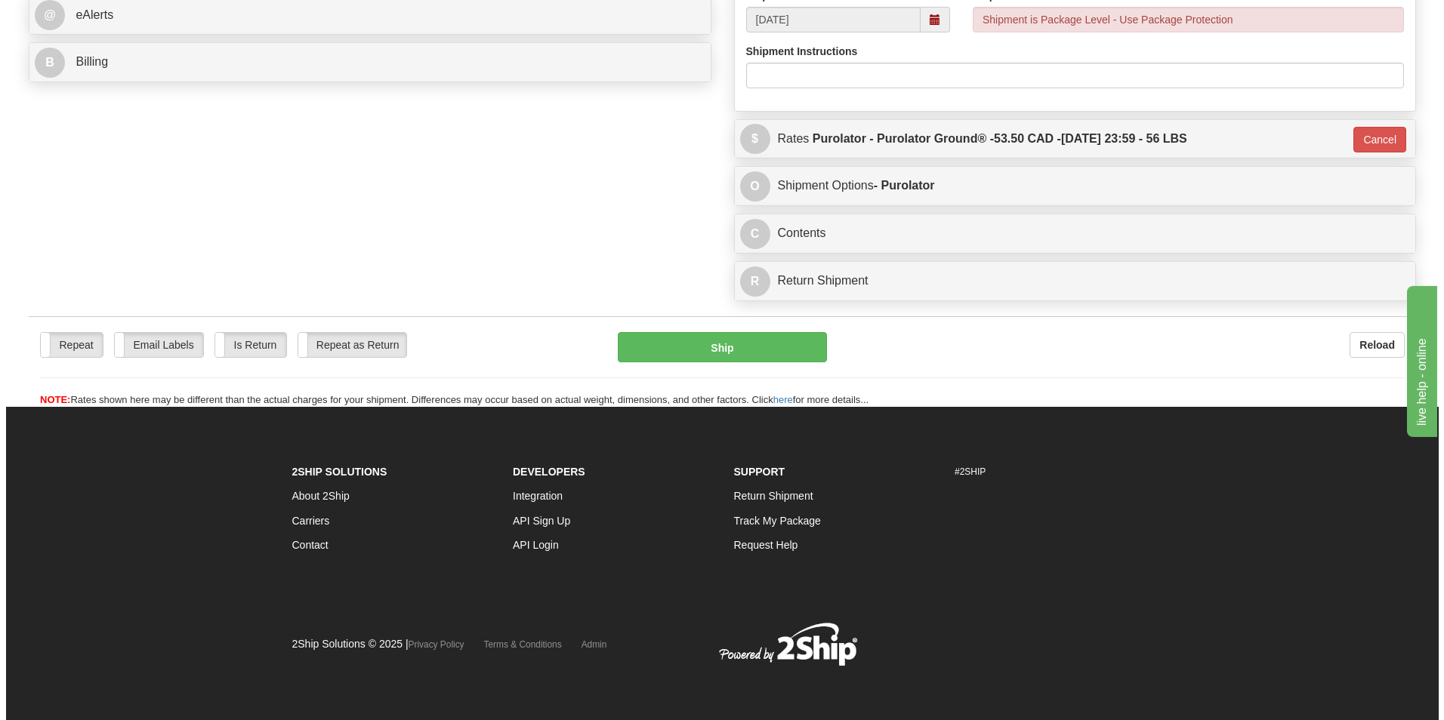
scroll to position [636, 0]
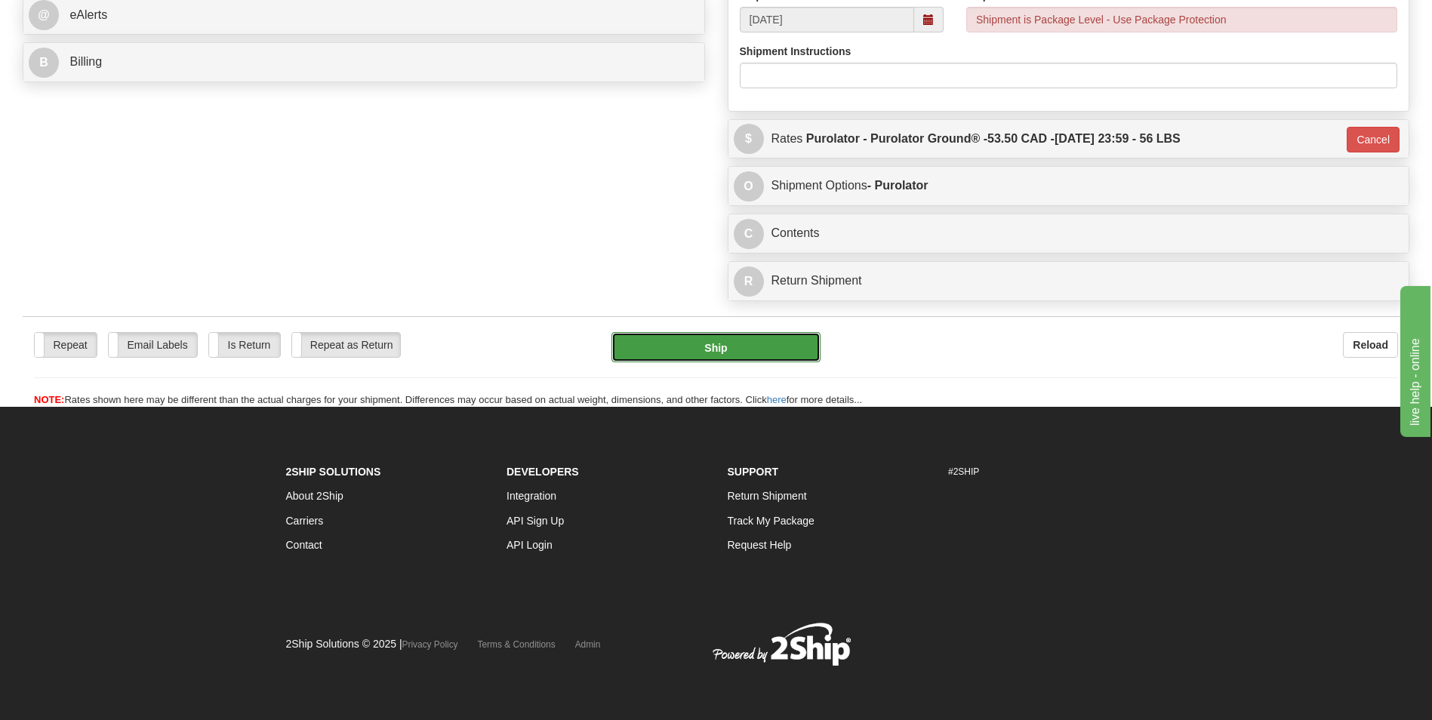
click at [697, 346] on button "Ship" at bounding box center [716, 347] width 208 height 30
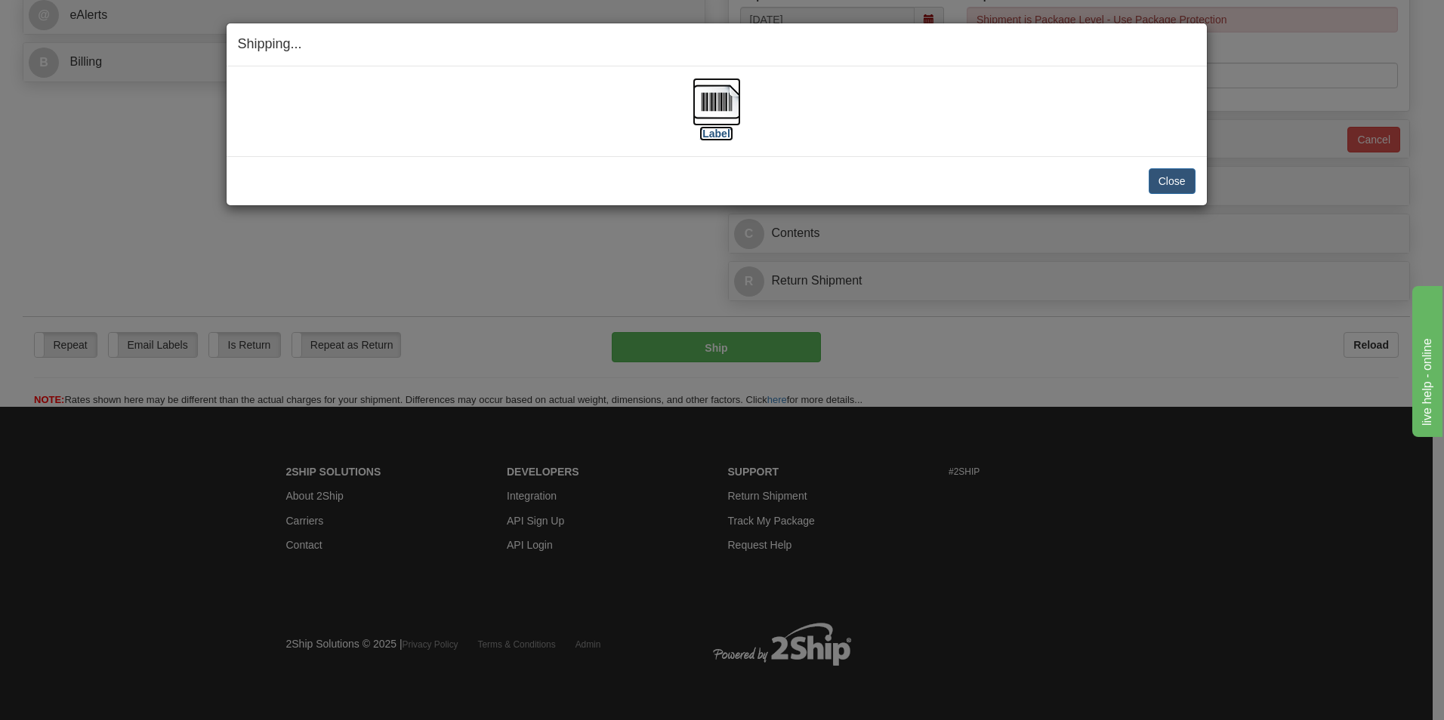
click at [705, 93] on img at bounding box center [716, 102] width 48 height 48
drag, startPoint x: 1160, startPoint y: 182, endPoint x: 1117, endPoint y: 183, distance: 43.0
click at [1160, 182] on button "Close" at bounding box center [1171, 181] width 47 height 26
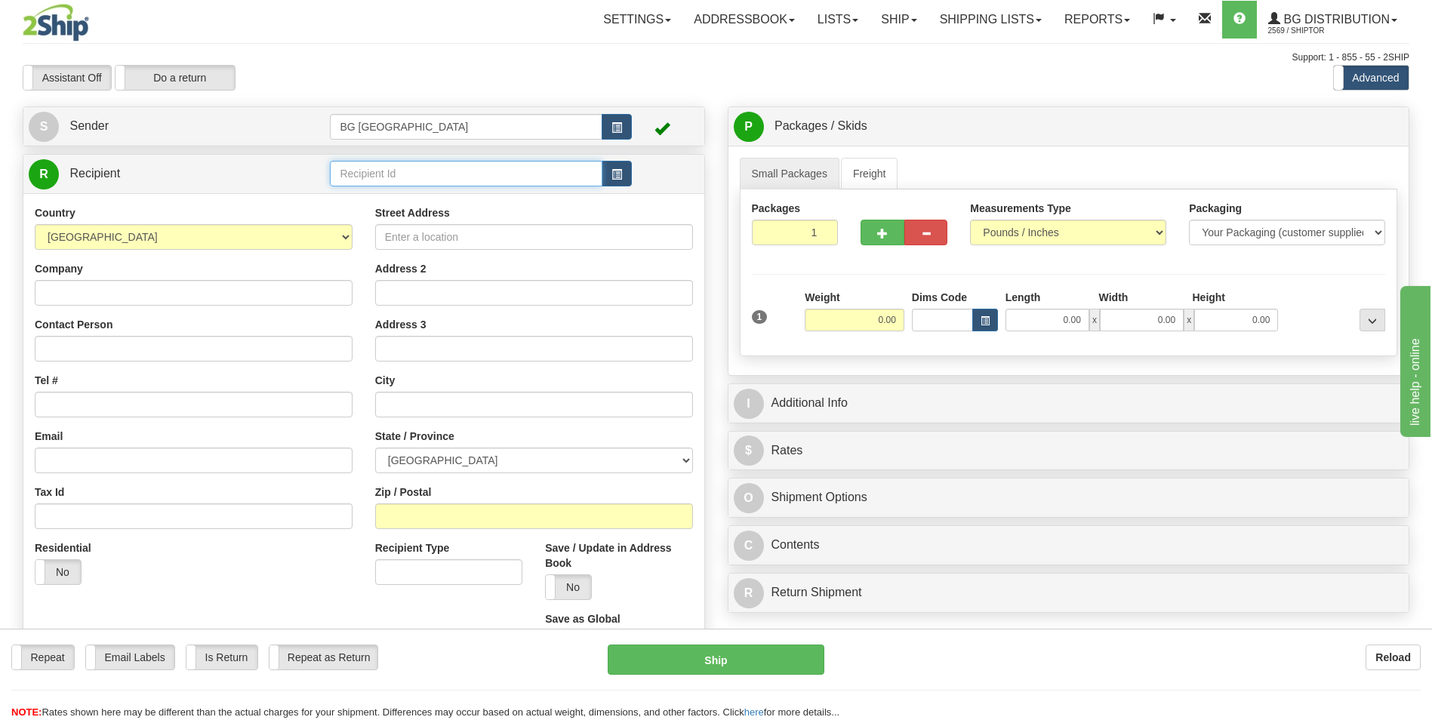
click at [376, 187] on input "text" at bounding box center [466, 174] width 272 height 26
click at [360, 198] on div "60595" at bounding box center [462, 197] width 257 height 17
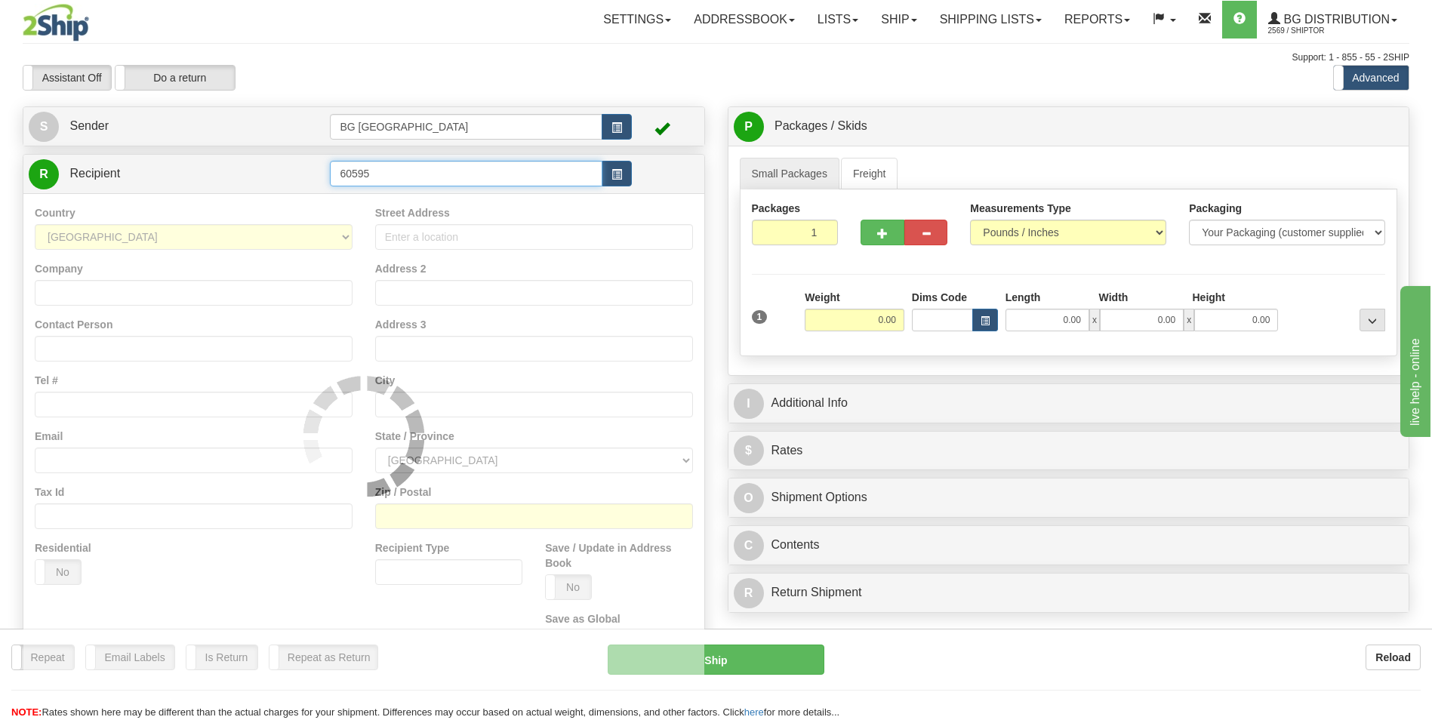
type input "60595"
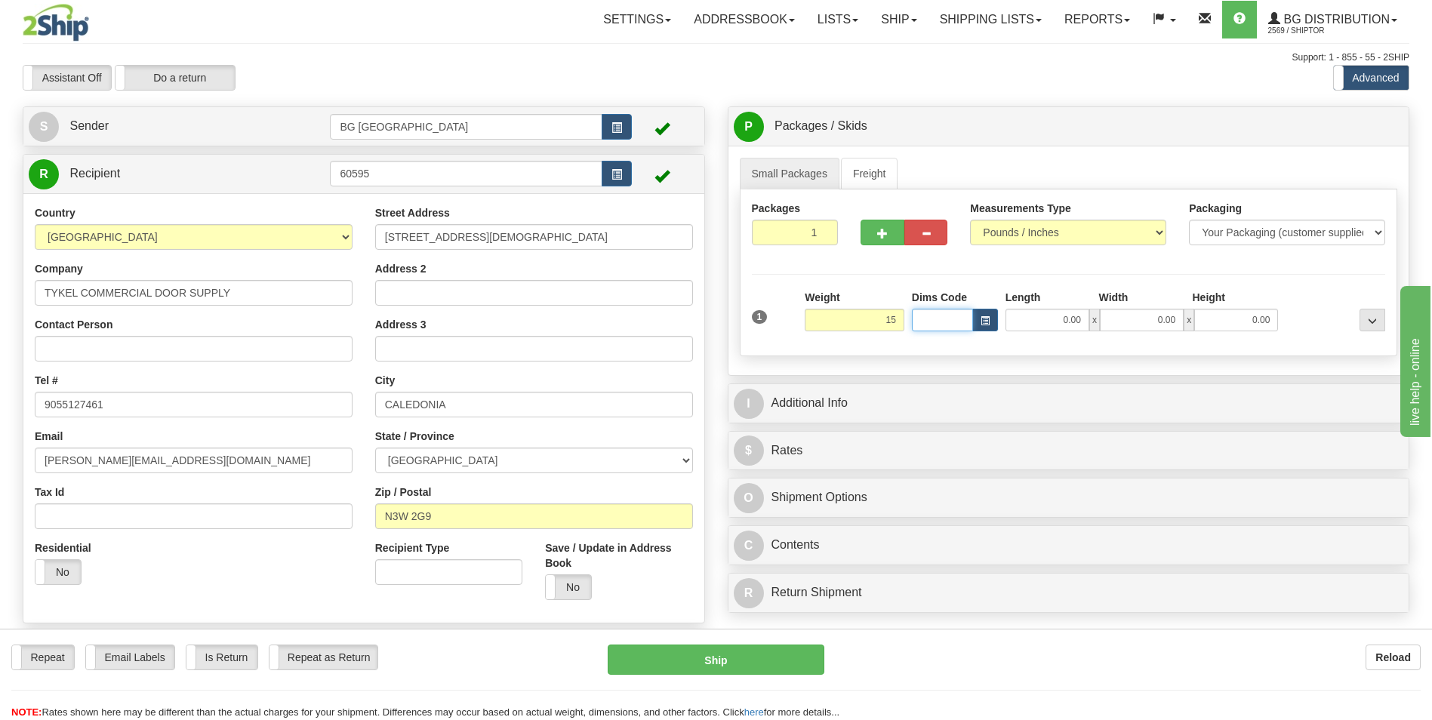
type input "15.00"
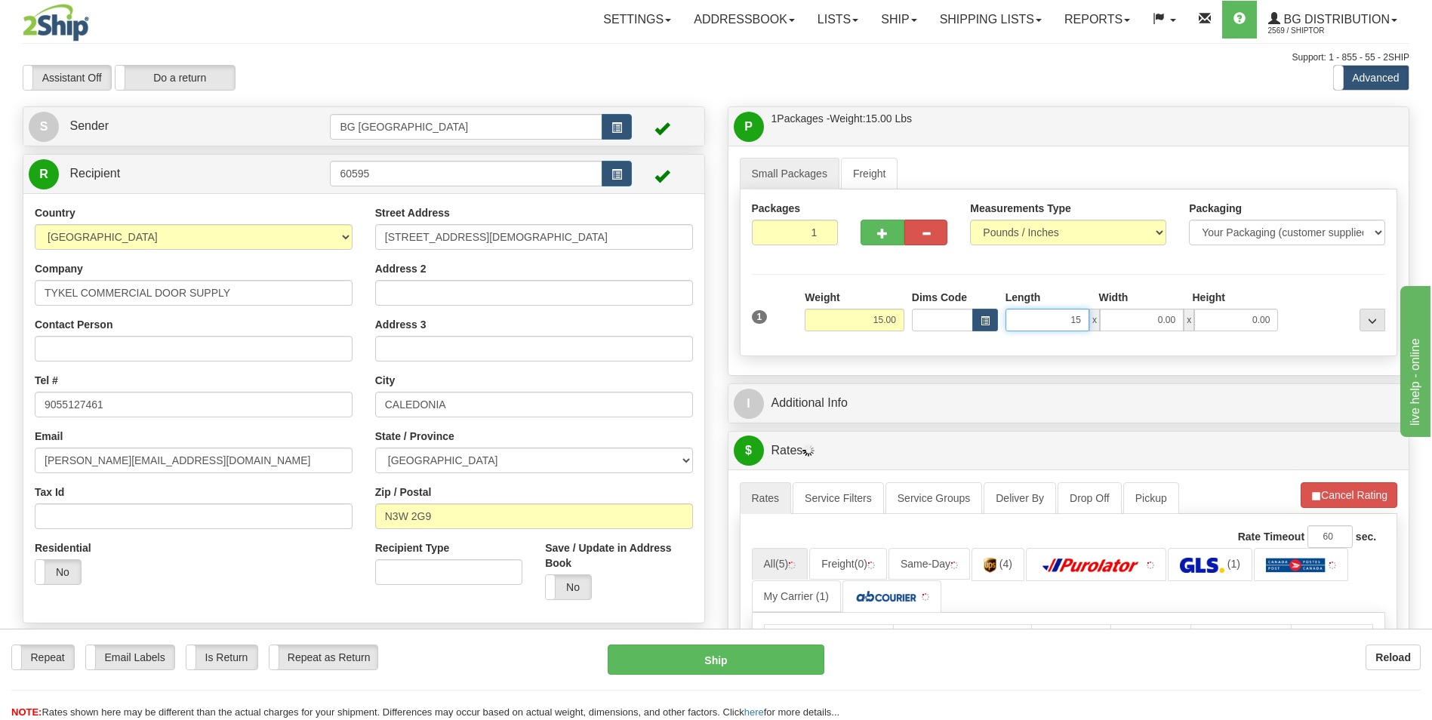
type input "15.00"
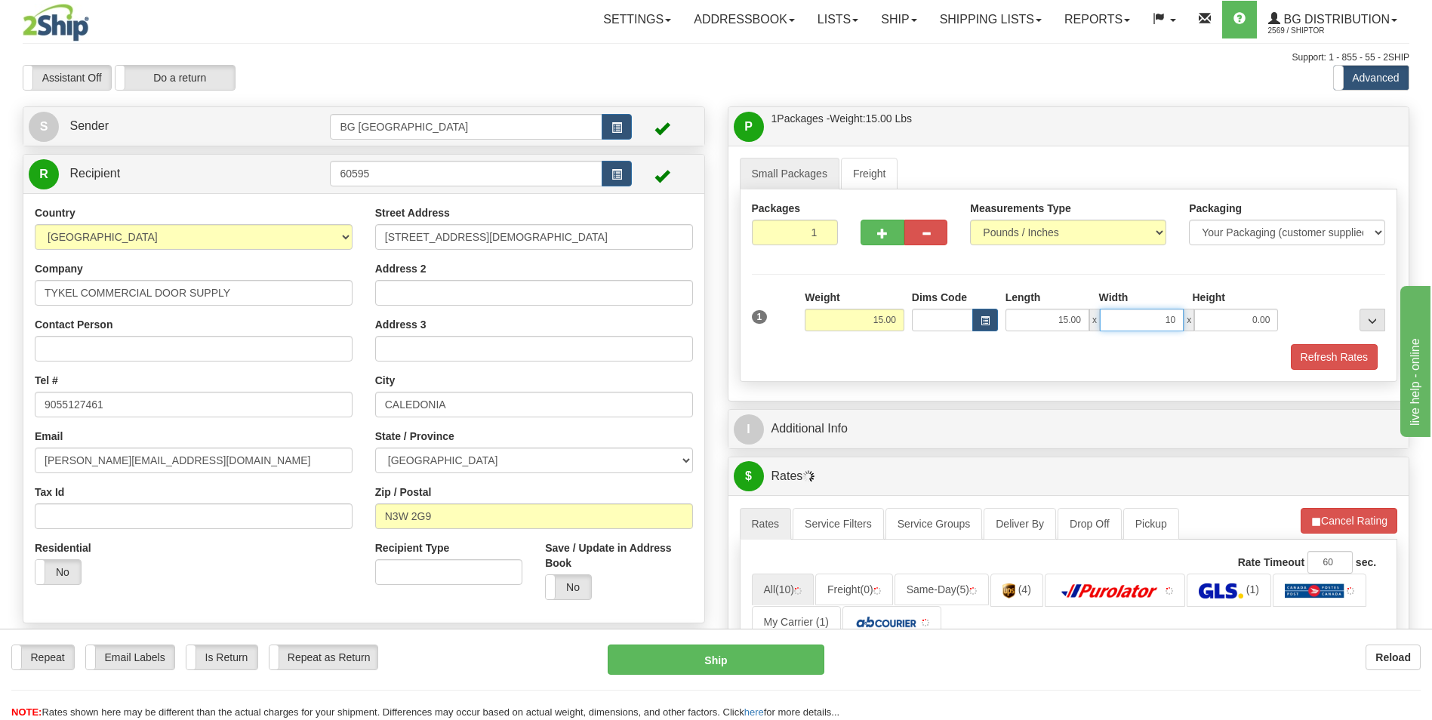
type input "10.00"
click at [877, 238] on span "button" at bounding box center [882, 234] width 11 height 10
type input "2"
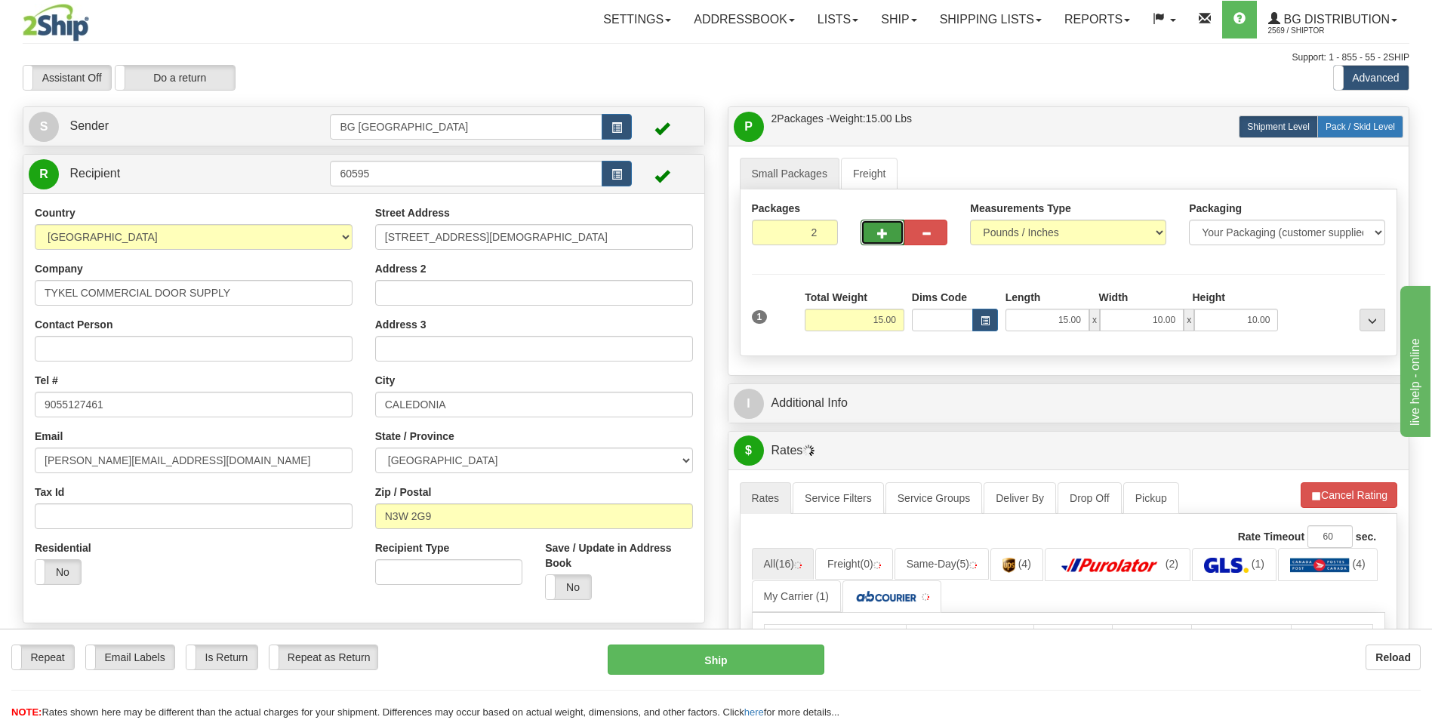
click at [1364, 134] on label "Pack / Skid Level Pack.." at bounding box center [1361, 127] width 86 height 23
radio input "true"
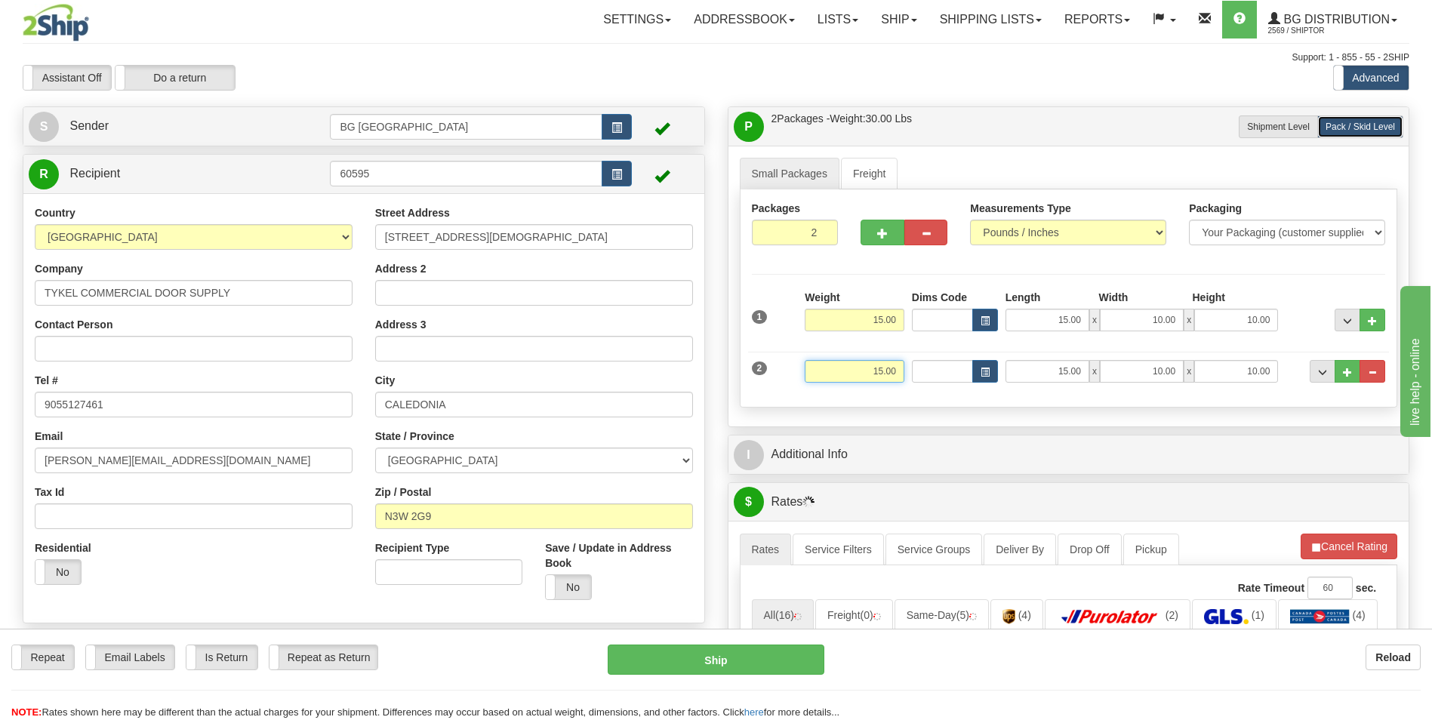
click at [877, 370] on input "15.00" at bounding box center [855, 371] width 100 height 23
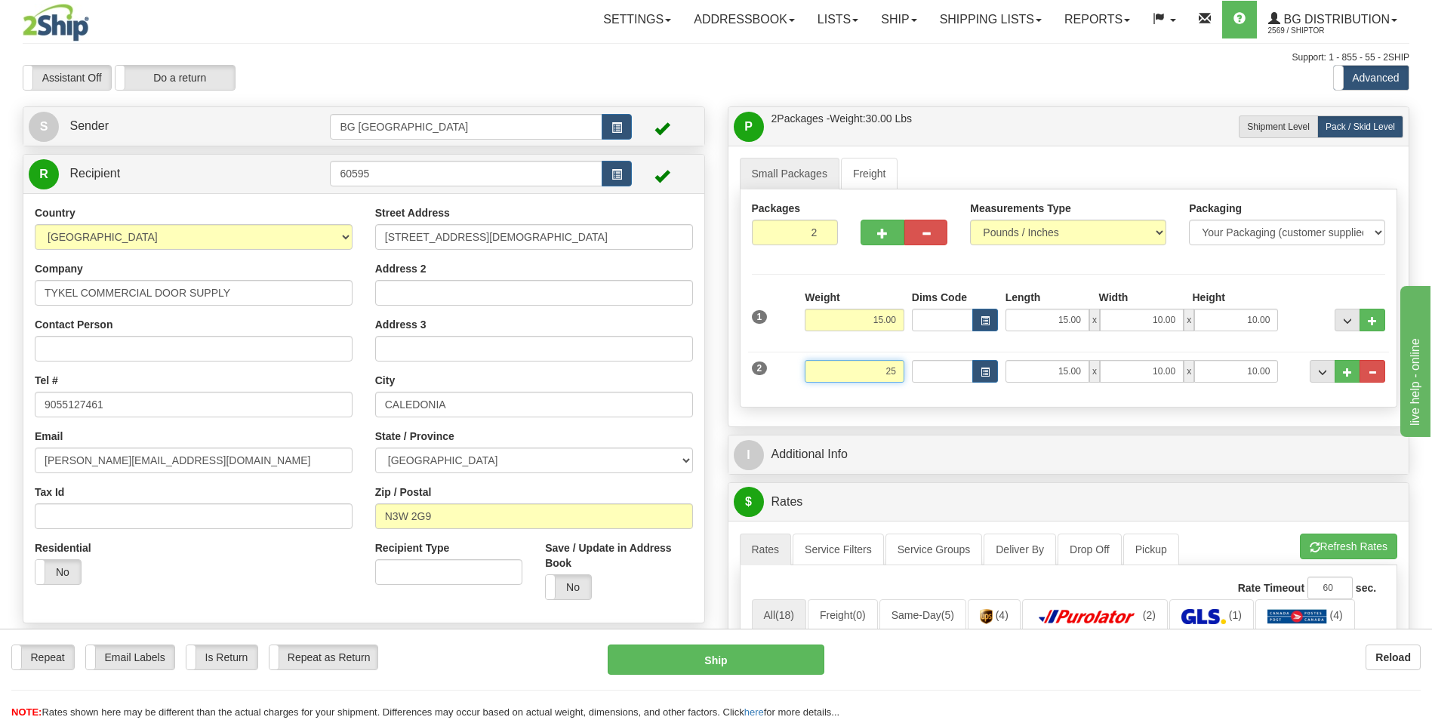
type input "25.00"
type input "18.00"
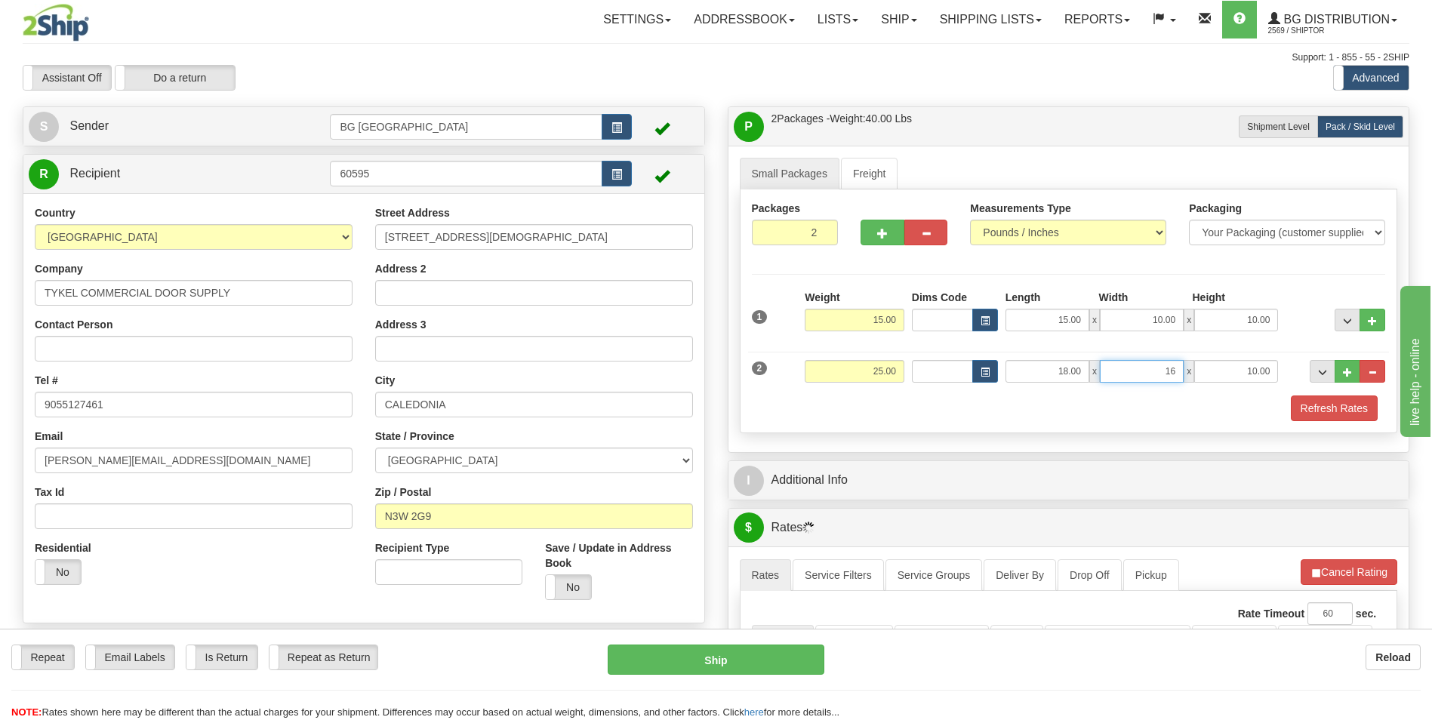
type input "16.00"
type input "11.00"
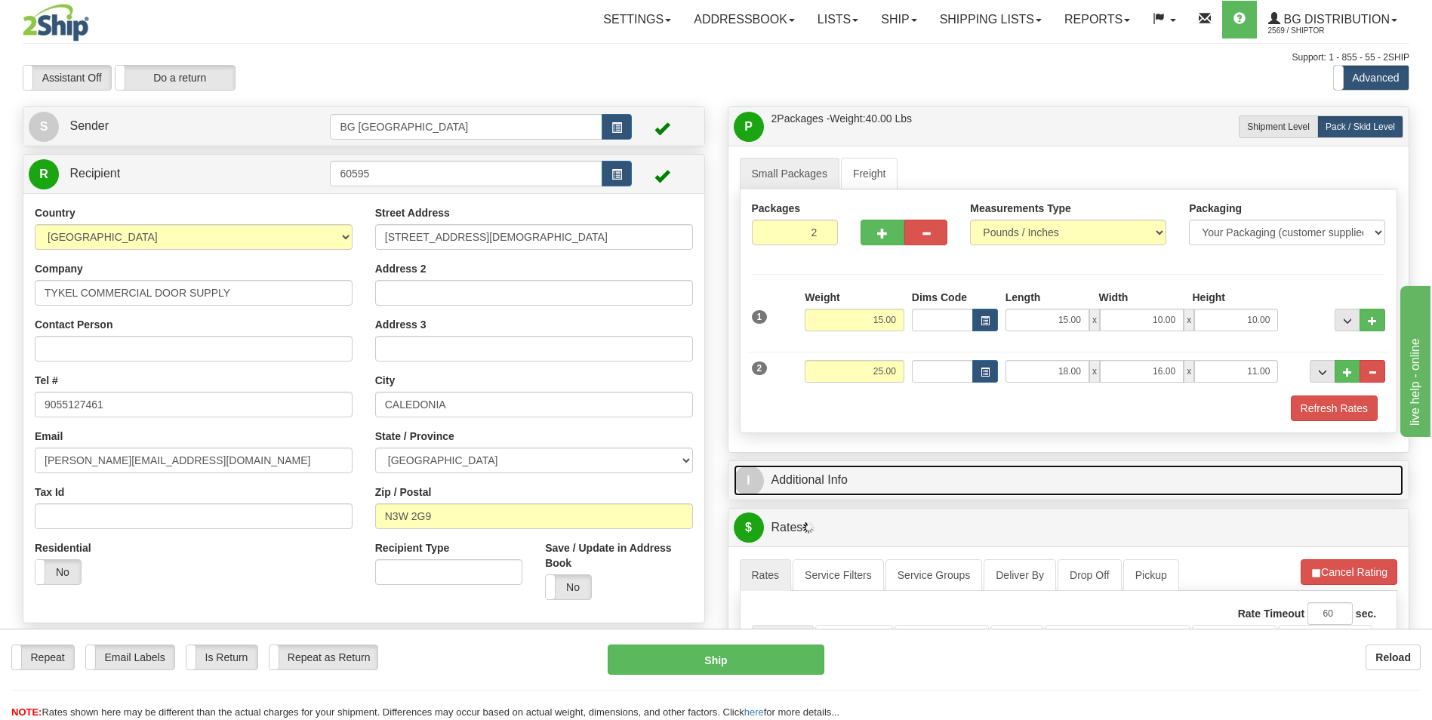
click at [828, 493] on link "I Additional Info" at bounding box center [1069, 480] width 670 height 31
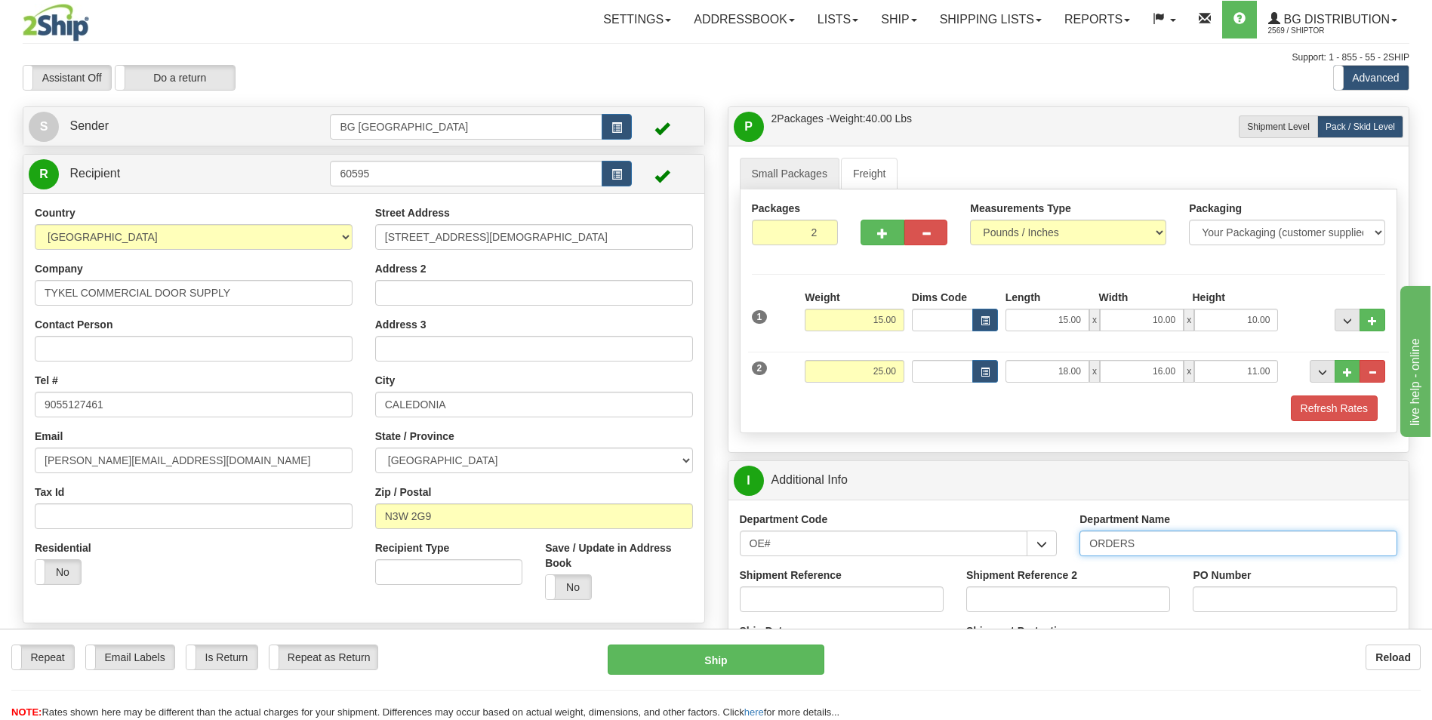
click at [1137, 550] on input "ORDERS" at bounding box center [1239, 544] width 318 height 26
type input "70182548-000"
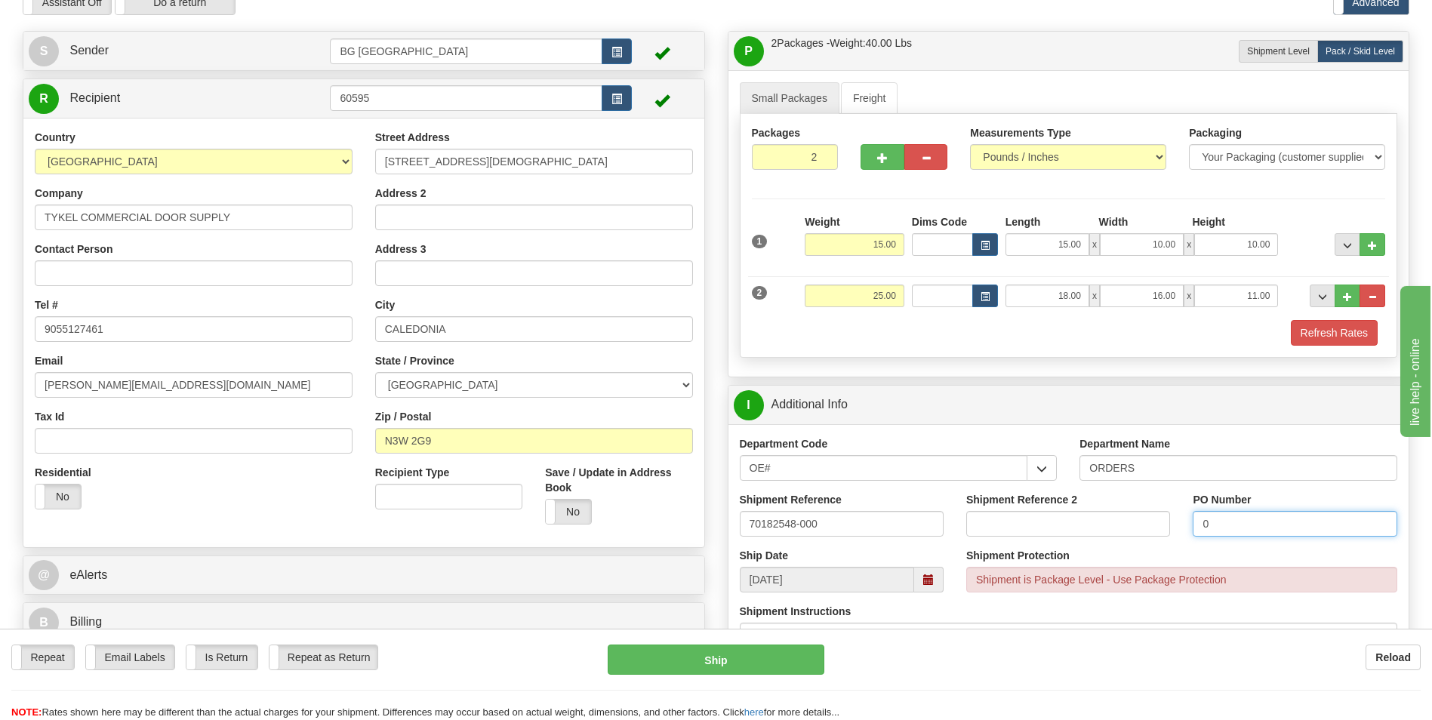
scroll to position [453, 0]
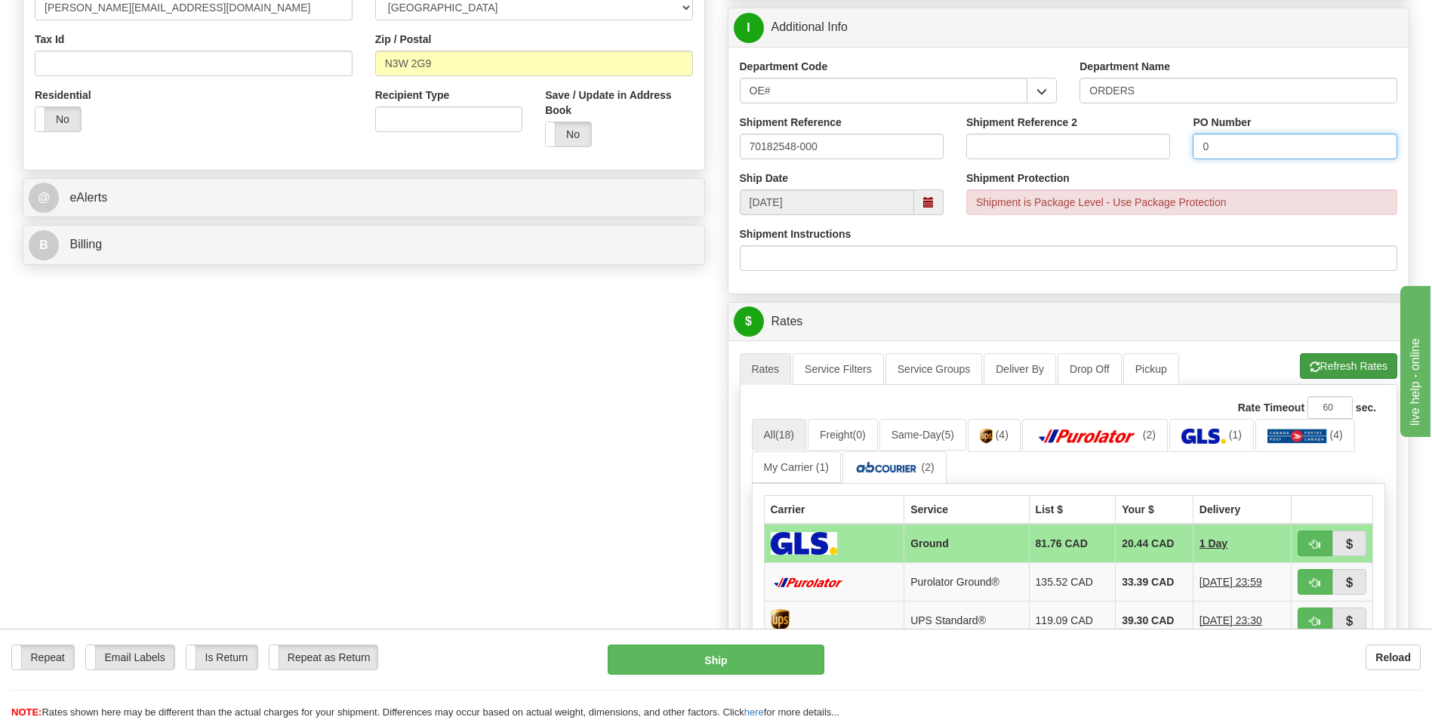
type input "0"
click at [1329, 369] on button "Refresh Rates" at bounding box center [1348, 366] width 97 height 26
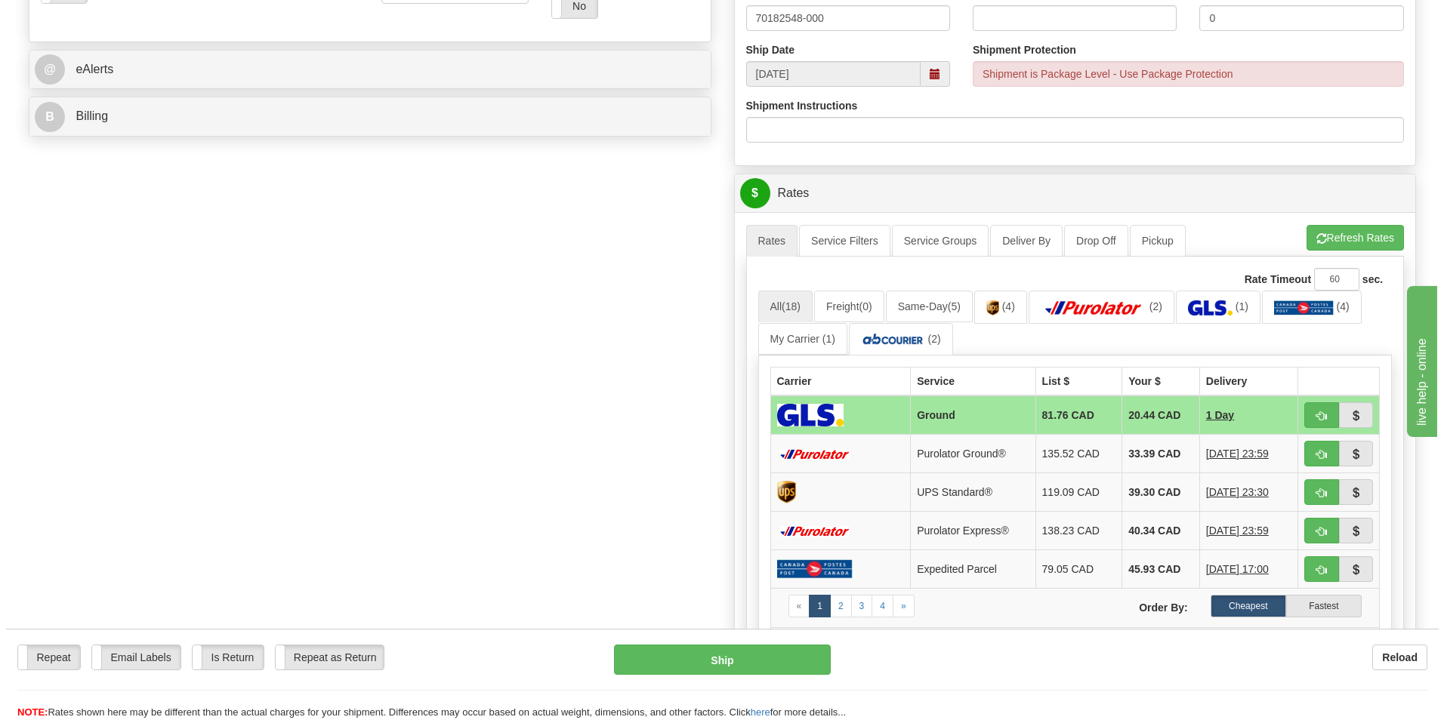
scroll to position [604, 0]
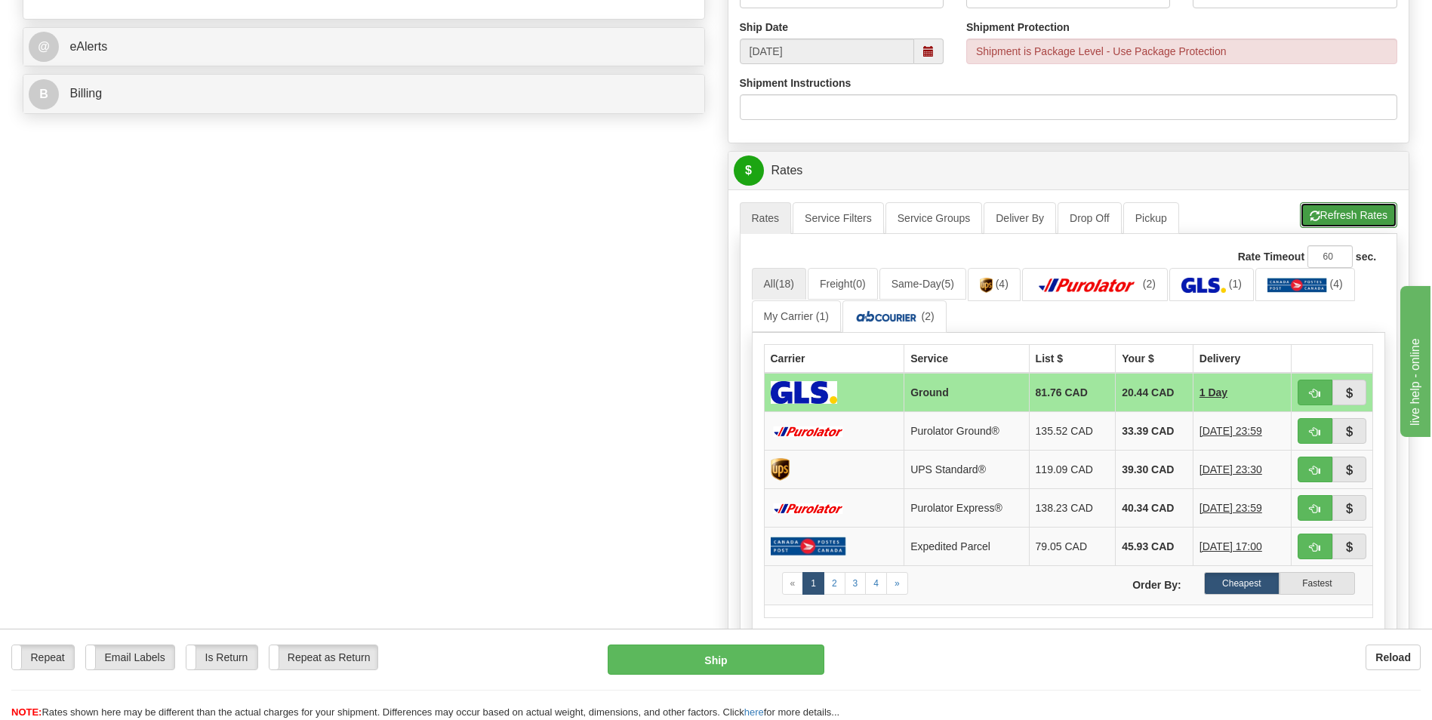
click at [1306, 207] on button "Refresh Rates" at bounding box center [1348, 215] width 97 height 26
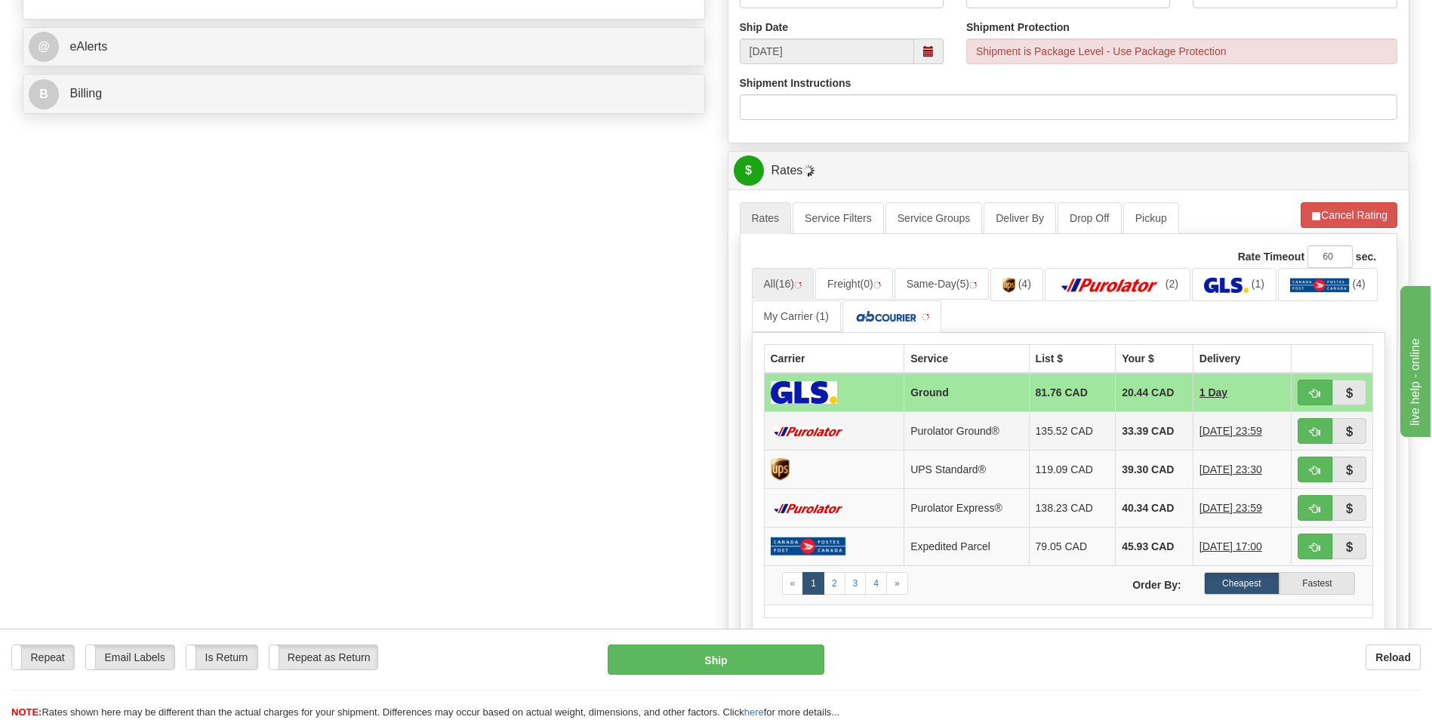
click at [1148, 417] on td "33.39 CAD" at bounding box center [1155, 431] width 78 height 39
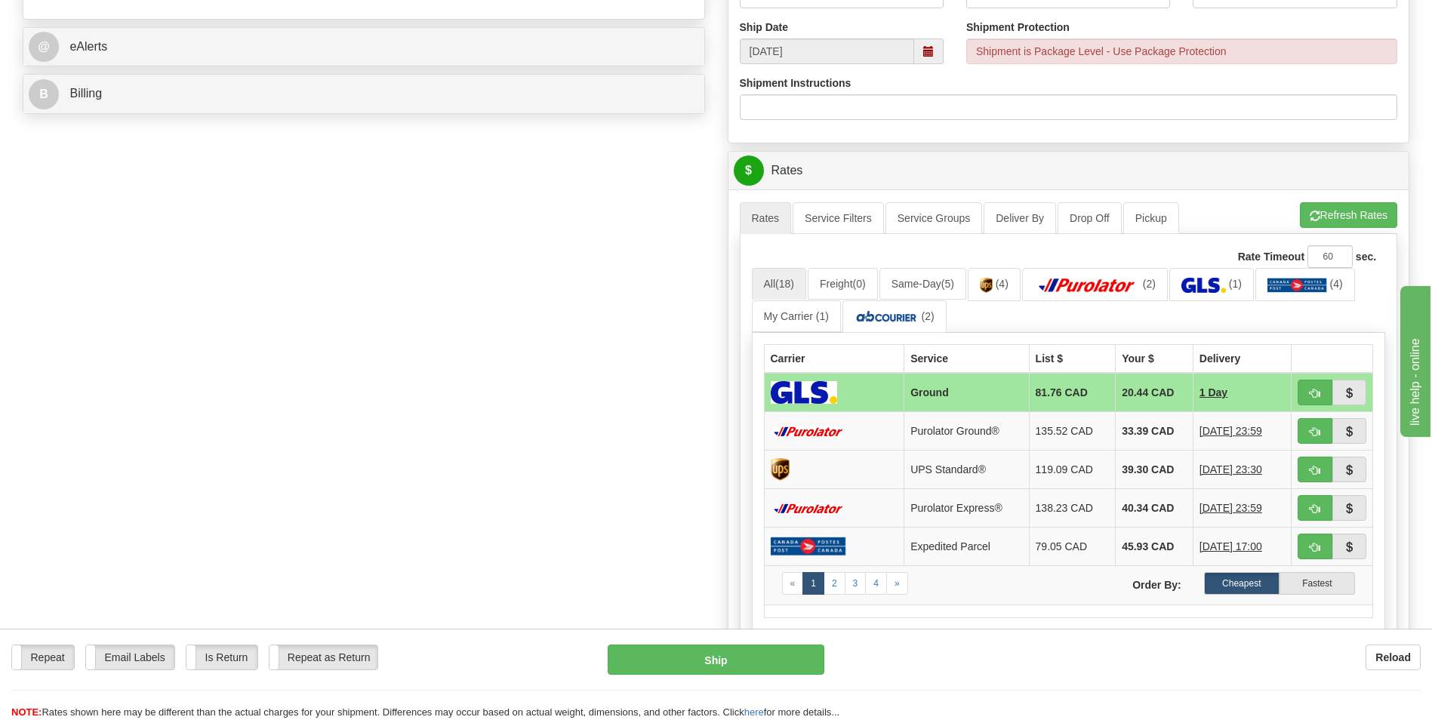
click at [1156, 425] on td "33.39 CAD" at bounding box center [1155, 431] width 78 height 39
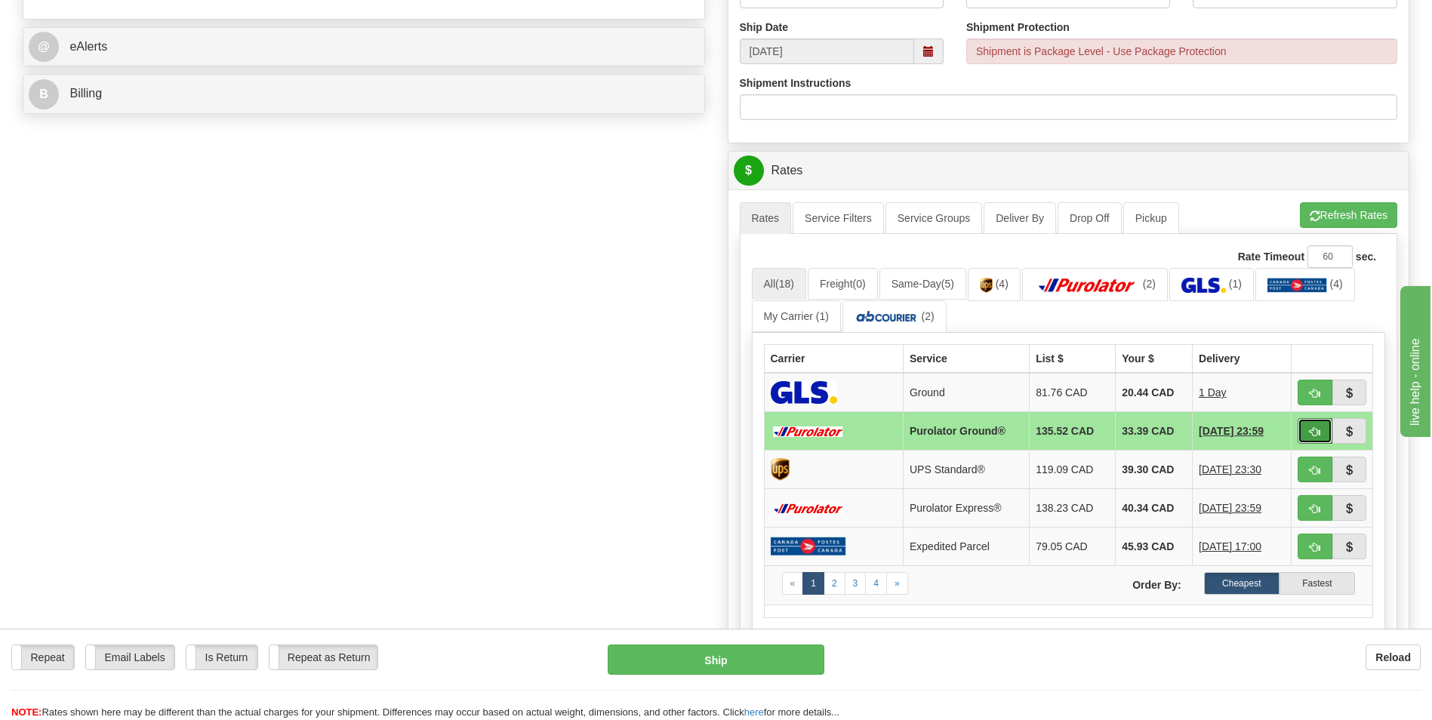
click at [1315, 428] on span "button" at bounding box center [1315, 432] width 11 height 10
type input "260"
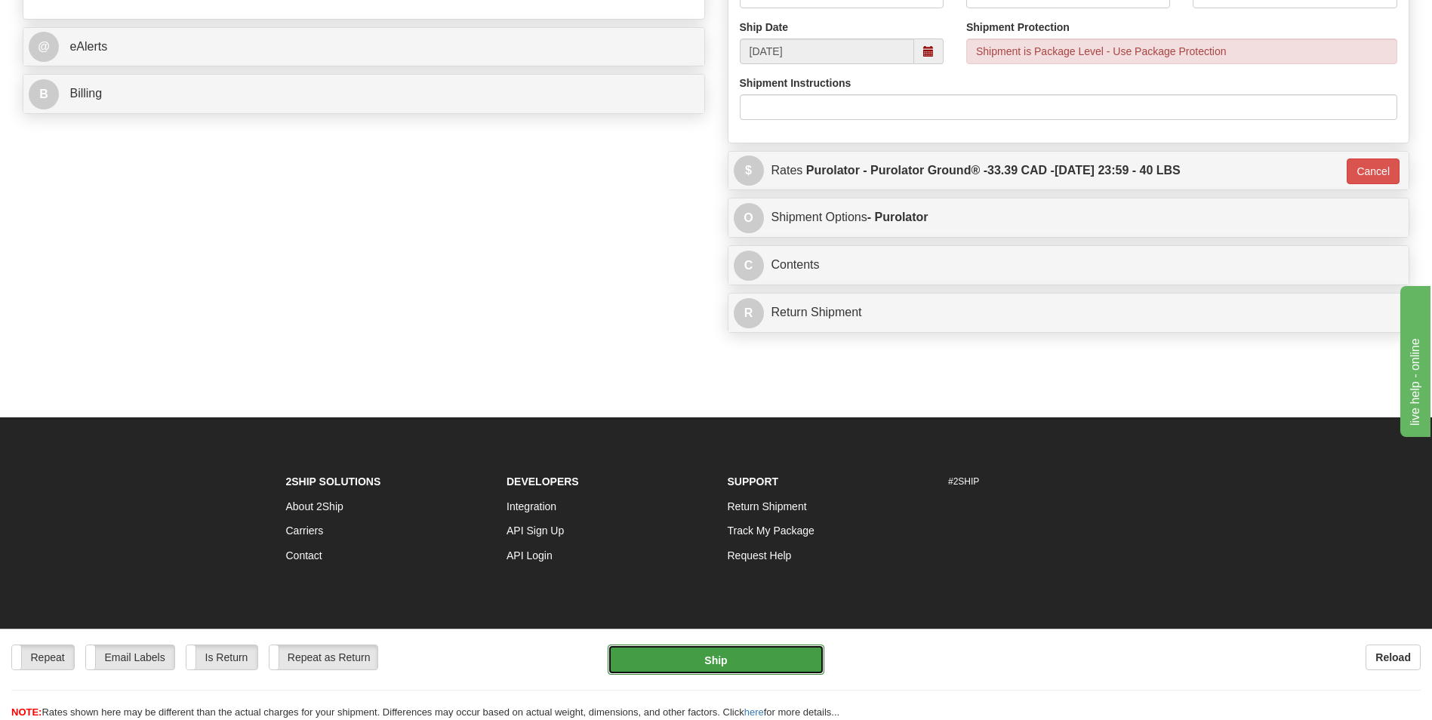
click at [696, 646] on button "Ship" at bounding box center [716, 660] width 216 height 30
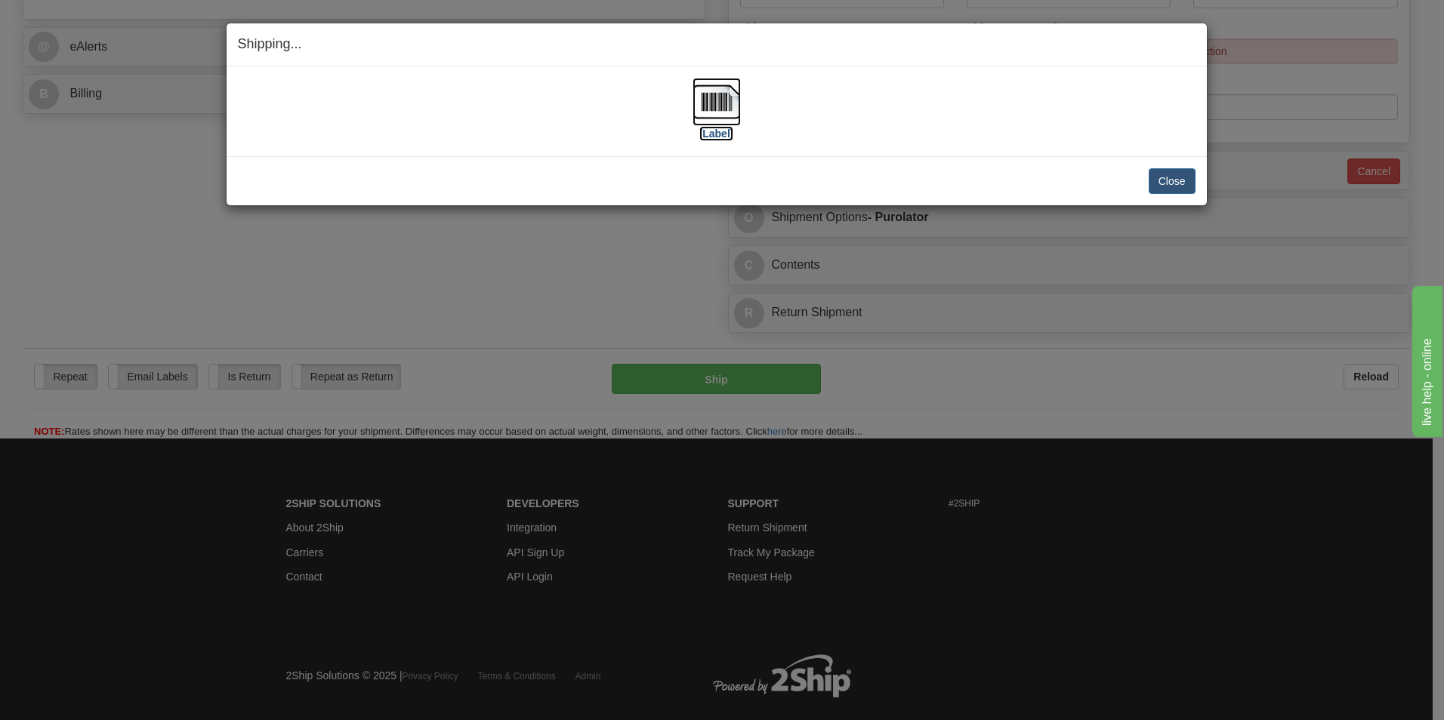
click at [715, 103] on img at bounding box center [716, 102] width 48 height 48
click at [1166, 183] on button "Close" at bounding box center [1171, 181] width 47 height 26
